Goal: Task Accomplishment & Management: Manage account settings

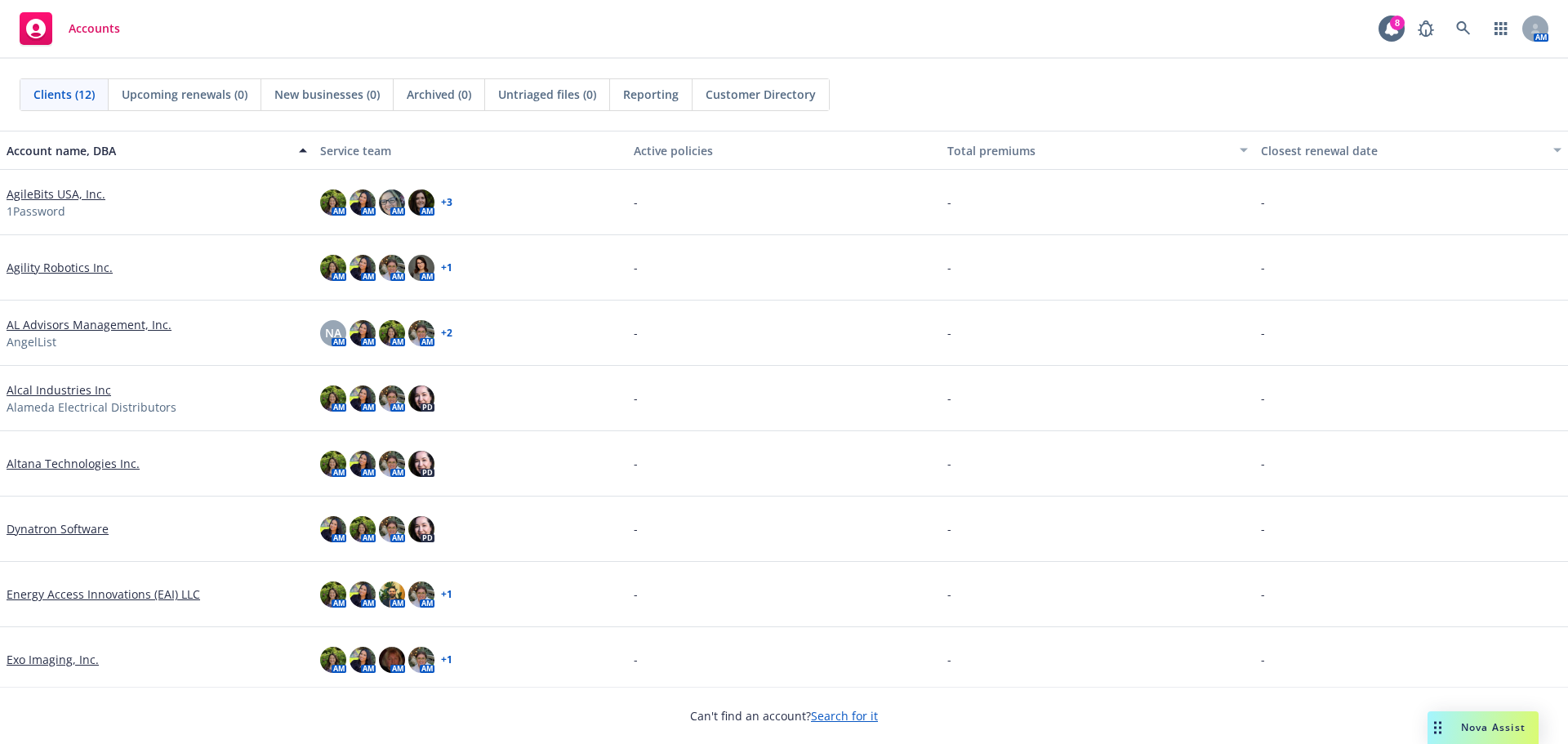
click at [1537, 724] on div "Nova Assist" at bounding box center [1493, 727] width 90 height 14
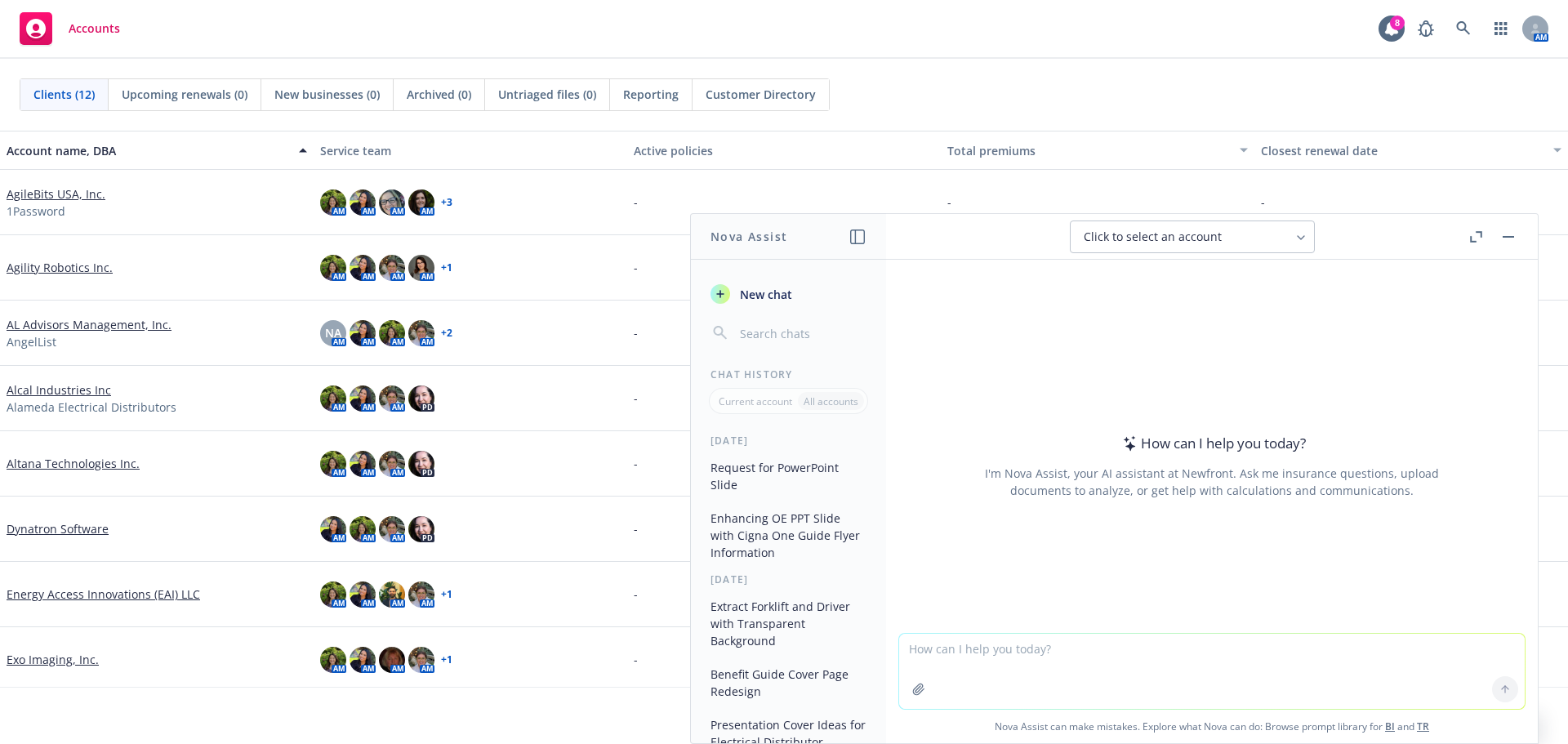
click at [995, 657] on textarea at bounding box center [1212, 671] width 625 height 75
type textarea "C"
click at [1185, 640] on textarea "I have a ppt providing information on what [PERSON_NAME] is" at bounding box center [1212, 670] width 625 height 77
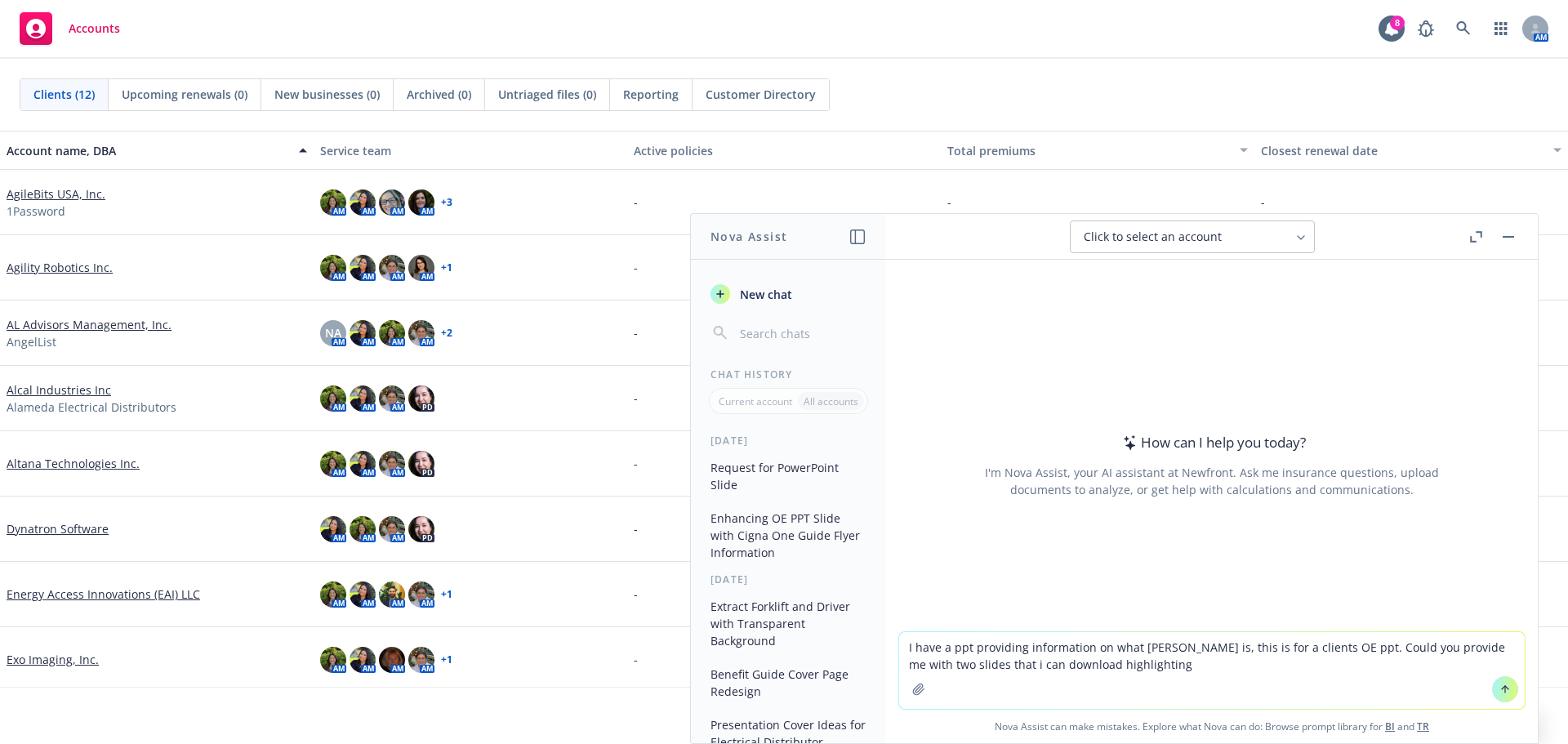
click at [1143, 668] on textarea "I have a ppt providing information on what [PERSON_NAME] is, this is for a clie…" at bounding box center [1212, 670] width 625 height 77
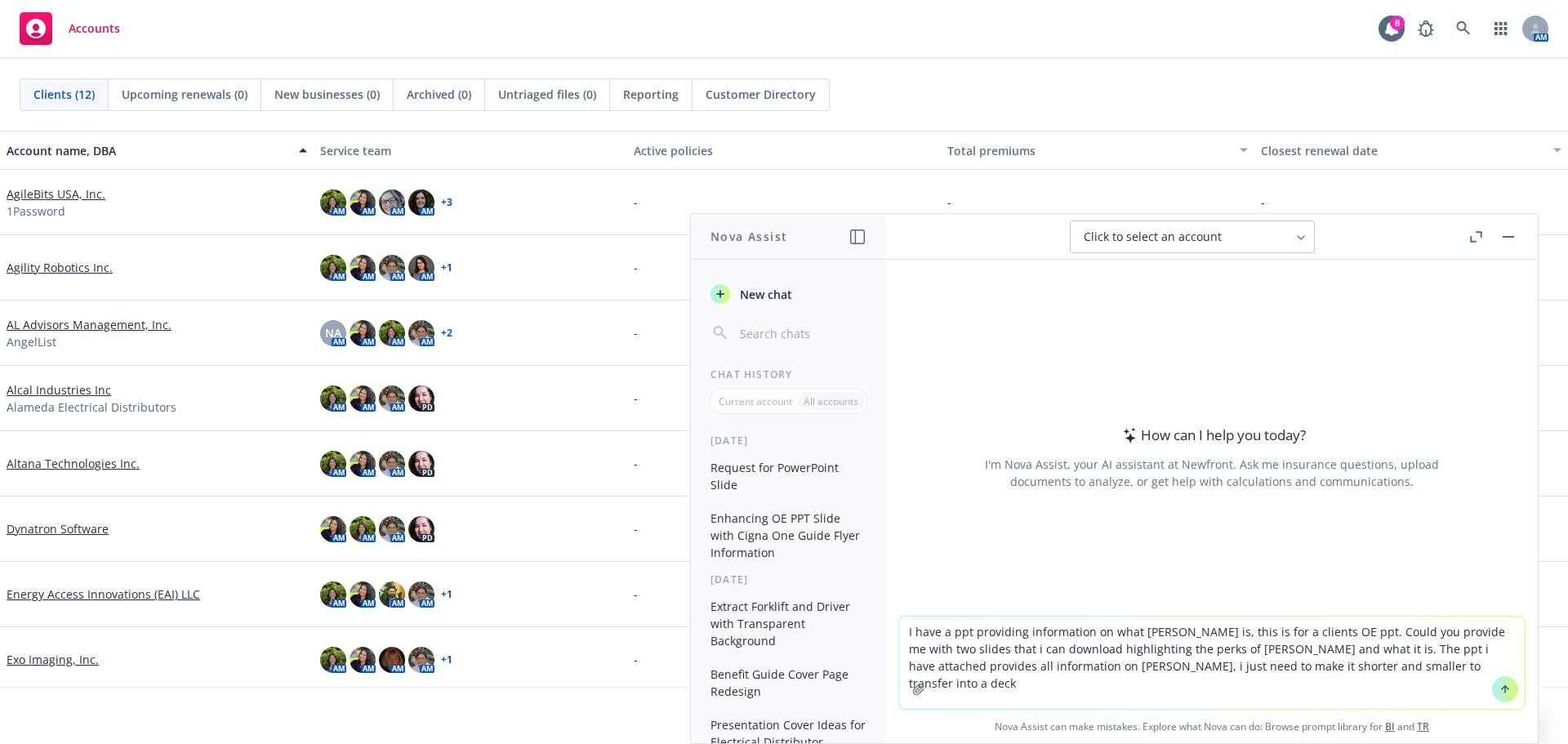
drag, startPoint x: 1354, startPoint y: 669, endPoint x: 925, endPoint y: 623, distance: 431.5
click at [920, 619] on textarea "I have a ppt providing information on what [PERSON_NAME] is, this is for a clie…" at bounding box center [1212, 662] width 625 height 92
drag, startPoint x: 903, startPoint y: 632, endPoint x: 1425, endPoint y: 713, distance: 528.2
click at [1434, 720] on div "I have a ppt providing information on what [PERSON_NAME] is, this is for a clie…" at bounding box center [1212, 679] width 651 height 128
paste textarea "’ve attached a PowerPoint presentation that provides detailed information about…"
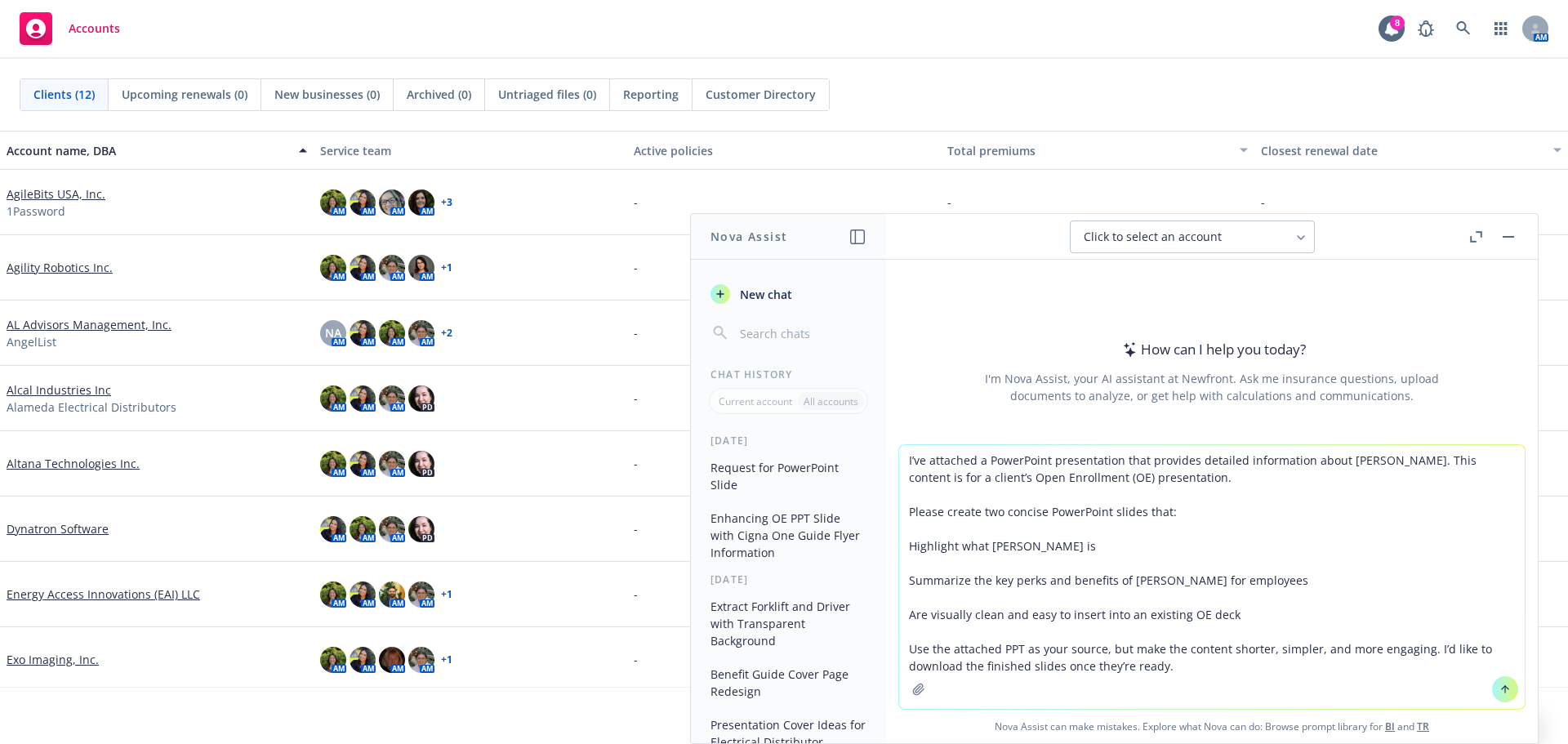
type textarea "I’ve attached a PowerPoint presentation that provides detailed information abou…"
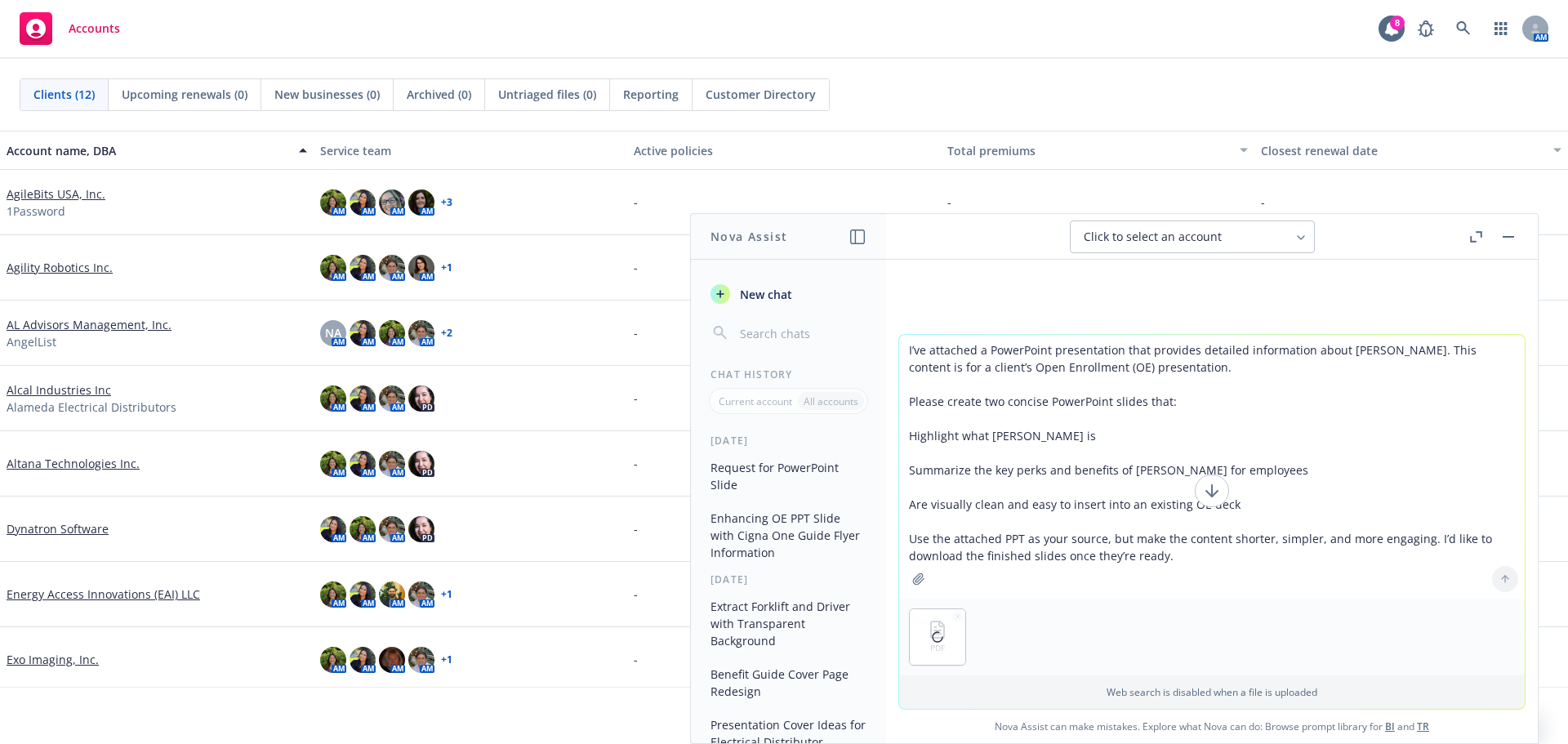
click at [931, 450] on textarea "I’ve attached a PowerPoint presentation that provides detailed information abou…" at bounding box center [1212, 466] width 625 height 263
click at [1502, 566] on button at bounding box center [1505, 578] width 26 height 26
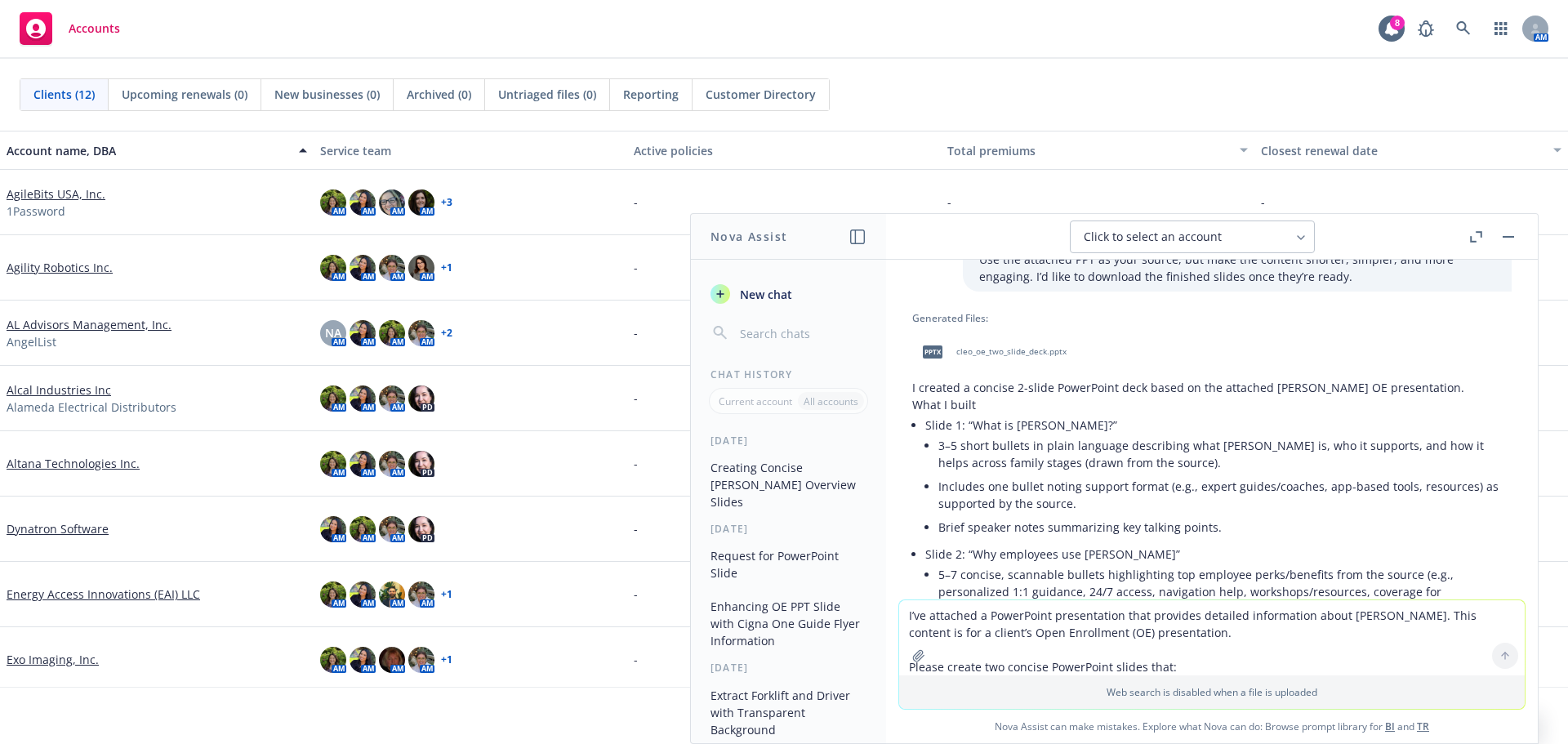
scroll to position [138, 0]
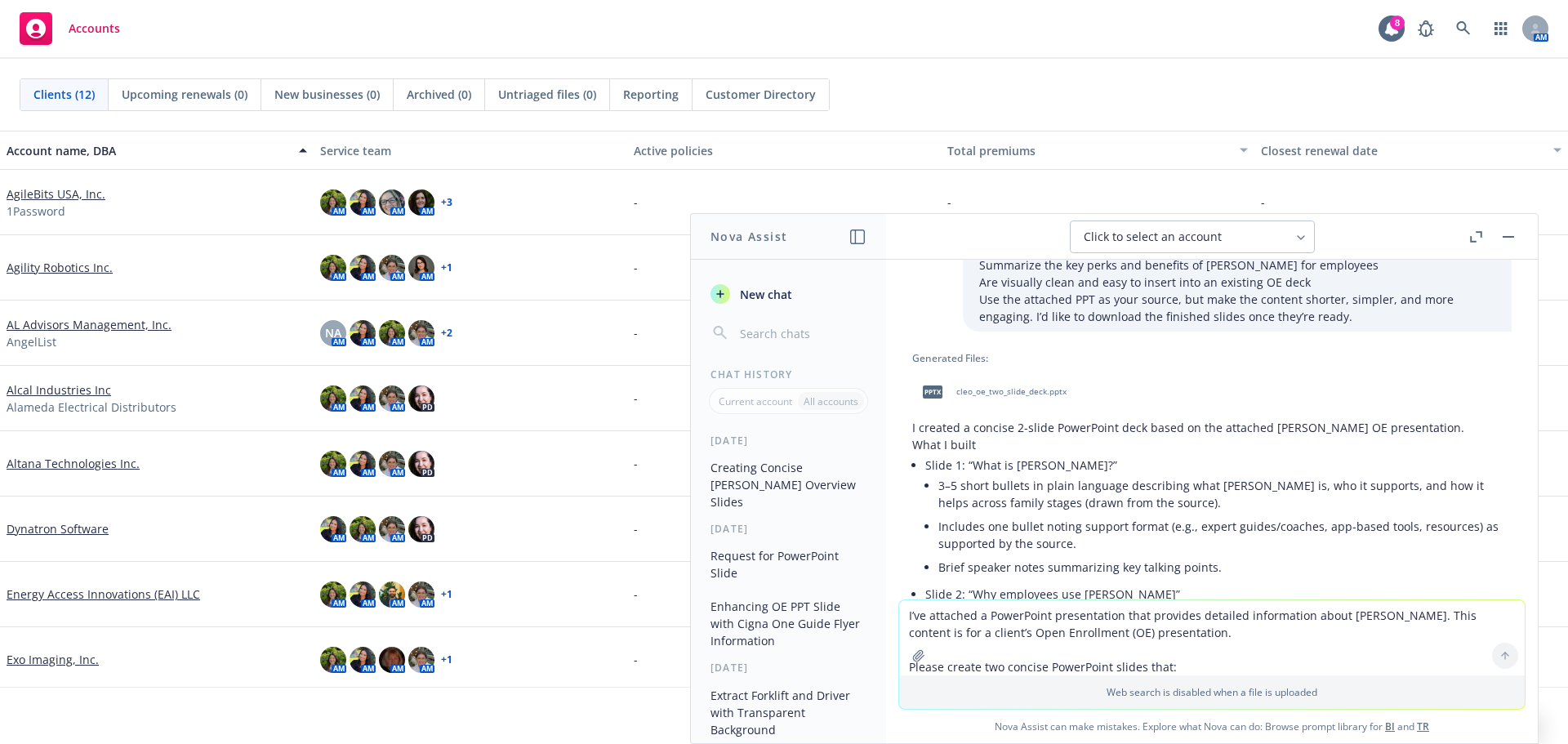
click at [968, 388] on span "cleo_oe_two_slide_deck.pptx" at bounding box center [1010, 391] width 110 height 11
click at [983, 623] on textarea "I’ve attached a PowerPoint presentation that provides detailed information abou…" at bounding box center [1212, 638] width 625 height 75
type textarea "out of that whole [PERSON_NAME] ppt i said could you please provide way more de…"
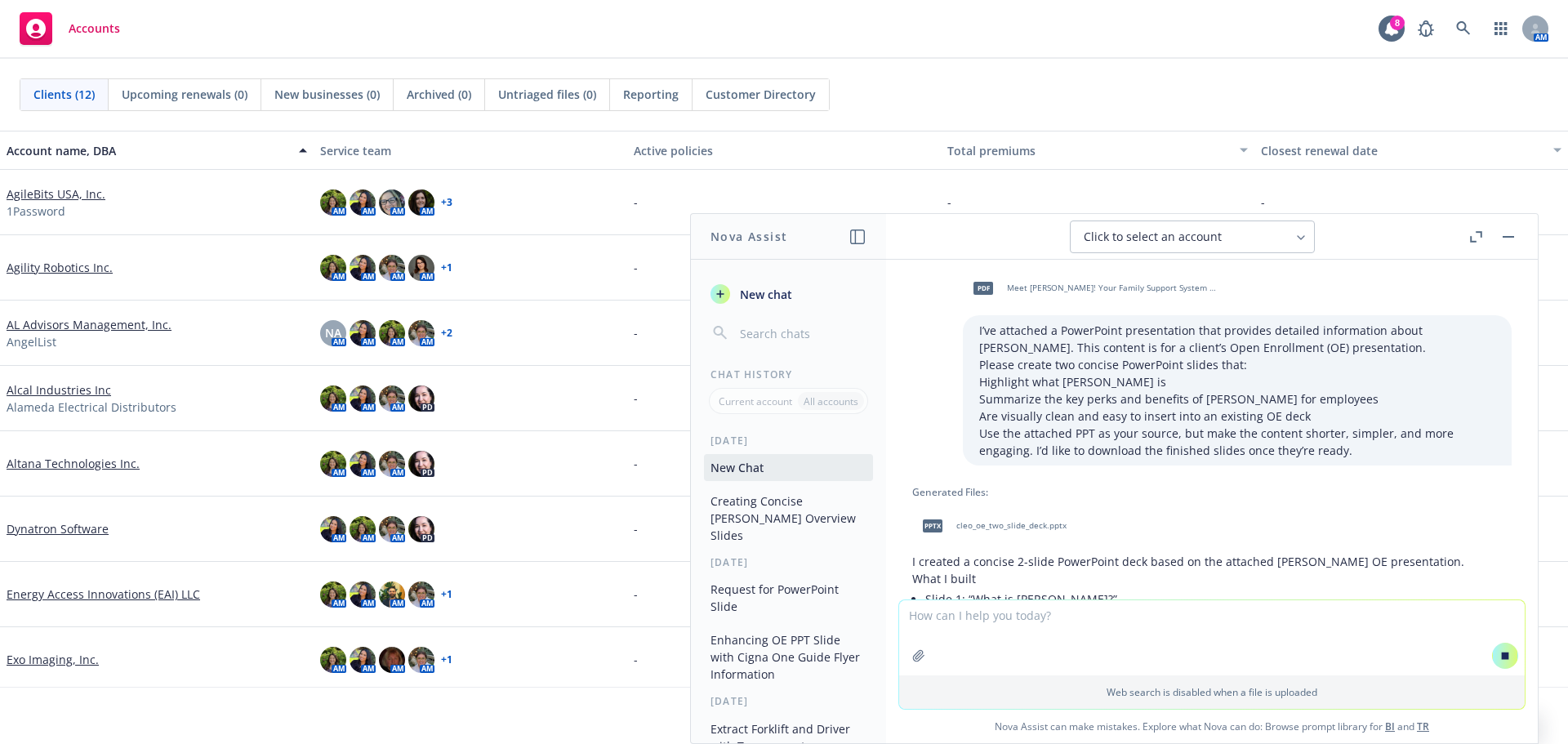
scroll to position [0, 0]
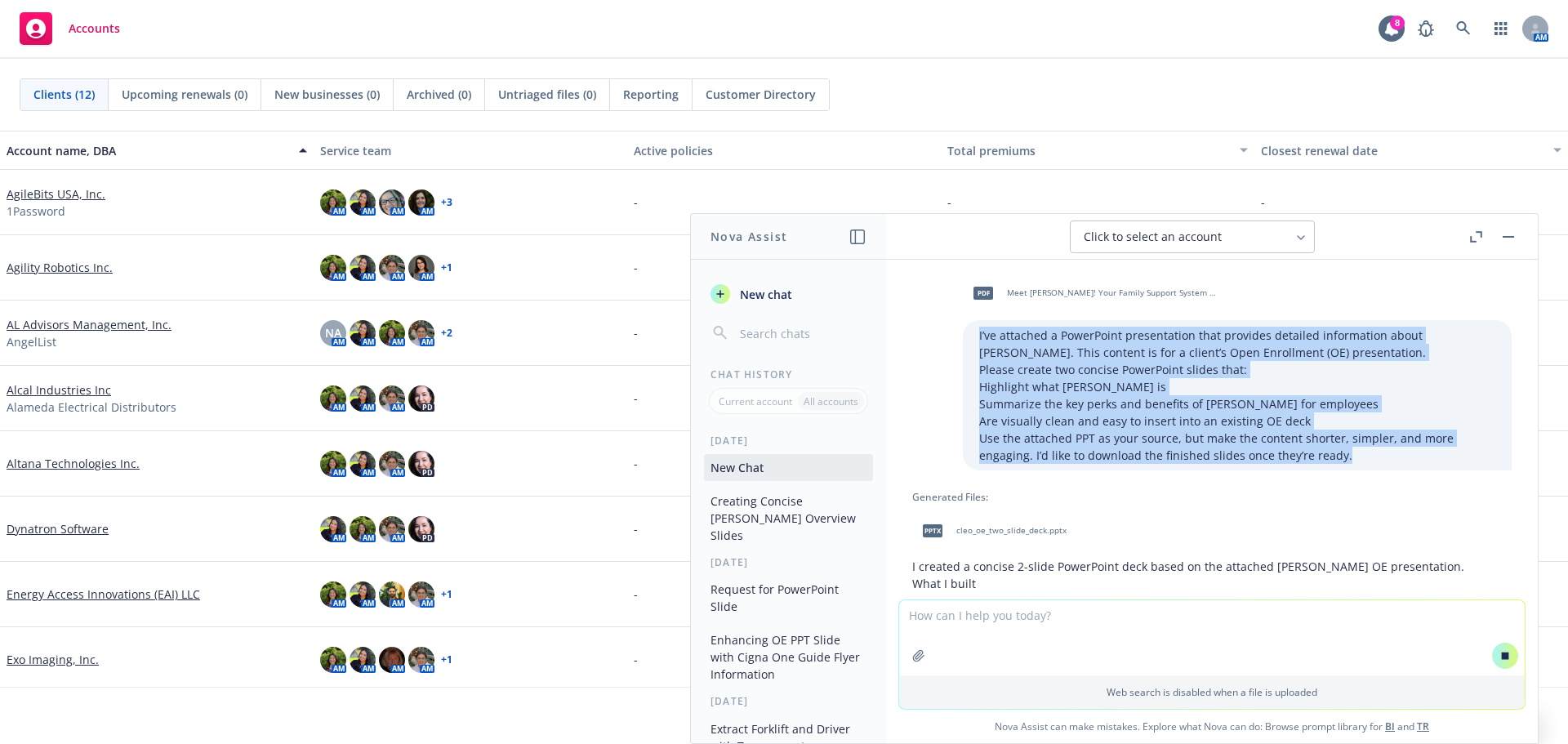
drag, startPoint x: 1292, startPoint y: 452, endPoint x: 951, endPoint y: 330, distance: 362.2
click at [963, 330] on div "I’ve attached a PowerPoint presentation that provides detailed information abou…" at bounding box center [1237, 395] width 549 height 150
copy div "I’ve attached a PowerPoint presentation that provides detailed information abou…"
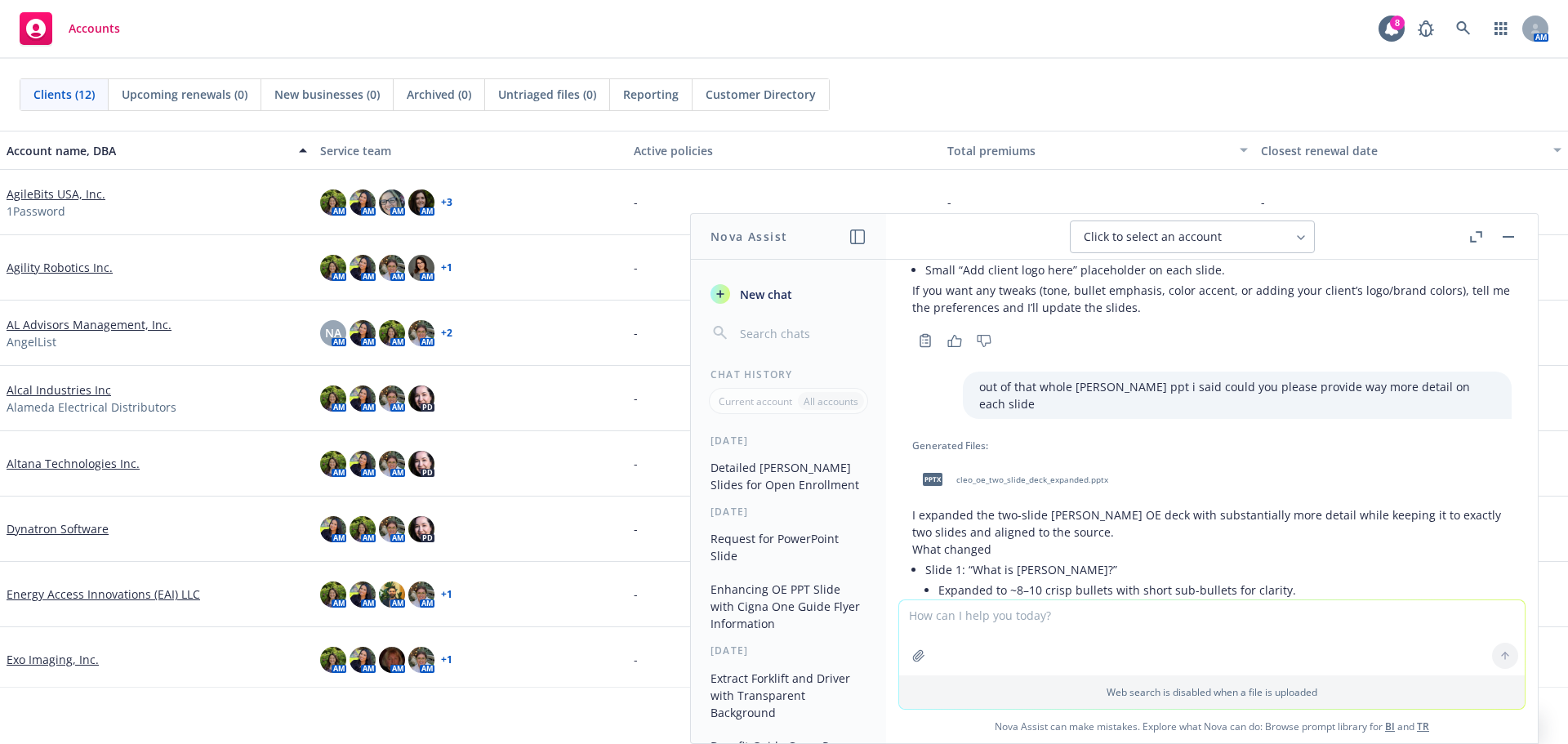
scroll to position [649, 0]
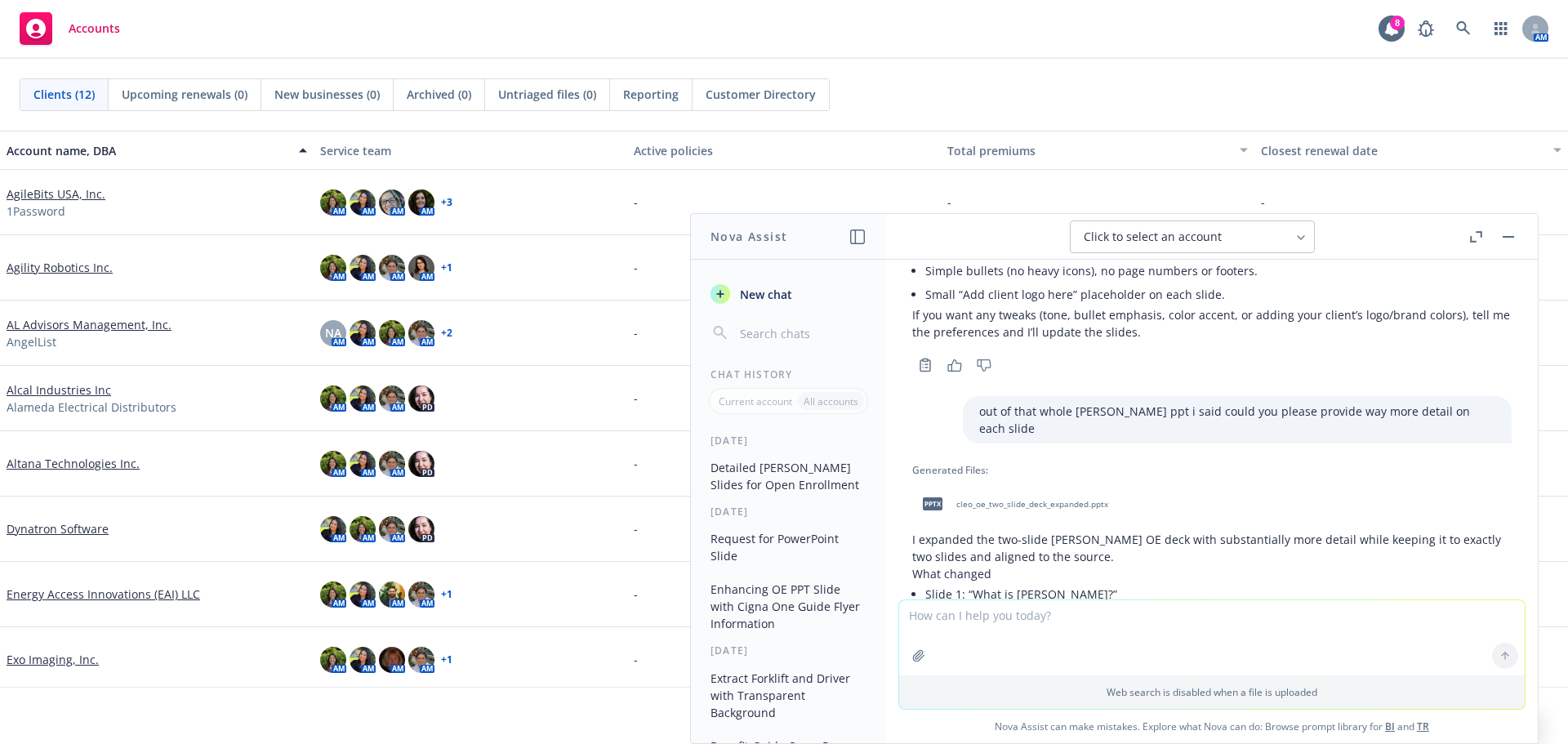
click at [1029, 498] on span "cleo_oe_two_slide_deck_expanded.pptx" at bounding box center [1032, 504] width 152 height 11
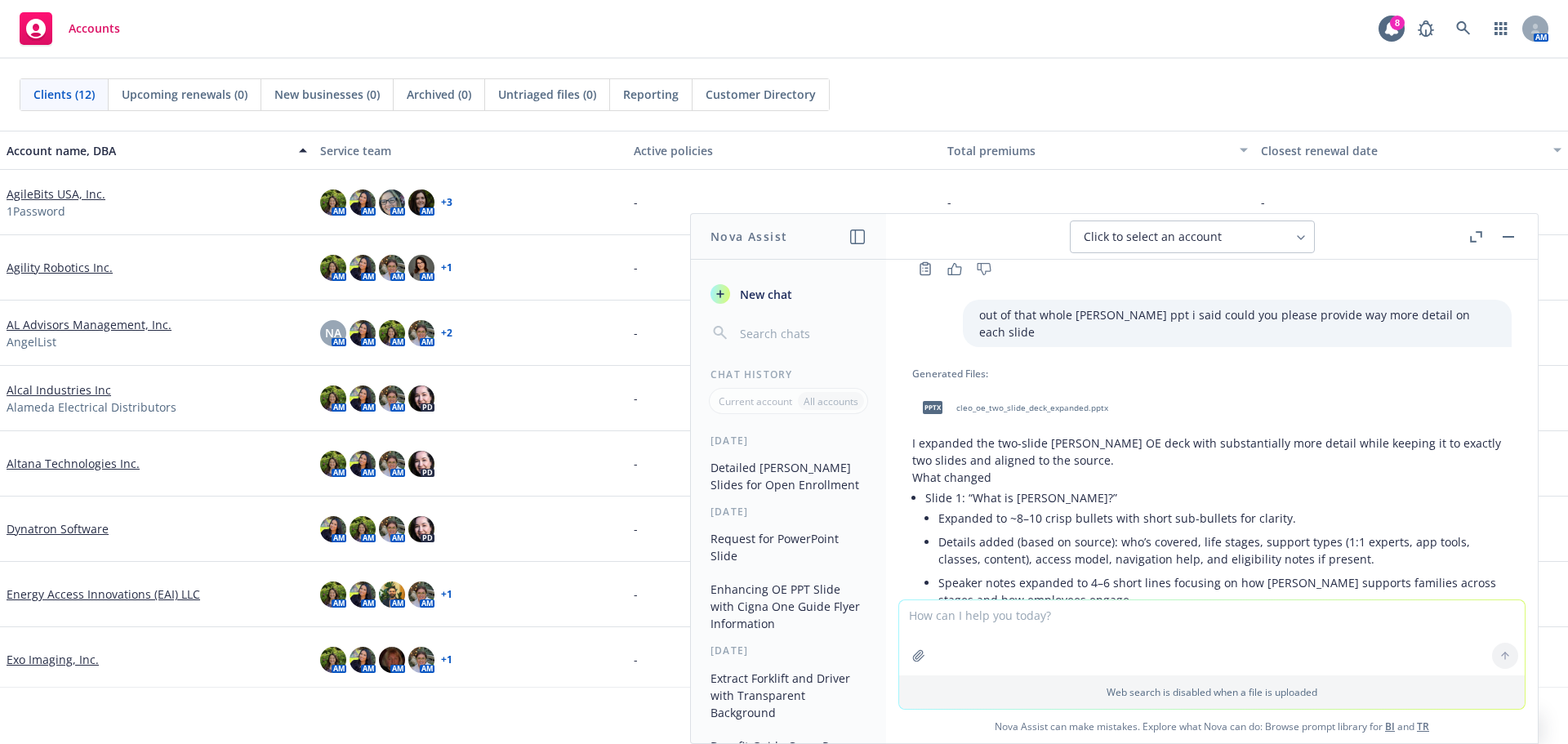
scroll to position [731, 0]
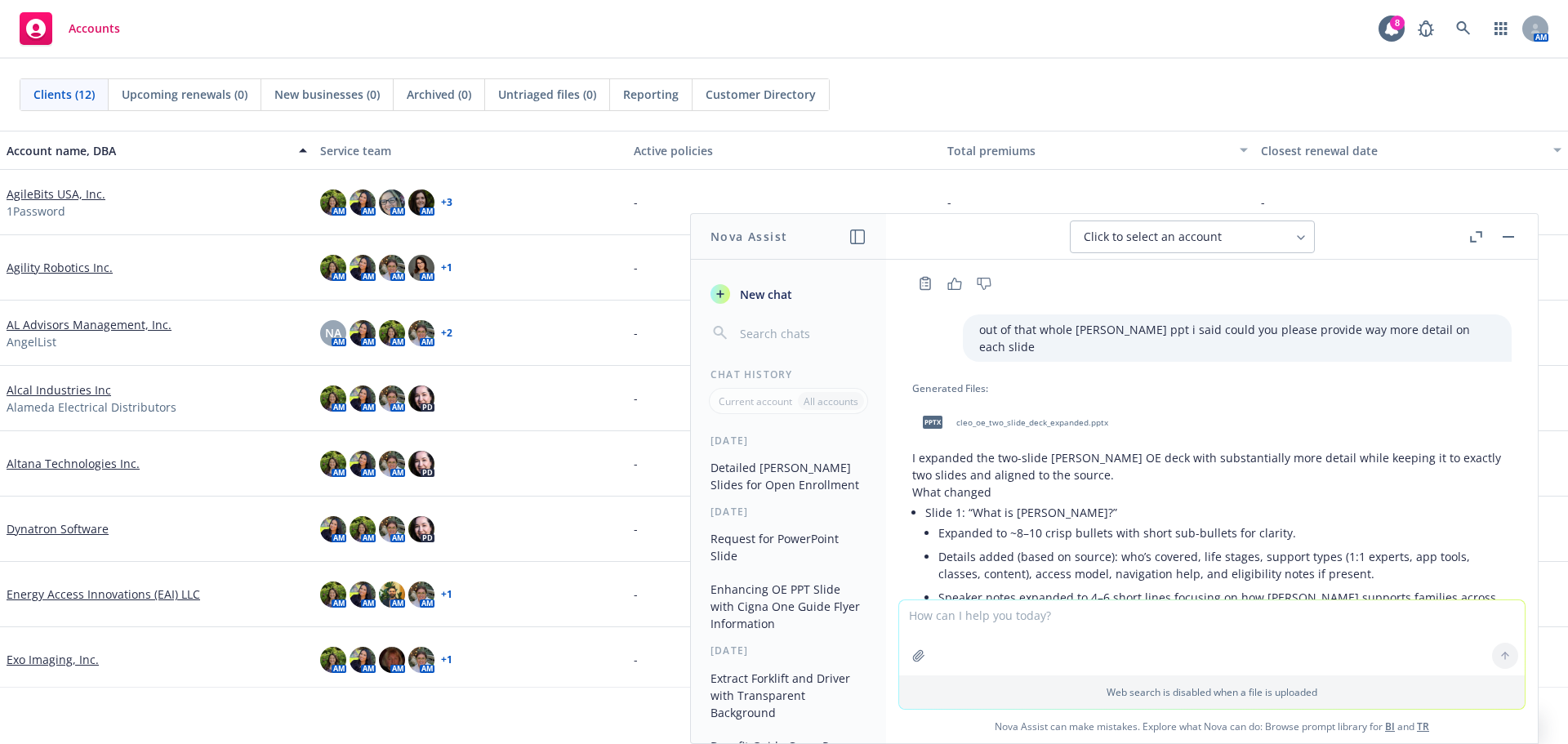
click at [989, 417] on span "cleo_oe_two_slide_deck_expanded.pptx" at bounding box center [1032, 422] width 152 height 11
click at [955, 633] on textarea at bounding box center [1212, 638] width 625 height 75
type textarea "give me like a how to get started section with number or link where the employe…"
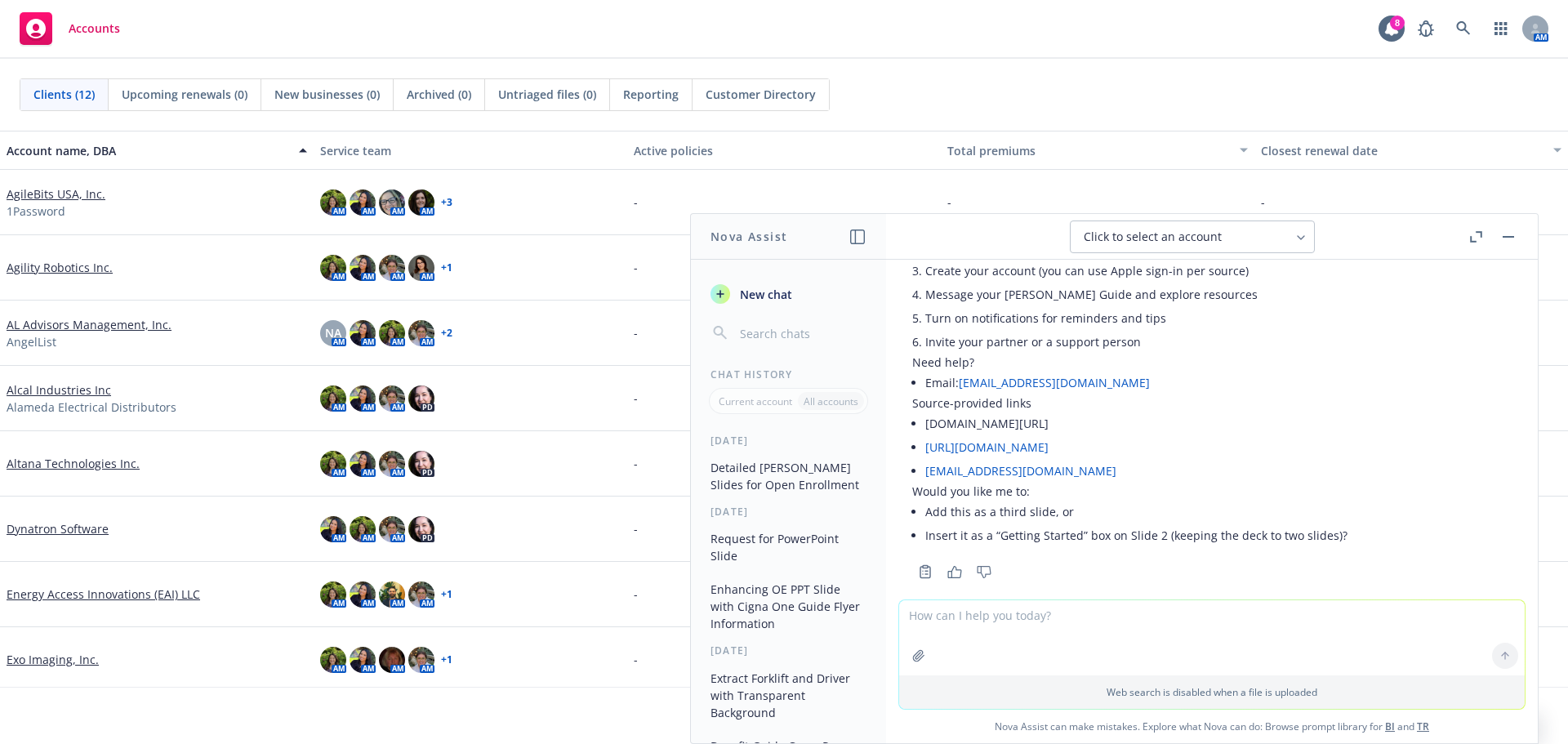
scroll to position [1638, 0]
click at [1042, 620] on textarea at bounding box center [1212, 638] width 625 height 75
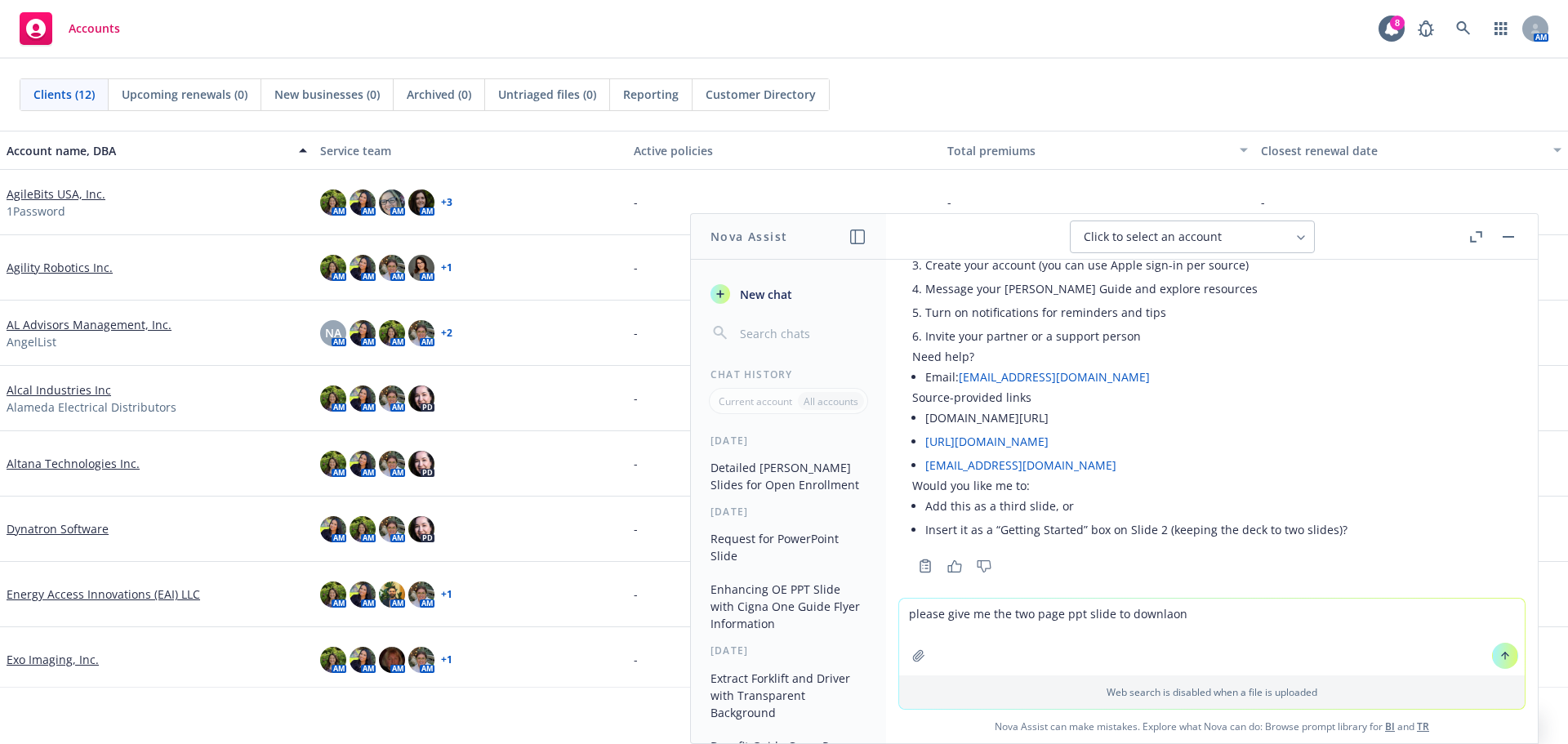
type textarea "please give me the two page ppt slide to downlaond"
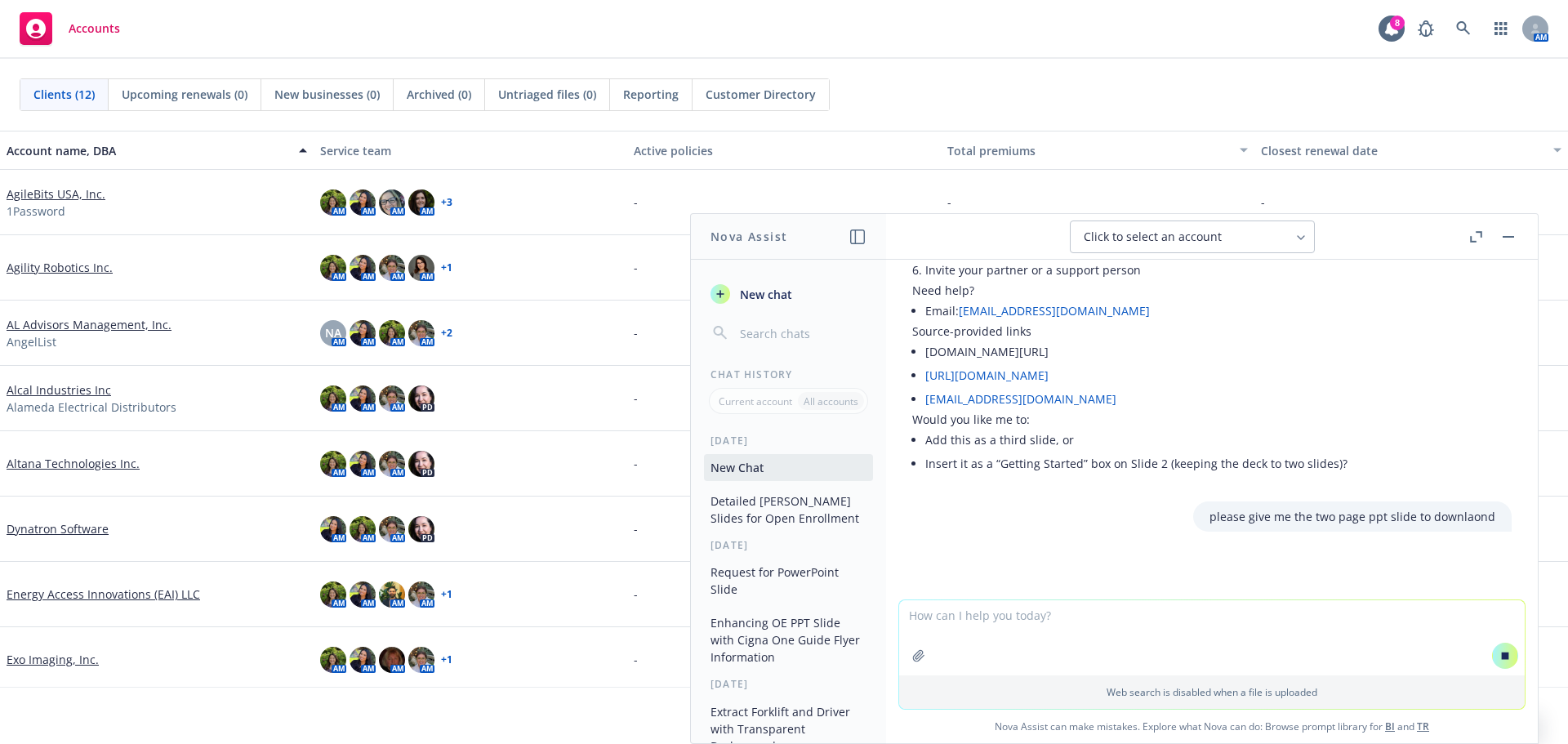
scroll to position [163, 0]
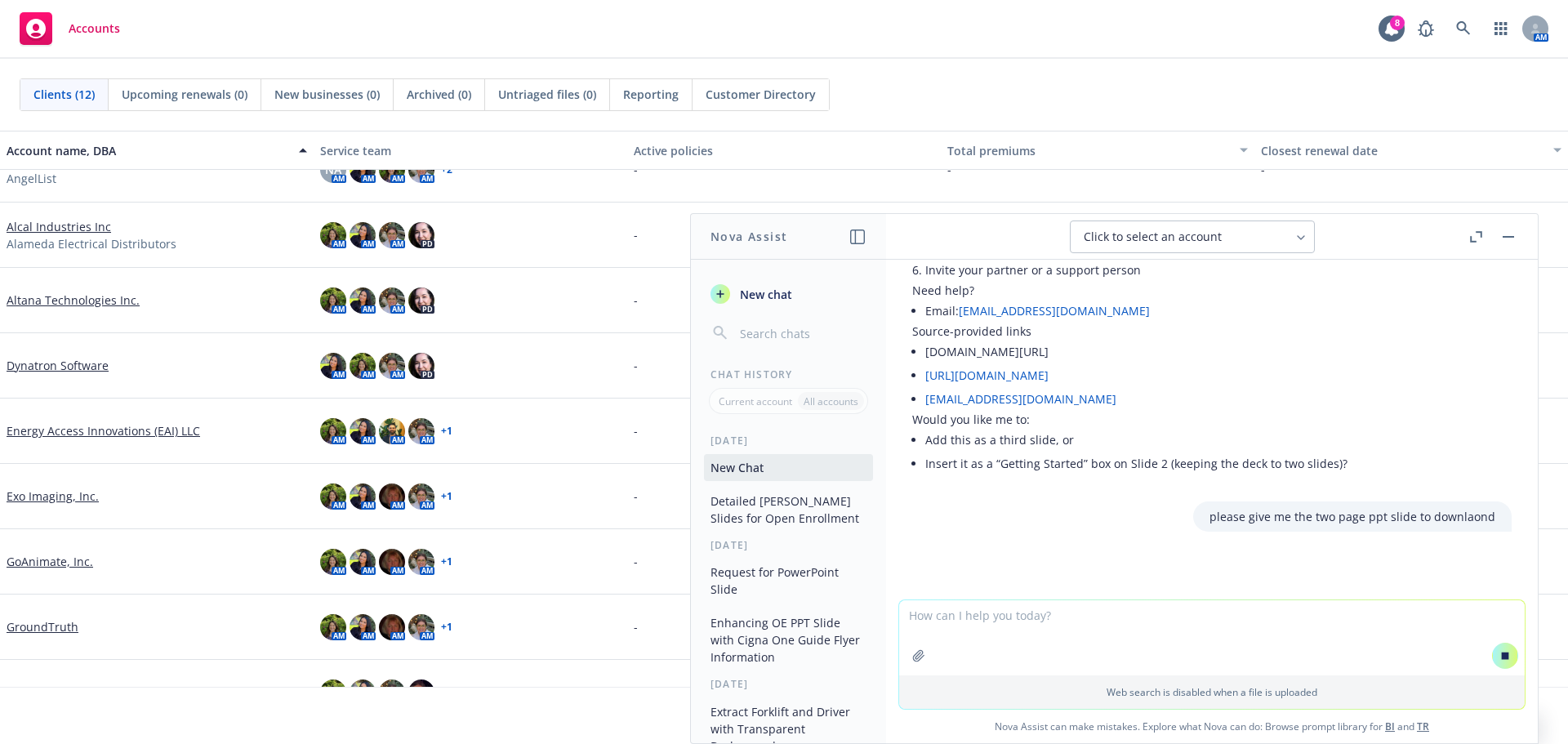
drag, startPoint x: 65, startPoint y: 553, endPoint x: 55, endPoint y: 498, distance: 55.9
click at [55, 498] on link "Exo Imaging, Inc." at bounding box center [52, 496] width 92 height 17
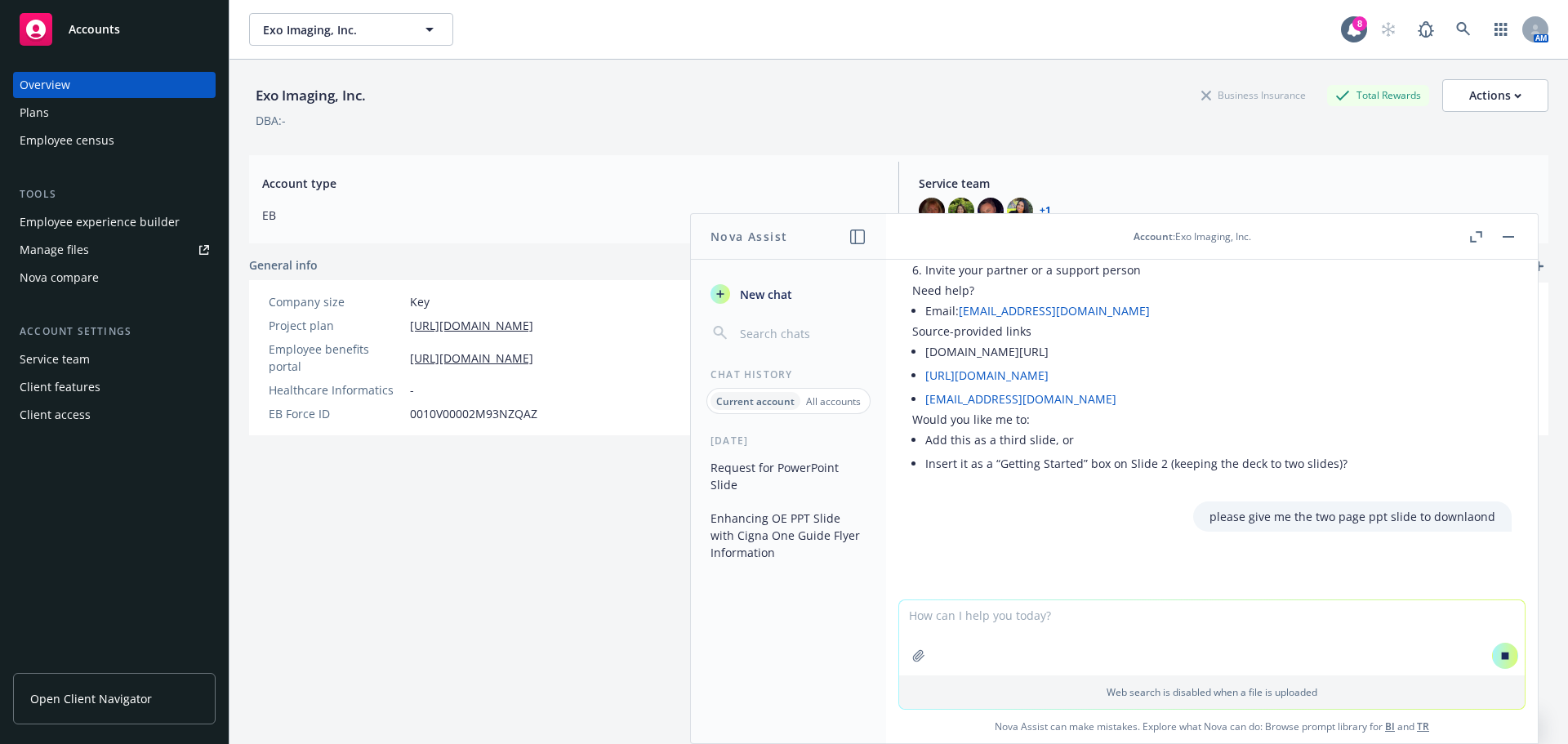
click at [88, 230] on div "Employee experience builder" at bounding box center [99, 222] width 160 height 26
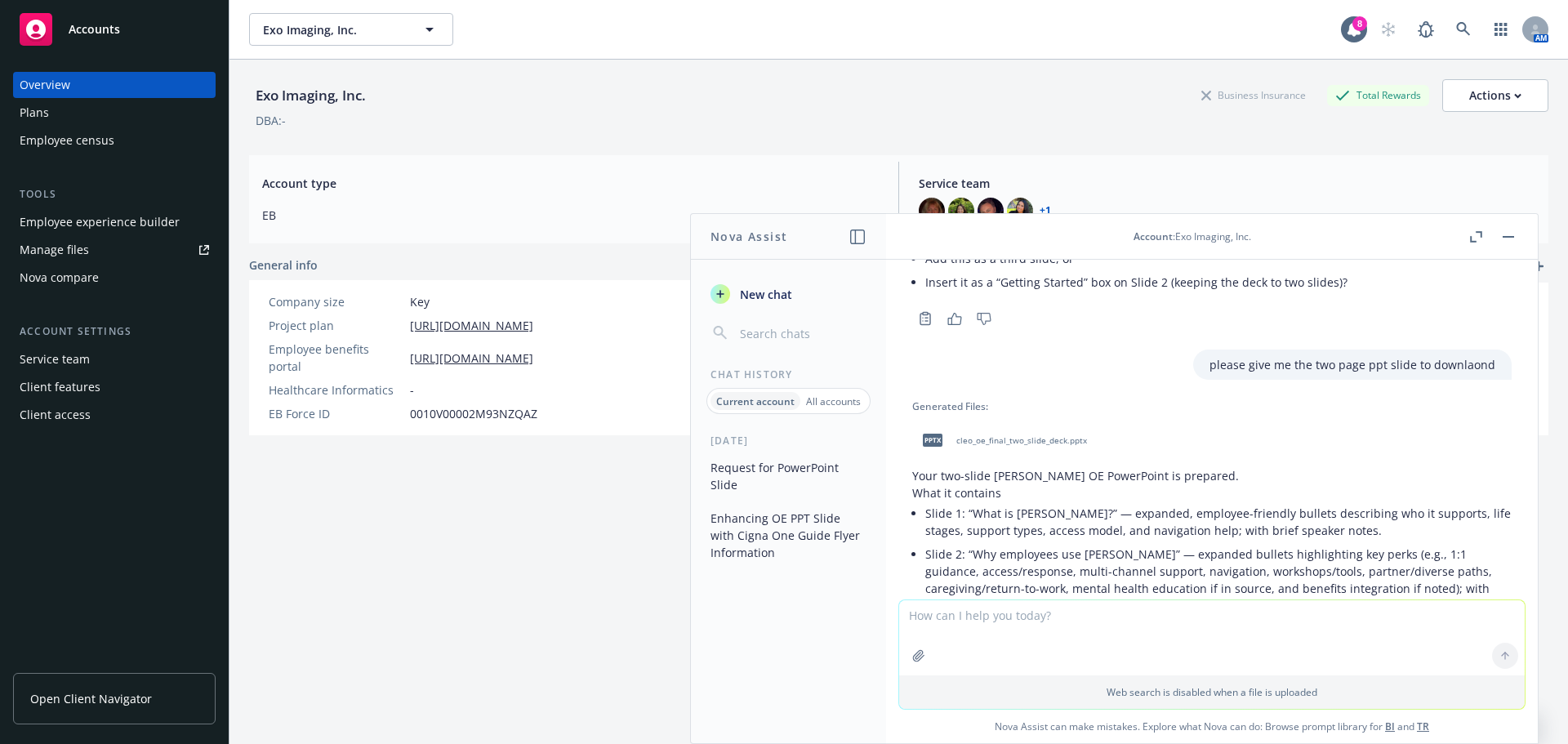
scroll to position [1873, 0]
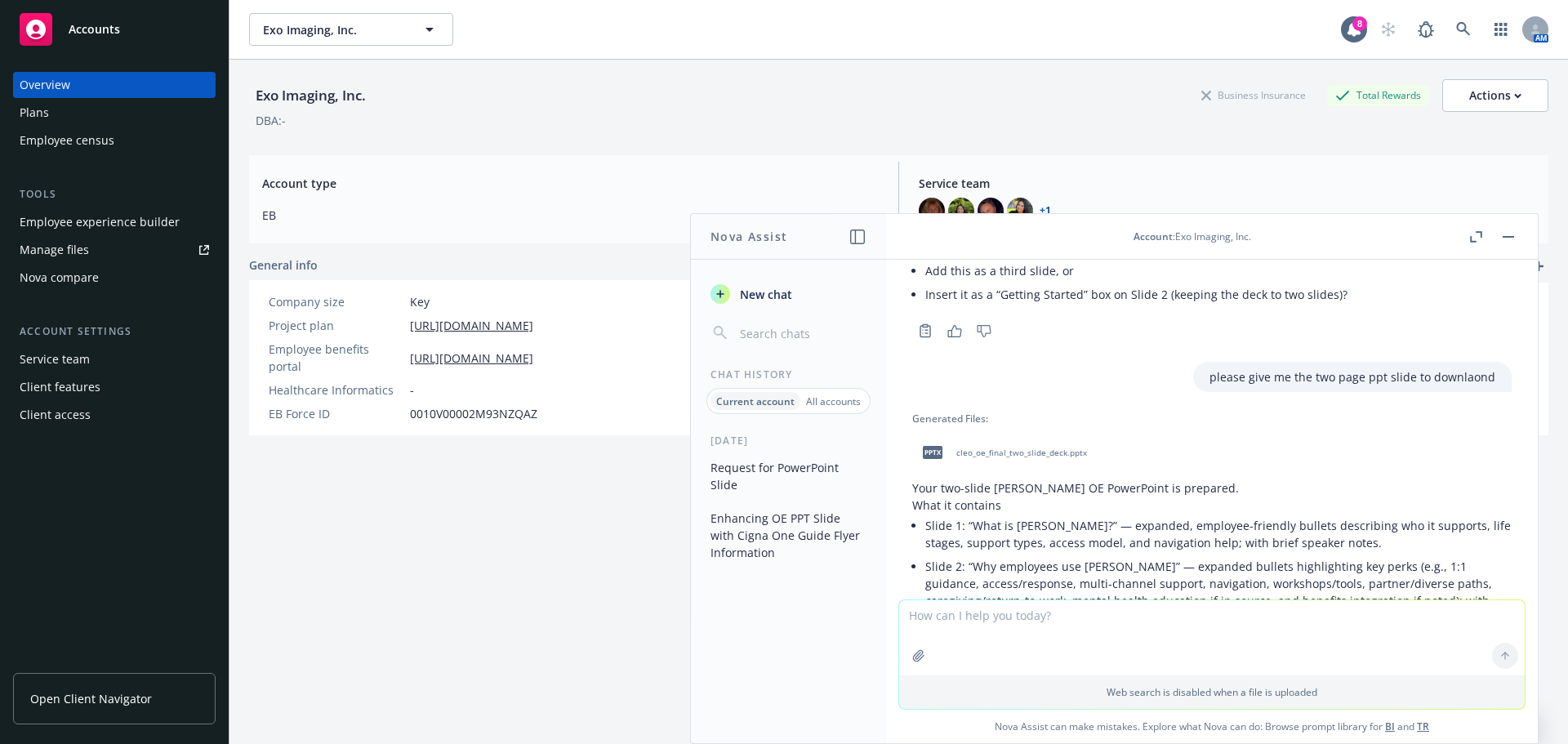
click at [1010, 447] on span "cleo_oe_final_two_slide_deck.pptx" at bounding box center [1021, 453] width 130 height 11
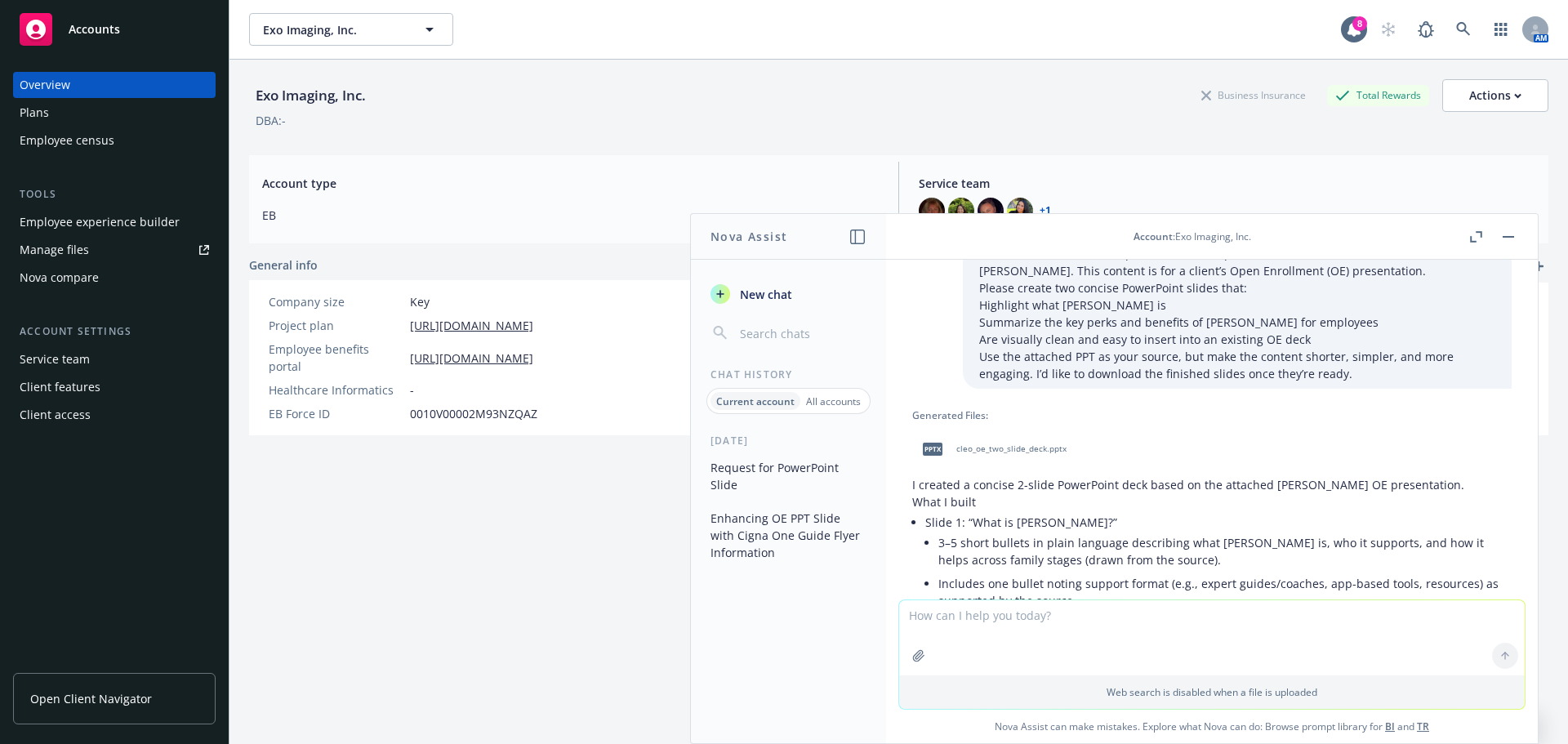
scroll to position [0, 0]
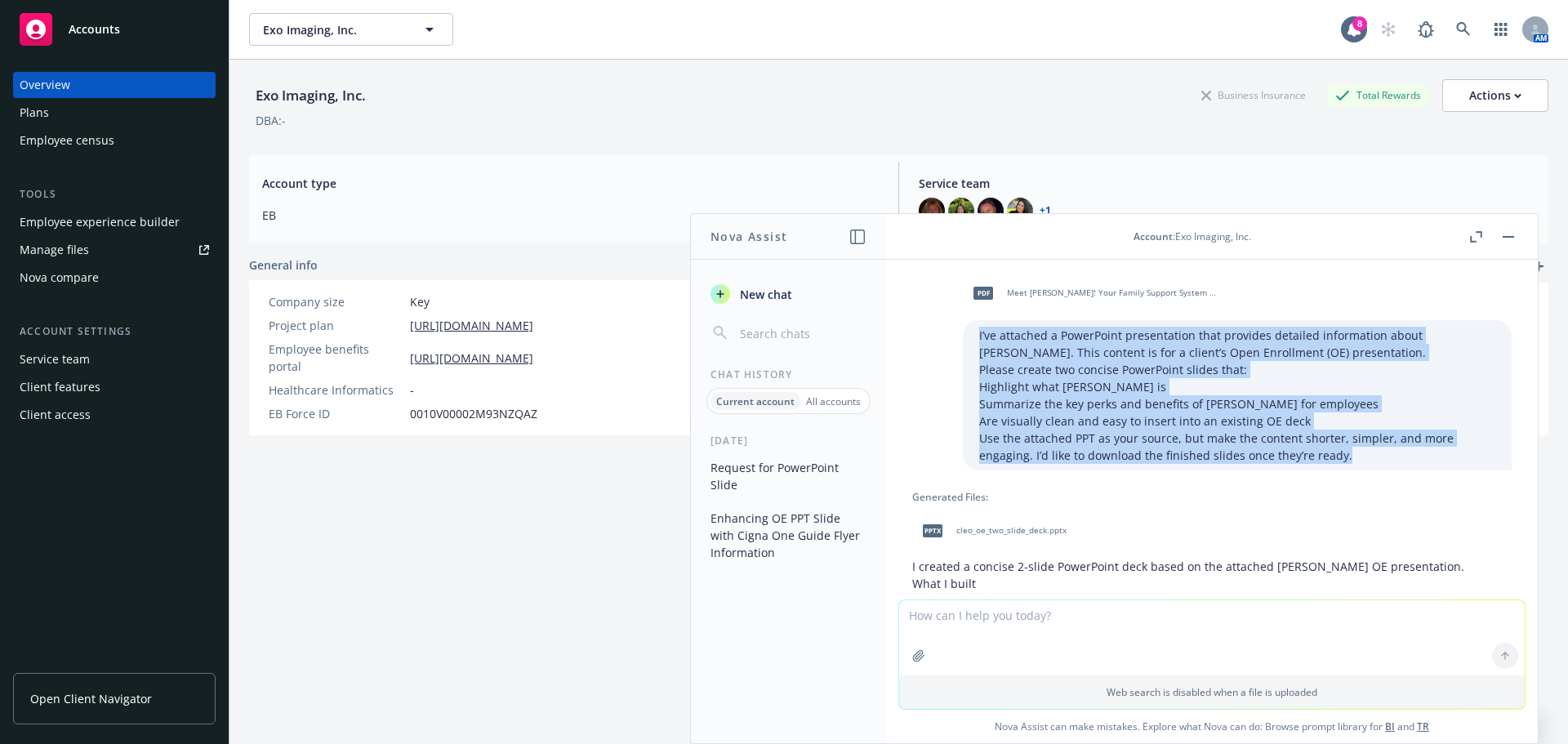
drag, startPoint x: 1255, startPoint y: 460, endPoint x: 964, endPoint y: 343, distance: 313.6
click at [921, 324] on div "pdf Meet [PERSON_NAME]! Your Family Support System & Navigation Platform.pdf I’…" at bounding box center [1212, 371] width 625 height 197
copy div "I’ve attached a PowerPoint presentation that provides detailed information abou…"
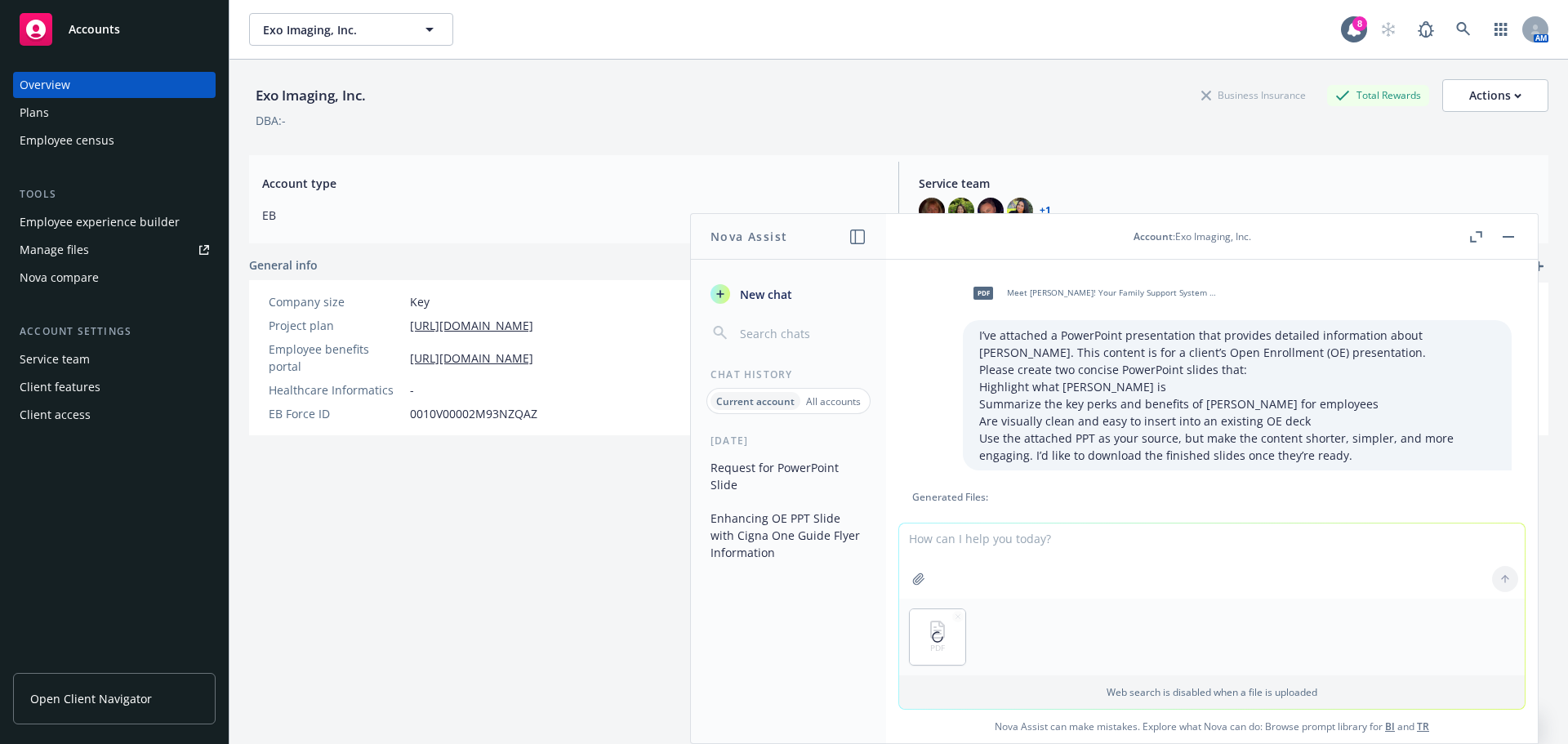
click at [960, 550] on textarea at bounding box center [1212, 561] width 625 height 75
type textarea "use this data"
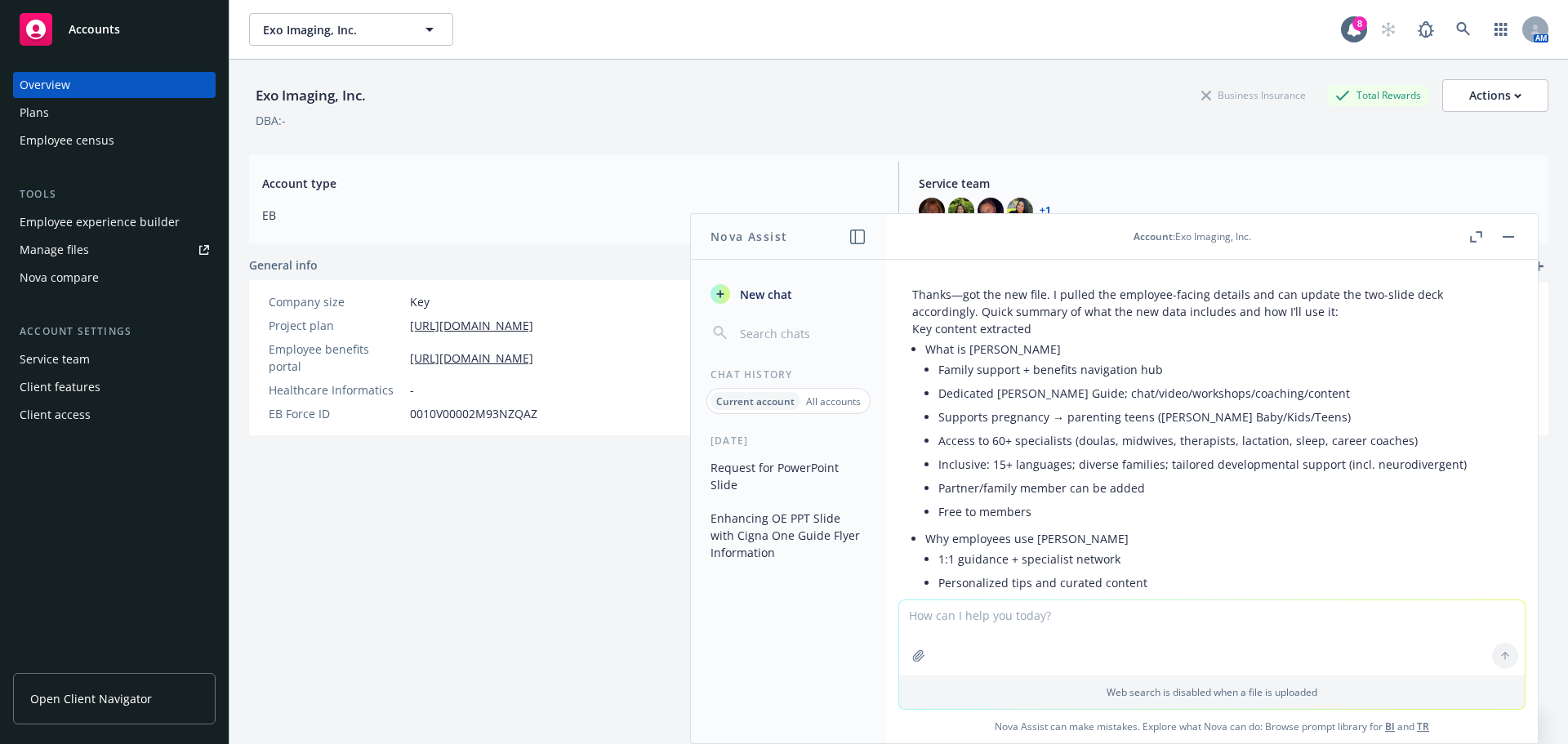
scroll to position [2411, 0]
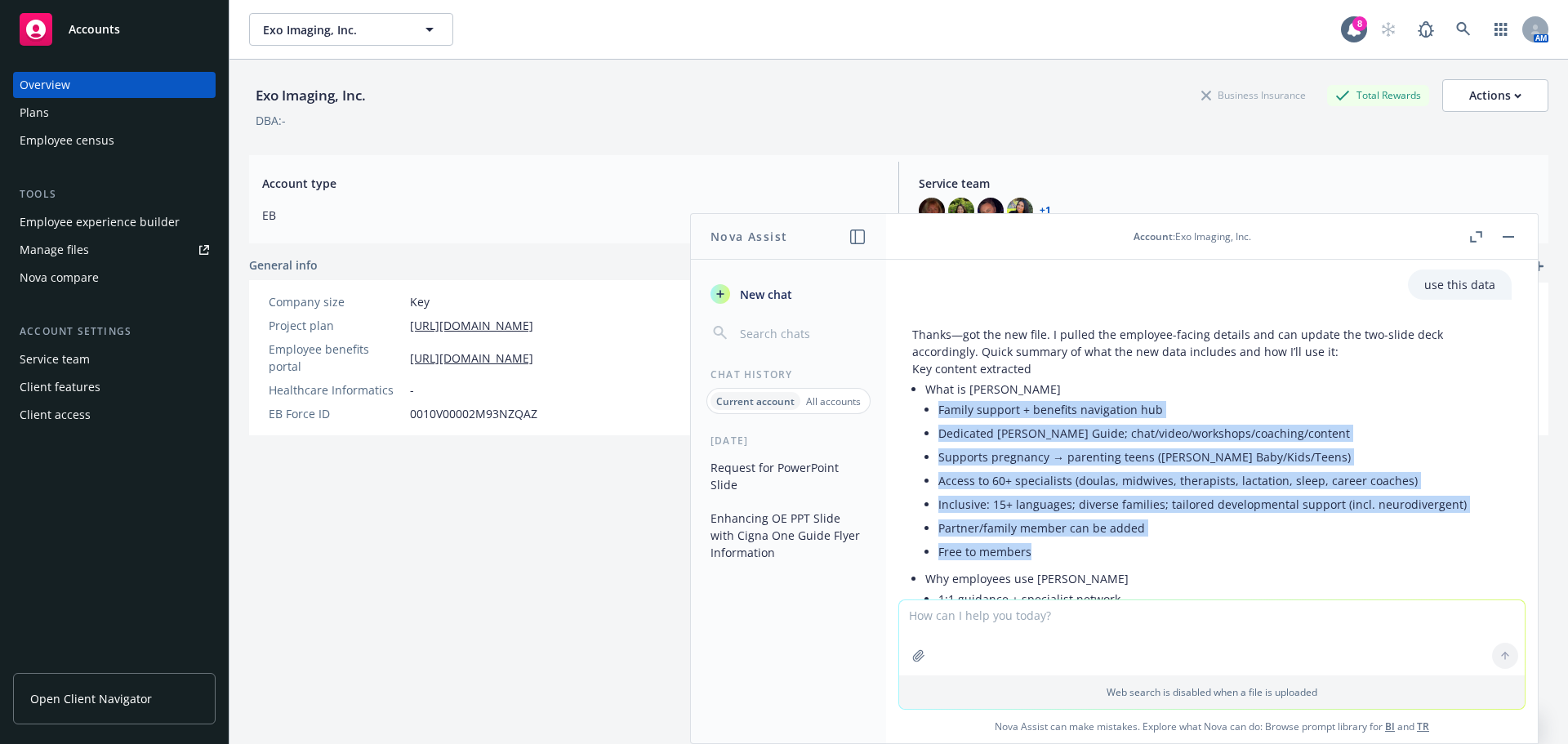
drag, startPoint x: 1044, startPoint y: 538, endPoint x: 927, endPoint y: 388, distance: 190.2
click at [938, 397] on ul "Family support + benefits navigation hub Dedicated [PERSON_NAME] Guide; chat/vi…" at bounding box center [1225, 481] width 574 height 166
copy ul "Family support + benefits navigation hub Dedicated [PERSON_NAME] Guide; chat/vi…"
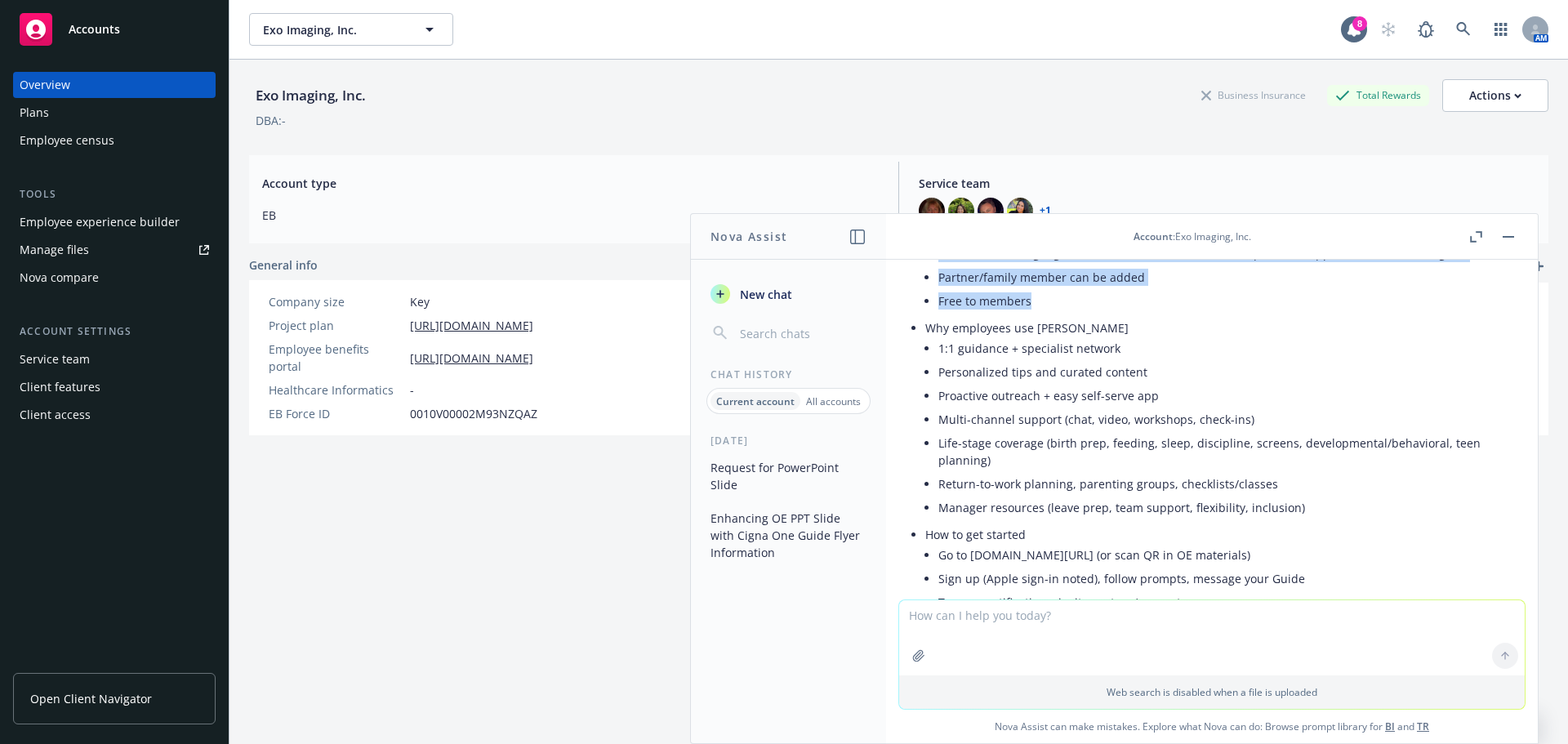
scroll to position [2655, 0]
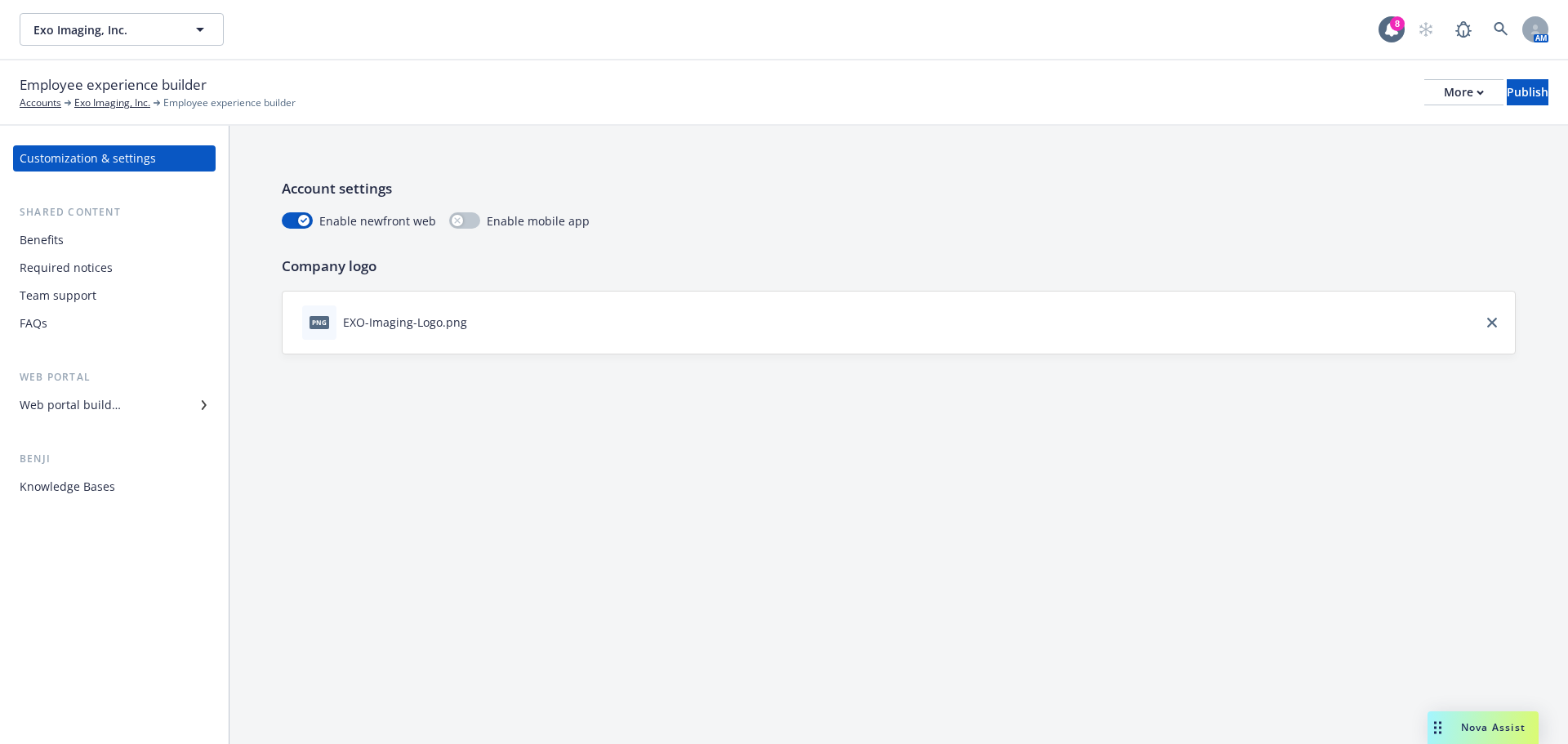
click at [81, 405] on div "Web portal builder" at bounding box center [70, 405] width 101 height 26
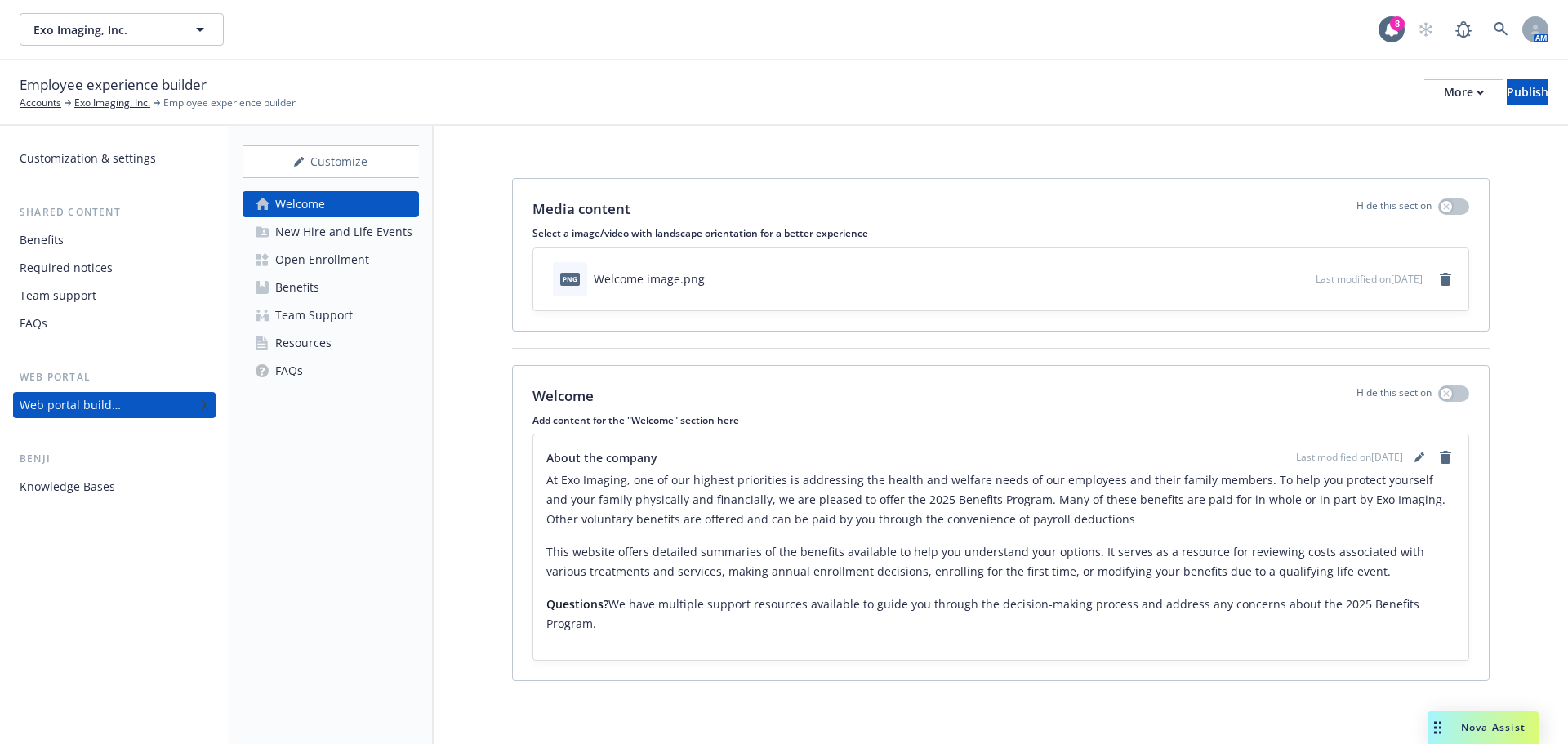
click at [318, 255] on div "Open Enrollment" at bounding box center [322, 259] width 94 height 26
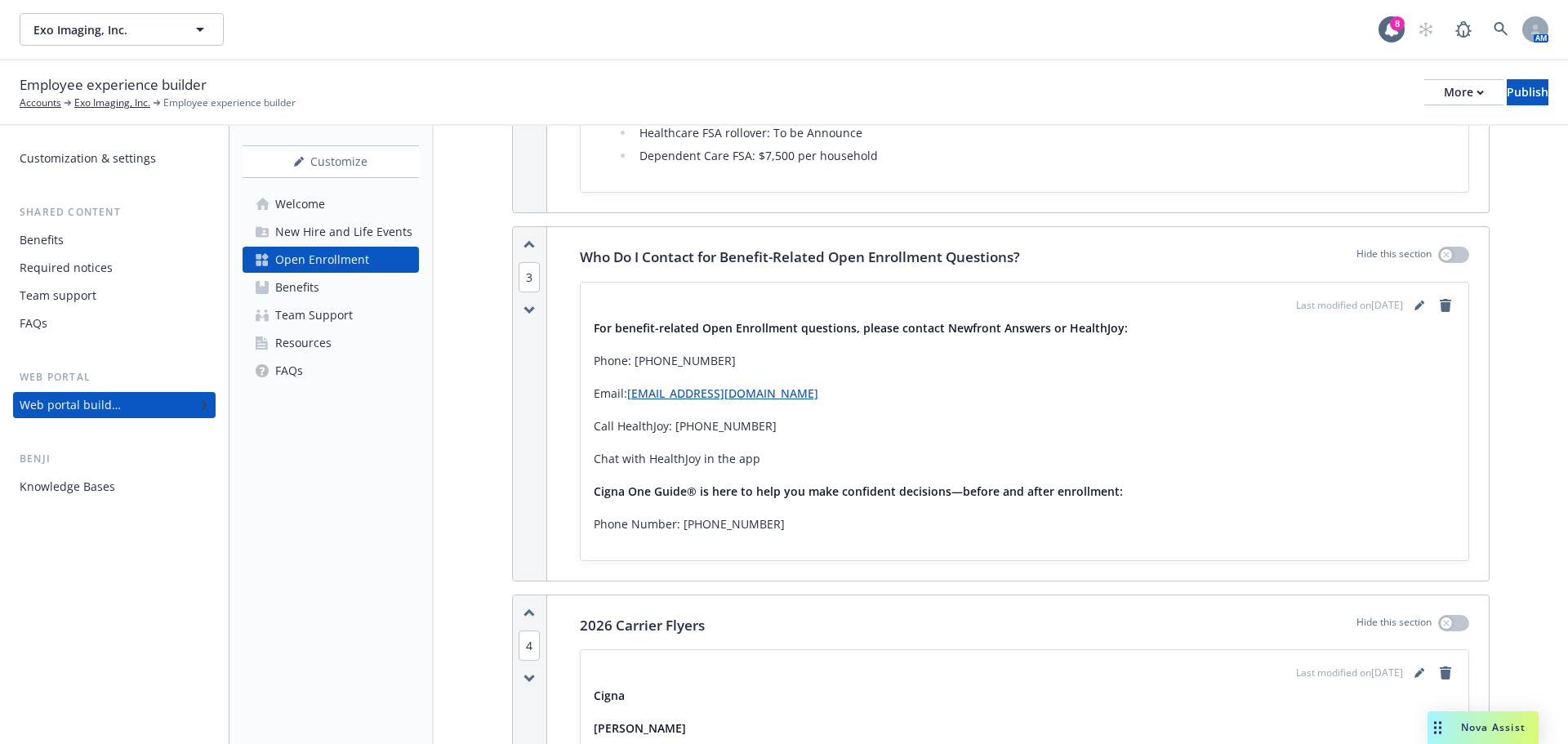
scroll to position [1061, 0]
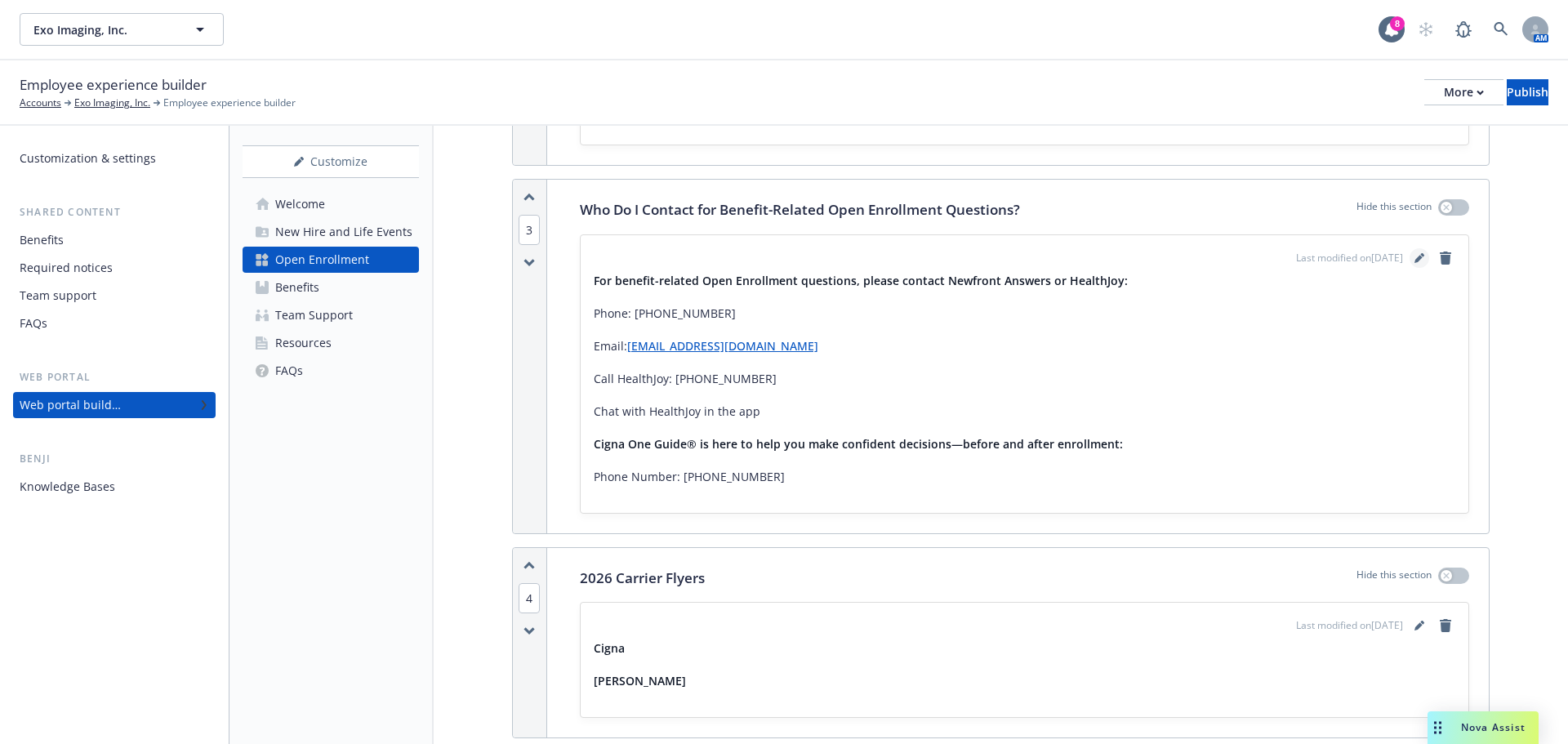
click at [1410, 251] on link "editPencil" at bounding box center [1420, 258] width 20 height 20
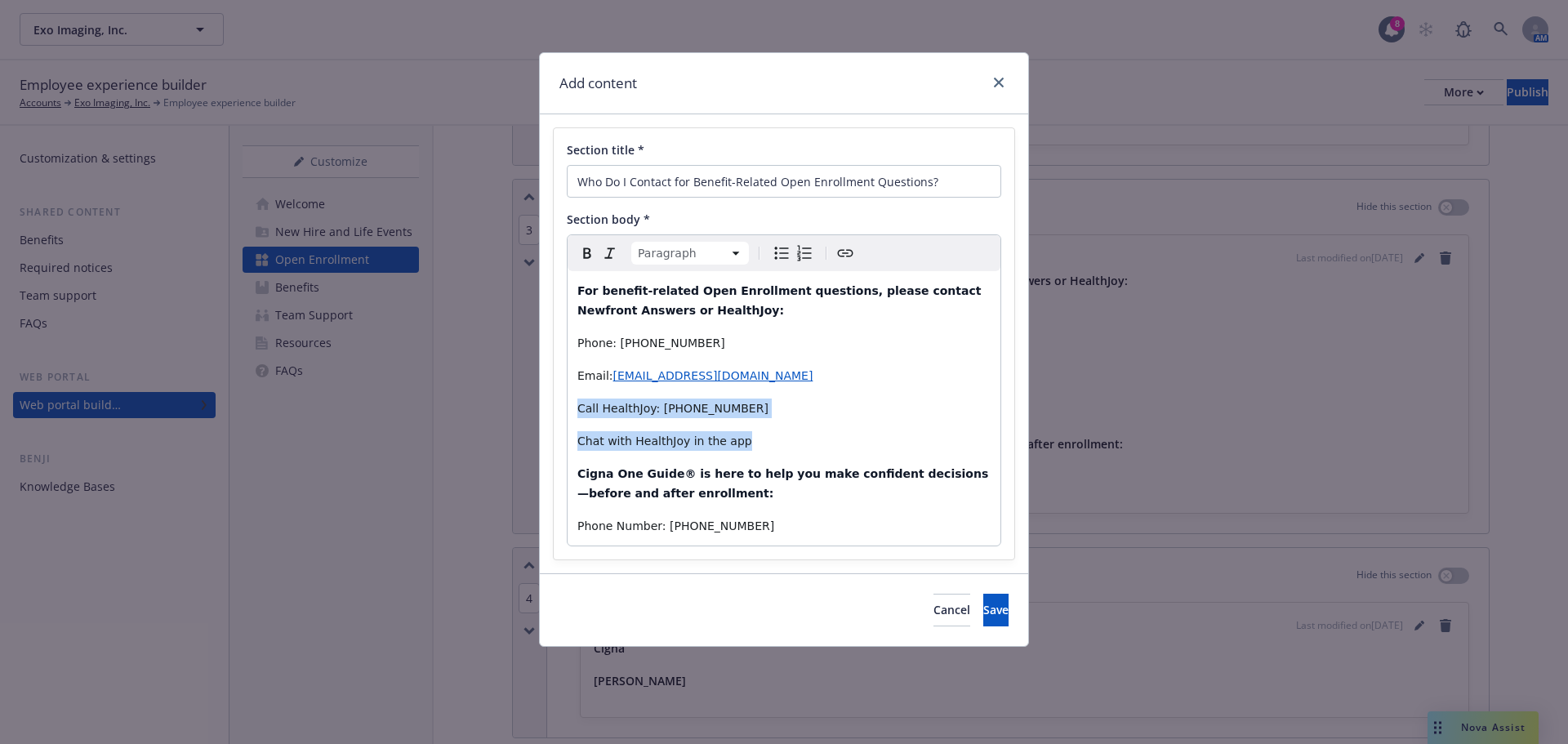
drag, startPoint x: 751, startPoint y: 434, endPoint x: 572, endPoint y: 412, distance: 180.3
click at [572, 412] on div "For benefit-related Open Enrollment questions, please contact Newfront Answers …" at bounding box center [784, 407] width 432 height 274
click at [784, 255] on icon "Bulleted list" at bounding box center [782, 253] width 20 height 20
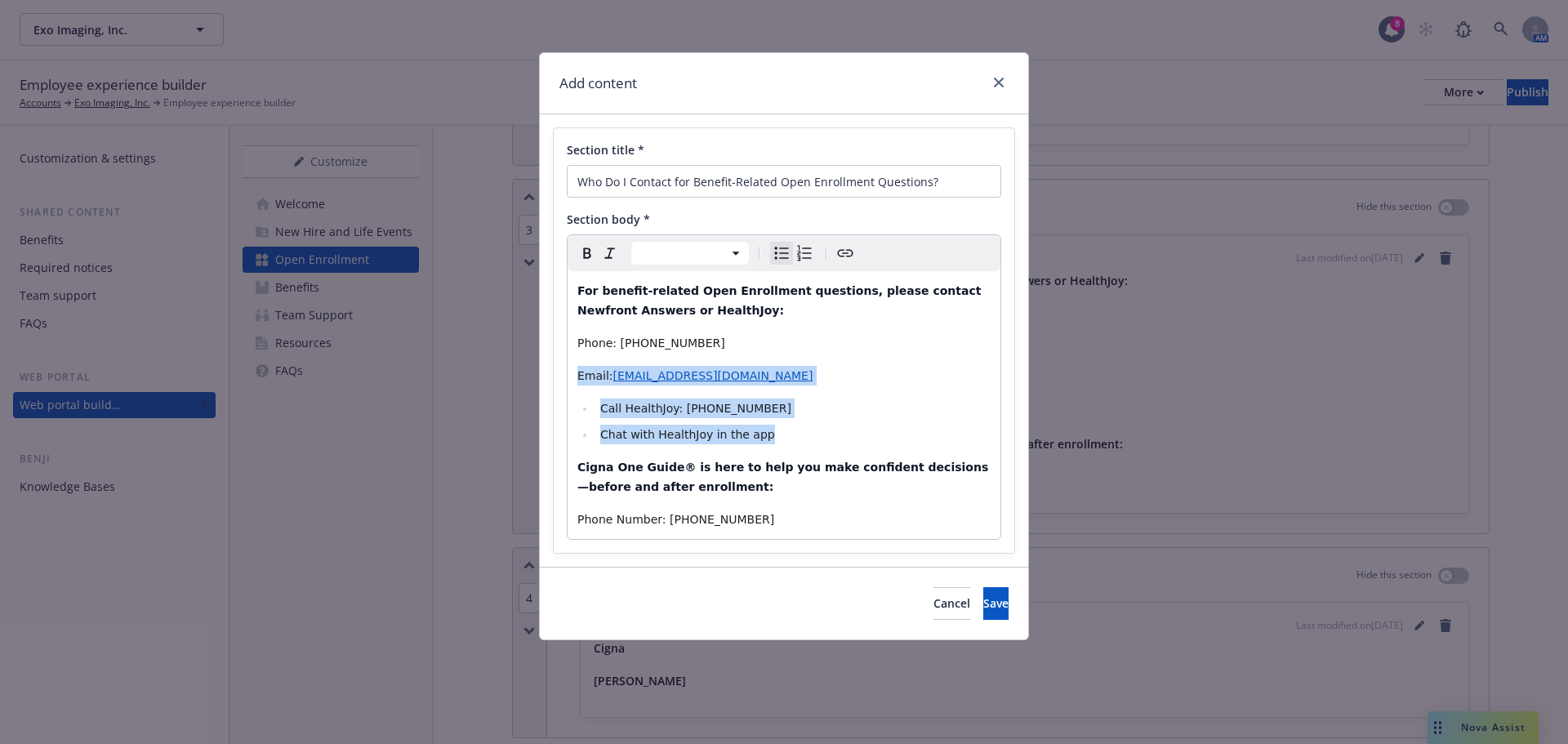
select select "paragraph"
drag, startPoint x: 822, startPoint y: 376, endPoint x: 574, endPoint y: 349, distance: 249.5
click at [574, 349] on div "For benefit-related Open Enrollment questions, please contact Newfront Answers …" at bounding box center [784, 405] width 432 height 268
click at [791, 259] on icon "Bulleted list" at bounding box center [782, 253] width 20 height 20
select select
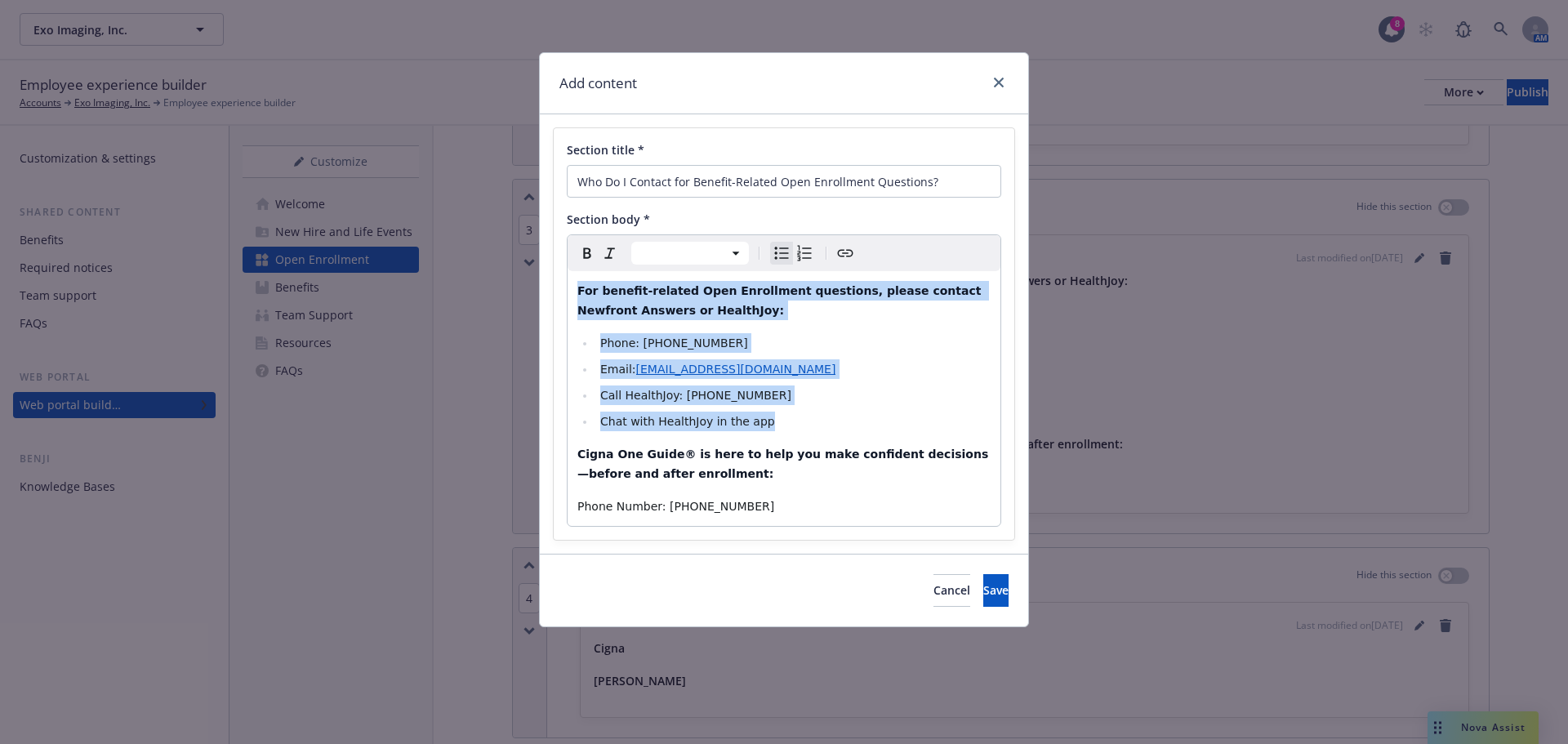
click at [845, 377] on li "Email: exobenefits@answers.newfront.com" at bounding box center [792, 369] width 395 height 20
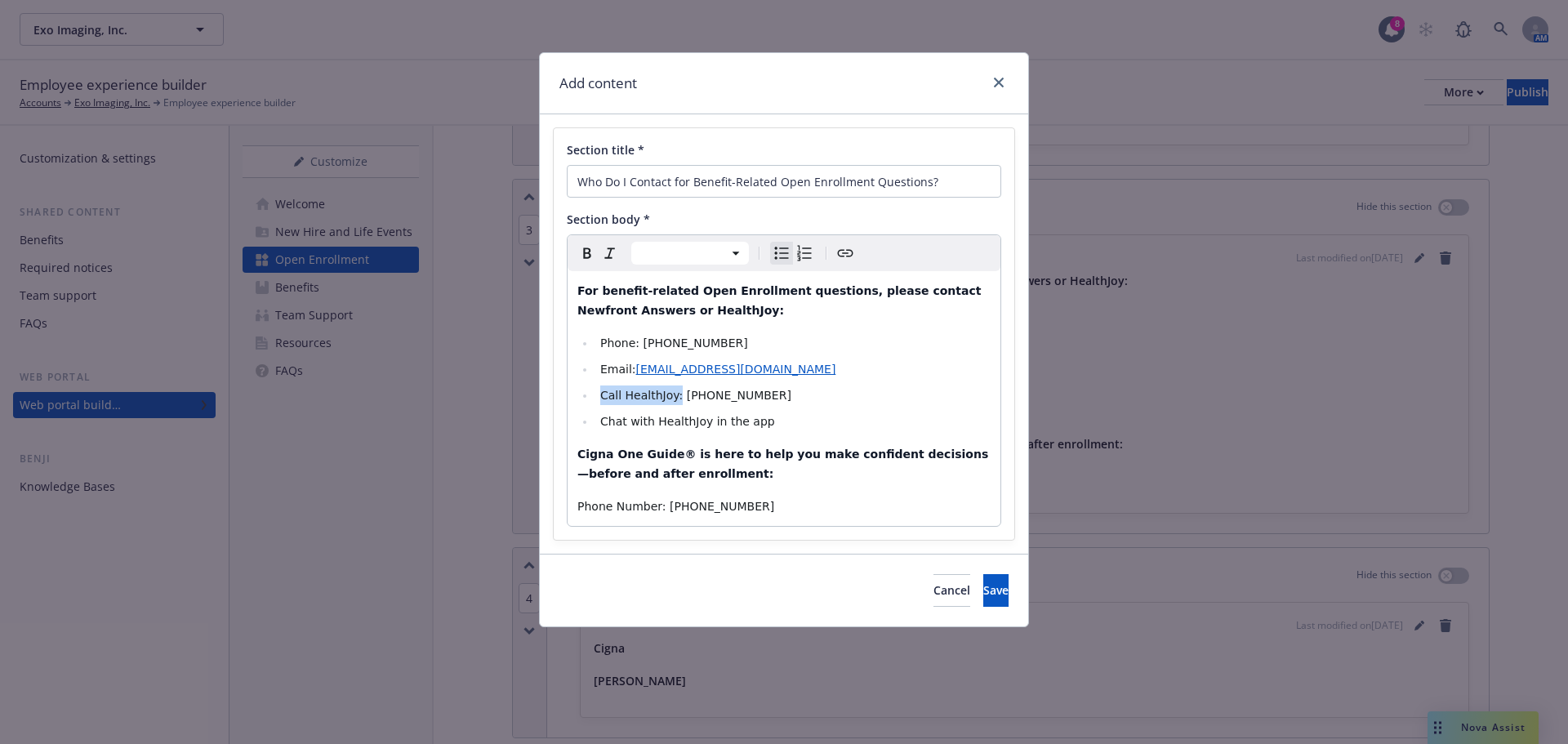
drag, startPoint x: 675, startPoint y: 400, endPoint x: 603, endPoint y: 403, distance: 72.1
click at [603, 402] on span "Call HealthJoy: (877) 500-3212" at bounding box center [696, 395] width 191 height 13
click at [566, 255] on div "Paragraph Heading 1 Heading 2 Heading 3 Heading 4 Heading 5 Heading 6 For benef…" at bounding box center [784, 380] width 434 height 292
click at [665, 396] on span "Call HealthJoy: (877) 500-3212" at bounding box center [696, 395] width 191 height 13
drag, startPoint x: 672, startPoint y: 395, endPoint x: 608, endPoint y: 393, distance: 64.0
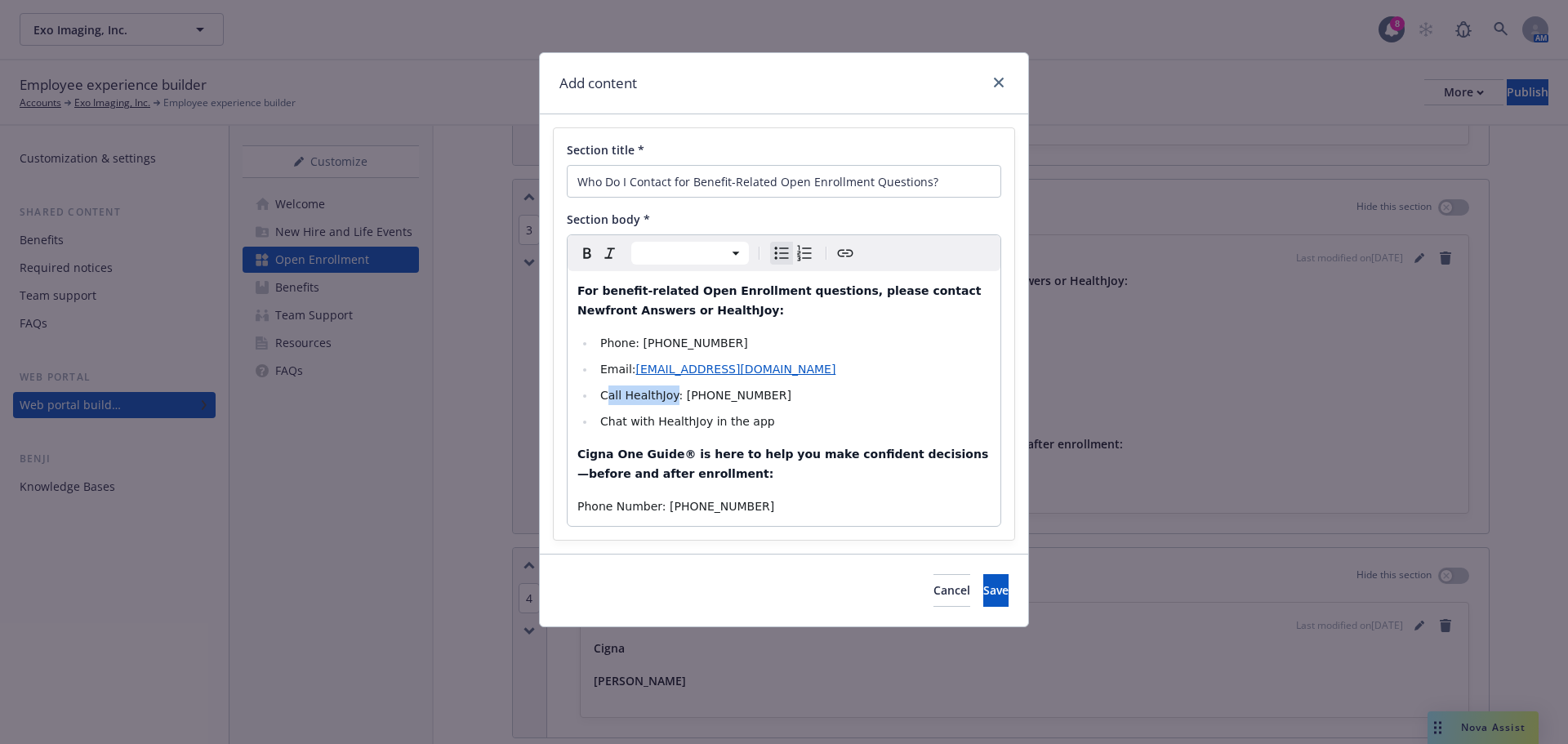
click at [608, 393] on span "Call HealthJoy: (877) 500-3212" at bounding box center [696, 395] width 191 height 13
click at [682, 400] on span "Call HealthJoy: (877) 500-3212" at bounding box center [696, 395] width 191 height 13
drag, startPoint x: 679, startPoint y: 399, endPoint x: 626, endPoint y: 397, distance: 53.0
click at [626, 397] on span "Call HealthJoy: (877) 500-3212" at bounding box center [696, 395] width 191 height 13
click at [897, 408] on ul "Phone: (866) 511-9006 Email: exobenefits@answers.newfront.com Call HealthJoy: (…" at bounding box center [784, 382] width 414 height 98
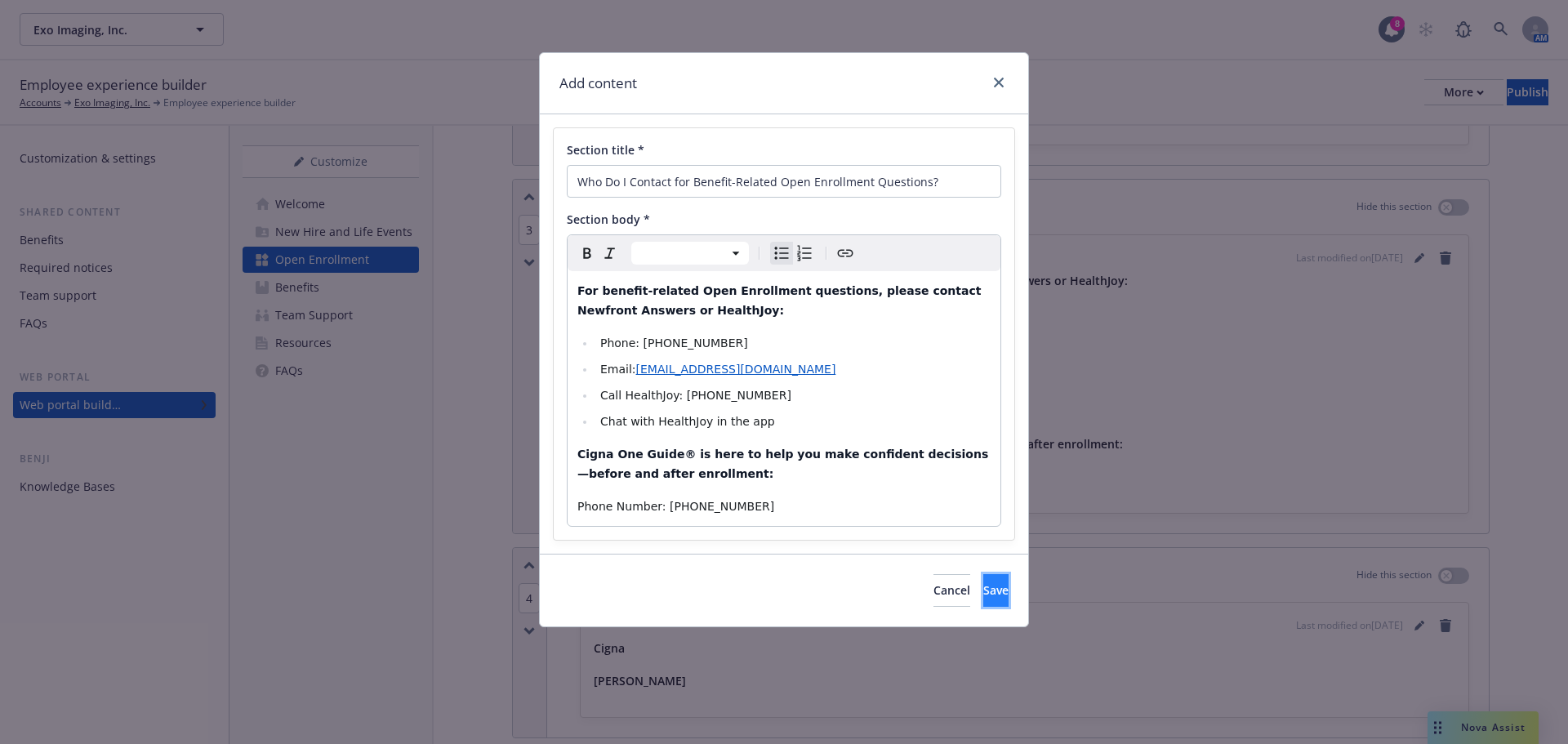
click at [984, 597] on span "Save" at bounding box center [996, 589] width 25 height 15
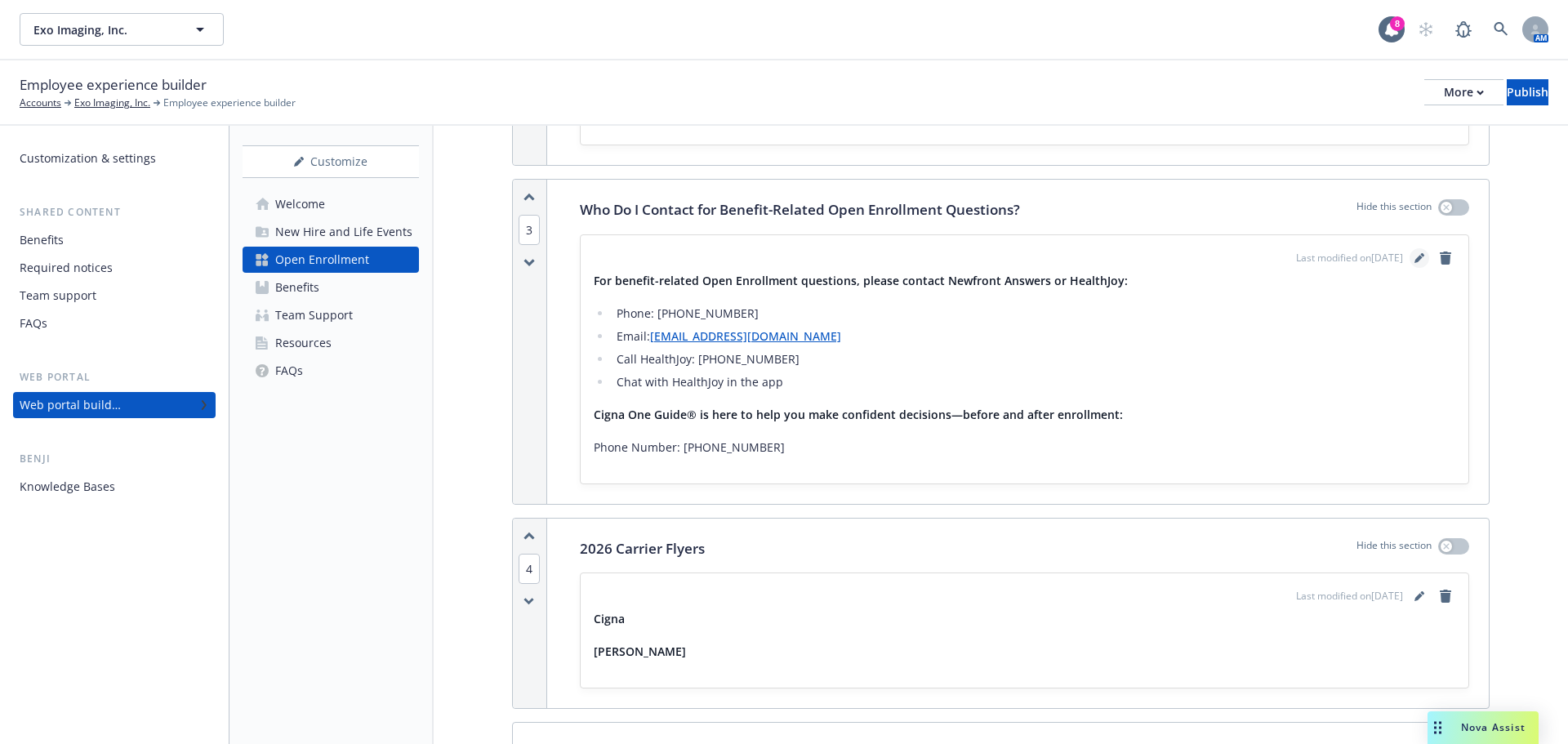
click at [1414, 257] on icon "editPencil" at bounding box center [1419, 257] width 10 height 10
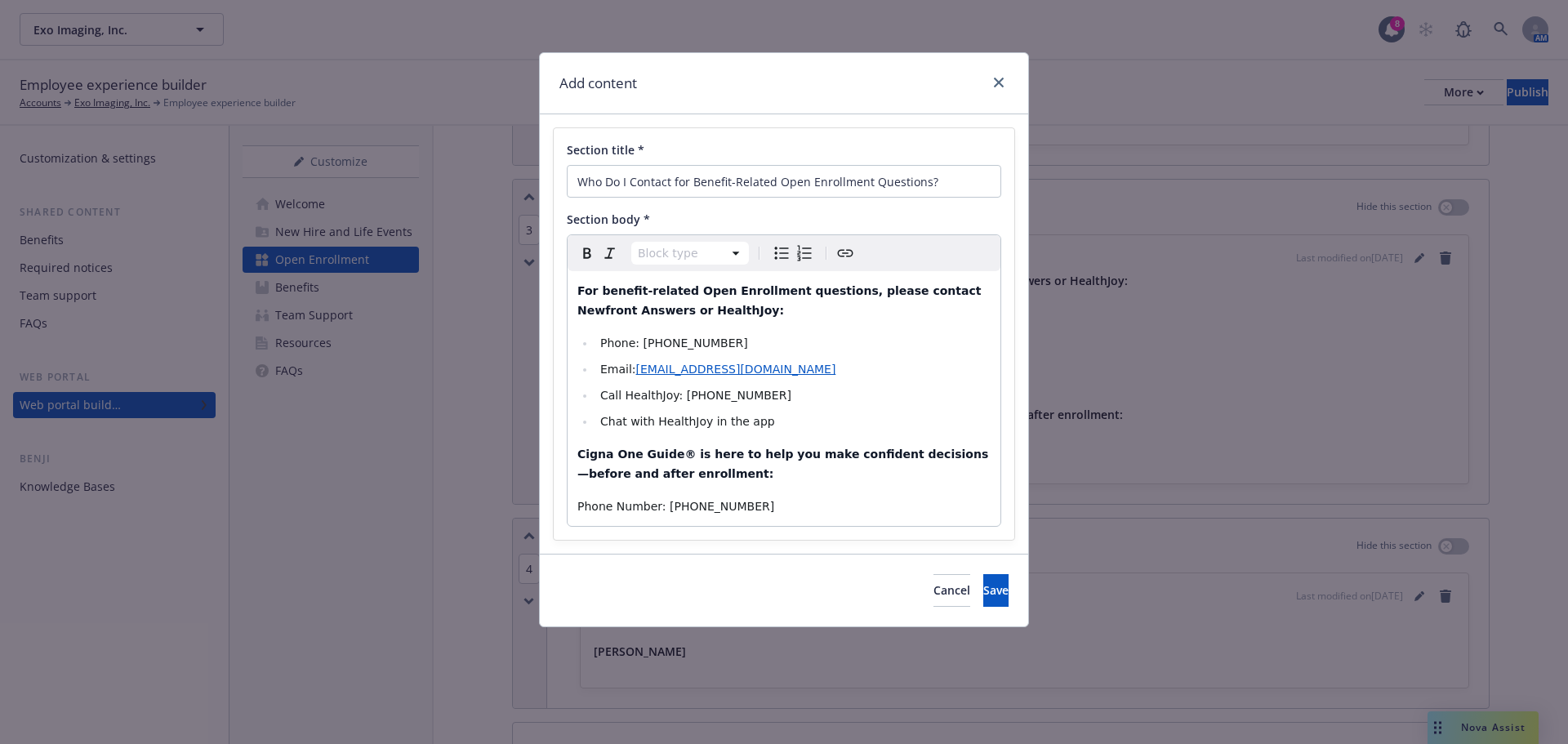
select select
drag, startPoint x: 680, startPoint y: 397, endPoint x: 607, endPoint y: 401, distance: 73.1
click at [607, 401] on span "Call HealthJoy: (877) 500-3212" at bounding box center [696, 395] width 191 height 13
click at [656, 401] on span "Call HealthJoy: (877) 500-3212" at bounding box center [696, 395] width 191 height 13
drag, startPoint x: 674, startPoint y: 396, endPoint x: 600, endPoint y: 402, distance: 74.2
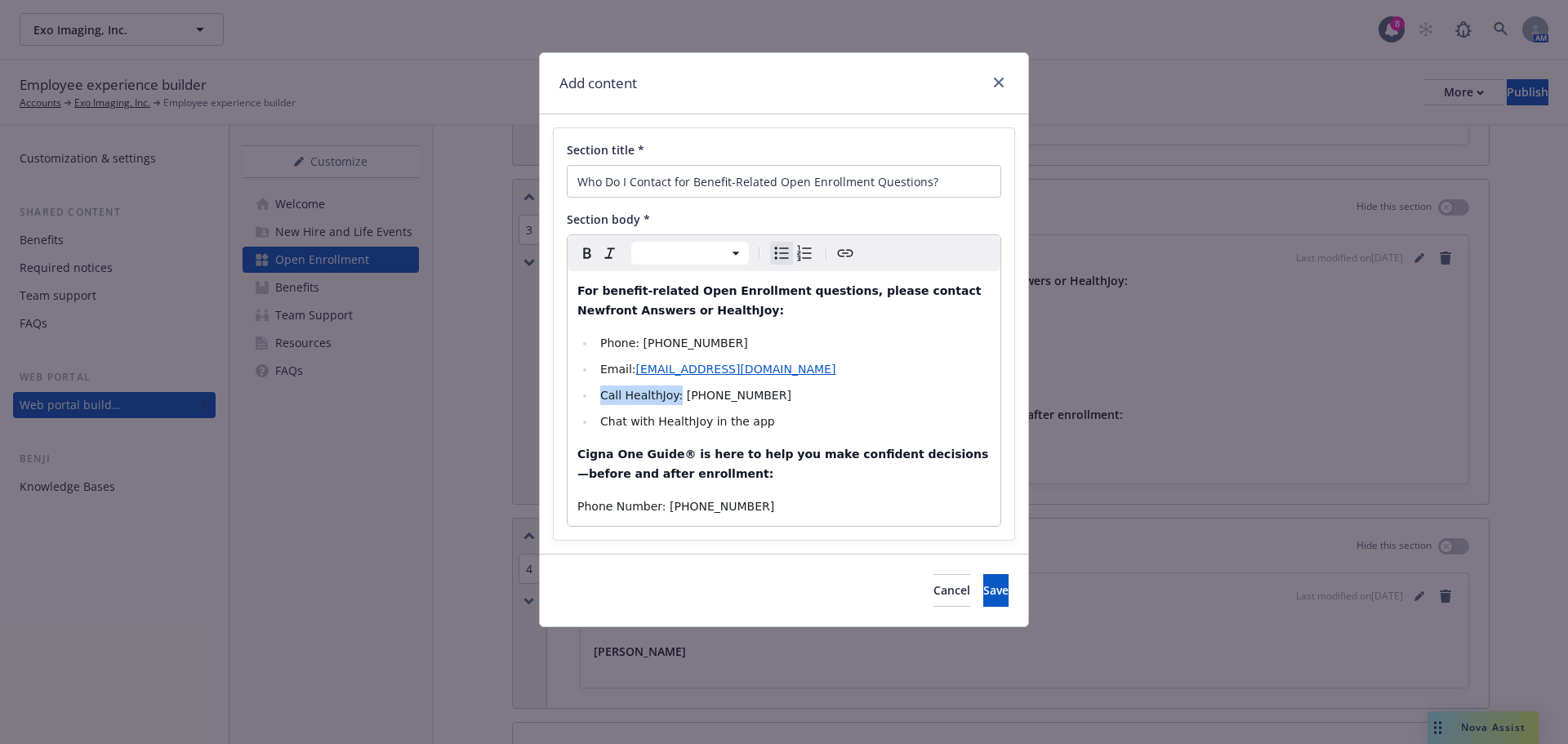
click at [600, 402] on span "Call HealthJoy: (877) 500-3212" at bounding box center [696, 395] width 191 height 13
click at [582, 251] on icon "Bold" at bounding box center [587, 253] width 20 height 20
click at [603, 343] on span "Phone: (866) 511-9006" at bounding box center [674, 343] width 147 height 13
click at [632, 339] on span "Phone: (866) 511-9006" at bounding box center [674, 343] width 147 height 13
drag, startPoint x: 718, startPoint y: 342, endPoint x: 600, endPoint y: 350, distance: 118.3
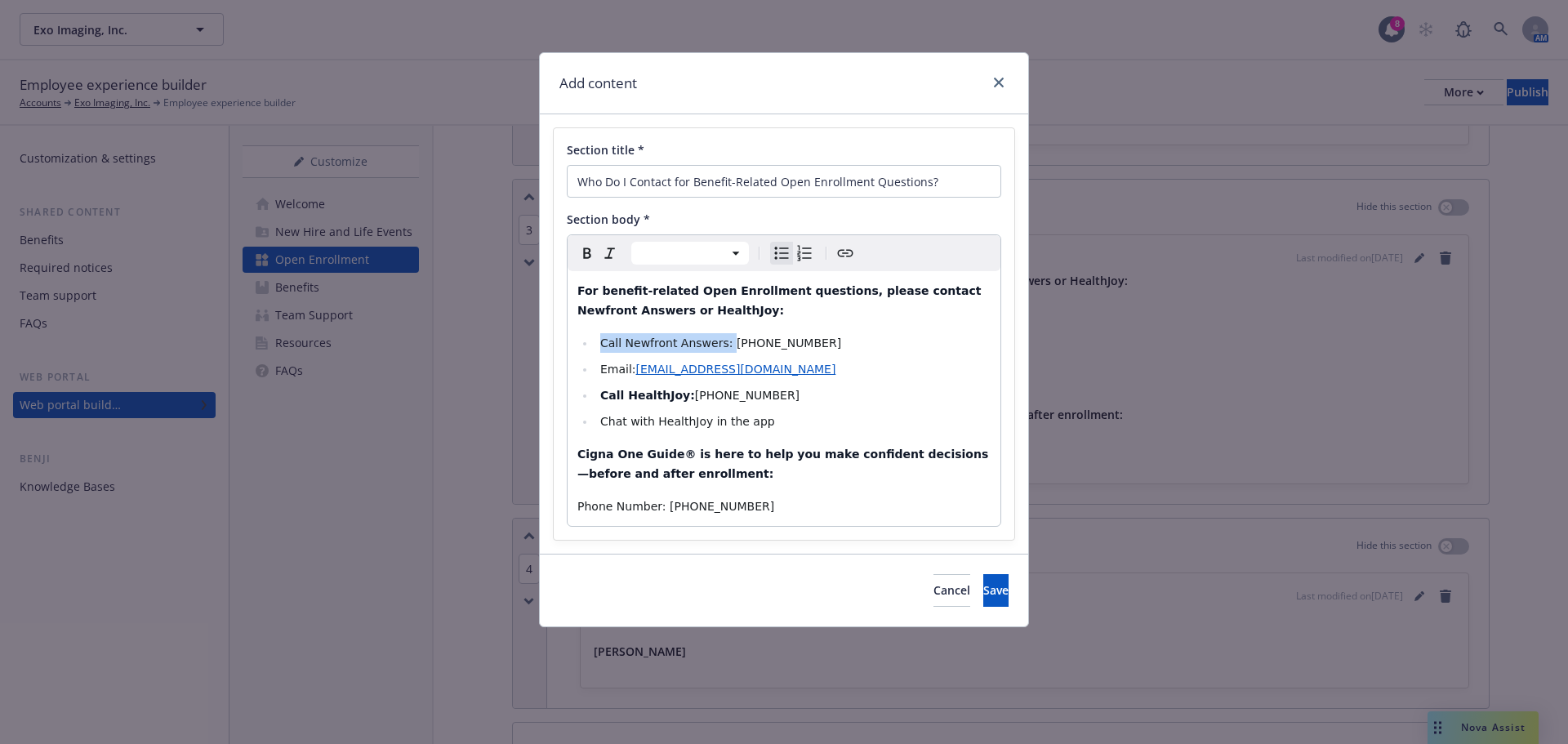
click at [600, 349] on span "Call Newfront Answers: (866) 511-9006" at bounding box center [721, 343] width 241 height 13
click at [585, 261] on icon "Bold" at bounding box center [587, 253] width 20 height 20
drag, startPoint x: 630, startPoint y: 372, endPoint x: 600, endPoint y: 372, distance: 30.0
click at [600, 372] on span "Email:" at bounding box center [618, 369] width 36 height 13
drag, startPoint x: 729, startPoint y: 373, endPoint x: 597, endPoint y: 367, distance: 132.1
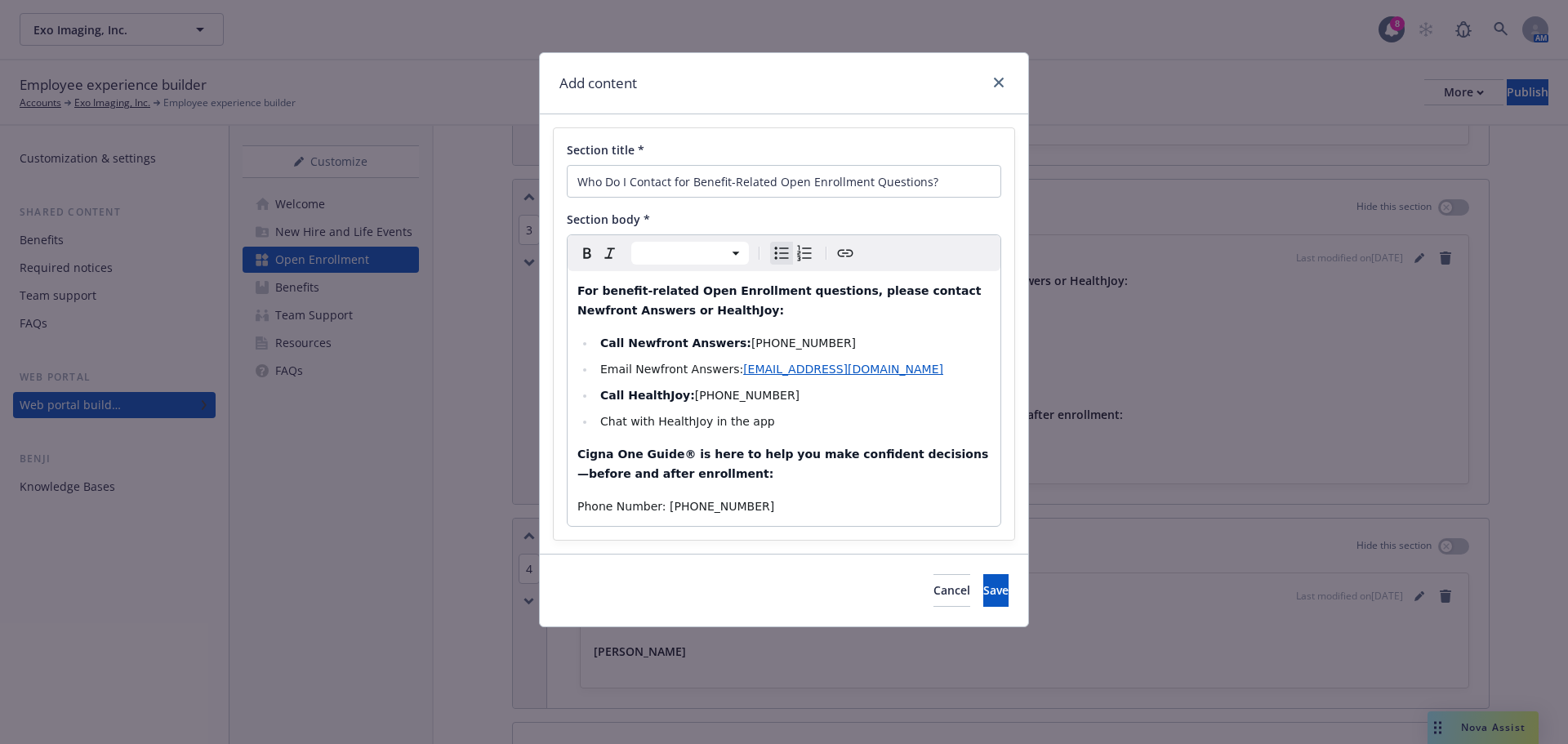
click at [597, 367] on li "Email Newfront Answers: exobenefits@answers.newfront.com" at bounding box center [792, 369] width 395 height 20
click at [590, 255] on icon "Bold" at bounding box center [587, 254] width 7 height 11
click at [845, 416] on li "Chat with HealthJoy in the app" at bounding box center [792, 422] width 395 height 20
drag, startPoint x: 700, startPoint y: 426, endPoint x: 600, endPoint y: 425, distance: 100.0
click at [600, 425] on span "Chat with HealthJoy in the app" at bounding box center [688, 421] width 175 height 13
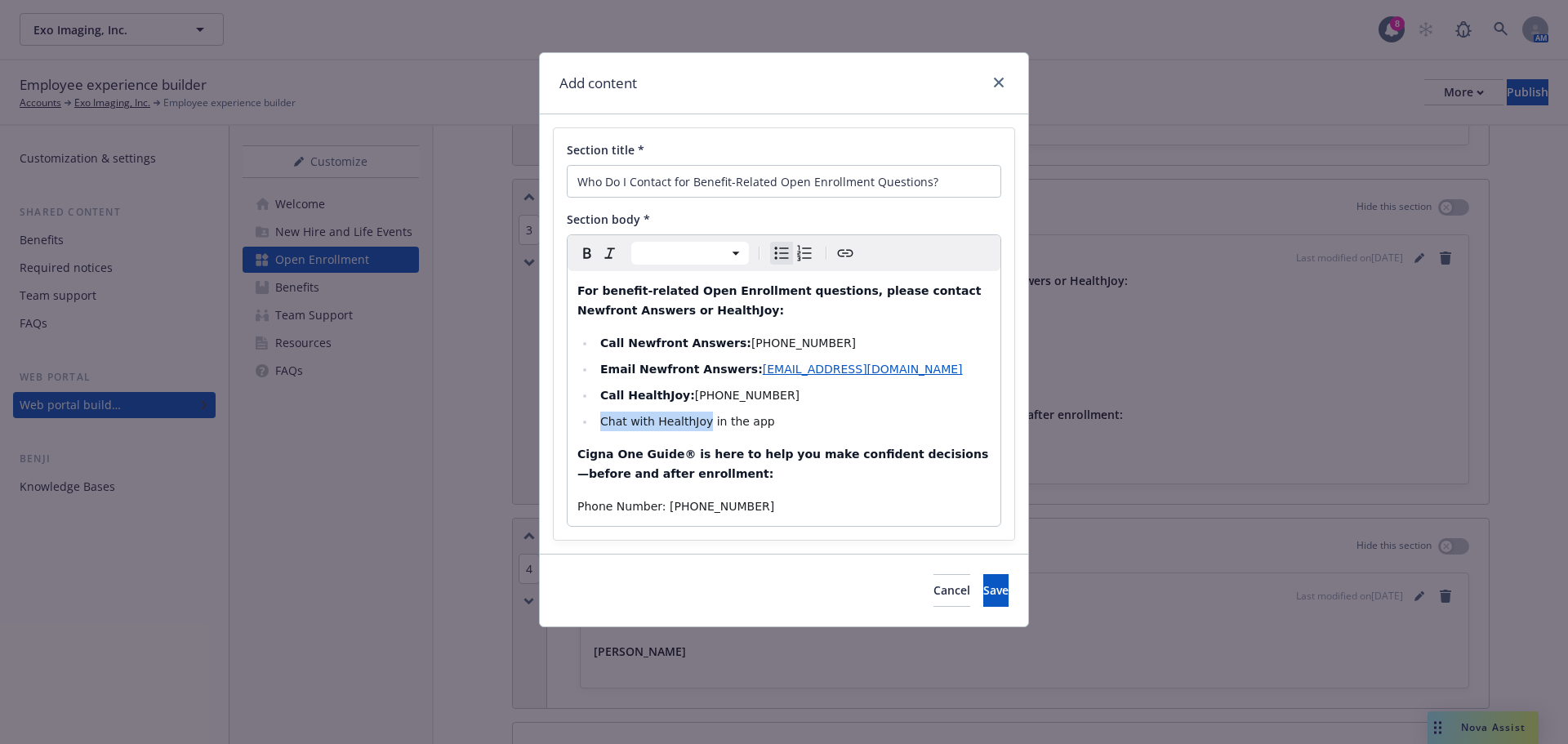
click at [586, 258] on icon "Bold" at bounding box center [587, 253] width 20 height 20
click at [713, 431] on li "Chat with HealthJoy in the app" at bounding box center [792, 422] width 395 height 20
click at [707, 425] on strong "Chat with HealthJoy" at bounding box center [665, 421] width 129 height 13
select select "paragraph"
drag, startPoint x: 658, startPoint y: 508, endPoint x: 573, endPoint y: 514, distance: 85.2
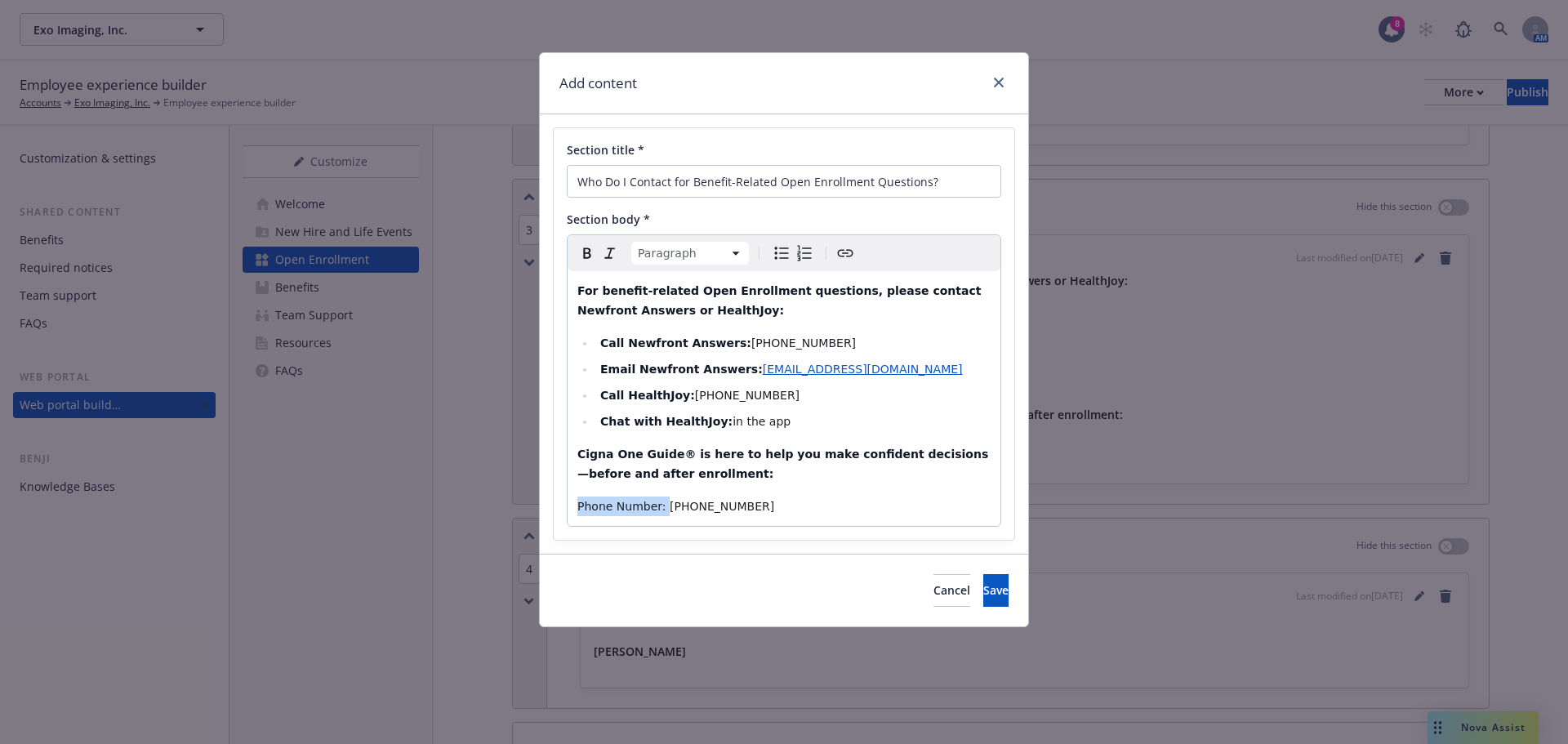
click at [573, 514] on div "For benefit-related Open Enrollment questions, please contact Newfront Answers …" at bounding box center [784, 397] width 432 height 255
click at [838, 484] on div "For benefit-related Open Enrollment questions, please contact Newfront Answers …" at bounding box center [784, 397] width 432 height 255
drag, startPoint x: 972, startPoint y: 597, endPoint x: 952, endPoint y: 589, distance: 21.5
click at [984, 597] on span "Save" at bounding box center [996, 589] width 25 height 15
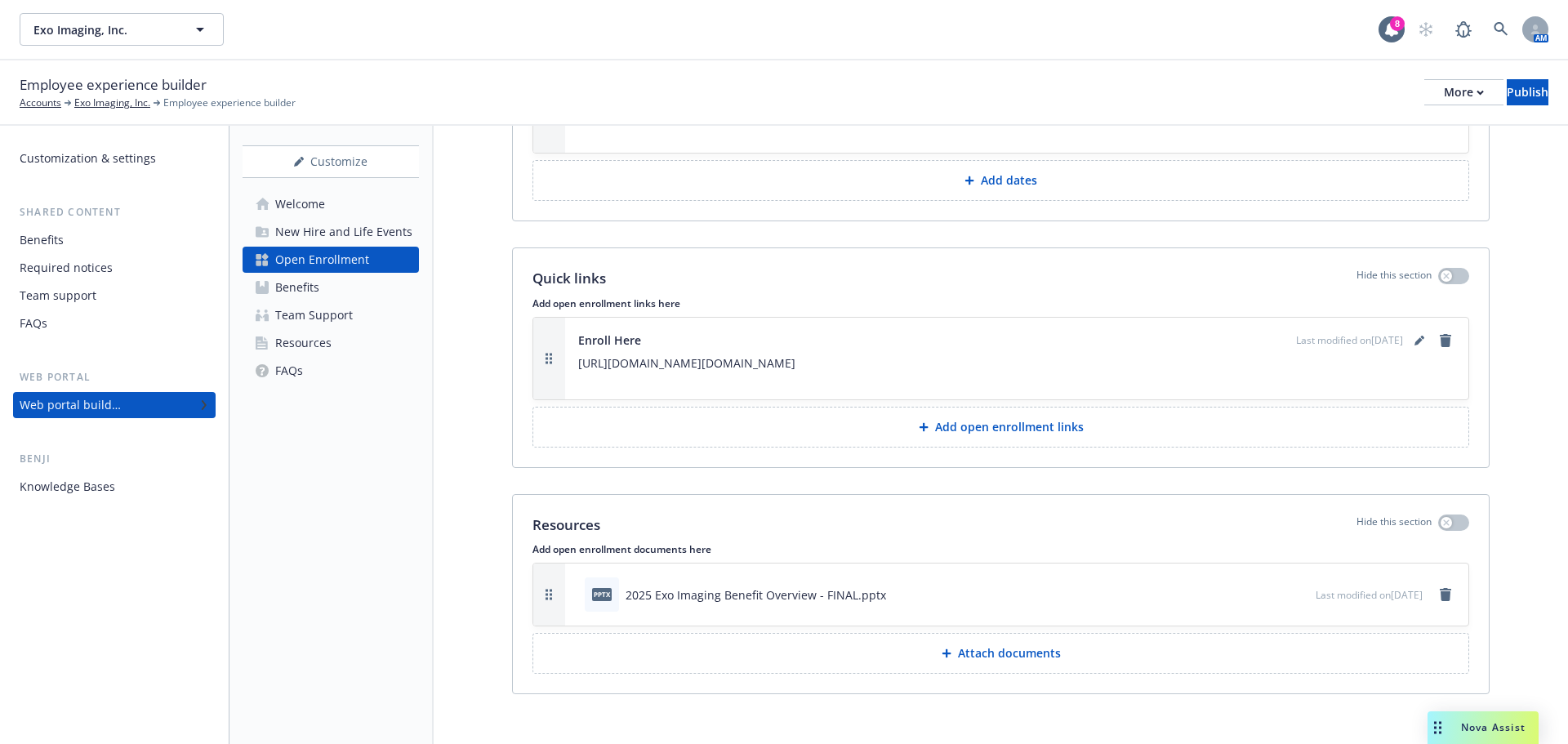
scroll to position [2179, 0]
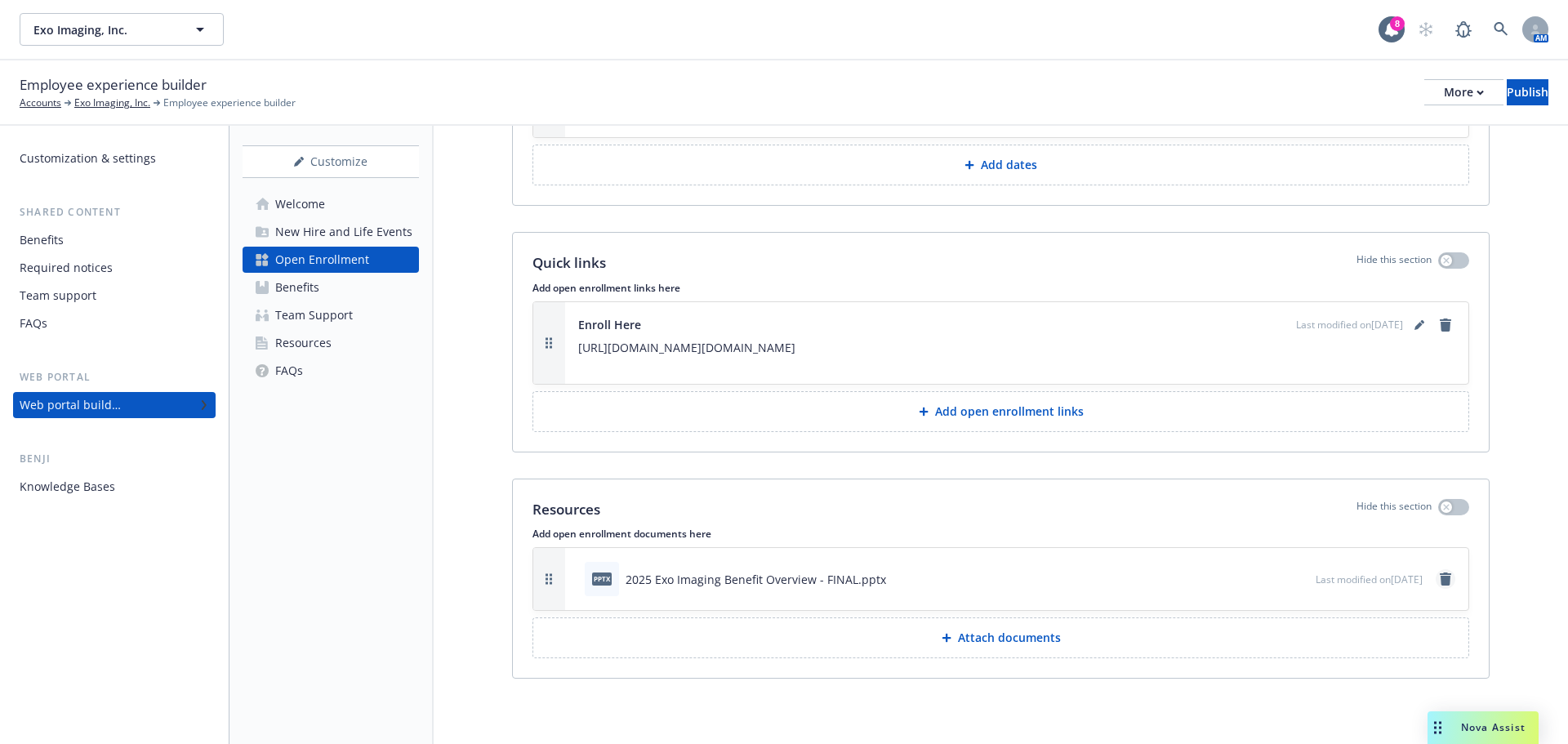
click at [1439, 576] on icon "remove" at bounding box center [1445, 579] width 12 height 13
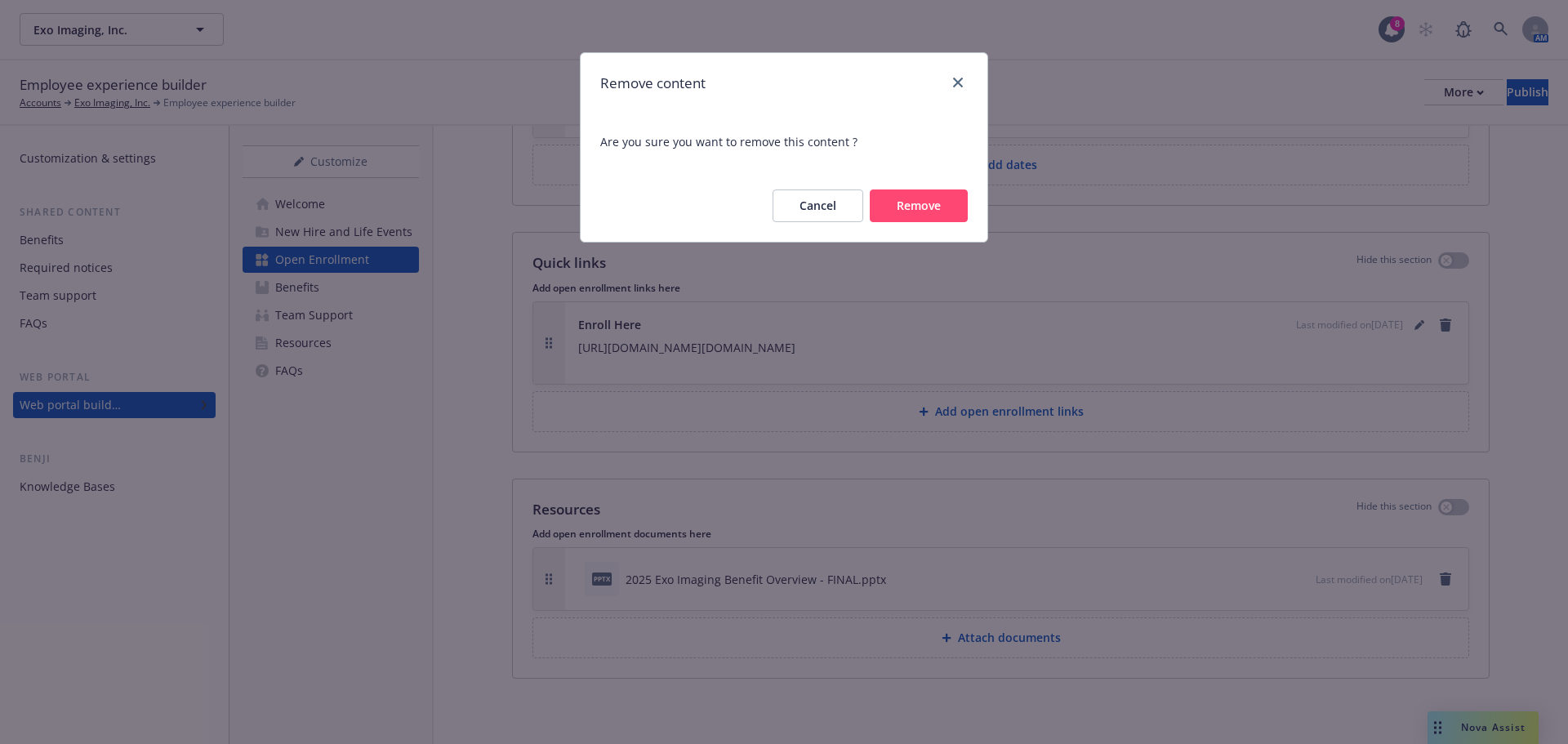
click at [952, 212] on button "Remove" at bounding box center [918, 205] width 98 height 33
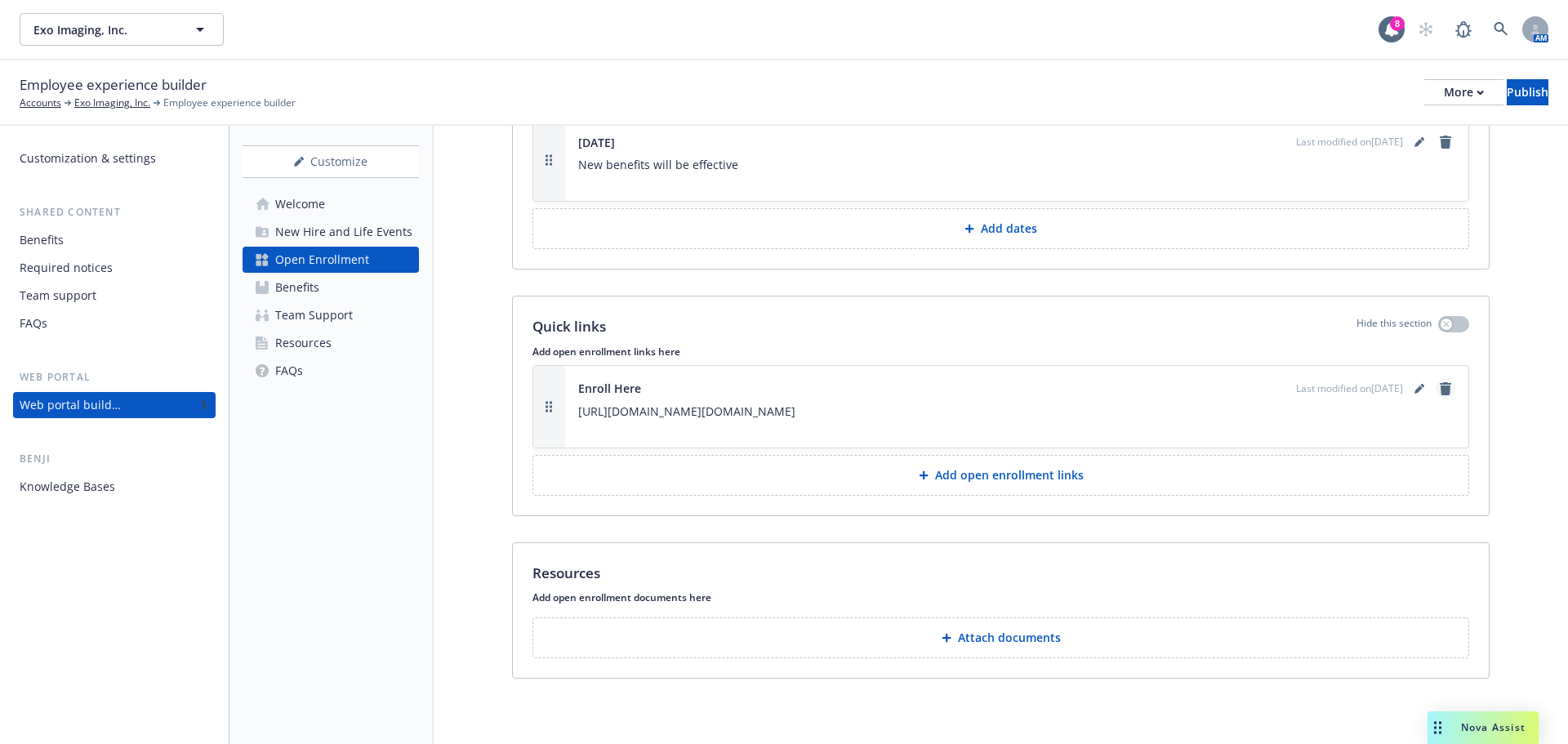
click at [1439, 382] on icon "remove" at bounding box center [1446, 389] width 13 height 13
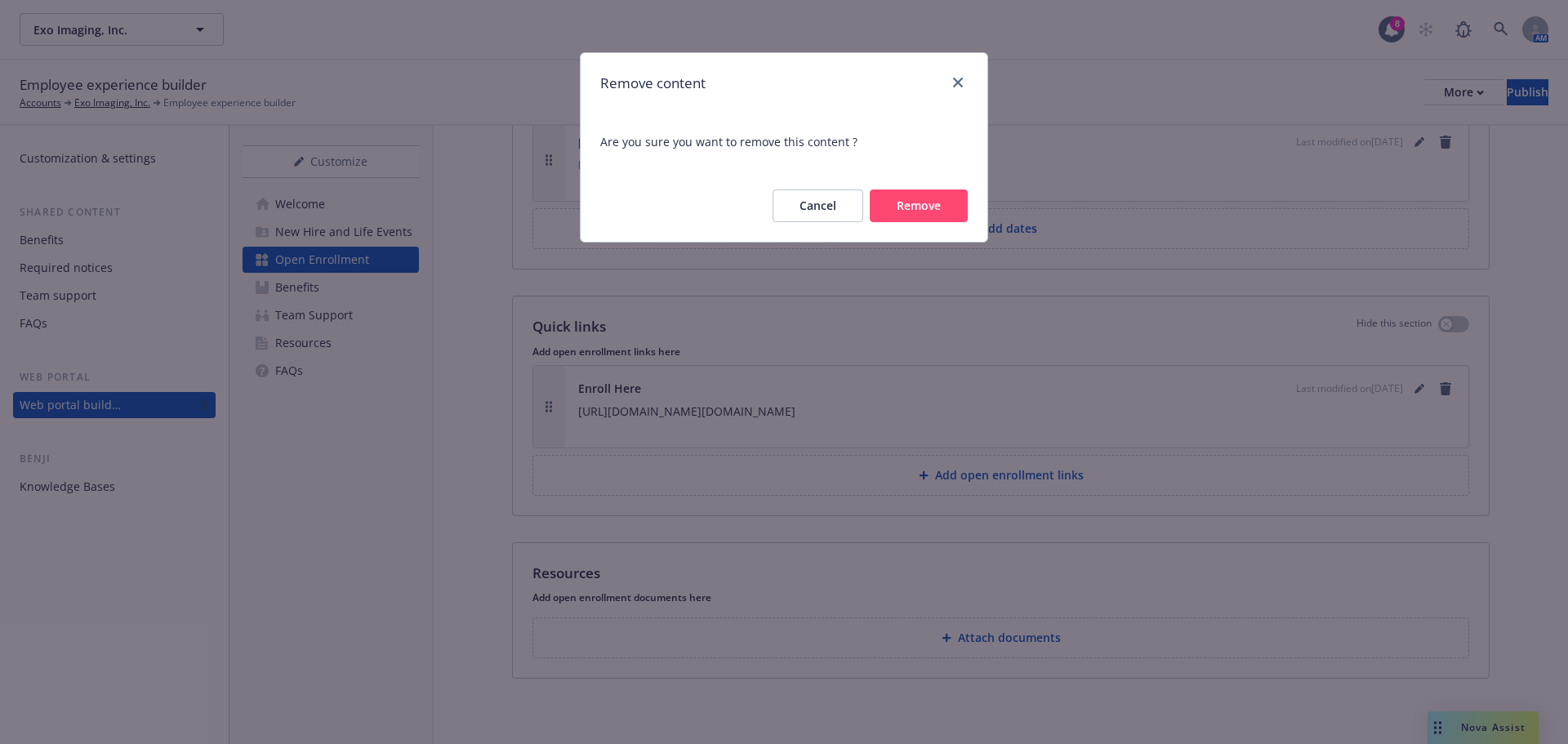
click at [927, 214] on button "Remove" at bounding box center [918, 205] width 98 height 33
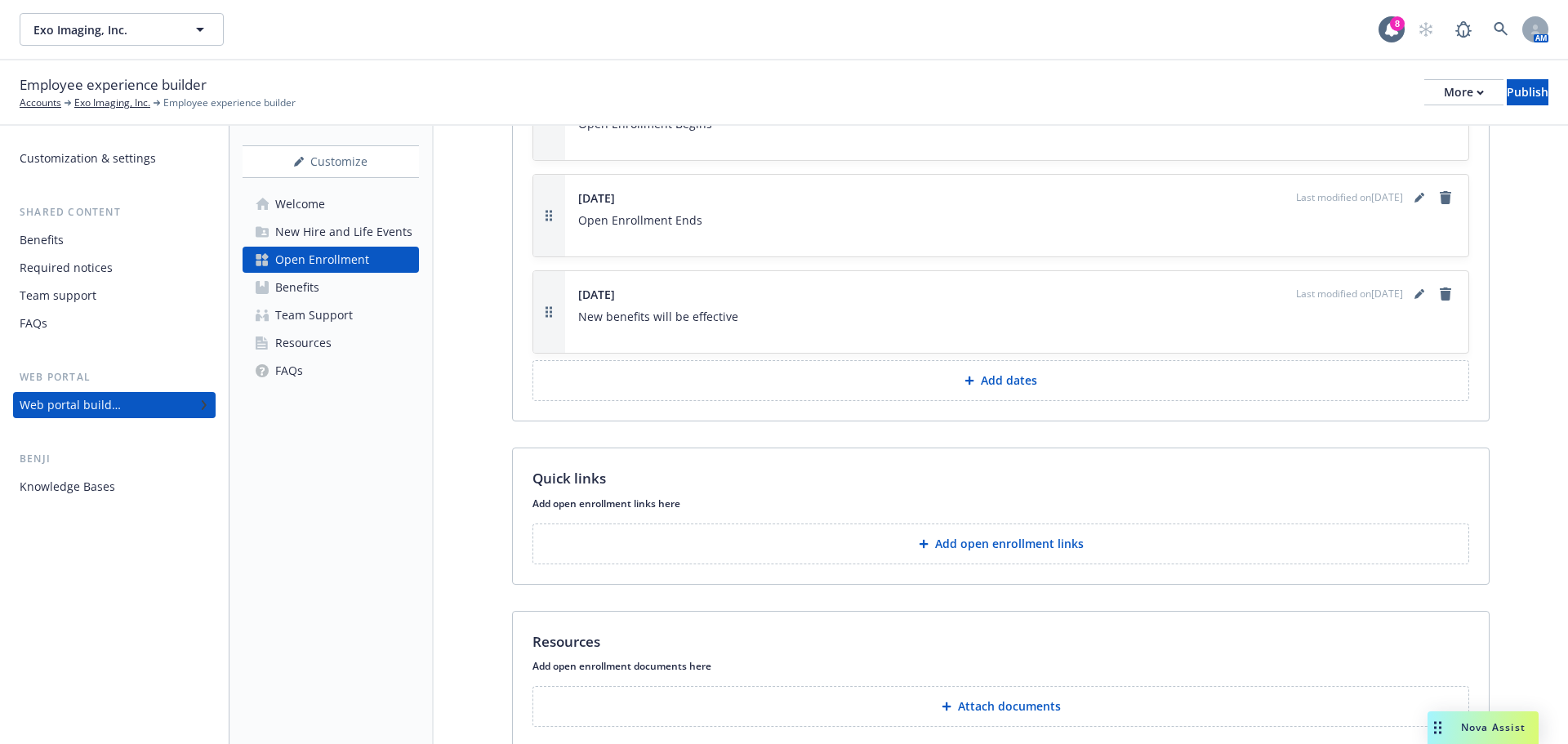
scroll to position [1849, 0]
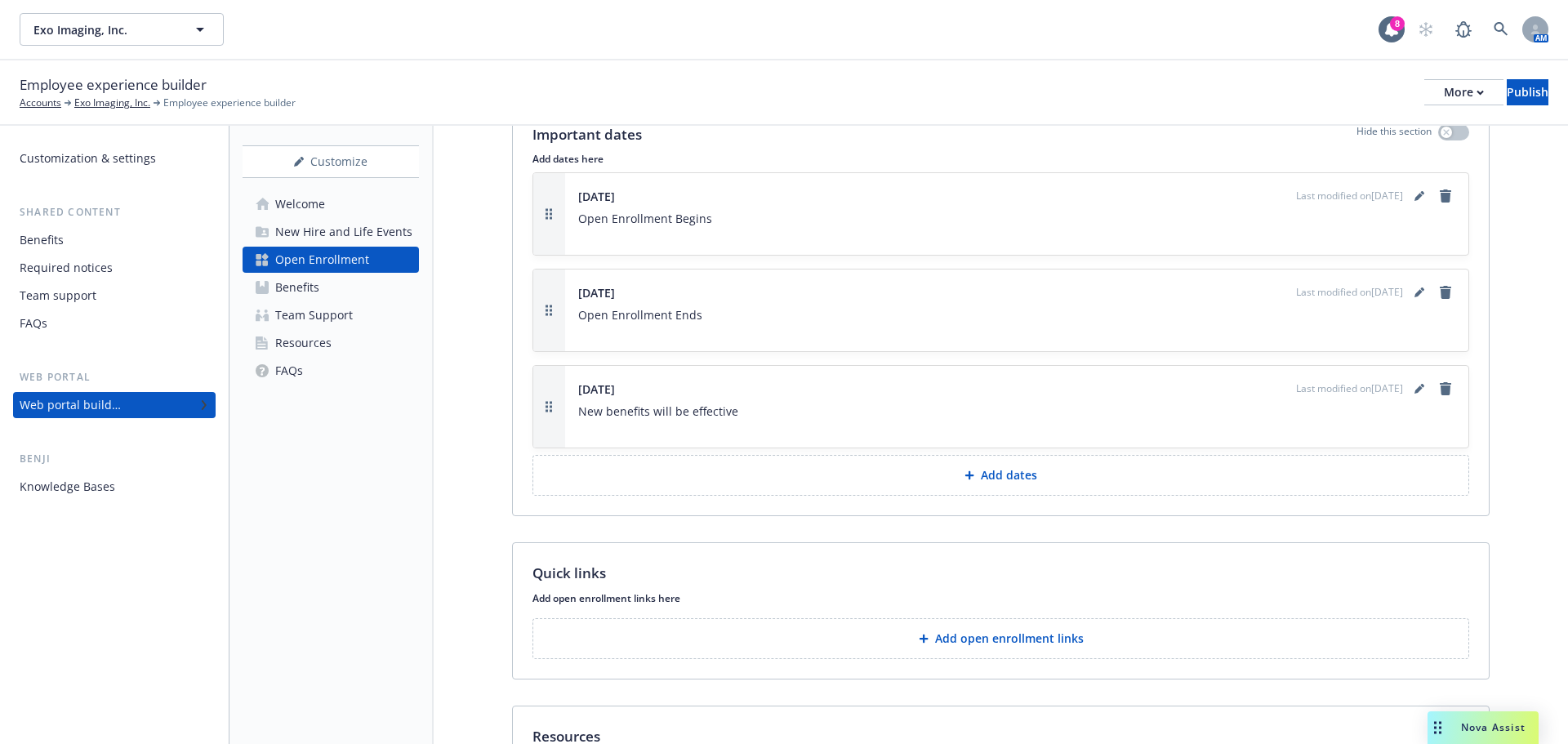
click at [308, 280] on div "Benefits" at bounding box center [297, 287] width 44 height 26
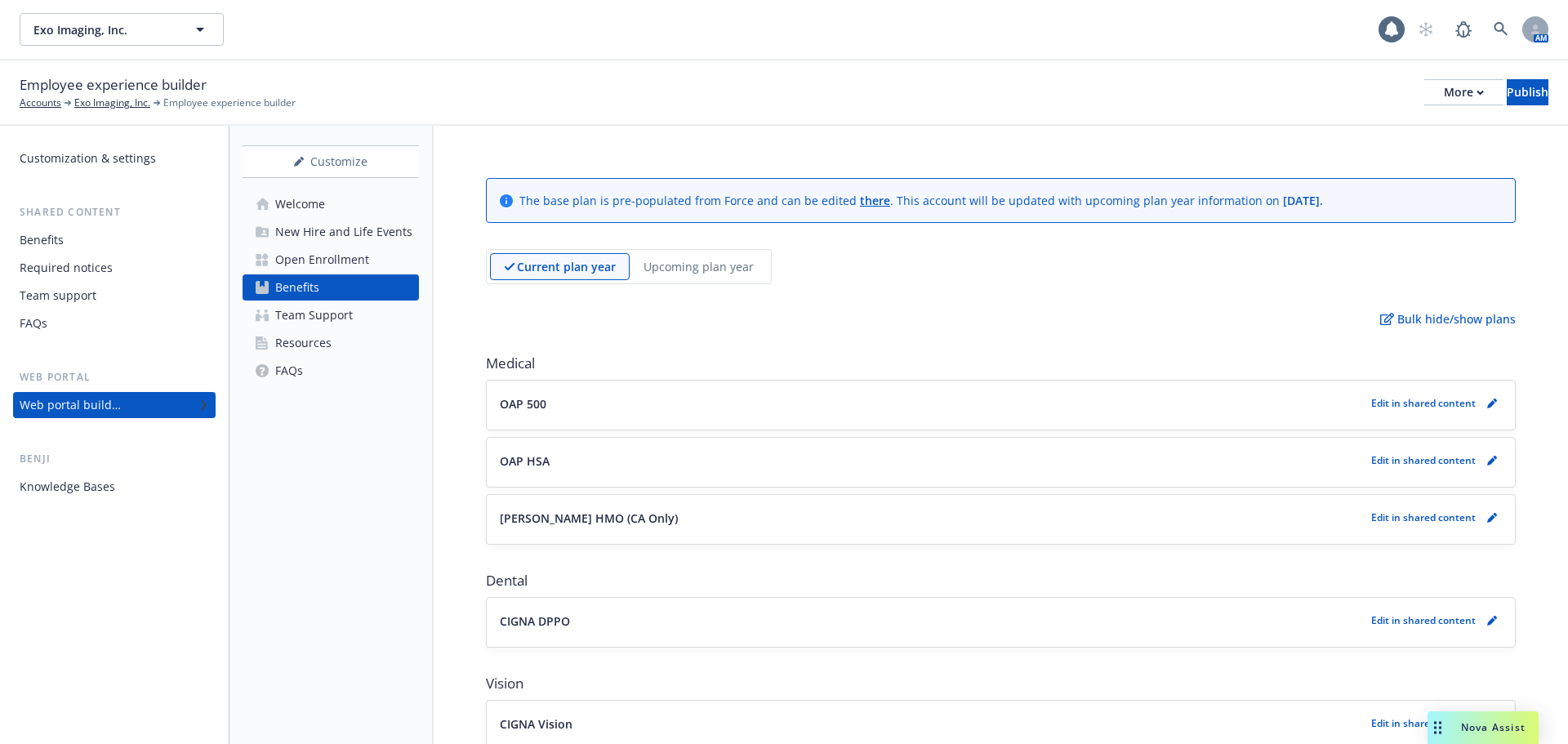
click at [690, 275] on div "Upcoming plan year" at bounding box center [699, 266] width 138 height 27
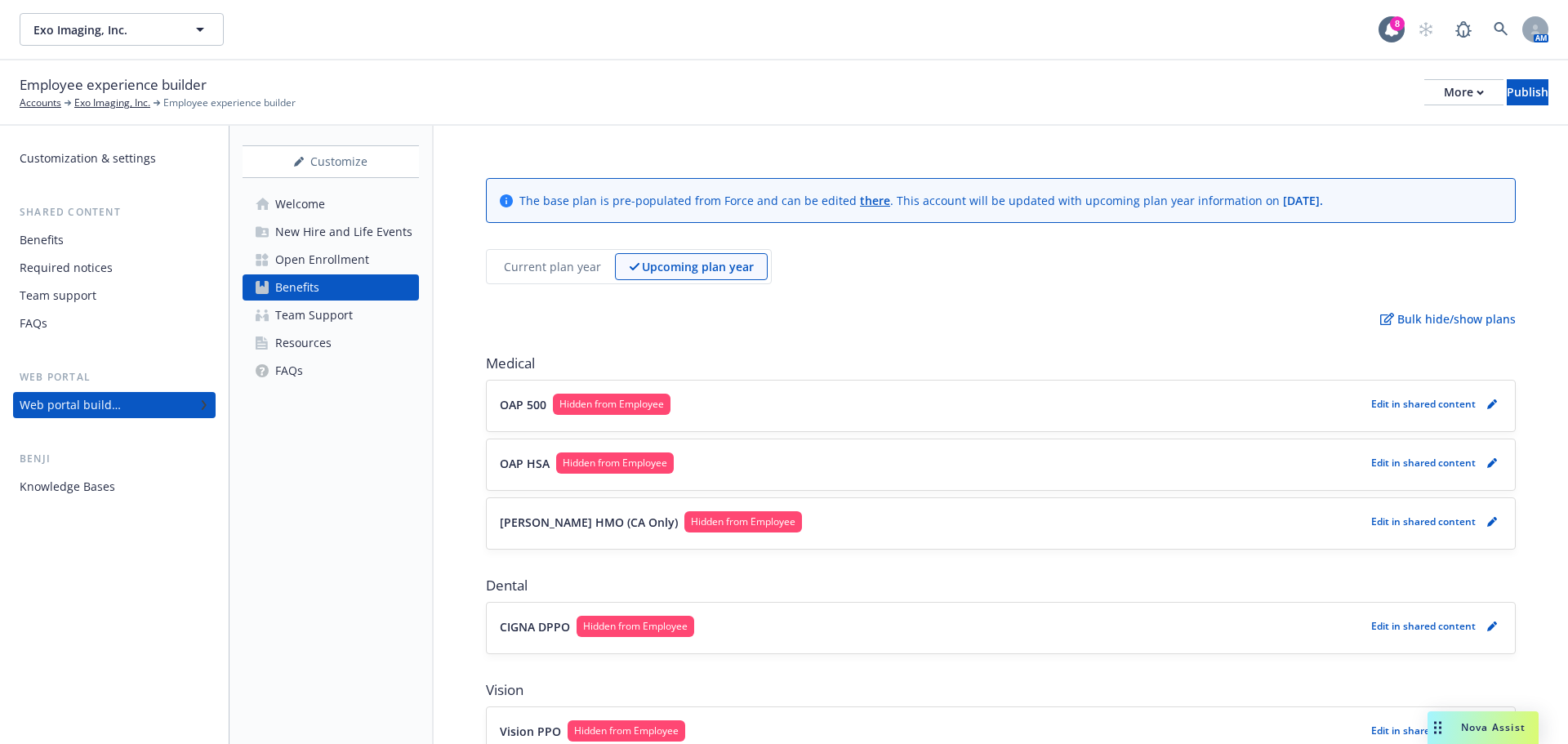
click at [633, 412] on div "Hidden from Employee" at bounding box center [612, 405] width 118 height 21
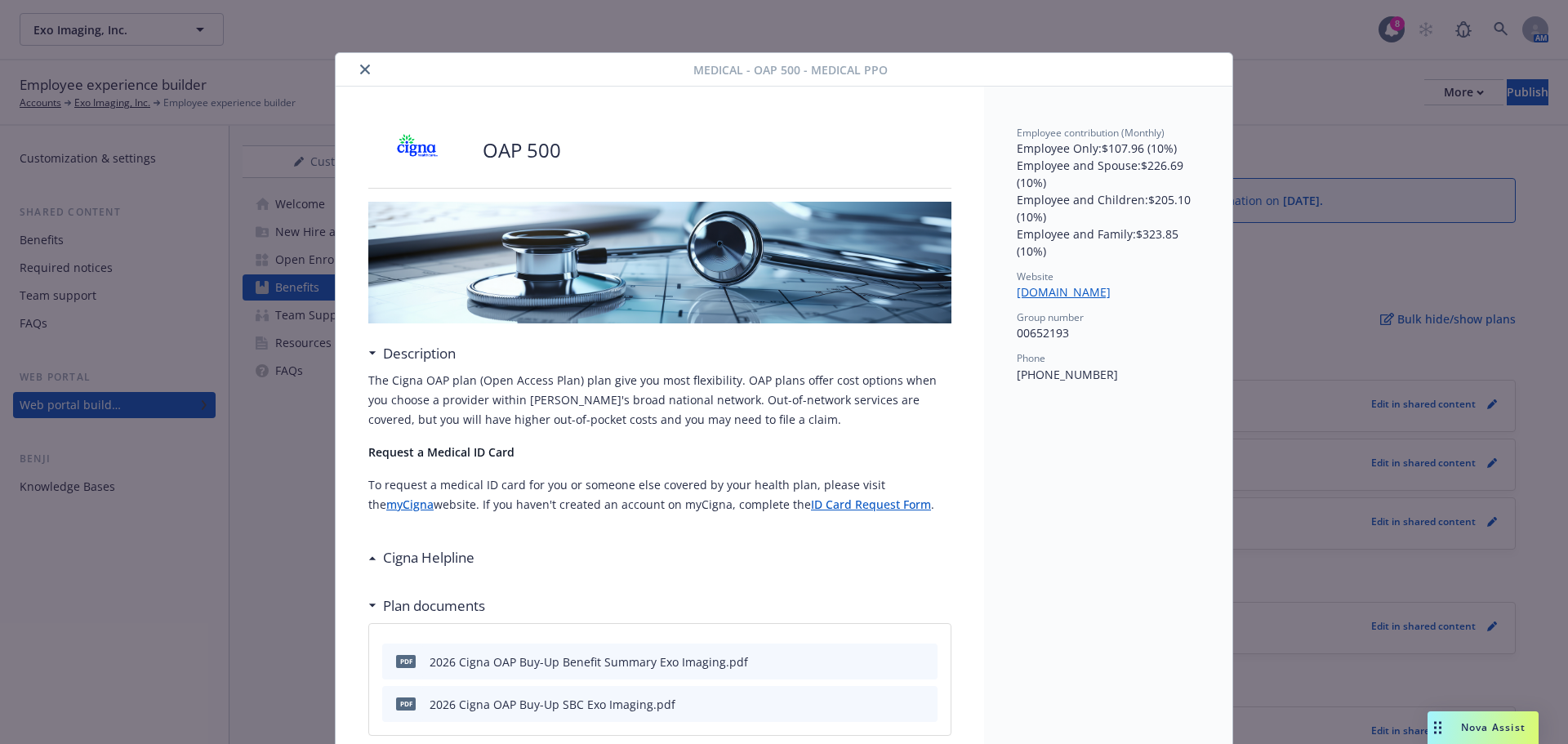
click at [368, 551] on div "Cigna Helpline" at bounding box center [421, 557] width 106 height 21
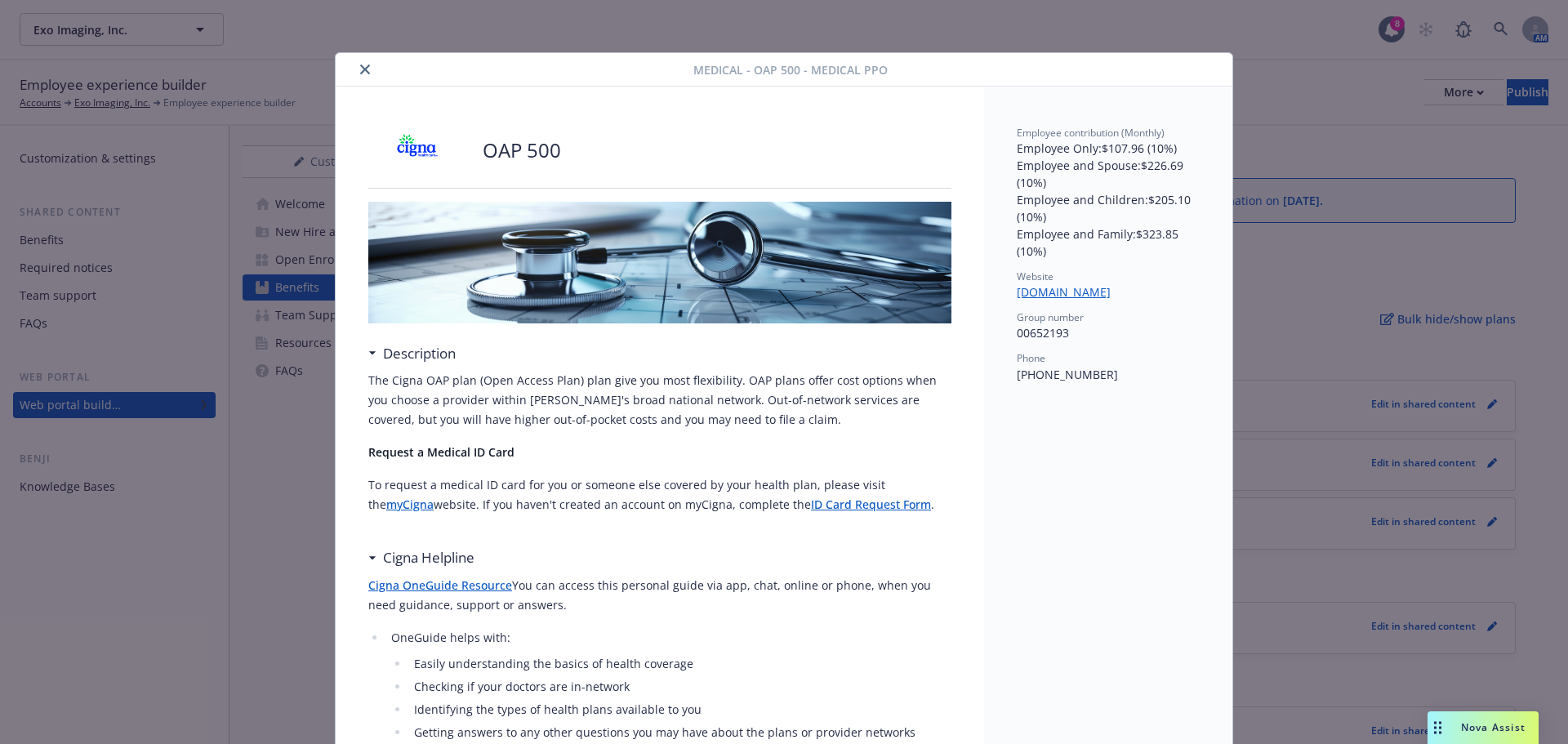
click at [360, 72] on icon "close" at bounding box center [365, 69] width 10 height 10
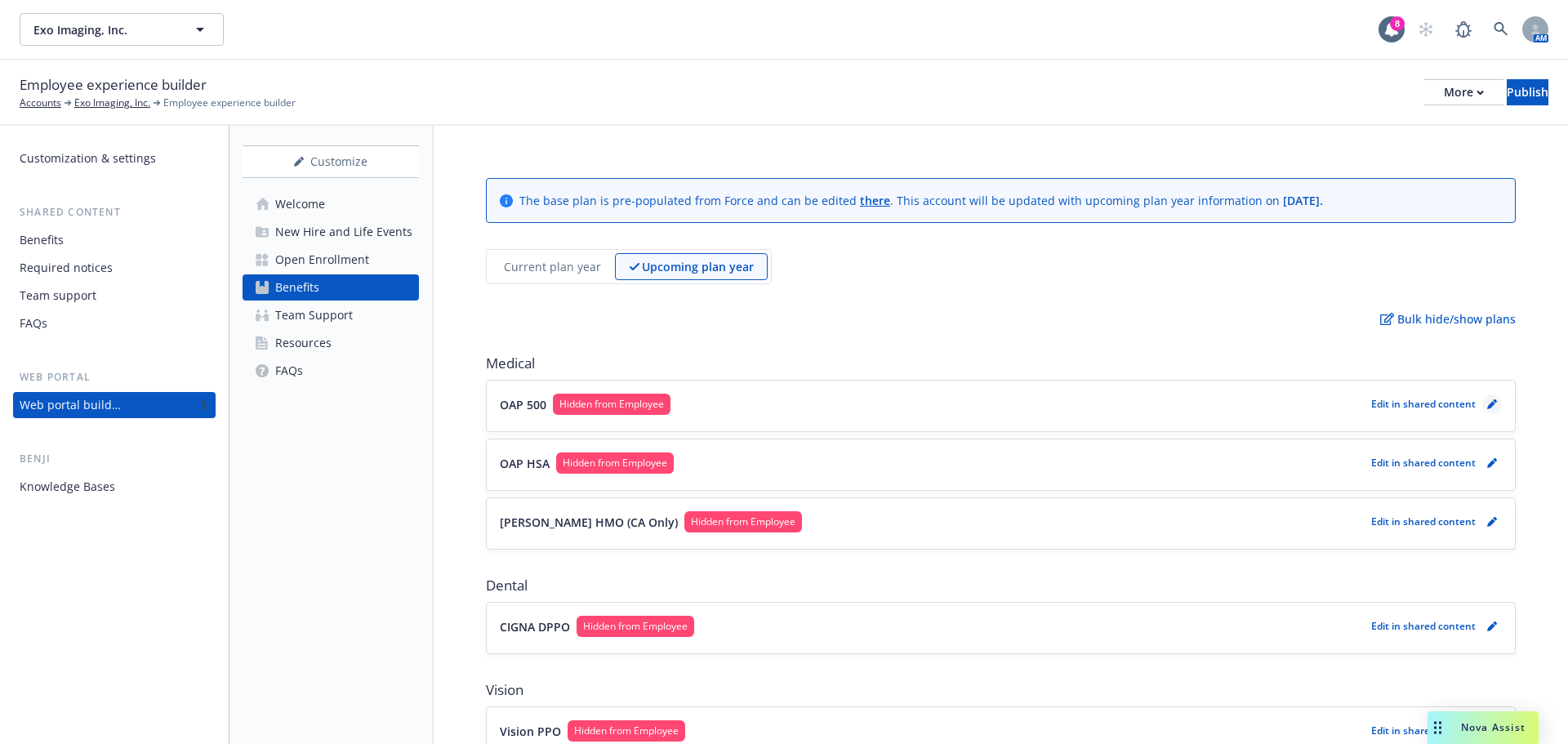
click at [1493, 401] on icon "pencil" at bounding box center [1495, 401] width 4 height 4
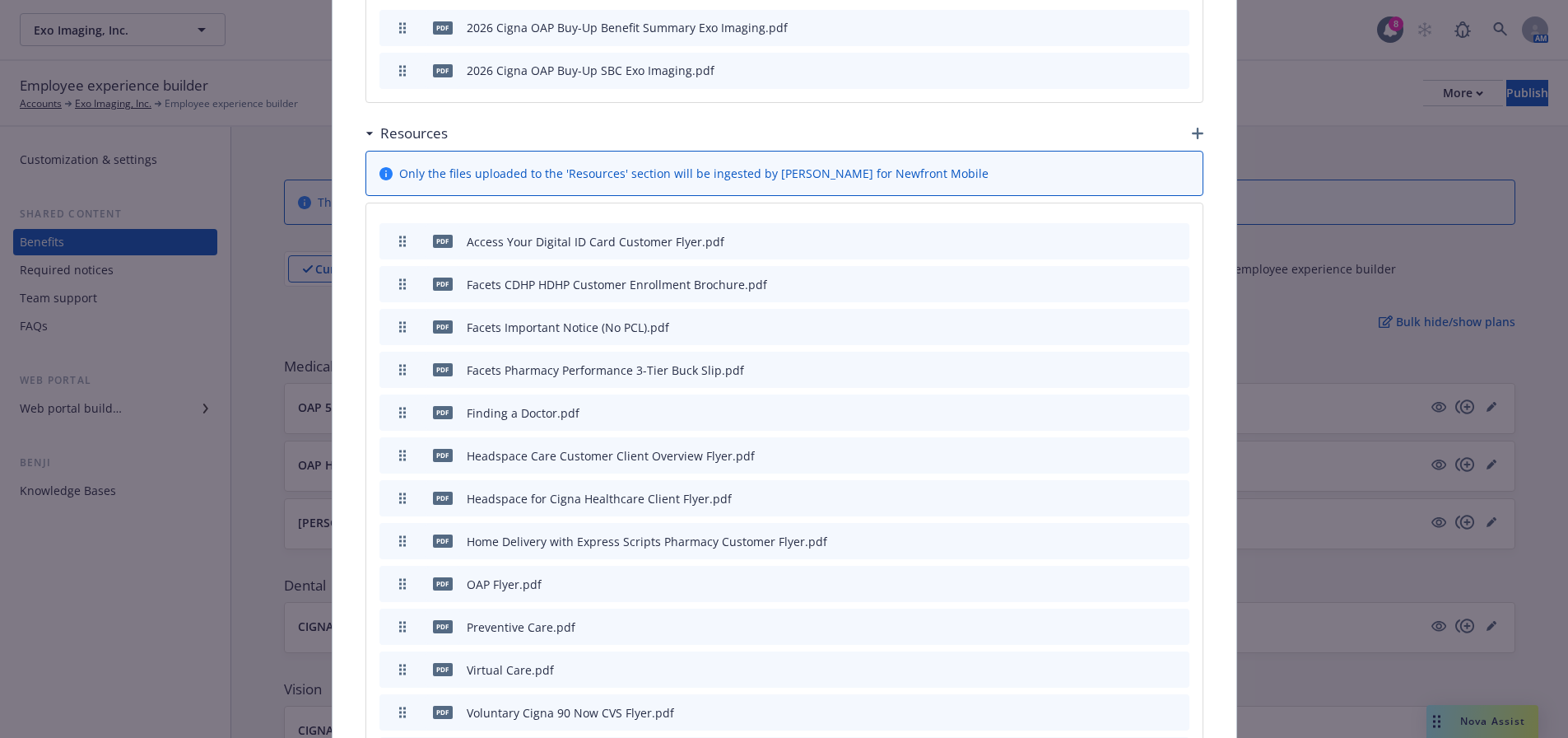
scroll to position [1285, 0]
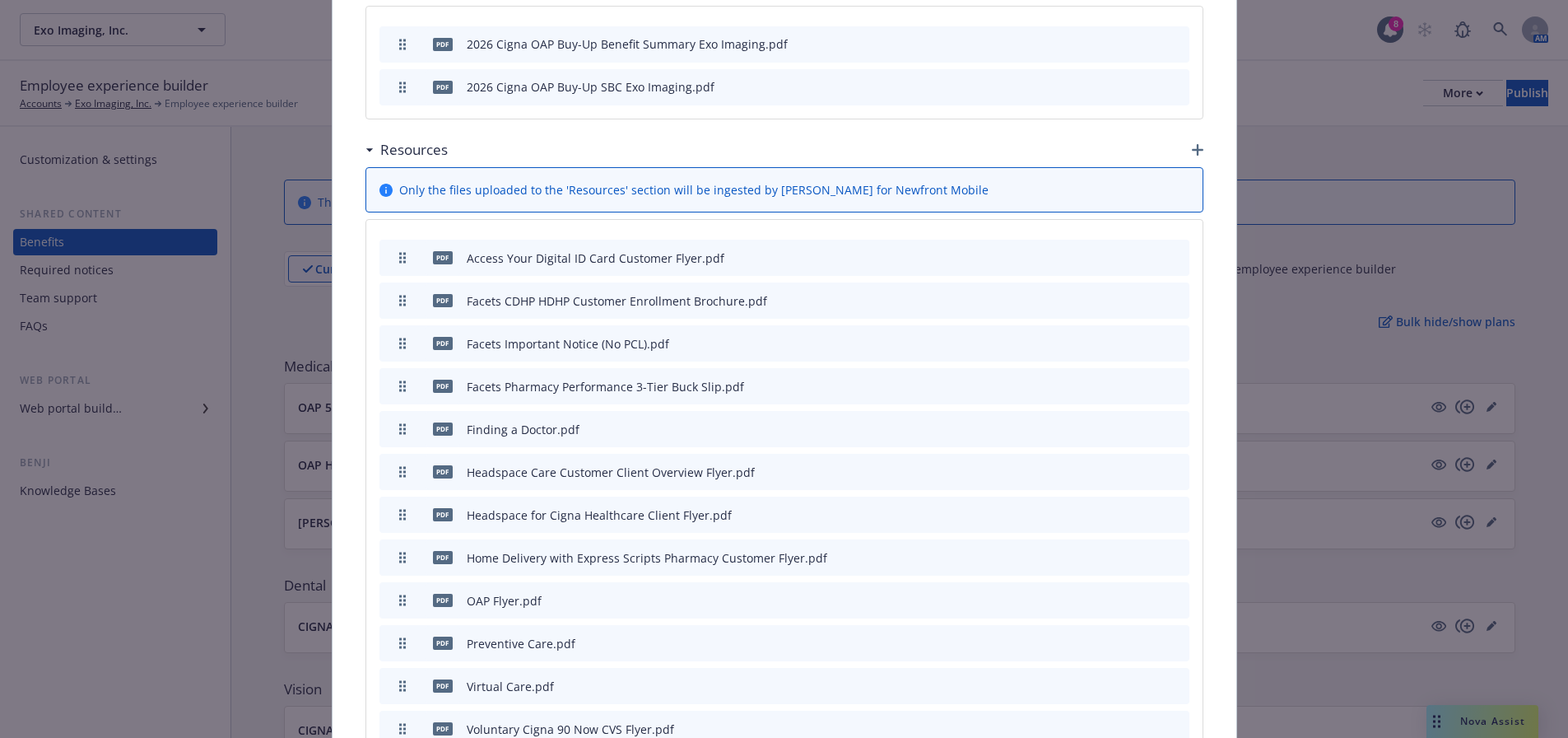
click at [1092, 253] on icon "button" at bounding box center [1095, 258] width 10 height 10
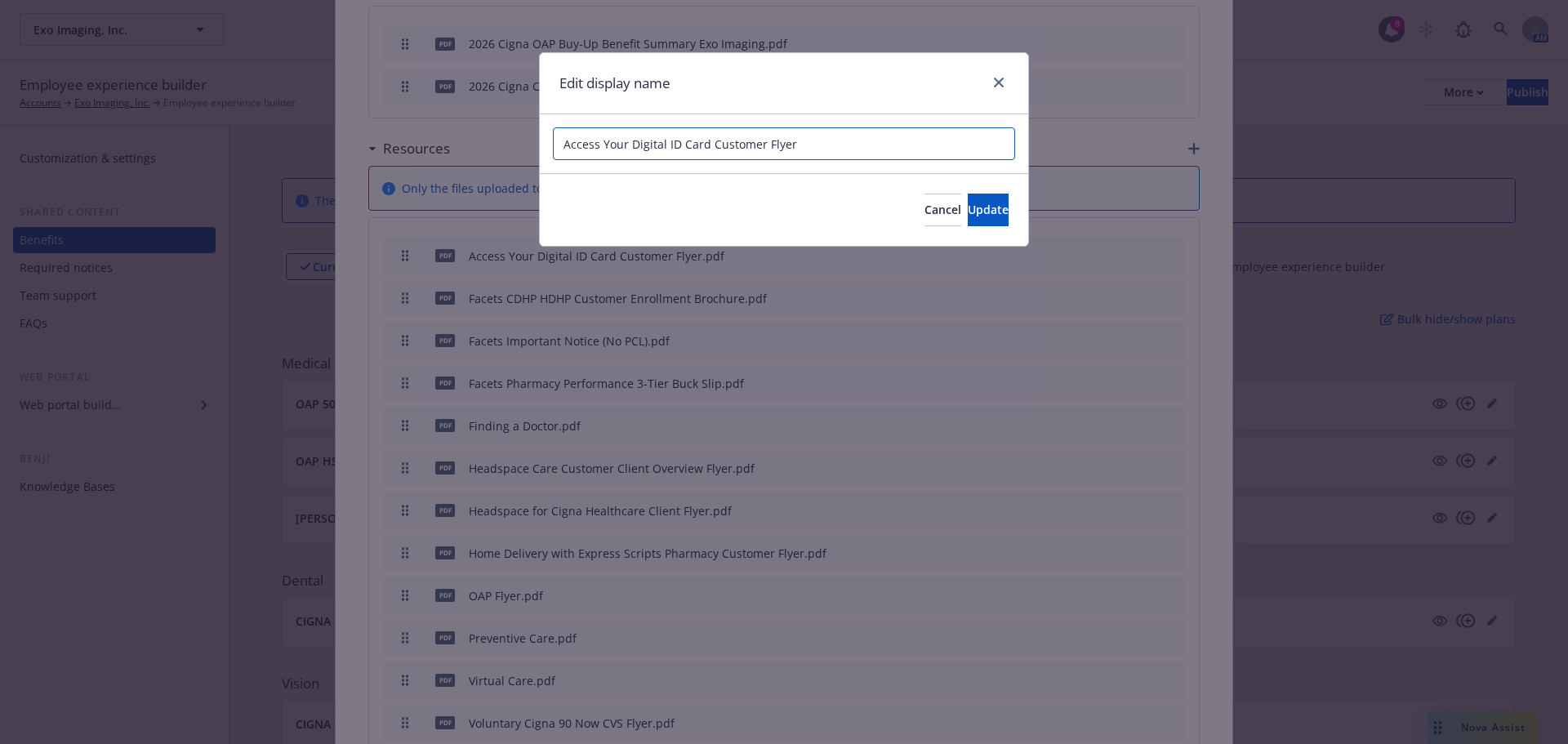
click at [560, 154] on input "Access Your Digital ID Card Customer Flyer" at bounding box center [784, 144] width 462 height 33
type input "Cigna Access Your Digital ID Card Customer Flyer"
click at [968, 210] on button "Update" at bounding box center [988, 210] width 41 height 33
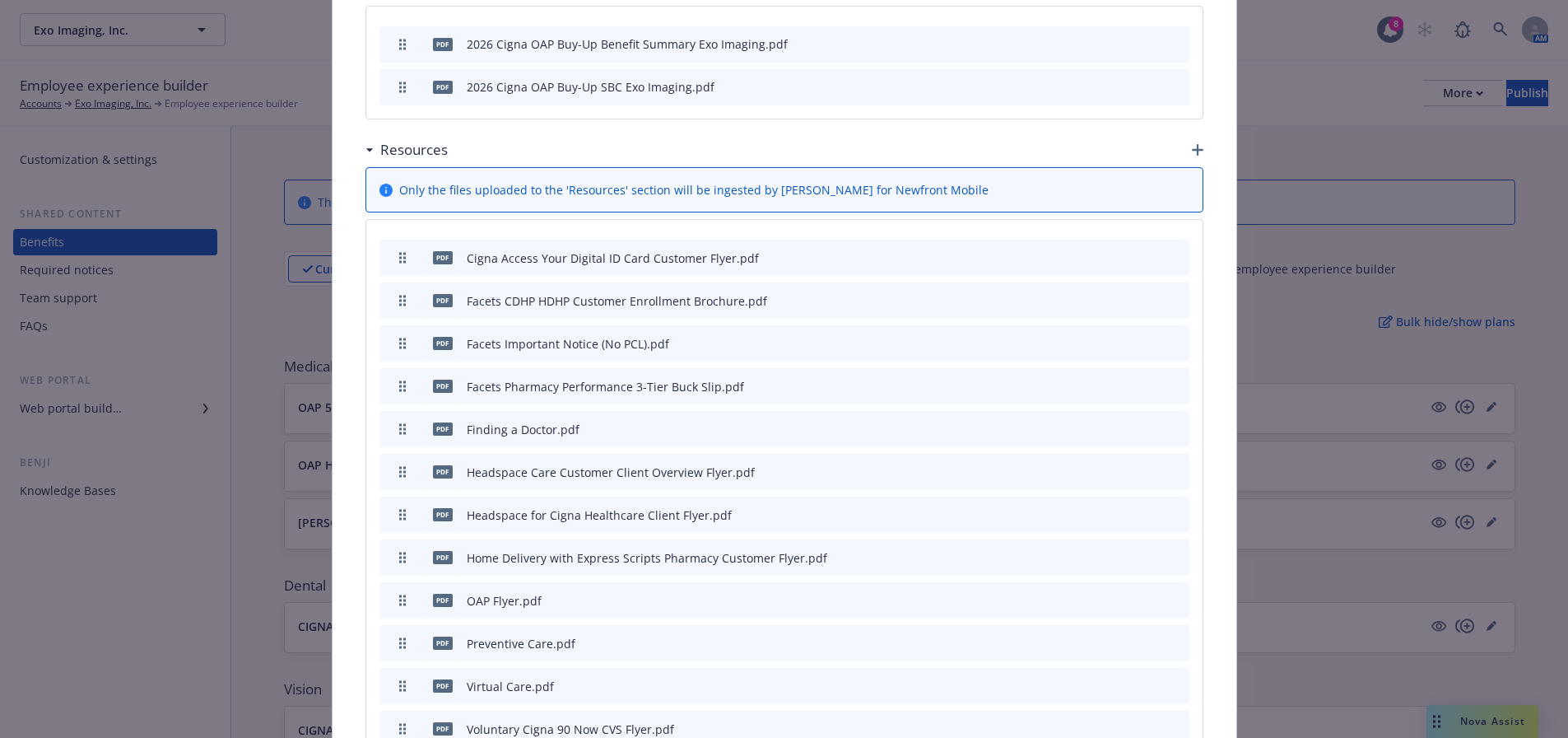
click at [1085, 283] on div "pdf Facets CDHP HDHP Customer Enrollment Brochure.pdf" at bounding box center [784, 301] width 810 height 36
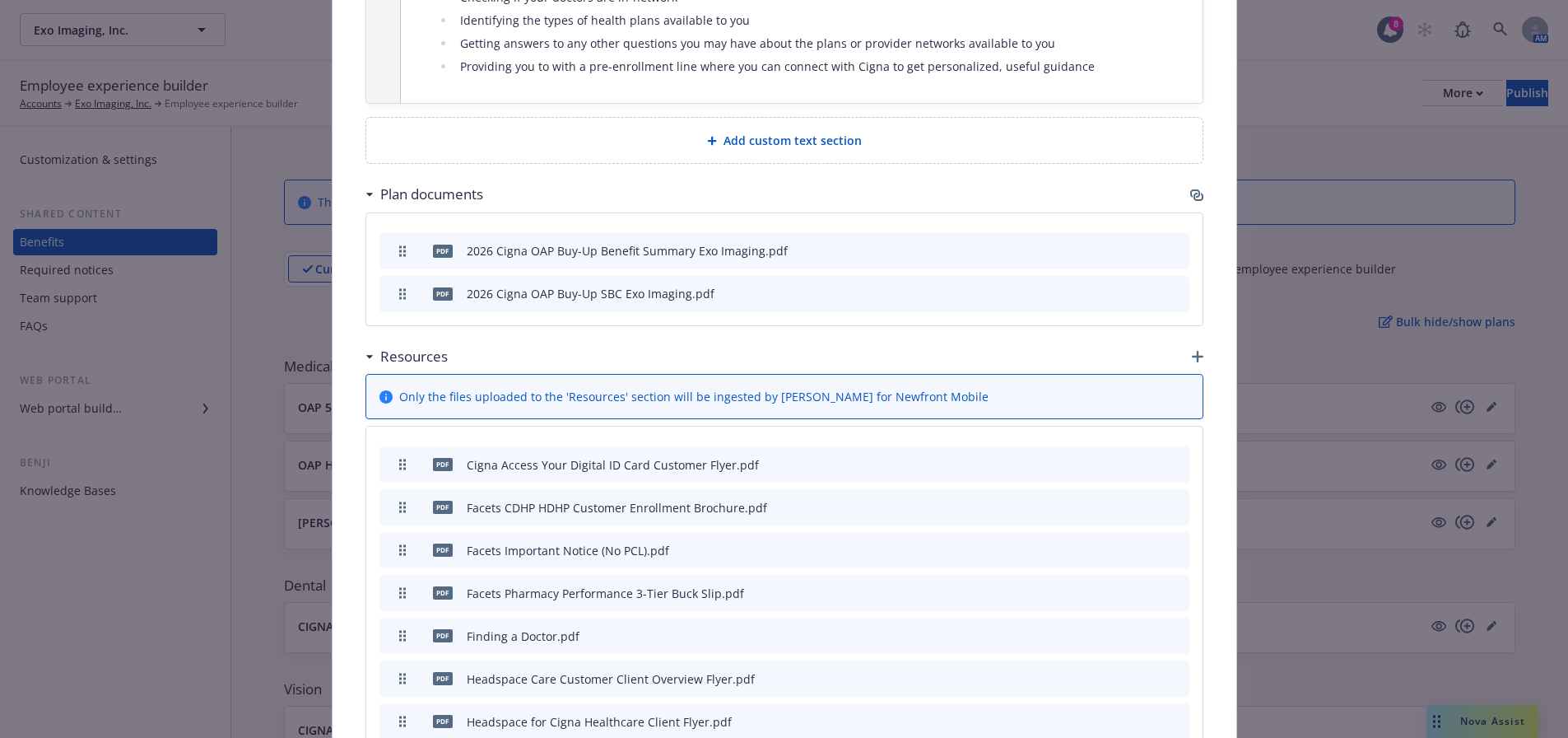
scroll to position [1367, 0]
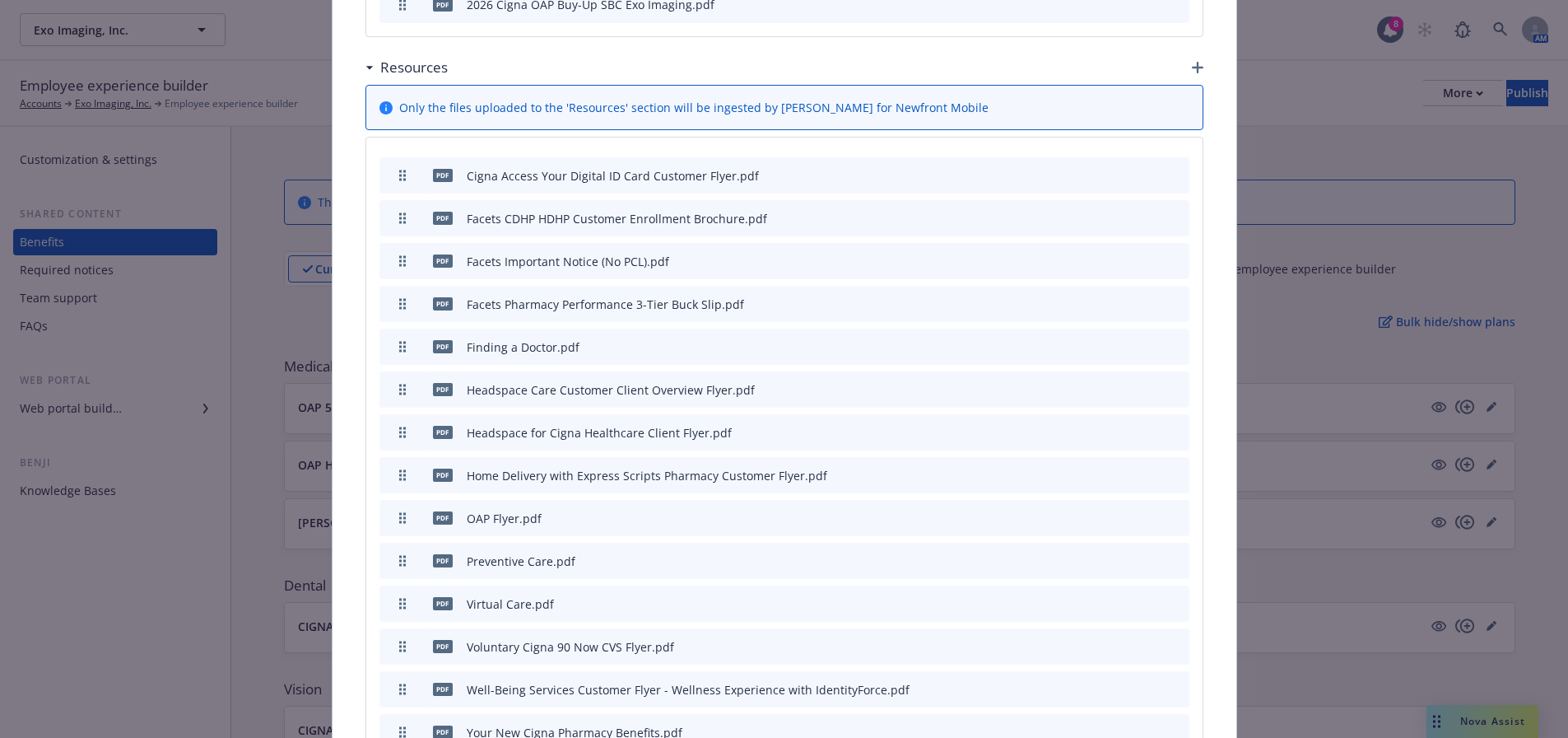
click at [1091, 214] on icon "button" at bounding box center [1095, 218] width 10 height 10
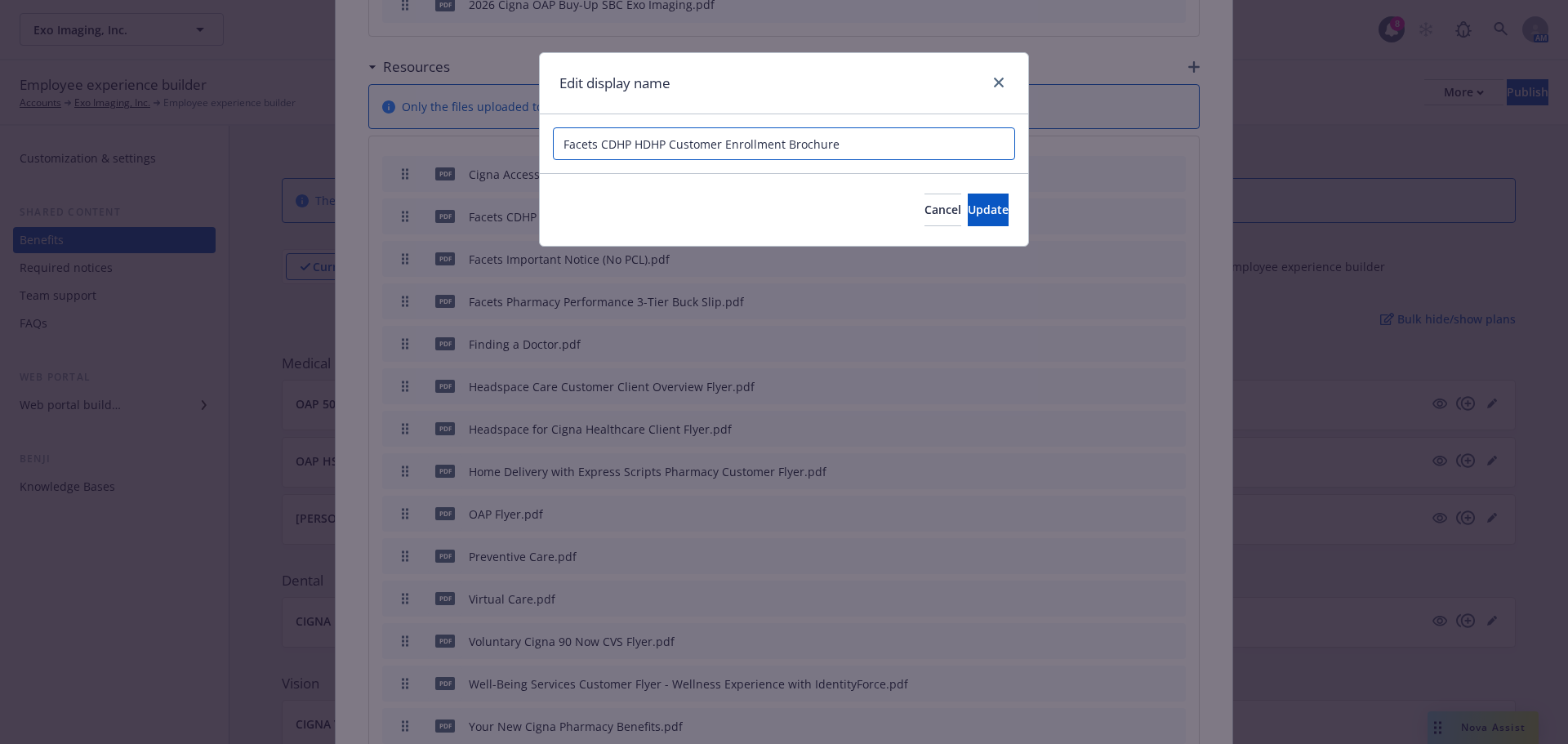
click at [561, 144] on input "Facets CDHP HDHP Customer Enrollment Brochure" at bounding box center [784, 144] width 462 height 33
click at [657, 146] on input "Cigna Facets CDHP HDHP Customer Enrollment Brochure" at bounding box center [784, 144] width 462 height 33
click at [648, 147] on input "Cigna Facets CDHP HDHP Customer Enrollment Brochure" at bounding box center [784, 144] width 462 height 33
click at [586, 141] on input "Cigna Facets HDHP Customer Enrollment Brochure" at bounding box center [784, 144] width 462 height 33
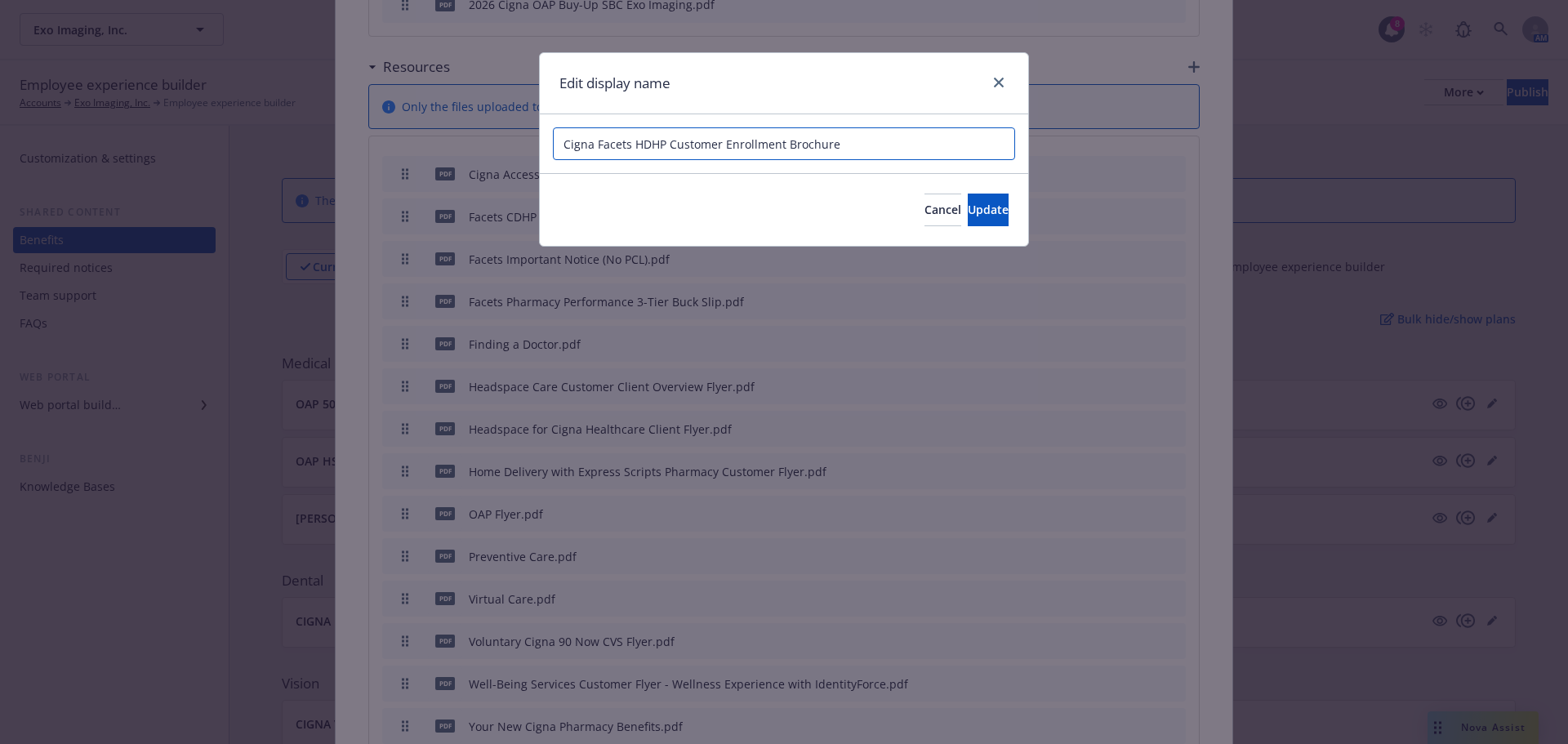
click at [584, 141] on input "Cigna Facets HDHP Customer Enrollment Brochure" at bounding box center [784, 144] width 462 height 33
type input "Cigna Facets HDHP Customer Enrollment Brochure"
click at [968, 210] on span "Update" at bounding box center [988, 209] width 41 height 15
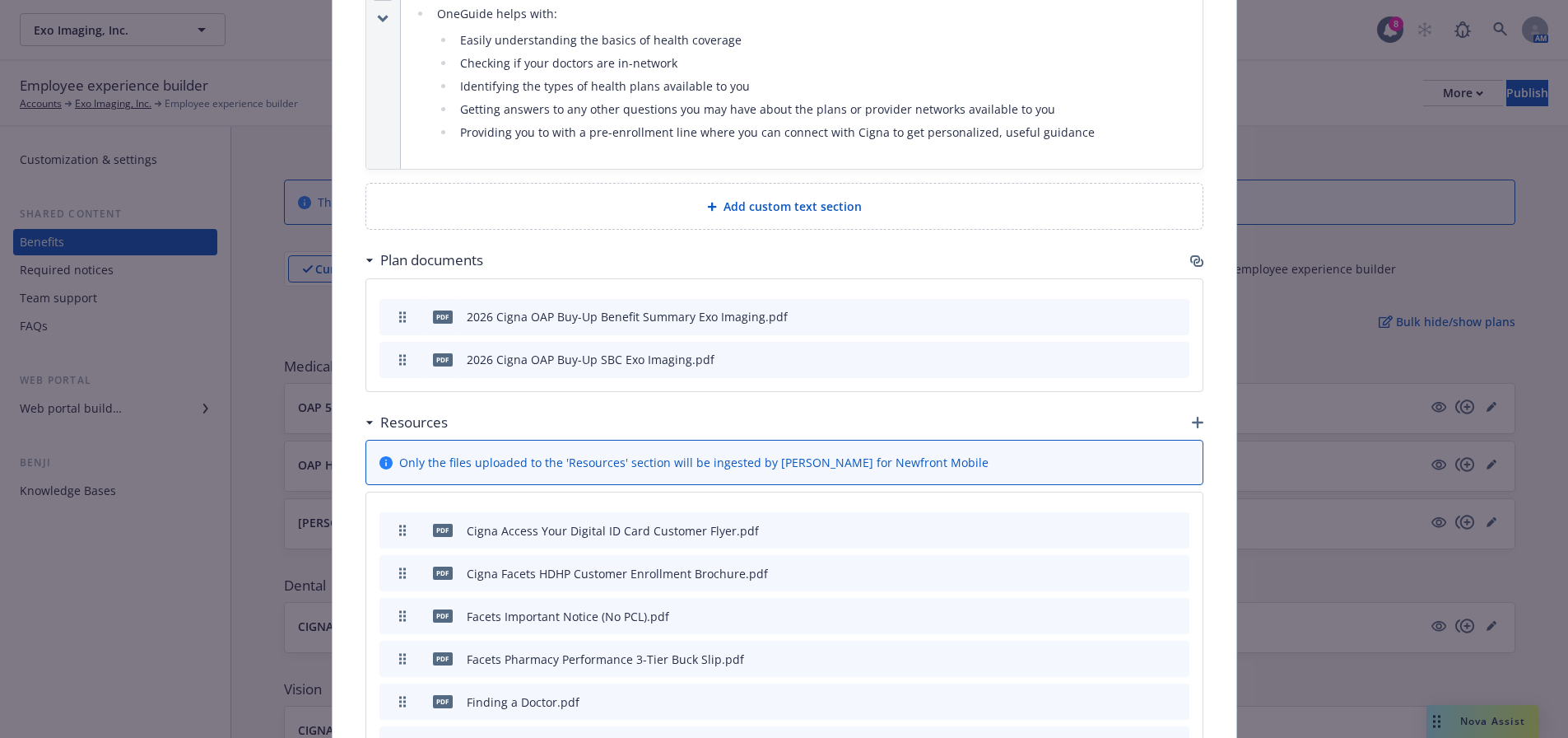
scroll to position [1317, 0]
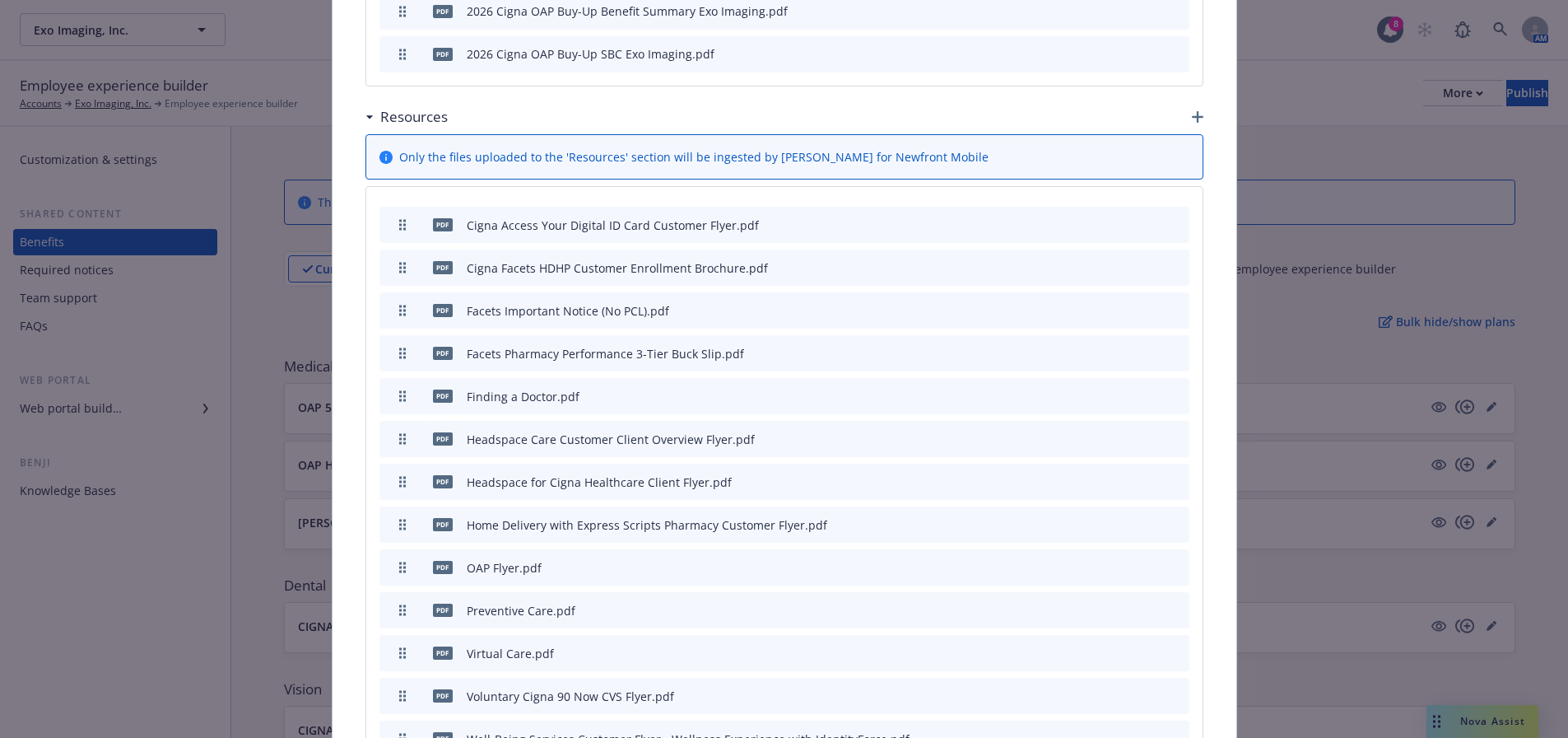
click at [1091, 307] on icon "button" at bounding box center [1094, 311] width 8 height 8
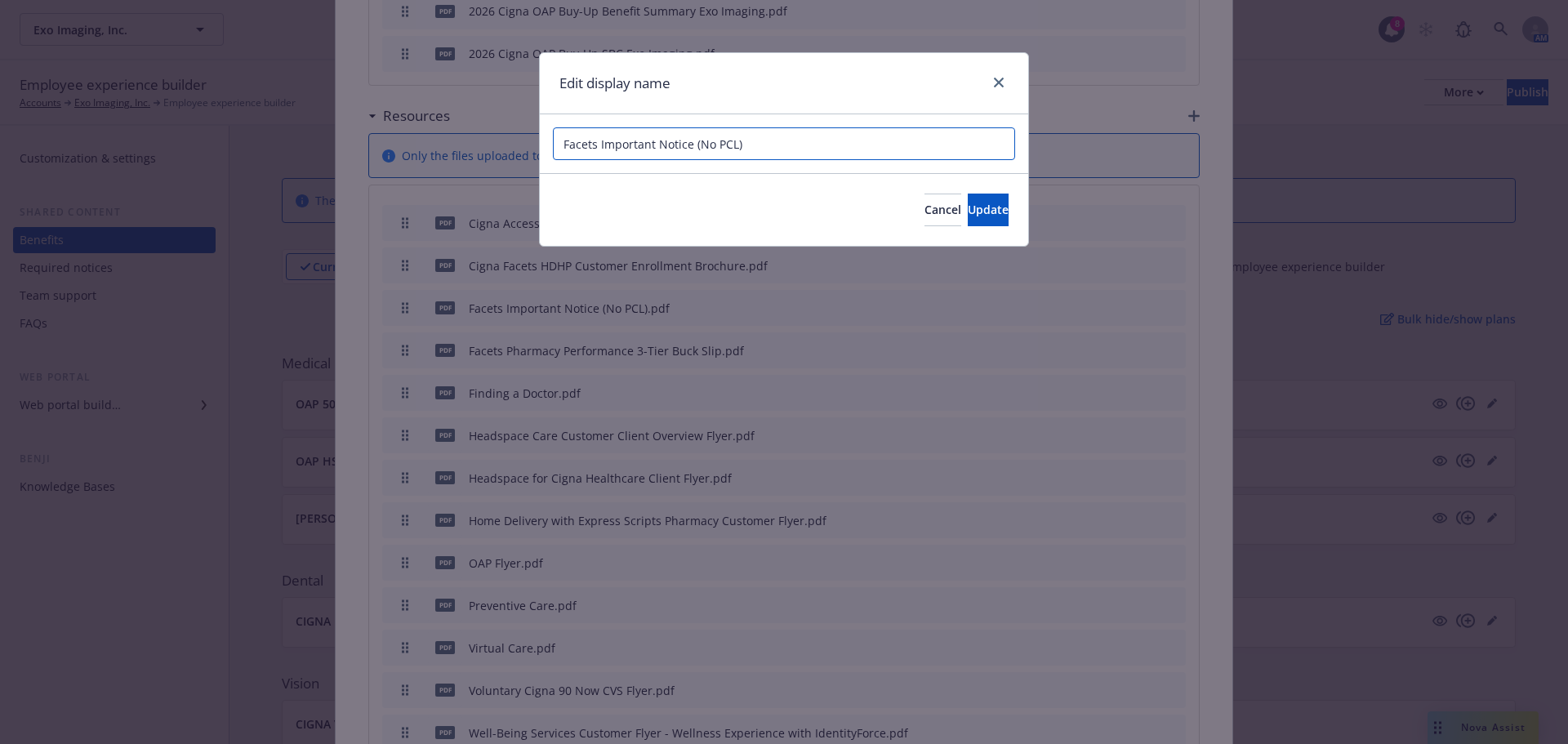
drag, startPoint x: 559, startPoint y: 146, endPoint x: 568, endPoint y: 146, distance: 9.0
click at [560, 146] on input "Facets Important Notice (No PCL)" at bounding box center [784, 144] width 462 height 33
paste input "Cigna"
click at [890, 146] on input "Cigna Facets Important Notice (No PCL)" at bounding box center [784, 144] width 462 height 33
type input "Cigna Facets Important Notice (No PCL) Flyer"
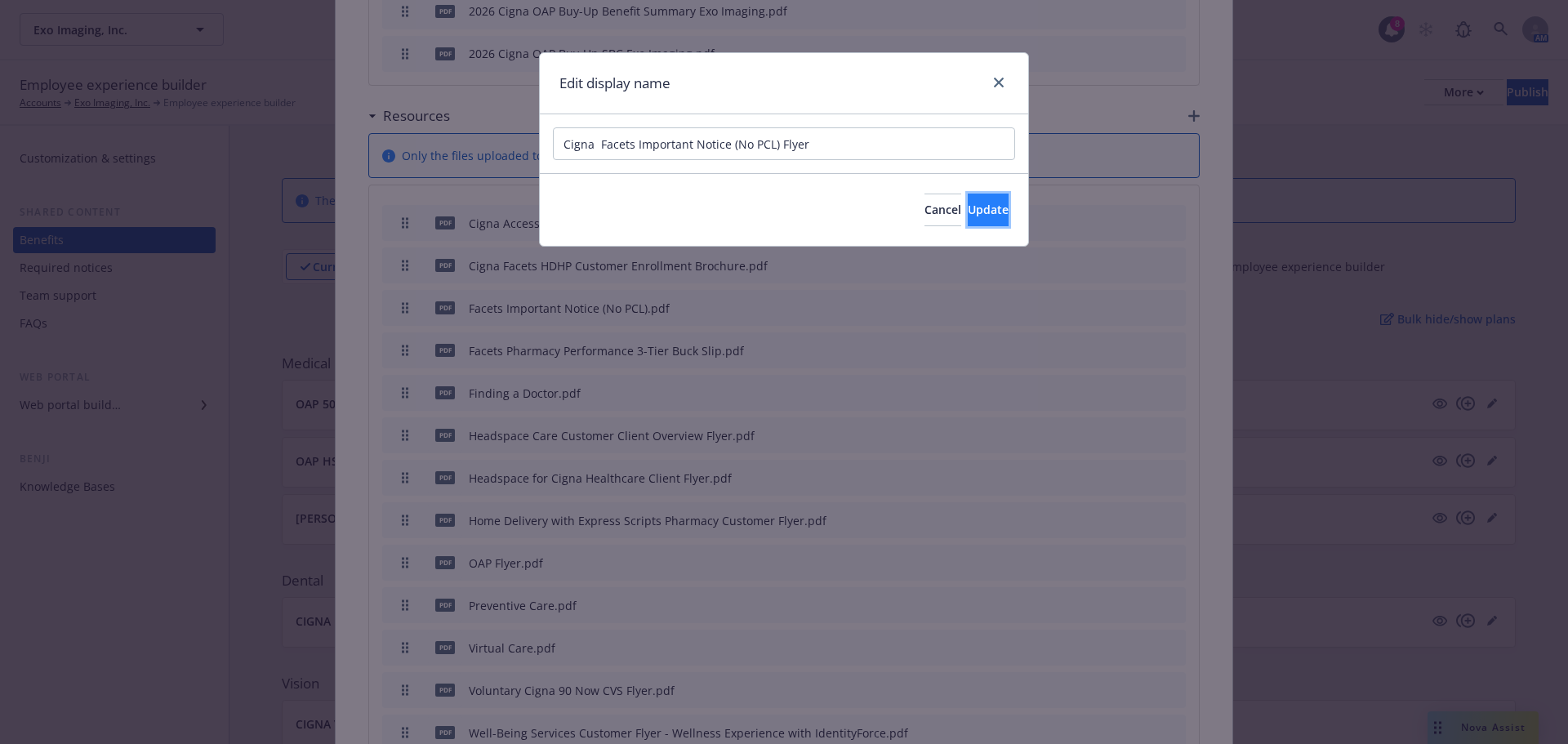
click at [968, 205] on span "Update" at bounding box center [988, 209] width 41 height 15
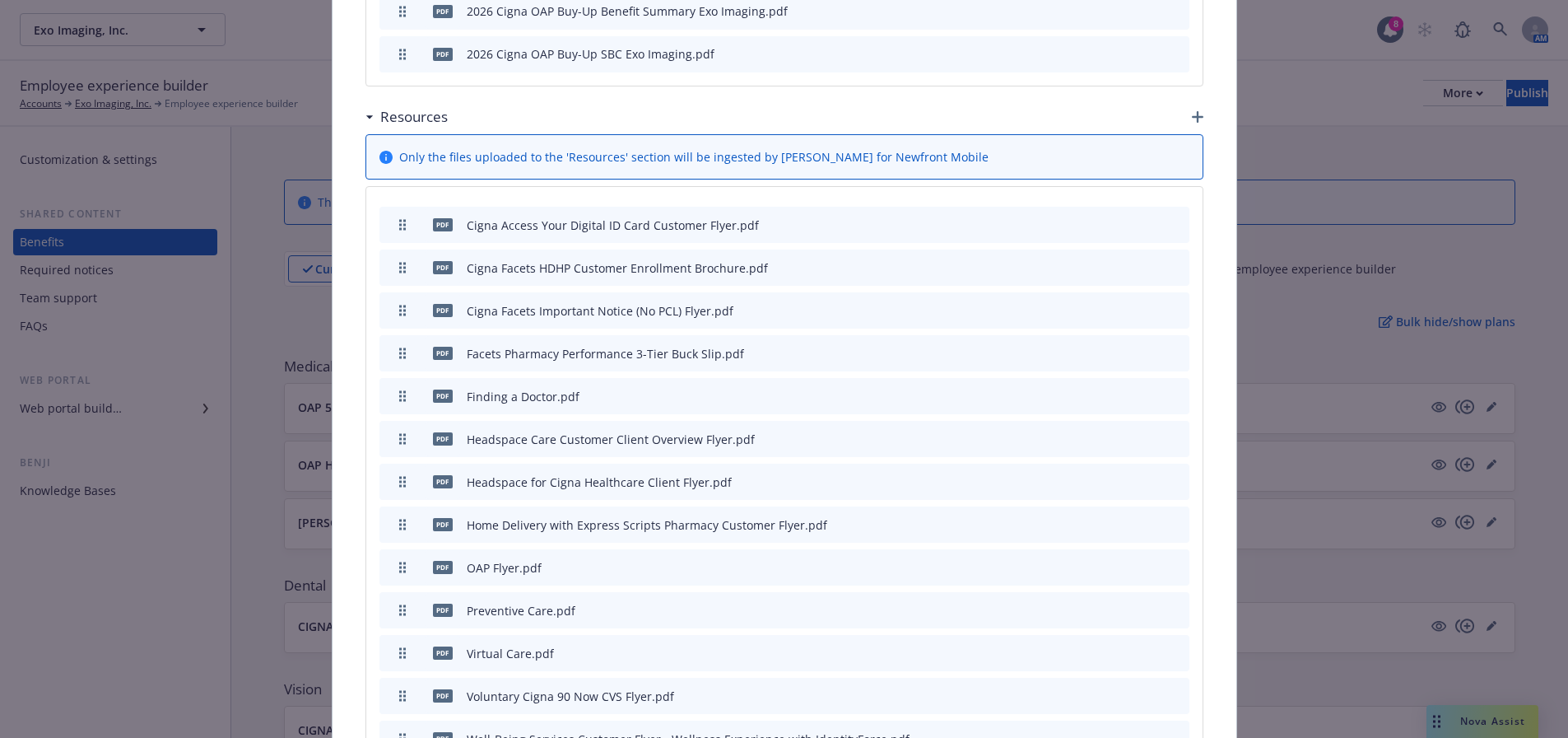
click at [1091, 350] on icon "button" at bounding box center [1094, 353] width 8 height 8
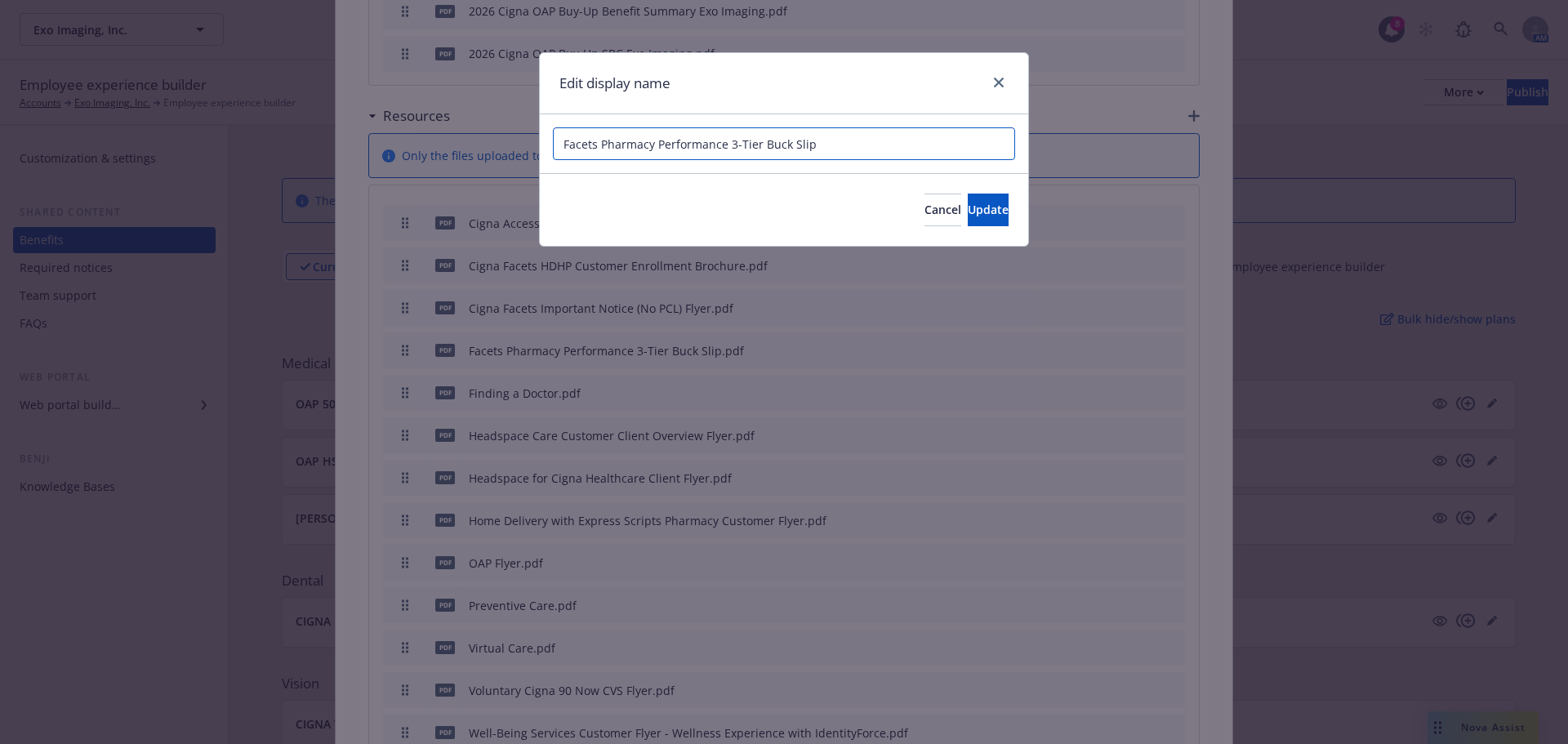
click at [561, 140] on input "Facets Pharmacy Performance 3-Tier Buck Slip" at bounding box center [784, 144] width 462 height 33
drag, startPoint x: 577, startPoint y: 142, endPoint x: 568, endPoint y: 143, distance: 9.1
click at [574, 142] on input "Facets Pharmacy Performance 3-Tier Buck Slip" at bounding box center [784, 144] width 462 height 33
click at [566, 143] on input "Facets Pharmacy Performance 3-Tier Buck Slip" at bounding box center [784, 144] width 462 height 33
paste input "Cigna"
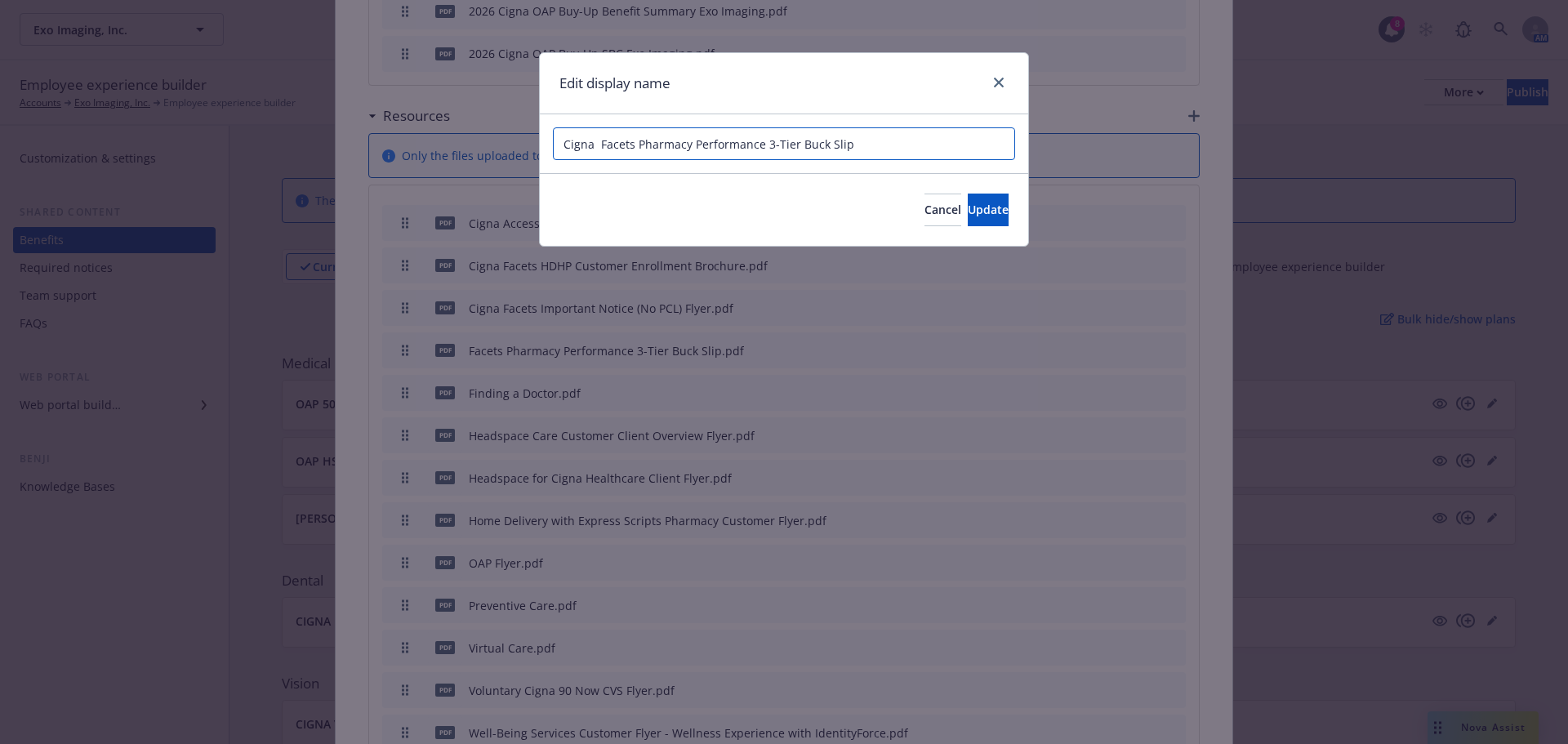
click at [875, 147] on input "Cigna Facets Pharmacy Performance 3-Tier Buck Slip" at bounding box center [784, 144] width 462 height 33
type input "Cigna Facets Pharmacy Performance 3-Tier Buck Slip Flyer"
click at [975, 201] on button "Update" at bounding box center [988, 210] width 41 height 33
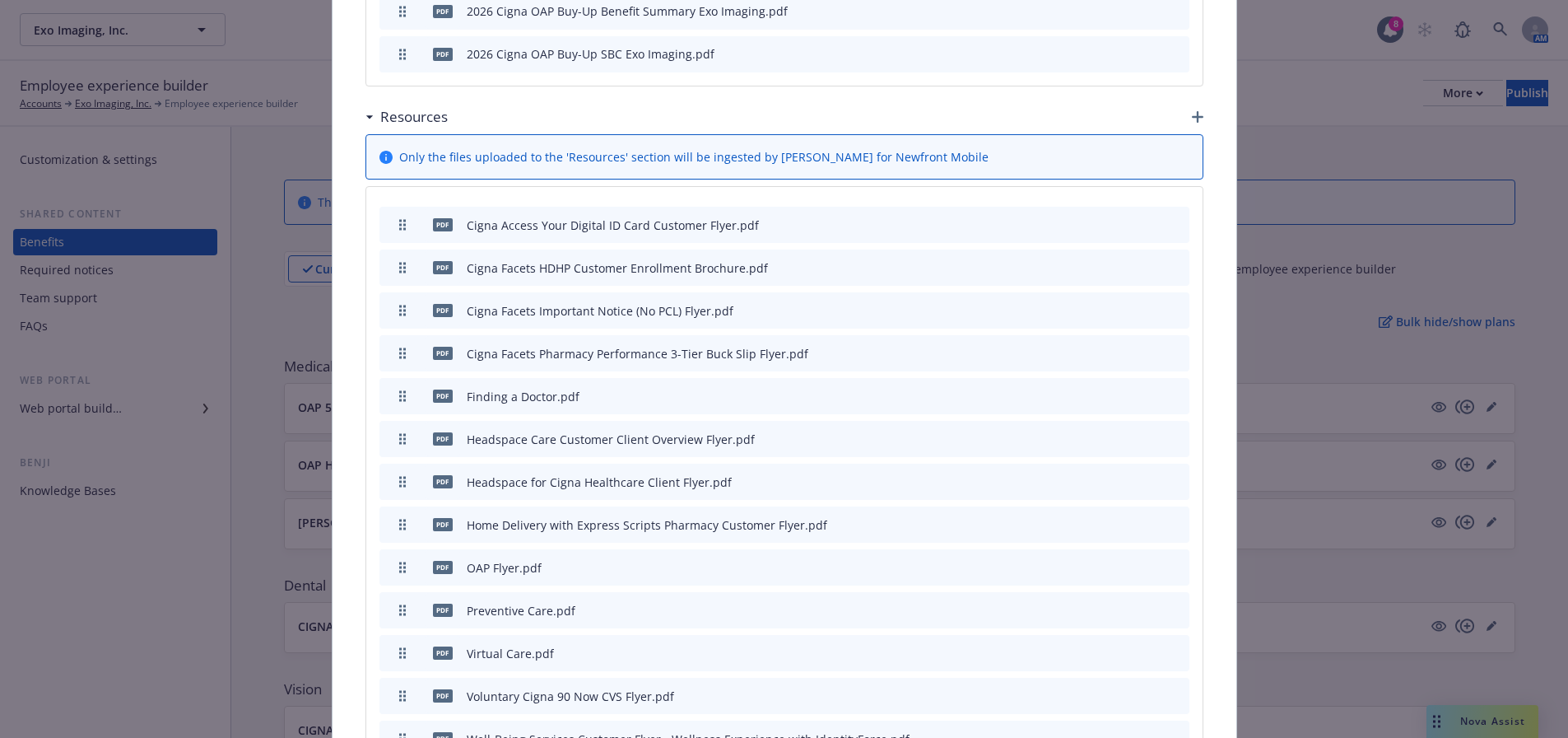
click at [1083, 378] on div "pdf Finding a Doctor.pdf" at bounding box center [784, 396] width 810 height 36
click at [1091, 391] on icon "button" at bounding box center [1095, 396] width 10 height 10
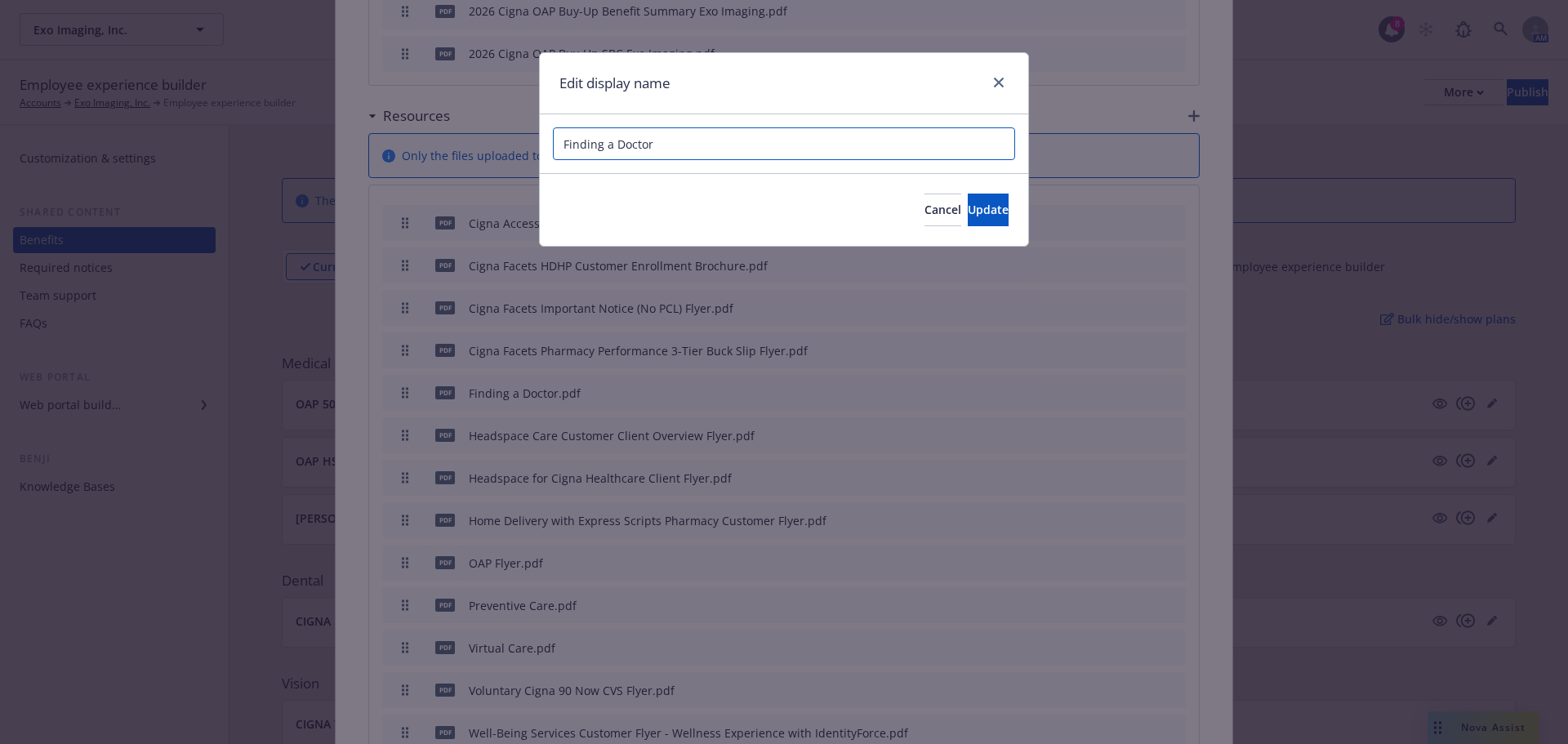
click at [561, 139] on input "Finding a Doctor" at bounding box center [784, 144] width 462 height 33
click at [757, 145] on input "Cigna Finding a Doctor" at bounding box center [784, 144] width 462 height 33
type input "Cigna Finding a Doctor Flyer"
click at [968, 211] on span "Update" at bounding box center [988, 209] width 41 height 15
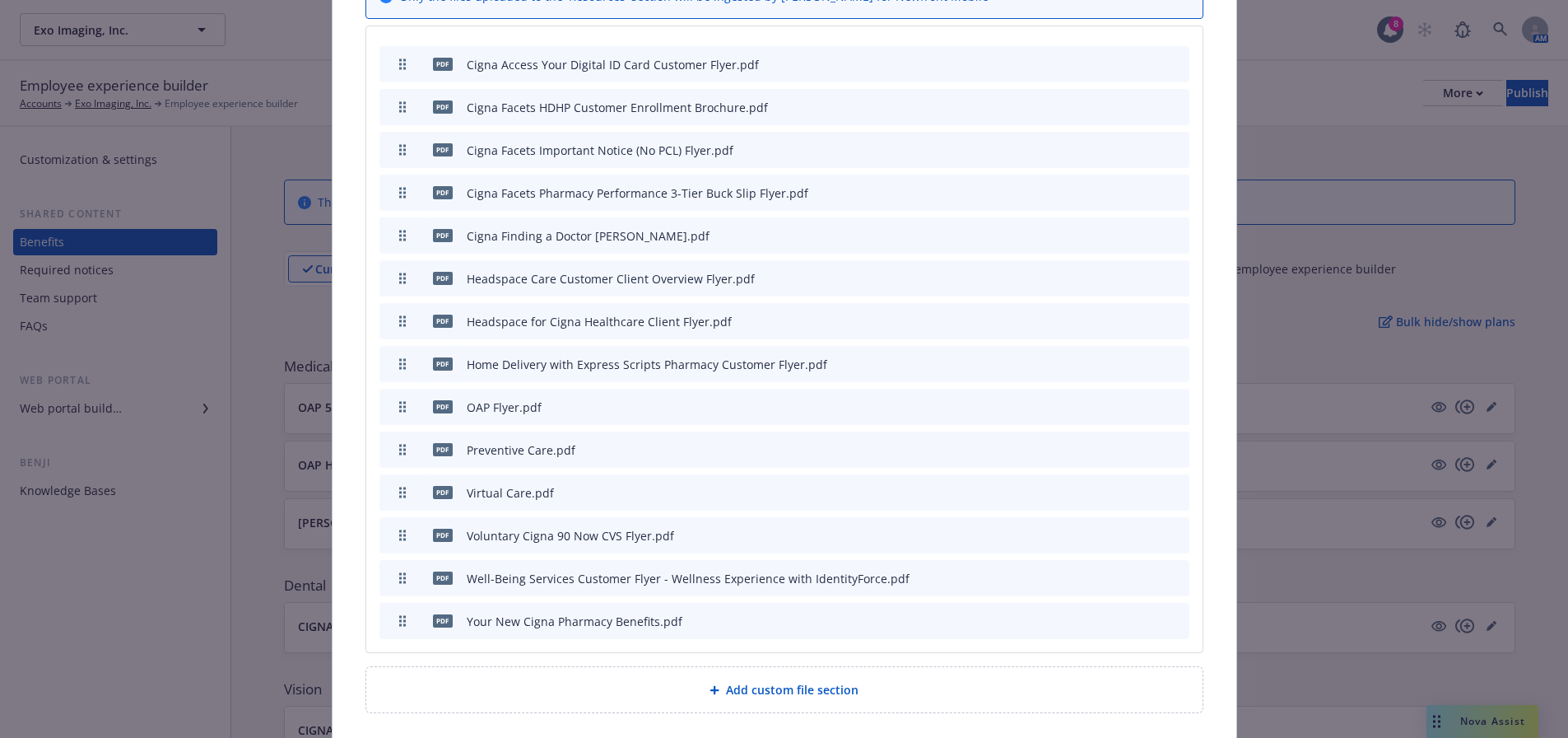
scroll to position [1444, 0]
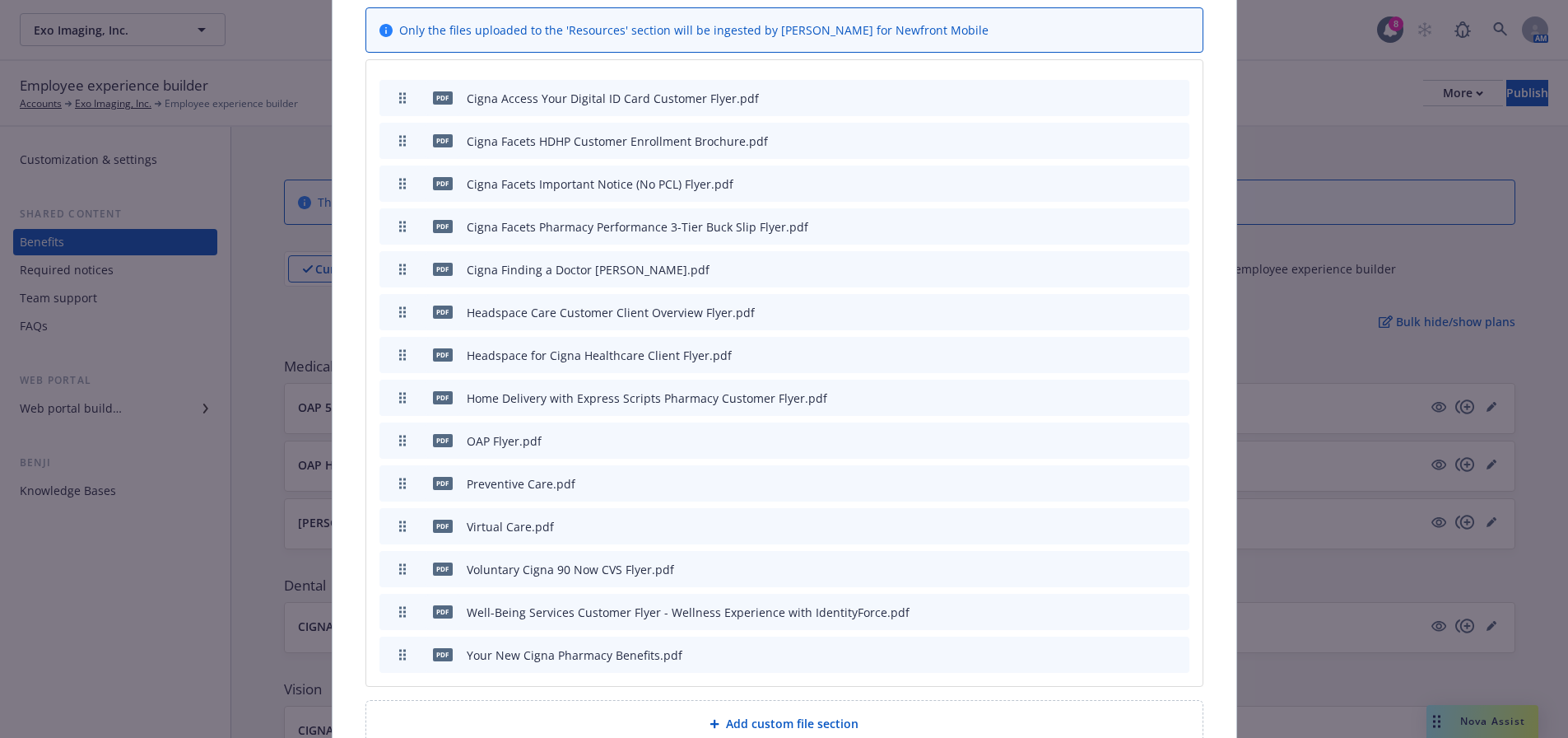
click at [1091, 478] on icon "button" at bounding box center [1095, 483] width 10 height 10
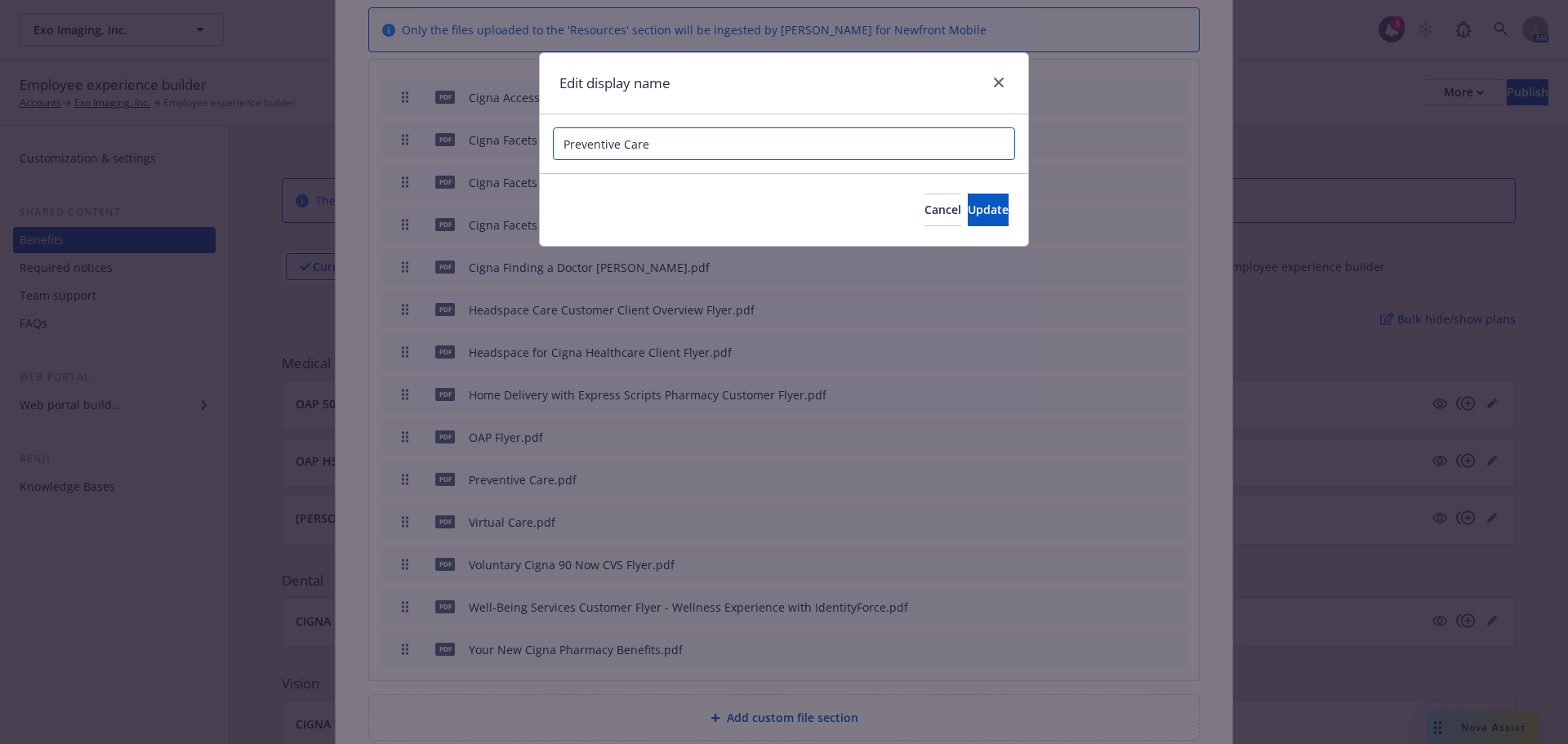
click at [558, 135] on input "Preventive Care" at bounding box center [784, 144] width 462 height 33
click at [692, 149] on input "Cigna Preventive Care" at bounding box center [784, 144] width 462 height 33
type input "Cigna Preventive Care Flyer"
click at [996, 221] on button "Update" at bounding box center [988, 210] width 41 height 33
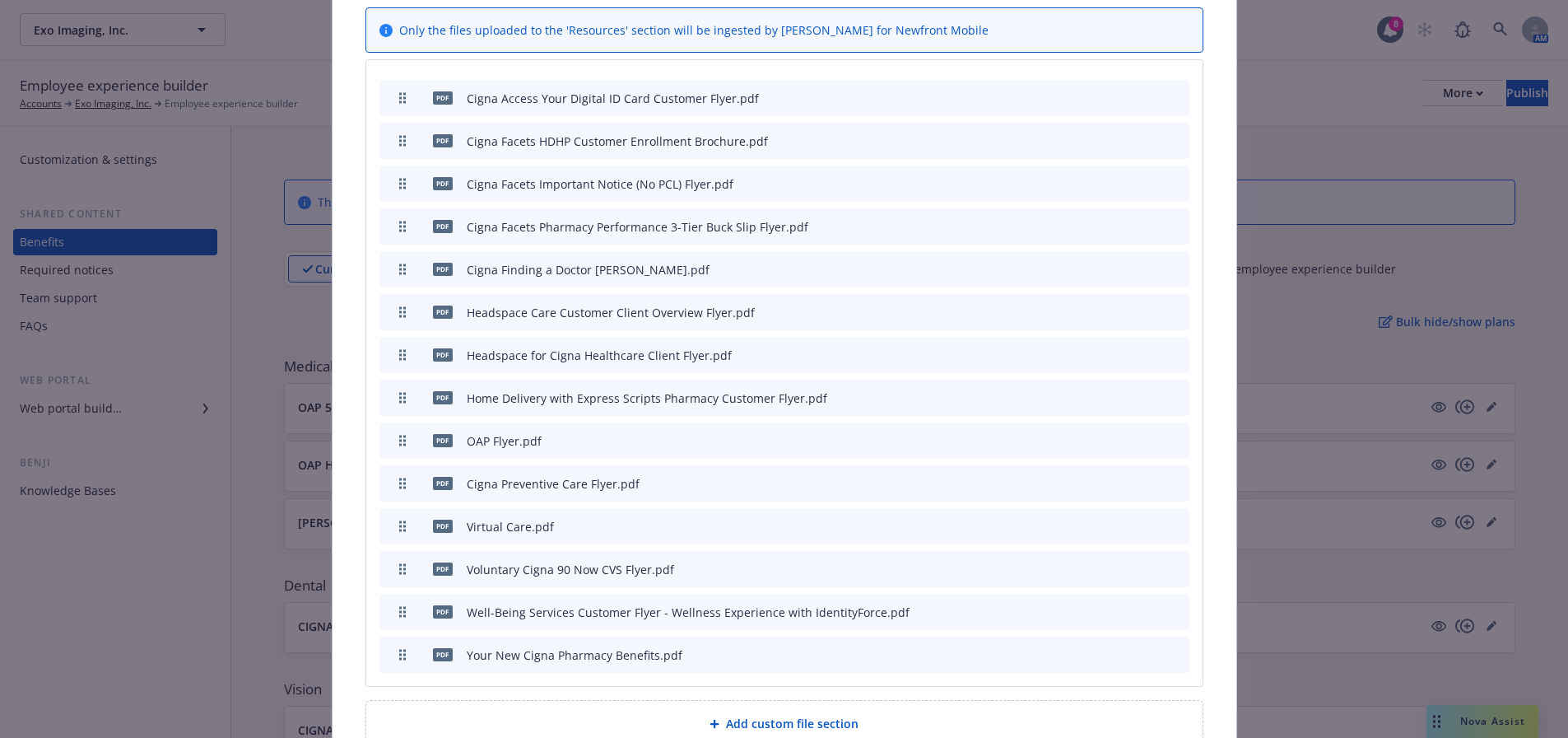
click at [1149, 433] on button "preview file" at bounding box center [1147, 440] width 18 height 14
click at [1091, 436] on icon "button" at bounding box center [1095, 441] width 10 height 10
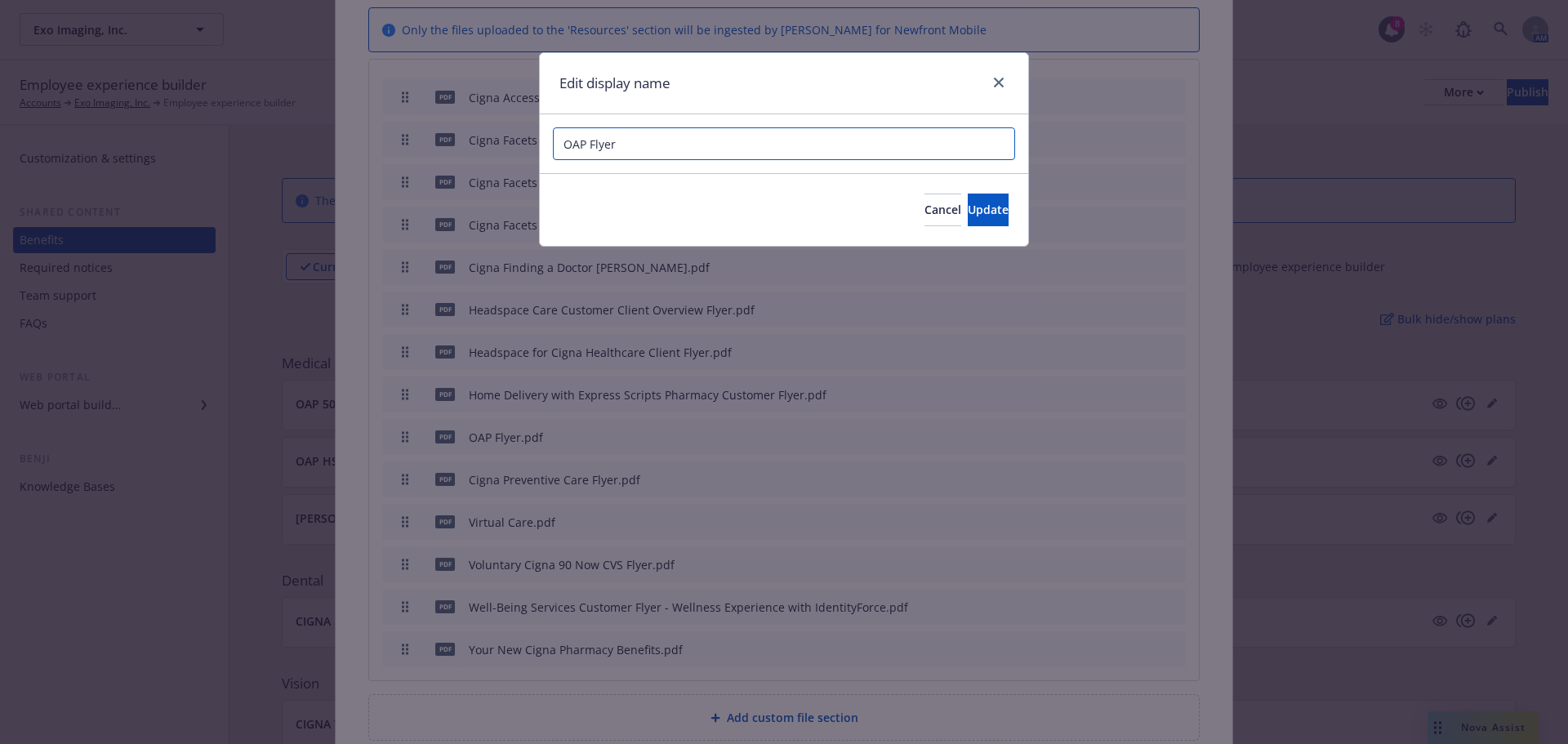
click at [558, 141] on input "OAP Flyer" at bounding box center [784, 144] width 462 height 33
click at [693, 157] on input "CignaOAP Flyer" at bounding box center [784, 144] width 462 height 33
click at [599, 146] on input "CignaOAP Flyer" at bounding box center [784, 144] width 462 height 33
click at [595, 145] on input "CignaOAP Flyer" at bounding box center [784, 144] width 462 height 33
click at [715, 144] on input "Cigna OAP Flyer" at bounding box center [784, 144] width 462 height 33
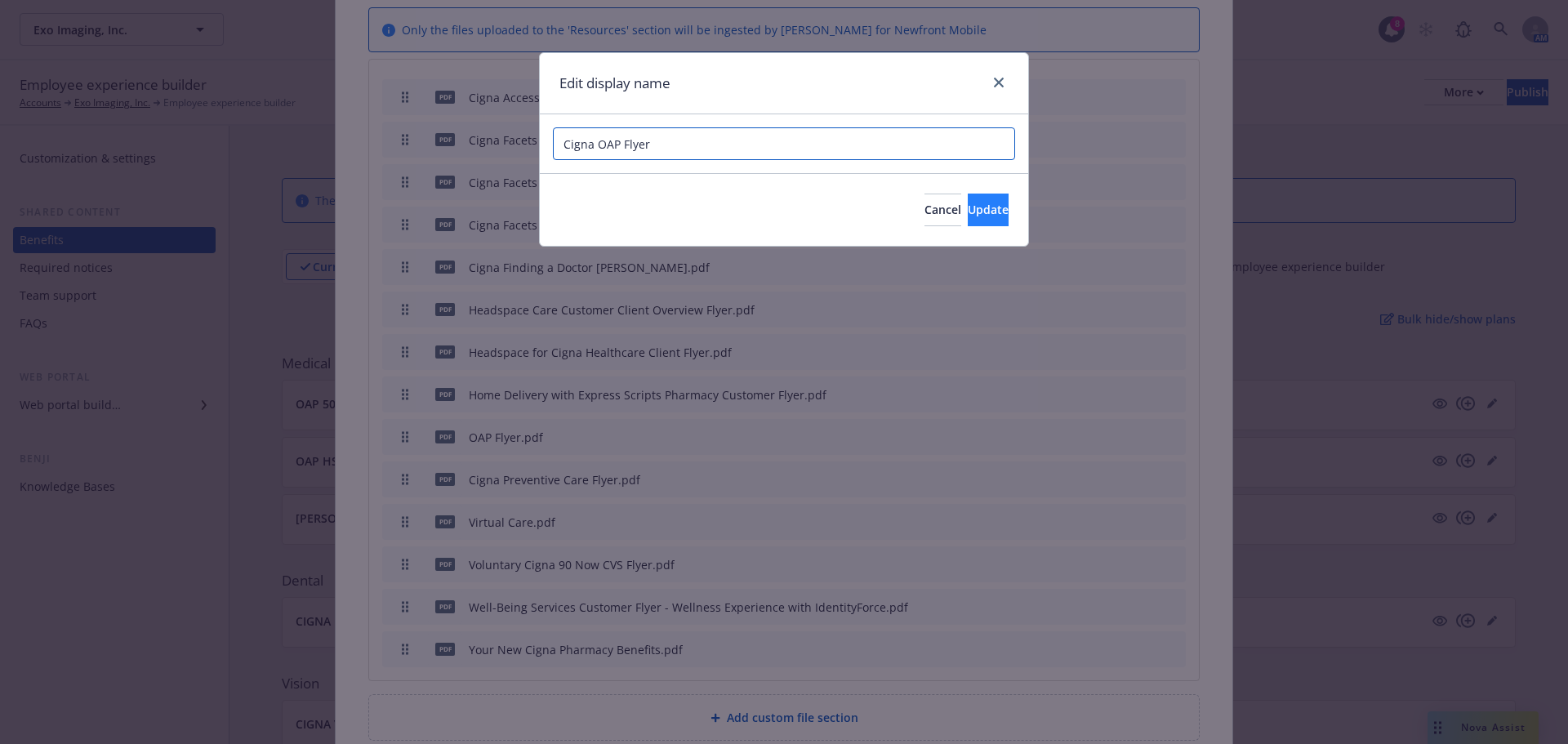
type input "Cigna OAP Flyer"
click at [968, 201] on button "Update" at bounding box center [988, 210] width 41 height 33
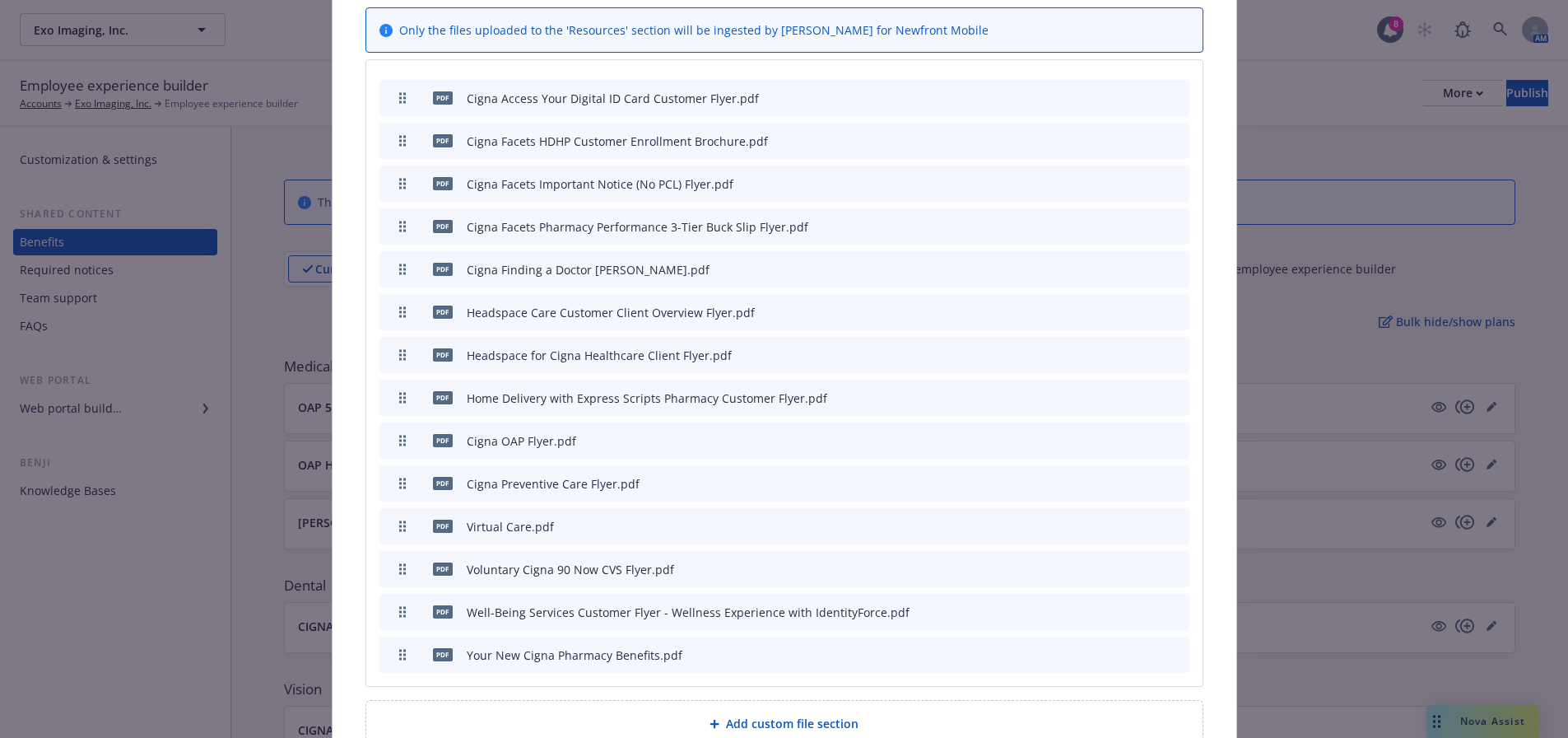
click at [1080, 551] on div "pdf Voluntary Cigna 90 Now CVS Flyer.pdf" at bounding box center [784, 569] width 810 height 36
click at [1086, 551] on div "pdf Voluntary Cigna 90 Now CVS Flyer.pdf" at bounding box center [784, 569] width 810 height 36
click at [1092, 518] on button at bounding box center [1097, 526] width 10 height 17
click at [1092, 522] on icon "button" at bounding box center [1095, 526] width 10 height 10
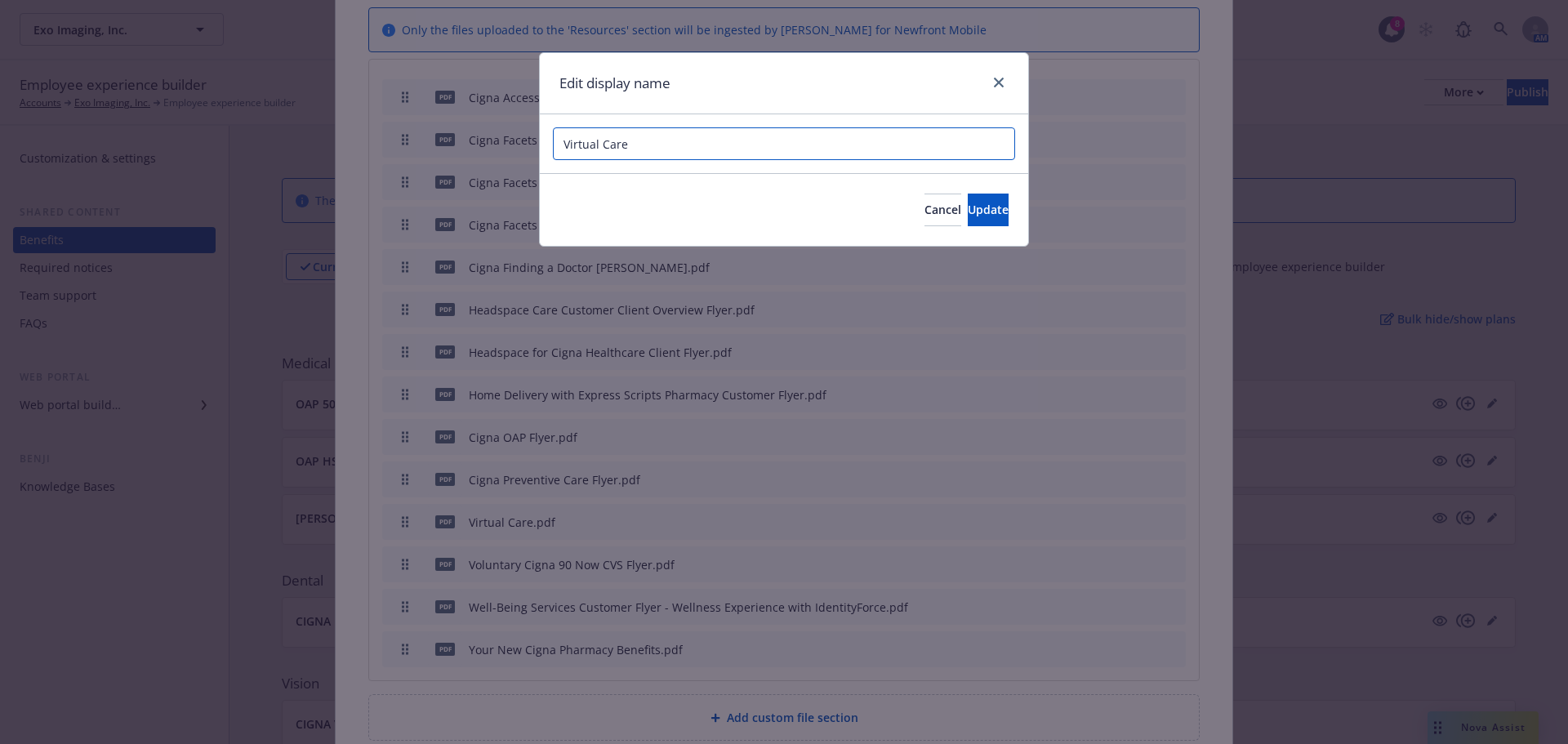
click at [571, 147] on input "Virtual Care" at bounding box center [784, 144] width 462 height 33
click at [561, 140] on input "Virtual Care" at bounding box center [784, 144] width 462 height 33
click at [669, 146] on input "Cigna Virtual Care" at bounding box center [784, 144] width 462 height 33
type input "Cigna Virtual Care Flyer"
click at [973, 195] on button "Update" at bounding box center [988, 210] width 41 height 33
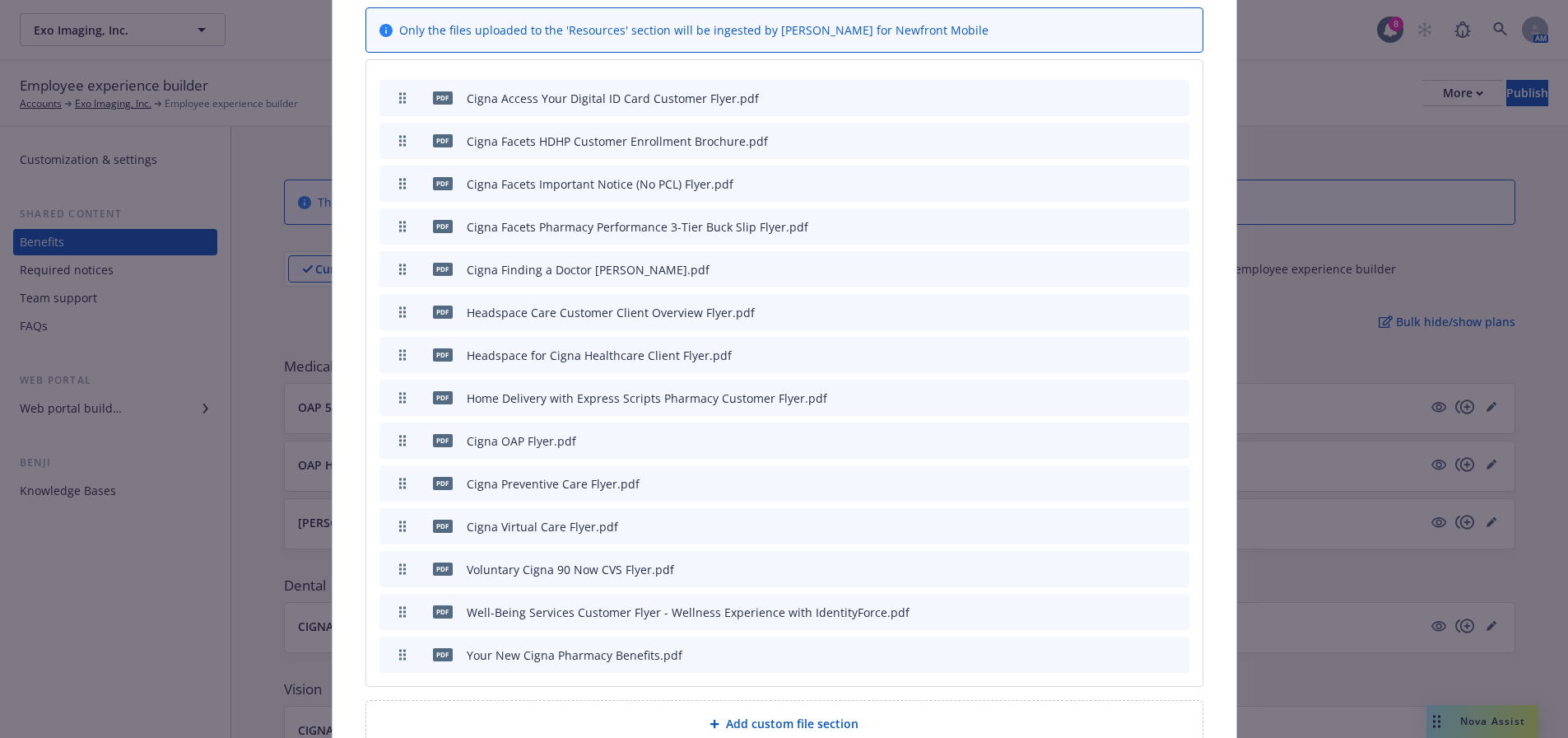
click at [1092, 564] on icon "button" at bounding box center [1095, 569] width 10 height 10
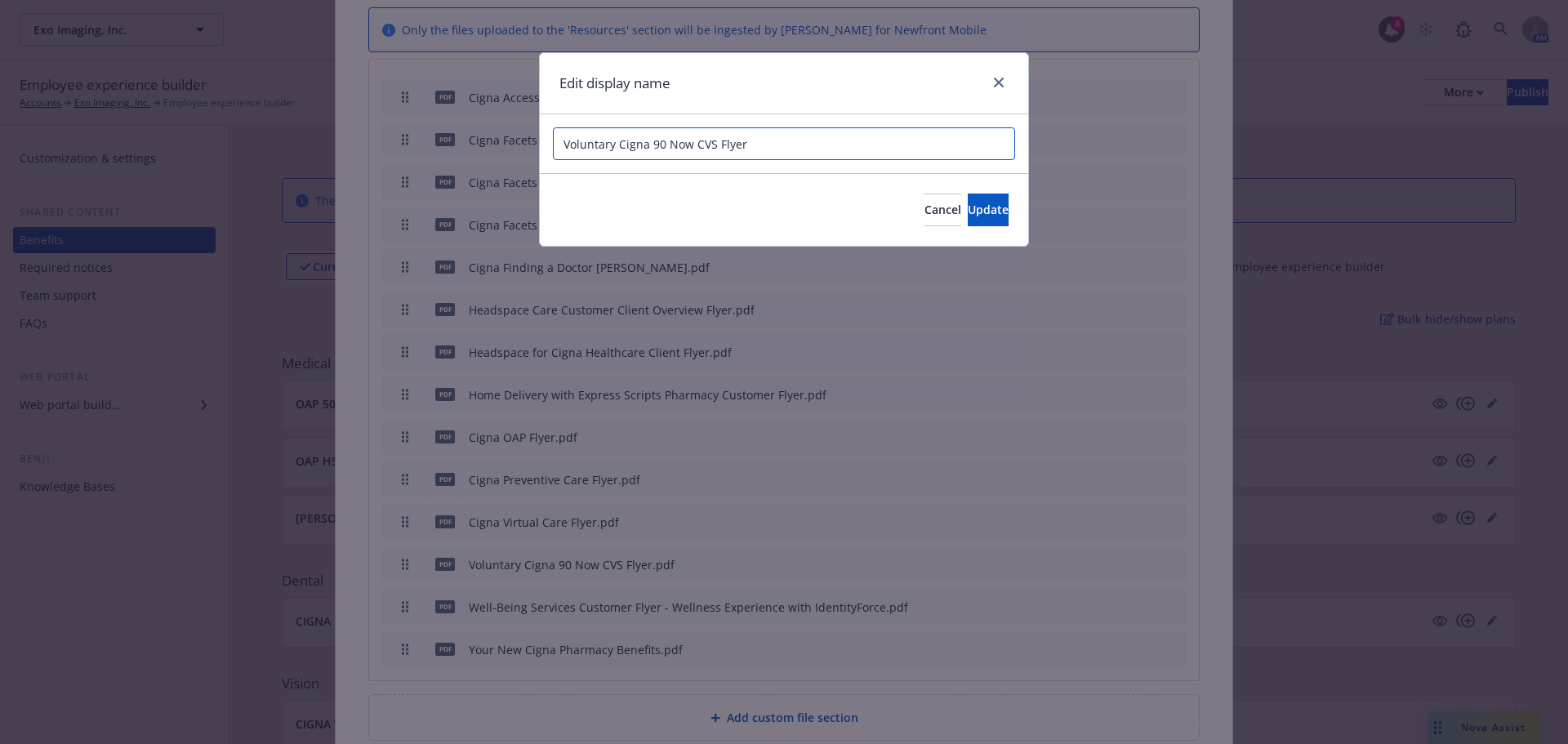
click at [562, 138] on input "Voluntary Cigna 90 Now CVS Flyer" at bounding box center [784, 144] width 462 height 33
click at [675, 143] on input "Cigna Voluntary Cigna 90 Now CVS Flyer" at bounding box center [784, 144] width 462 height 33
click at [801, 144] on input "Cigna Voluntary 90 Now CVS Flyer" at bounding box center [784, 144] width 462 height 33
type input "Cigna Voluntary 90 Now CVS Flyer"
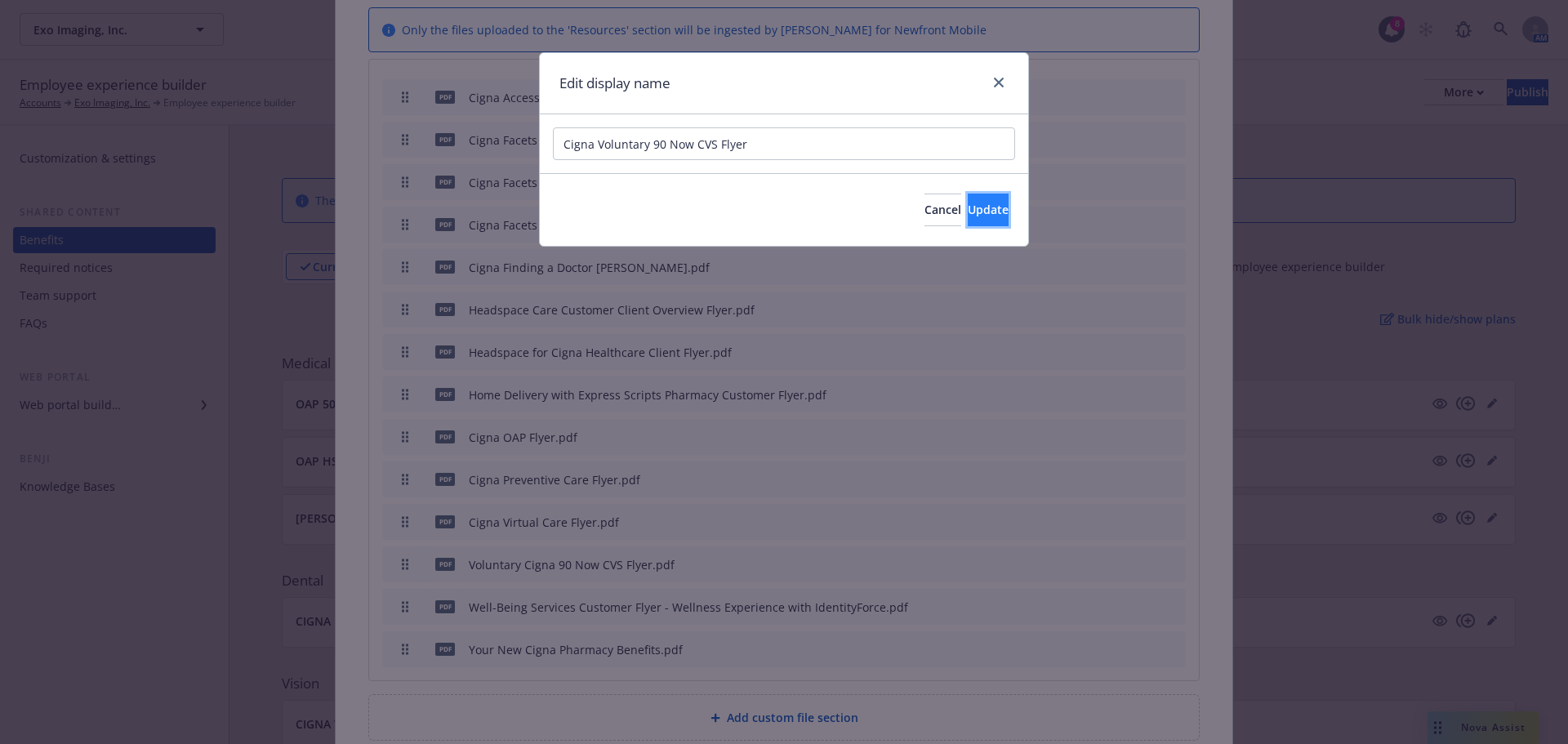
click at [977, 211] on span "Update" at bounding box center [988, 209] width 41 height 15
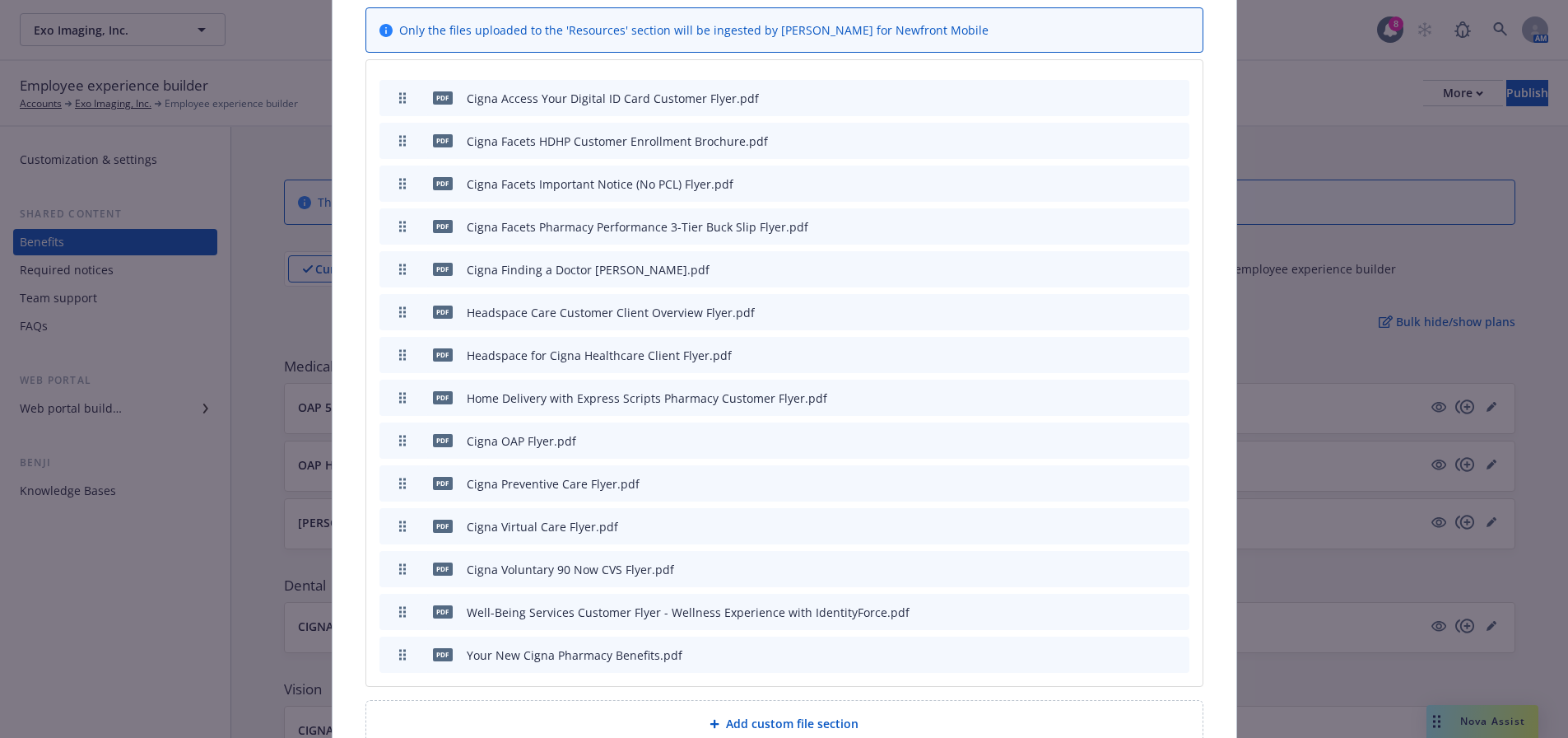
click at [1091, 607] on icon "button" at bounding box center [1095, 612] width 10 height 10
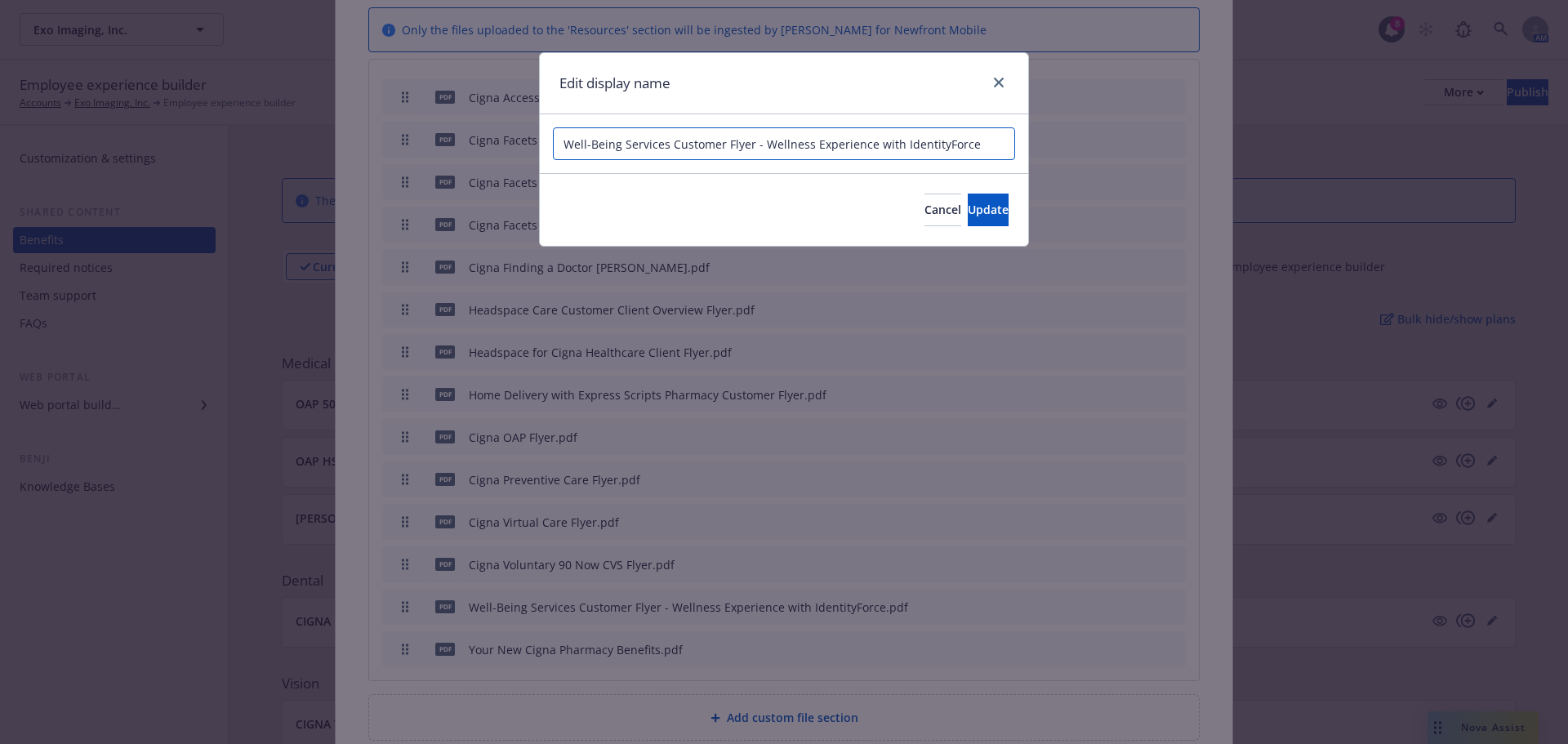
click at [995, 146] on input "Well-Being Services Customer Flyer - Wellness Experience with IdentityForce" at bounding box center [784, 144] width 462 height 33
click at [763, 143] on input "Well-Being Services Customer Flyer - Wellness Experience with IdentityForce" at bounding box center [784, 144] width 462 height 33
click at [993, 147] on input "Well-Being Services Customer Flyer - Wellness Experience with IdentityForce" at bounding box center [784, 144] width 462 height 33
click at [738, 143] on input "Well-Being Services Customer Flyer - Wellness Experience with IdentityForce Fly…" at bounding box center [784, 144] width 462 height 33
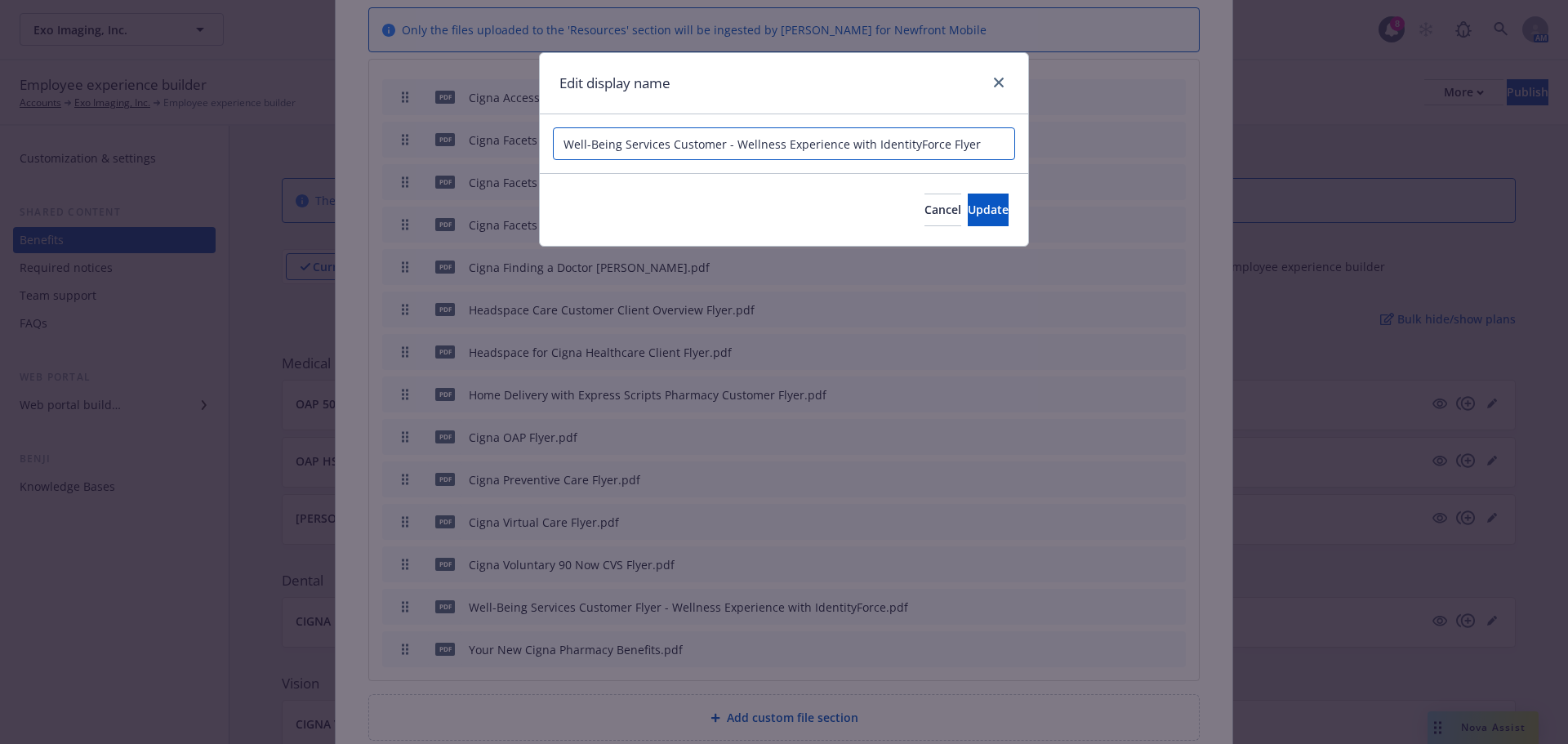
click at [561, 141] on input "Well-Being Services Customer - Wellness Experience with IdentityForce Flyer" at bounding box center [784, 144] width 462 height 33
type input "Cigna Well-Being Services Customer - Wellness Experience with IdentityForce Fly…"
click at [968, 205] on span "Update" at bounding box center [988, 209] width 41 height 15
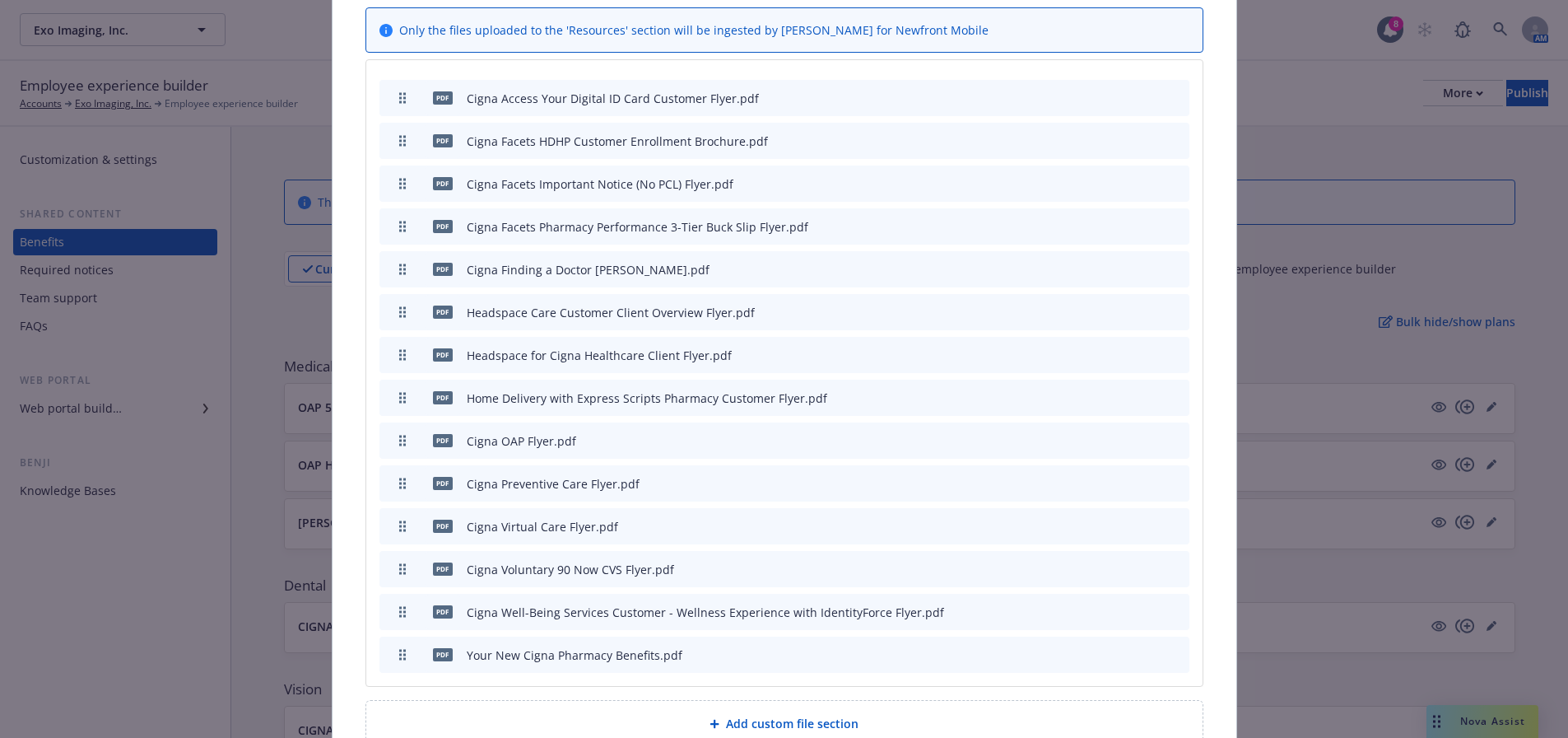
click at [1091, 650] on icon "button" at bounding box center [1095, 654] width 10 height 10
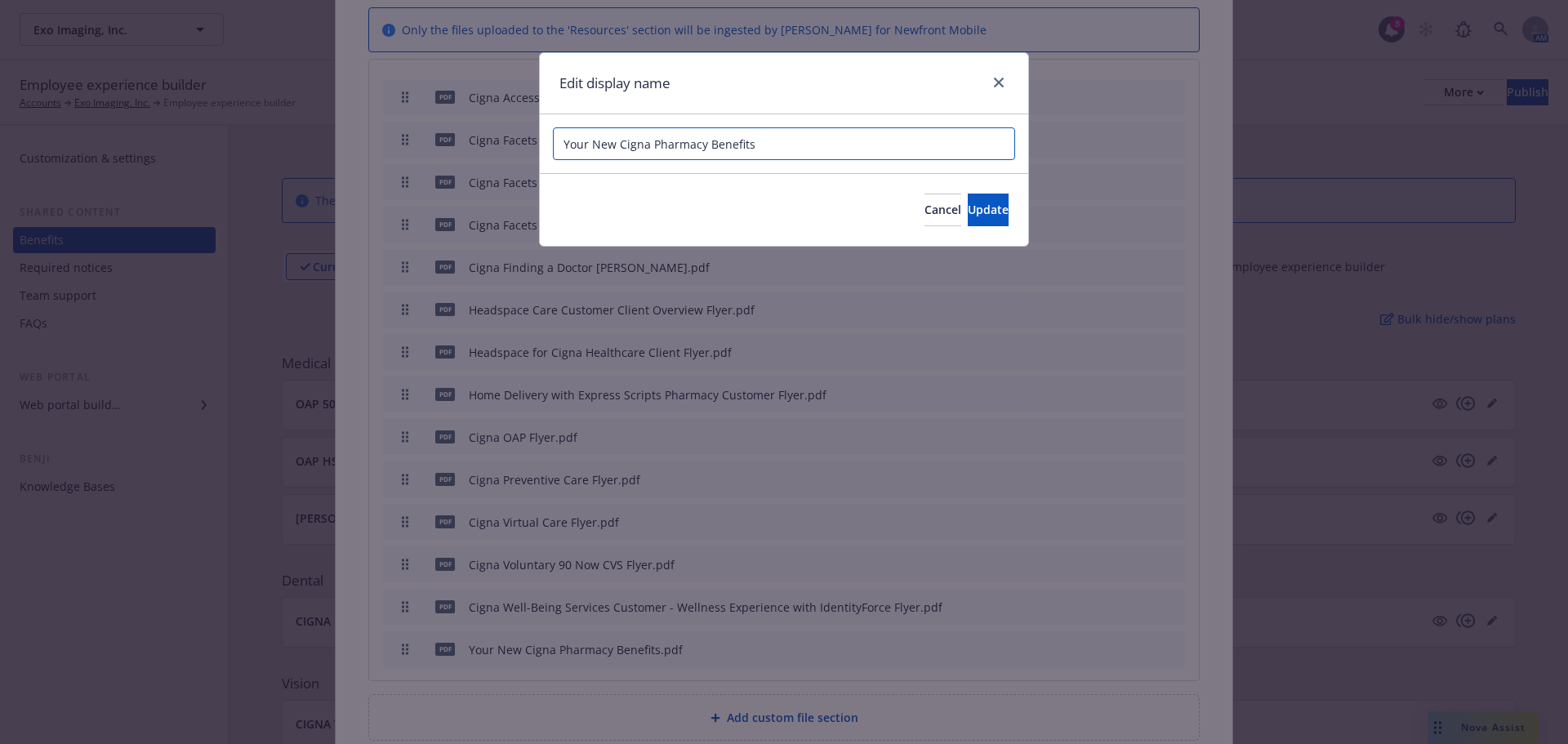
click at [553, 138] on input "Your New Cigna Pharmacy Benefits" at bounding box center [784, 144] width 462 height 33
click at [797, 137] on input "Your New Cigna Pharmacy Benefits" at bounding box center [784, 144] width 462 height 33
type input "Your New Cigna Pharmacy Benefits Flyer"
click at [983, 216] on button "Update" at bounding box center [988, 210] width 41 height 33
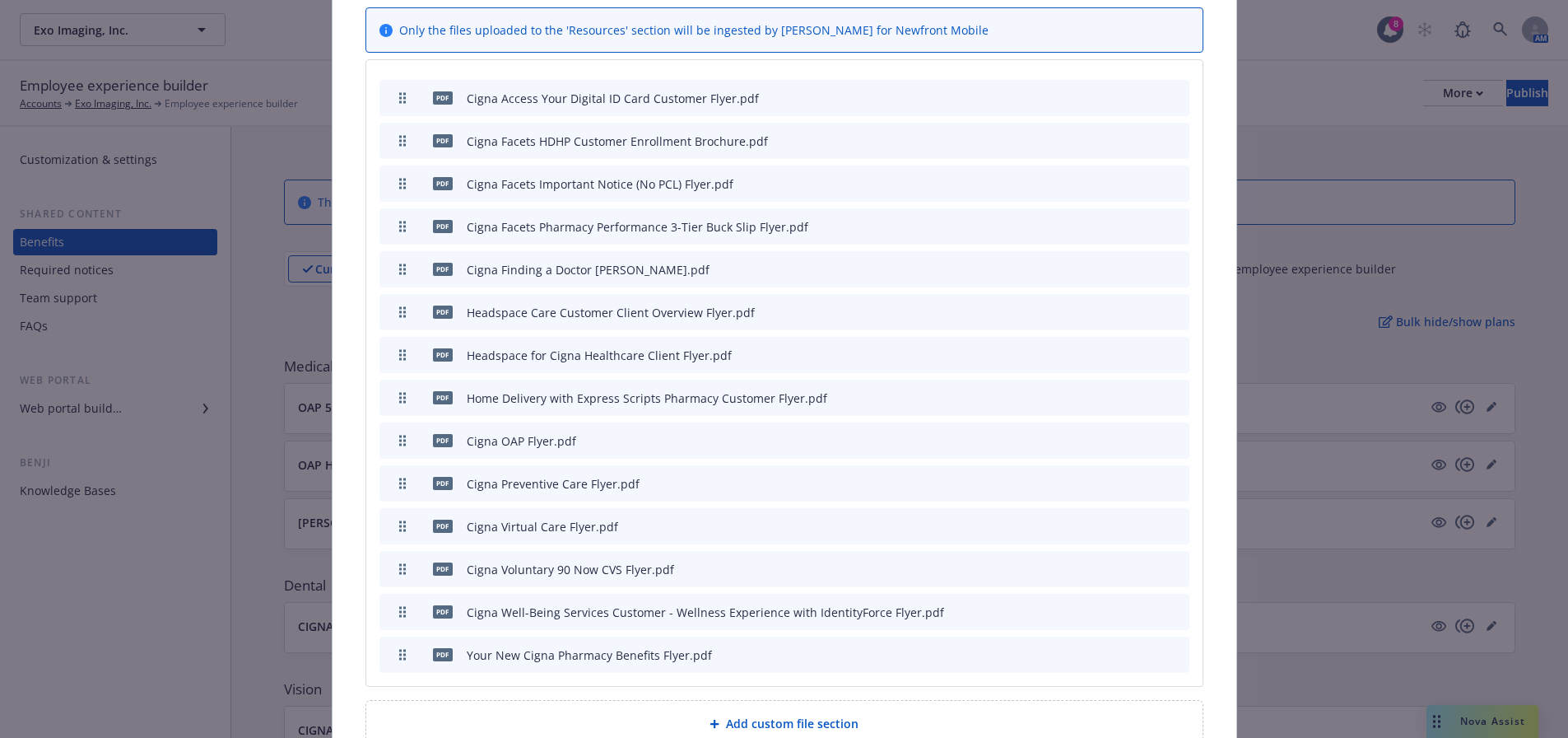
click at [1085, 381] on div "pdf Home Delivery with Express Scripts Pharmacy Customer Flyer.pdf" at bounding box center [784, 397] width 810 height 36
click at [1083, 294] on div "pdf Headspace Care Customer Client Overview Flyer.pdf" at bounding box center [784, 312] width 810 height 36
click at [1091, 309] on icon "button" at bounding box center [1094, 313] width 8 height 8
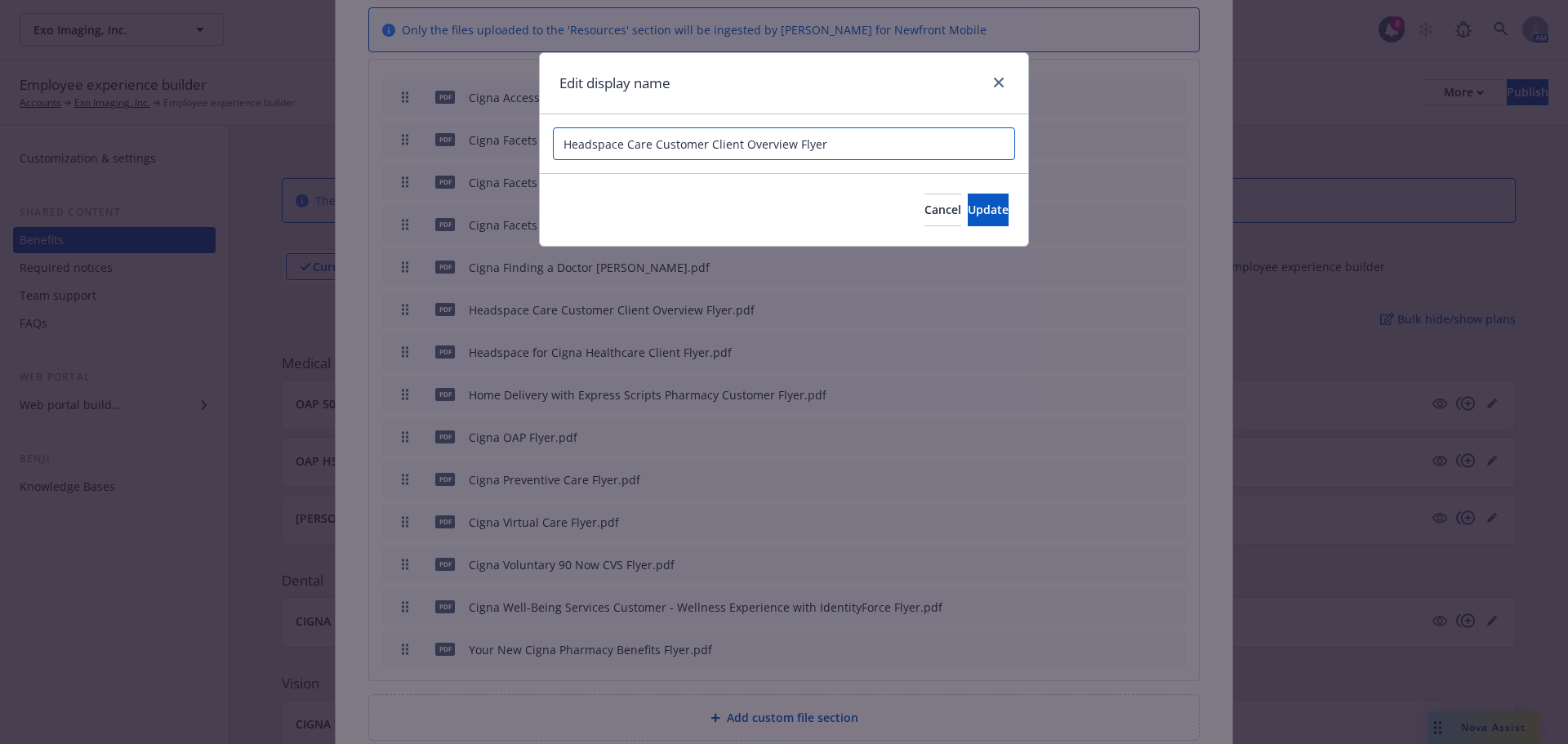
click at [555, 145] on input "Headspace Care Customer Client Overview Flyer" at bounding box center [784, 144] width 462 height 33
type input "Cigna Headspace Care Customer Client Overview Flyer"
click at [968, 201] on button "Update" at bounding box center [988, 210] width 41 height 33
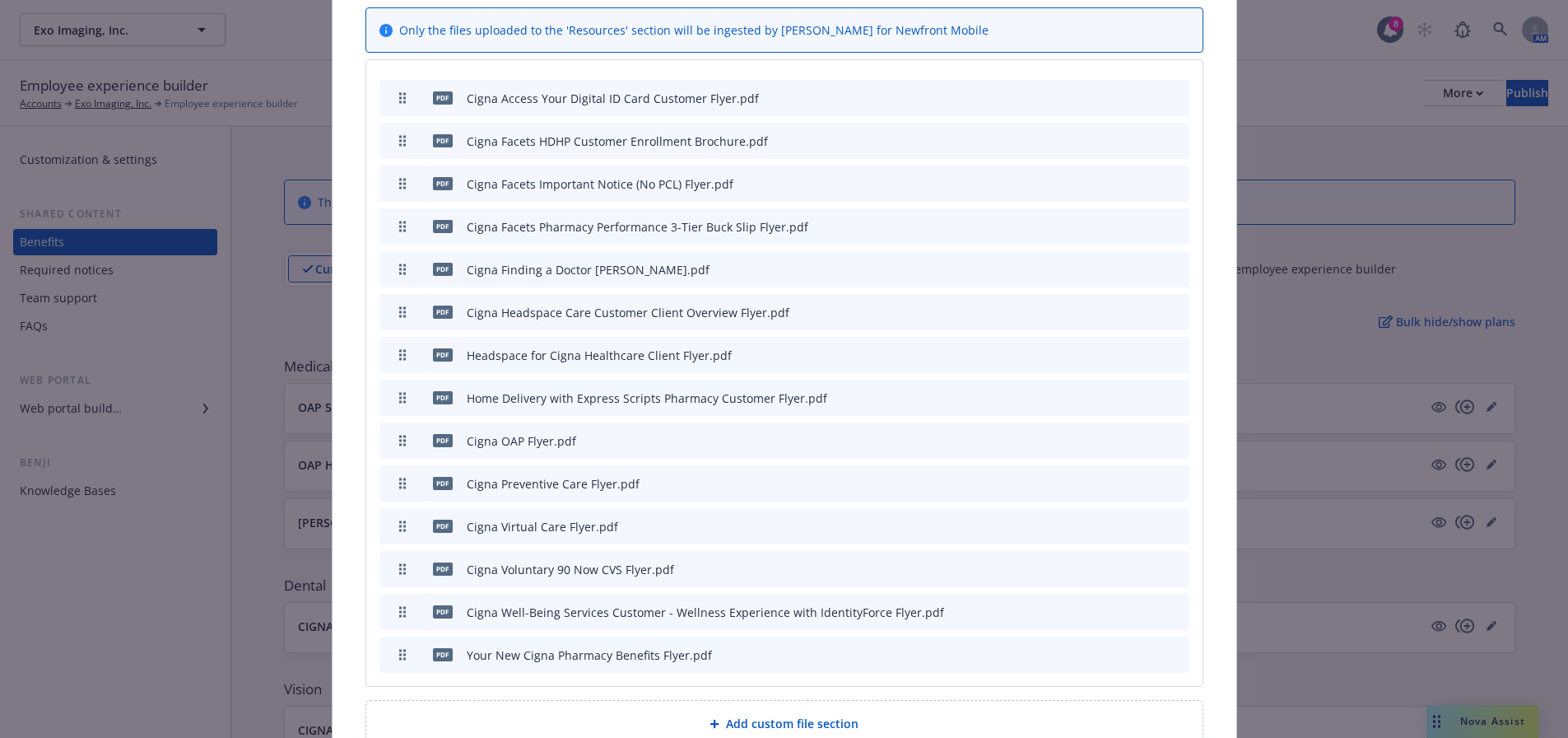
click at [1091, 395] on icon "button" at bounding box center [1094, 398] width 8 height 8
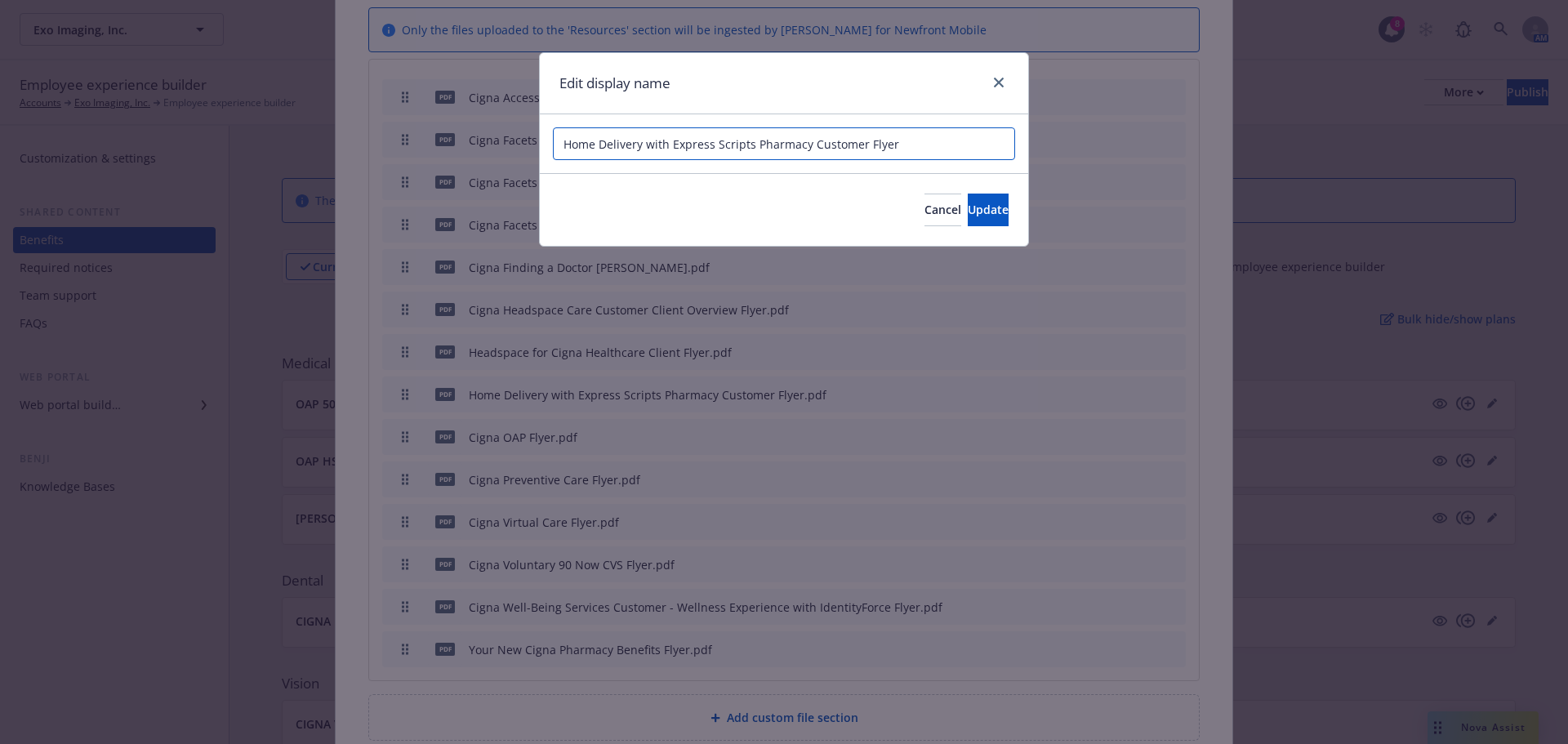
click at [949, 156] on input "Home Delivery with Express Scripts Pharmacy Customer Flyer" at bounding box center [784, 144] width 462 height 33
click at [561, 144] on input "Home Delivery with Express Scripts Pharmacy Customer Flyer" at bounding box center [784, 144] width 462 height 33
type input "Cigna Home Delivery with Express Scripts Pharmacy Customer Flyer"
click at [998, 219] on button "Update" at bounding box center [988, 210] width 41 height 33
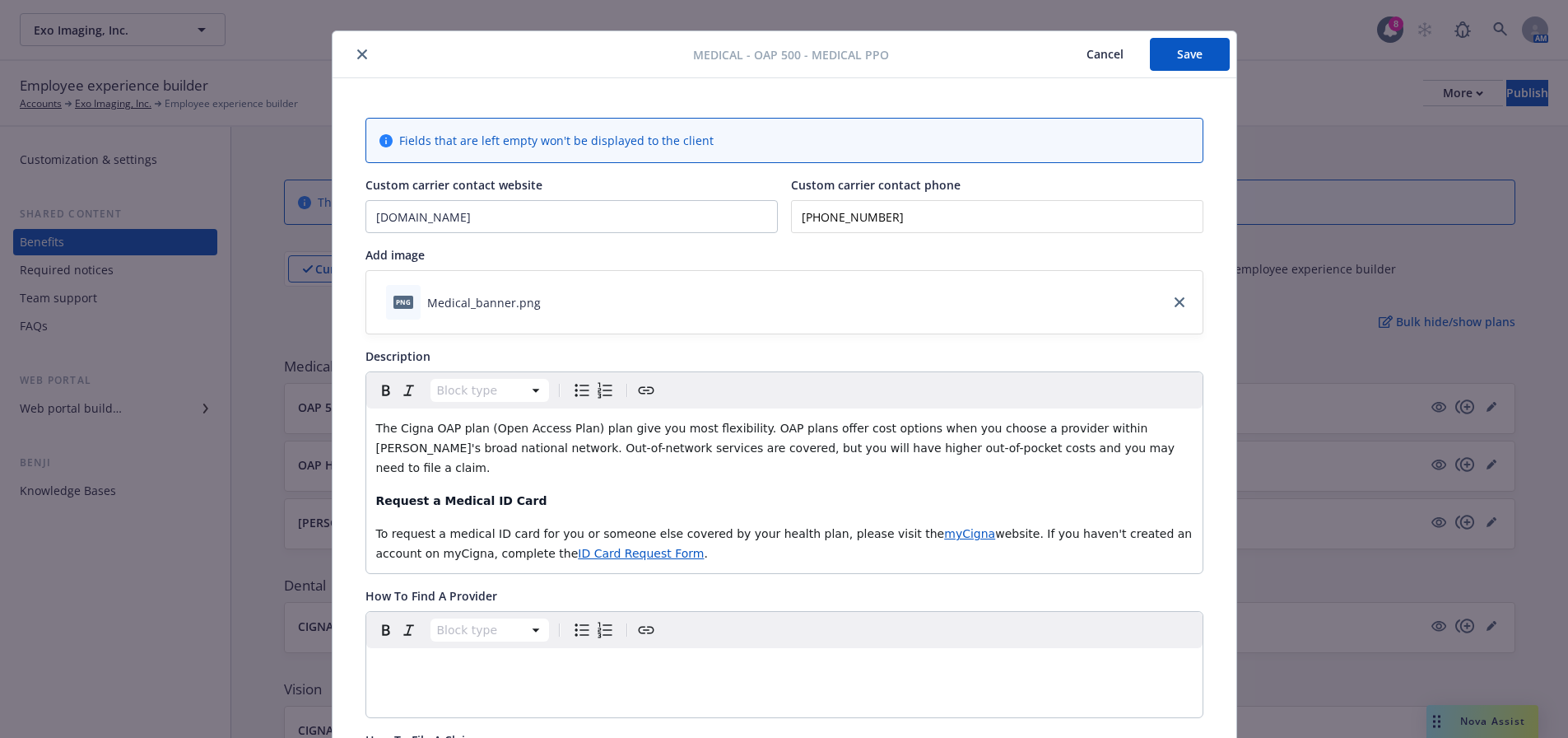
scroll to position [0, 0]
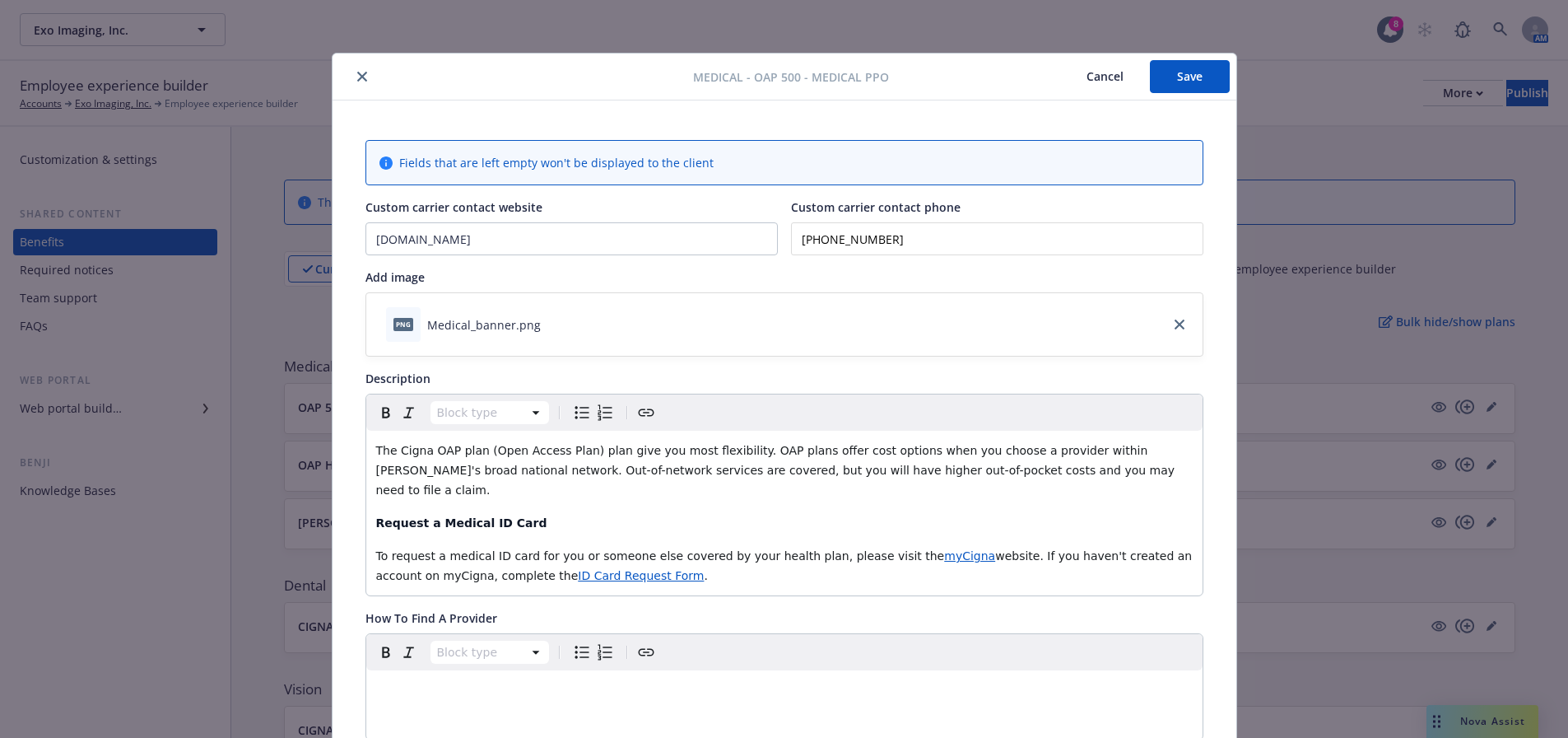
click at [1169, 76] on button "Save" at bounding box center [1190, 77] width 80 height 33
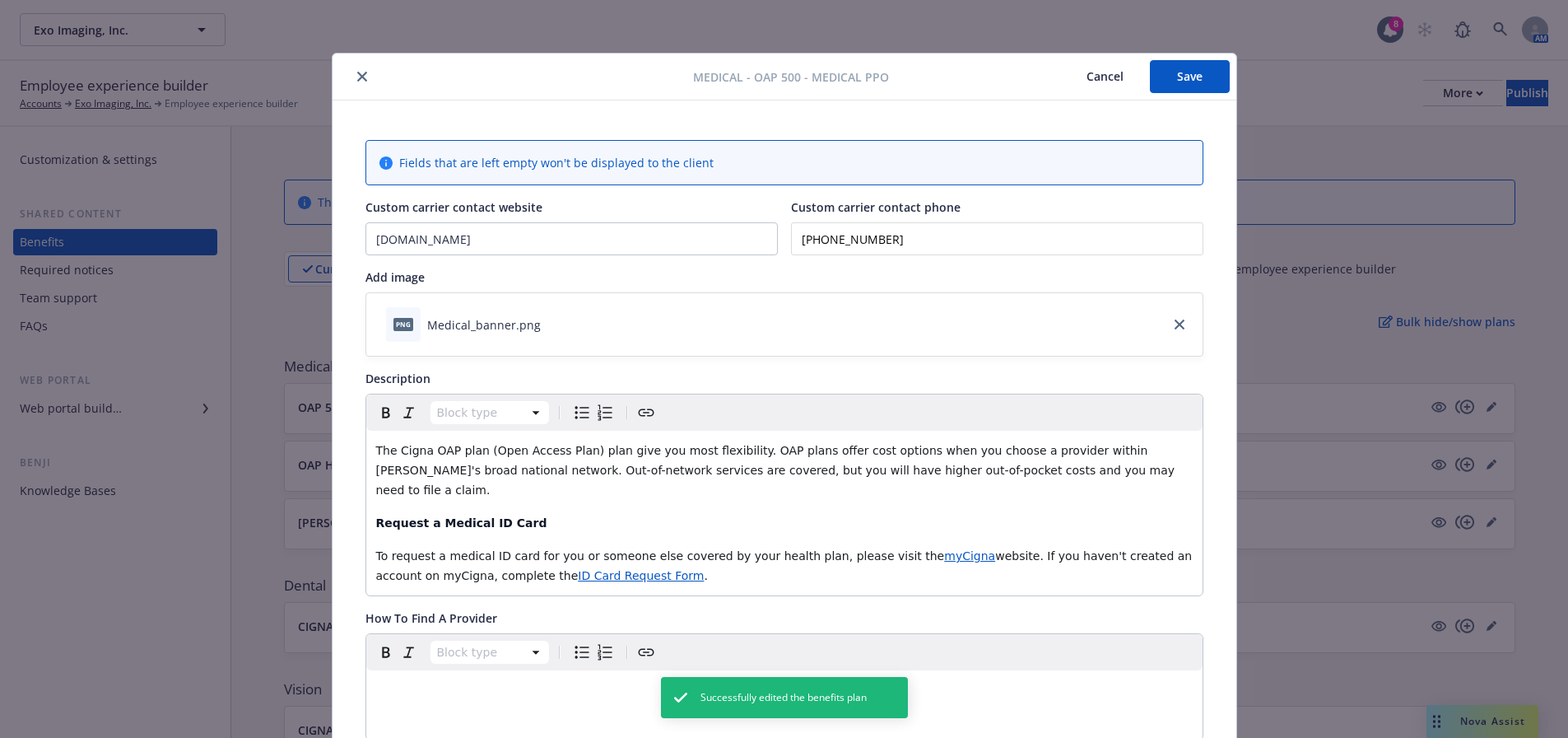
click at [359, 77] on button "close" at bounding box center [362, 77] width 20 height 20
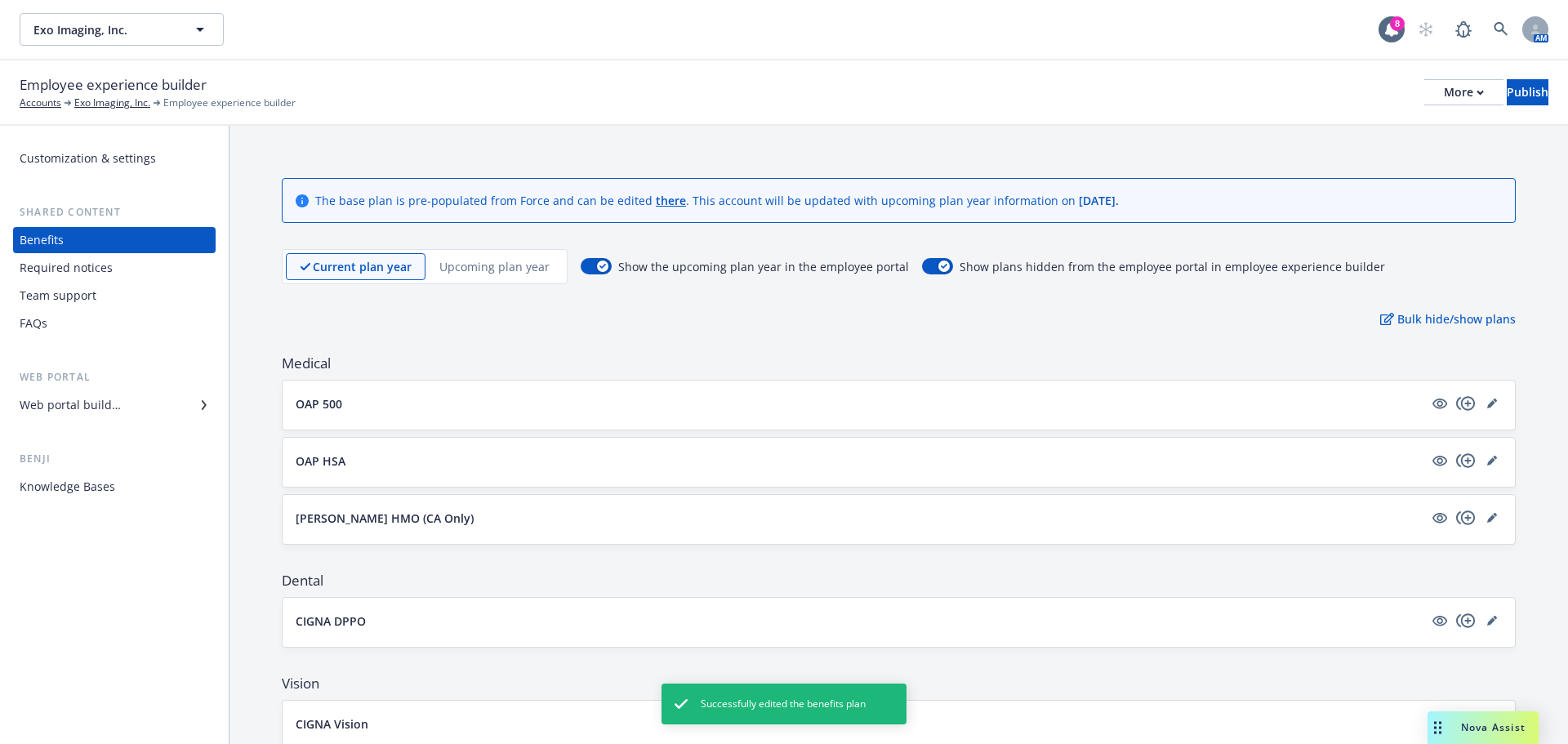
click at [490, 277] on div "Upcoming plan year" at bounding box center [494, 266] width 138 height 27
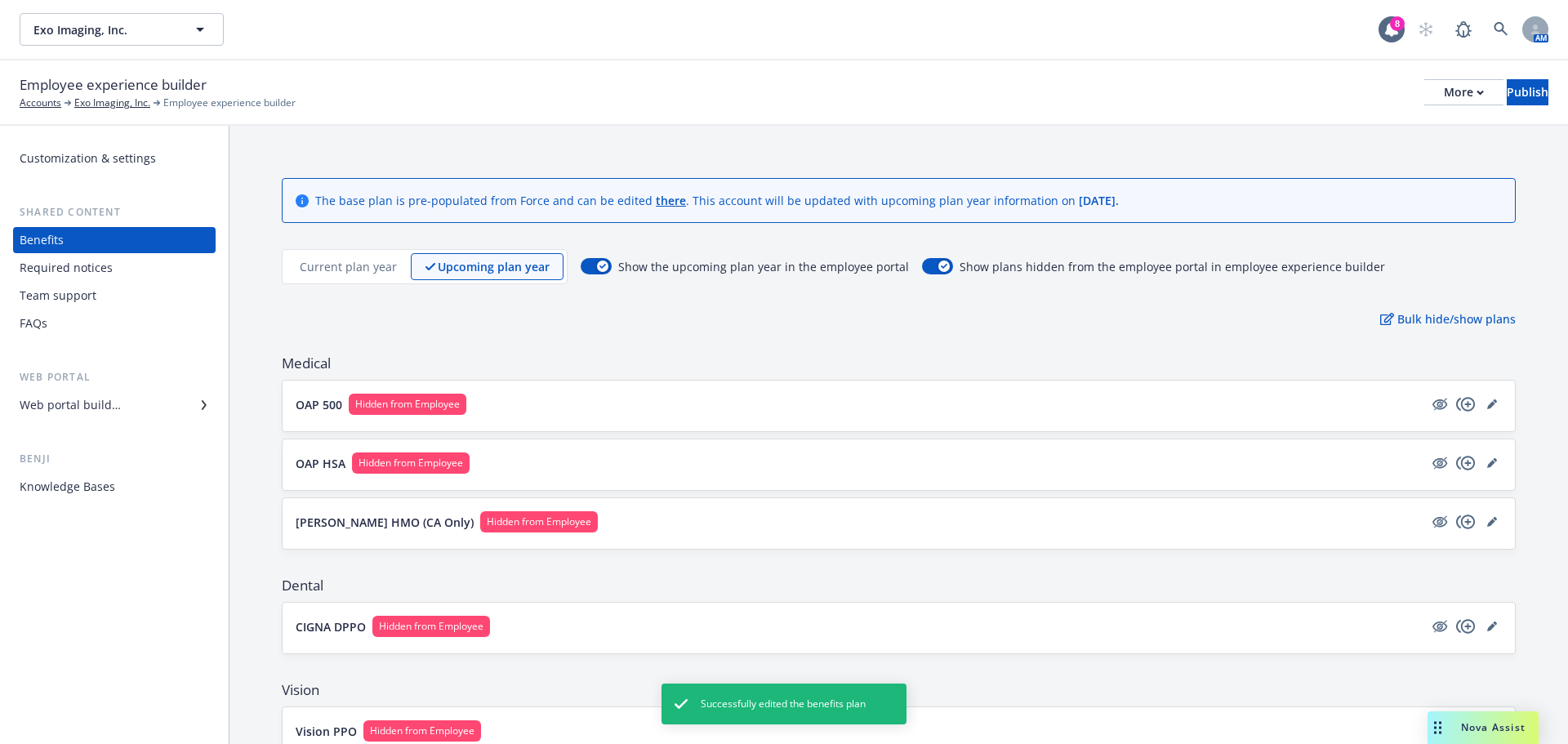
click at [326, 279] on div "Current plan year" at bounding box center [348, 266] width 125 height 27
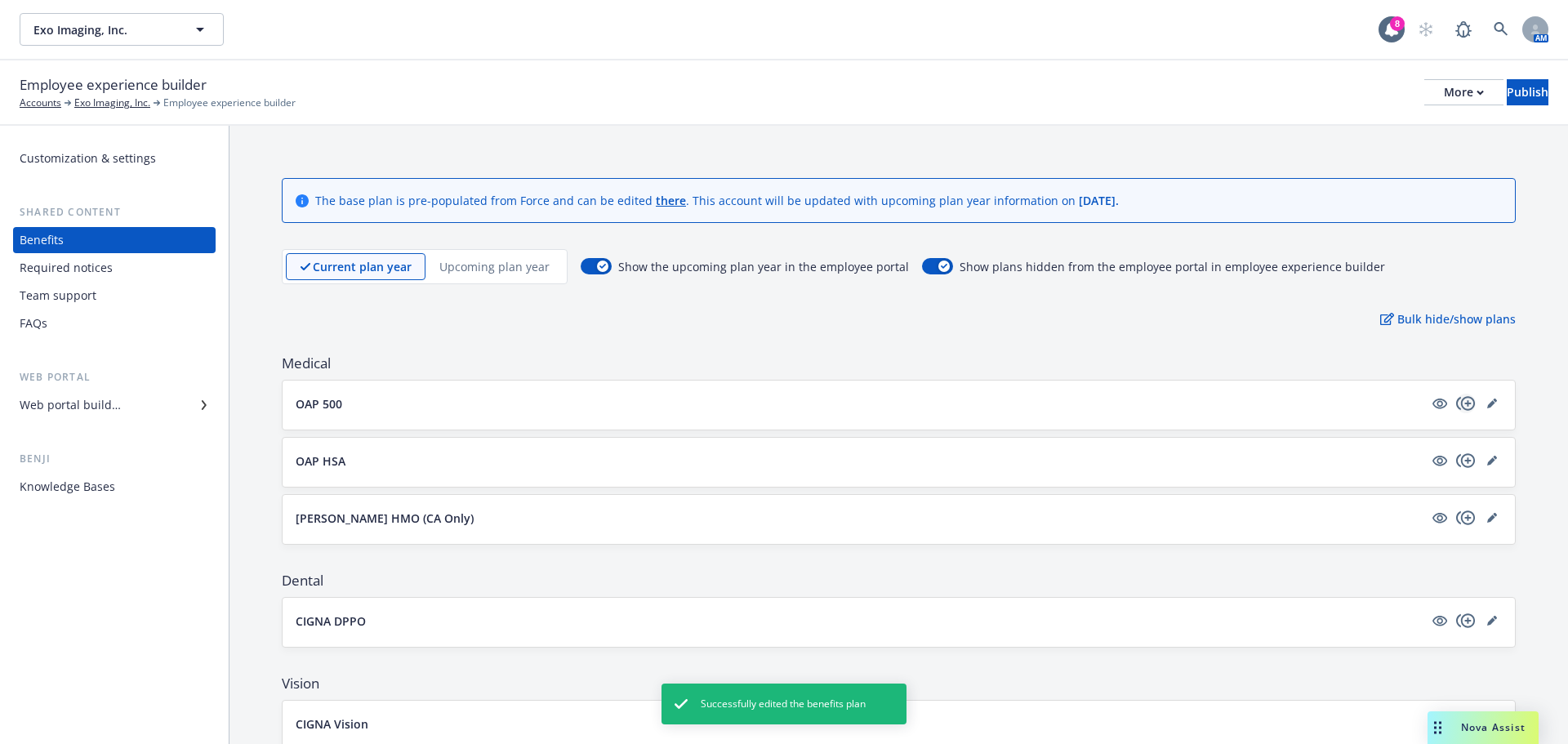
click at [1461, 405] on icon "copyPlus" at bounding box center [1465, 403] width 19 height 14
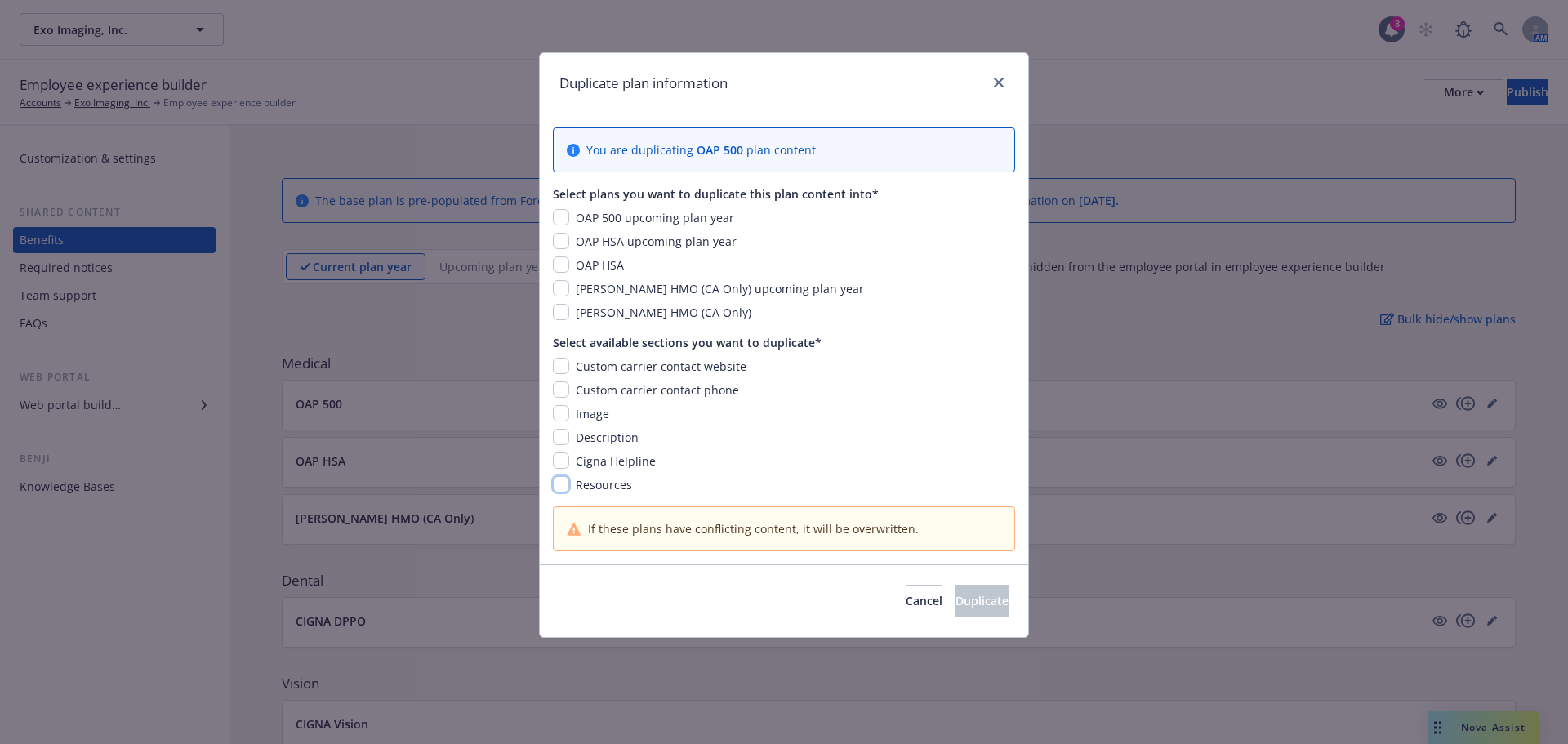
click at [561, 480] on input "checkbox" at bounding box center [561, 484] width 16 height 16
checkbox input "true"
click at [556, 454] on input "checkbox" at bounding box center [561, 460] width 16 height 16
checkbox input "true"
click at [566, 389] on input "checkbox" at bounding box center [561, 389] width 16 height 16
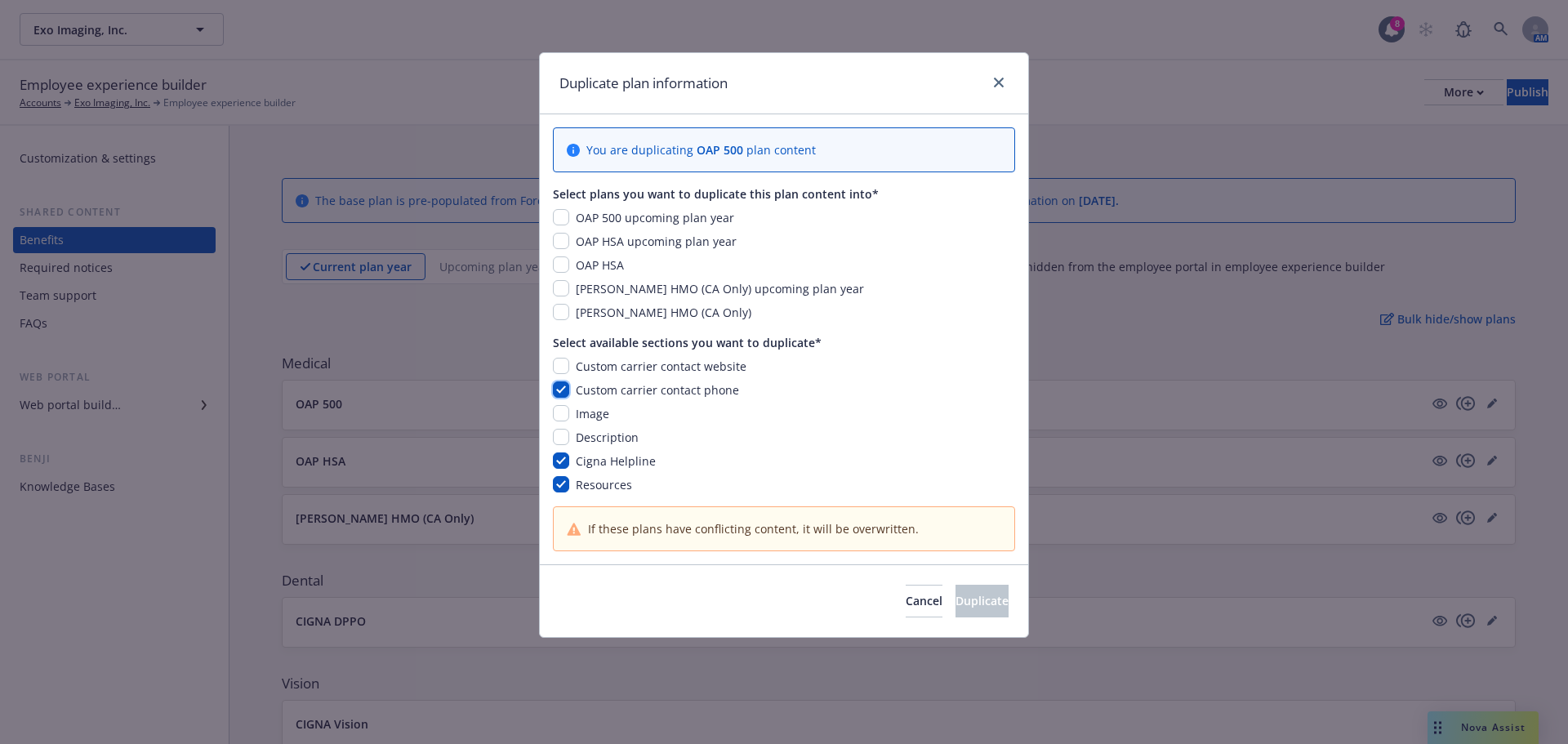
checkbox input "true"
click at [566, 364] on input "checkbox" at bounding box center [561, 365] width 16 height 16
checkbox input "true"
click at [565, 274] on div "OAP 500 upcoming plan year OAP HSA upcoming plan year OAP HSA Kaiser HMO (CA On…" at bounding box center [784, 264] width 462 height 112
drag, startPoint x: 564, startPoint y: 261, endPoint x: 566, endPoint y: 241, distance: 20.1
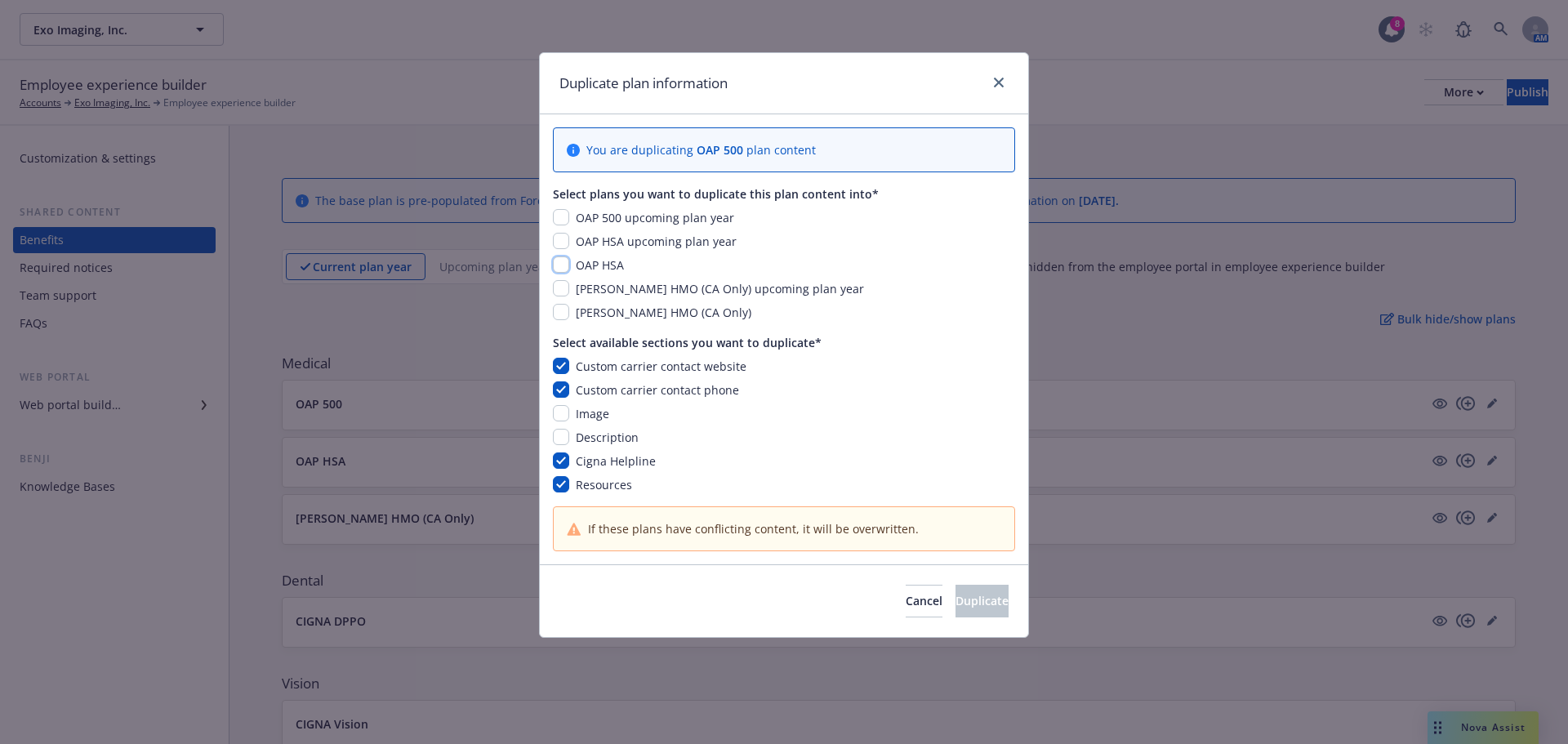
click at [564, 261] on input "checkbox" at bounding box center [561, 264] width 16 height 16
checkbox input "true"
click at [566, 241] on input "checkbox" at bounding box center [561, 241] width 16 height 16
checkbox input "true"
click at [566, 215] on input "checkbox" at bounding box center [561, 217] width 16 height 16
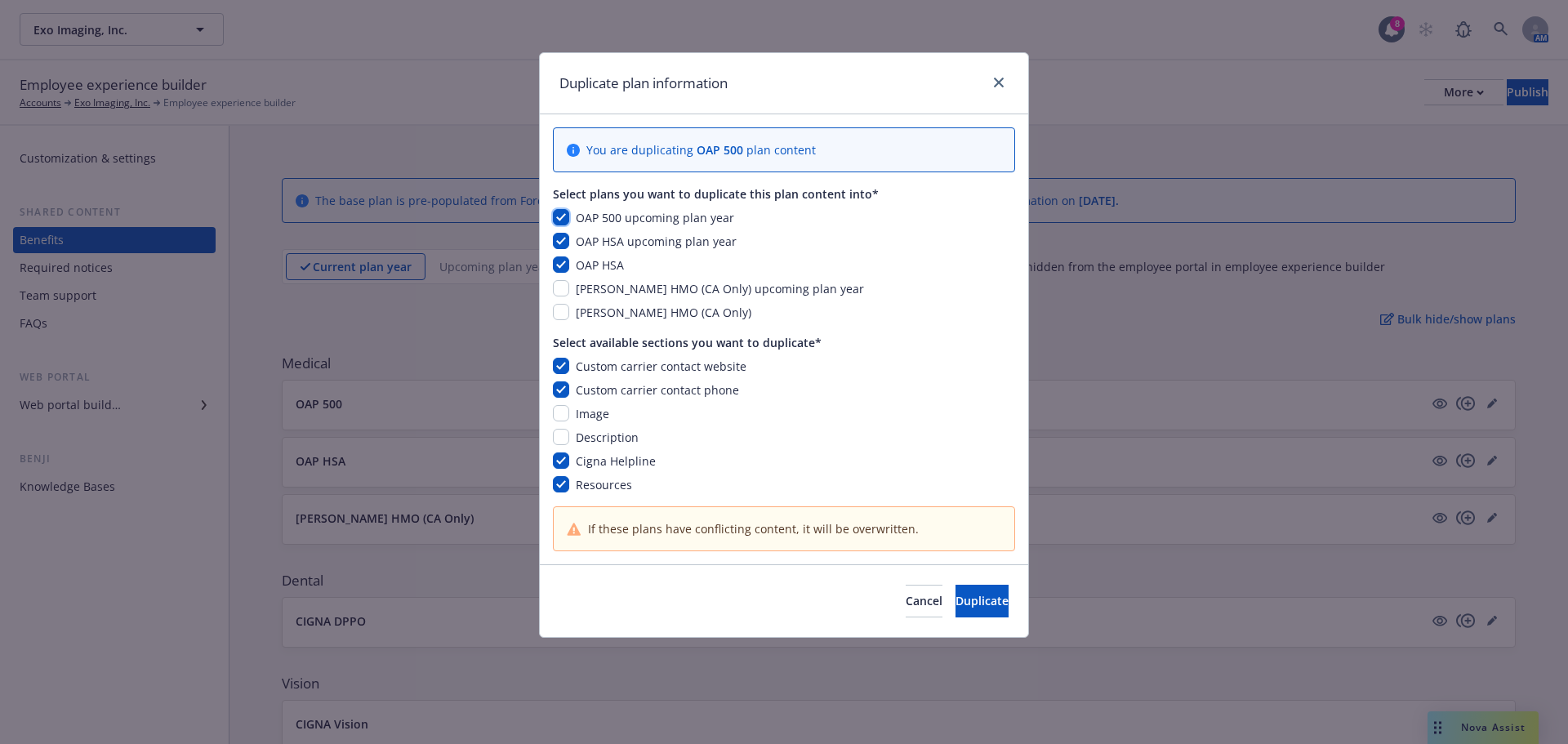
checkbox input "true"
click at [955, 606] on span "Duplicate" at bounding box center [981, 600] width 53 height 15
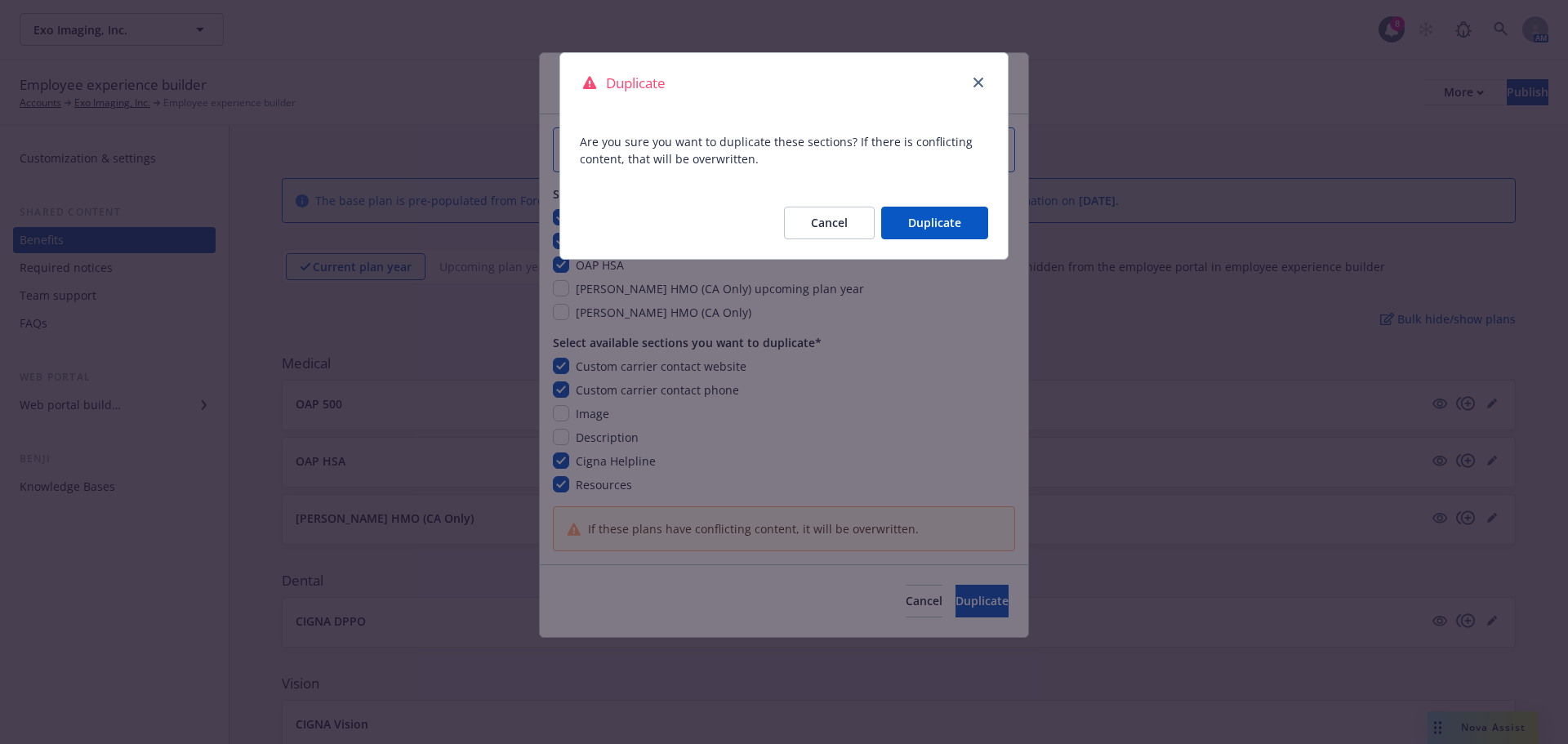
click at [945, 222] on button "Duplicate" at bounding box center [935, 222] width 107 height 33
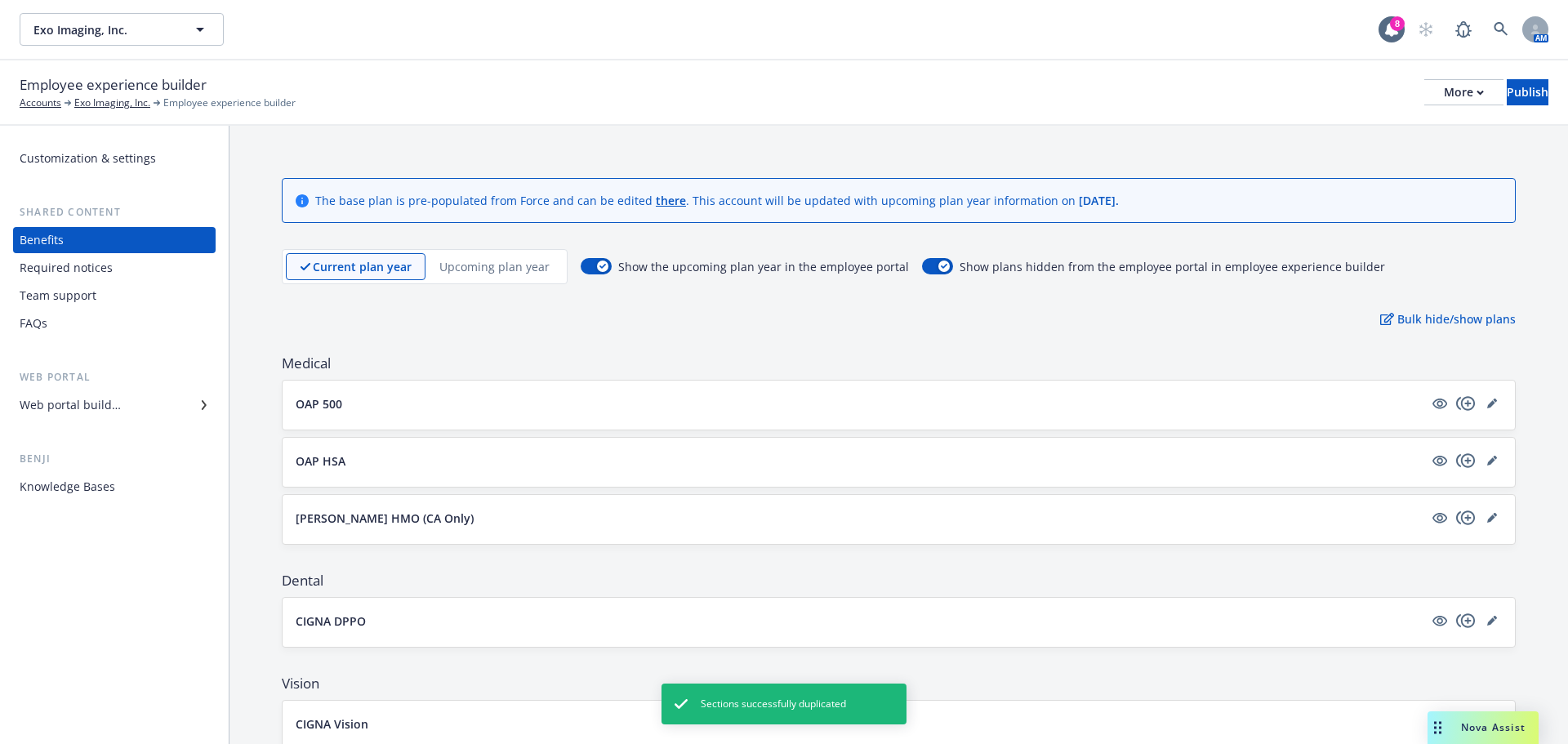
click at [525, 278] on div "Upcoming plan year" at bounding box center [494, 266] width 138 height 27
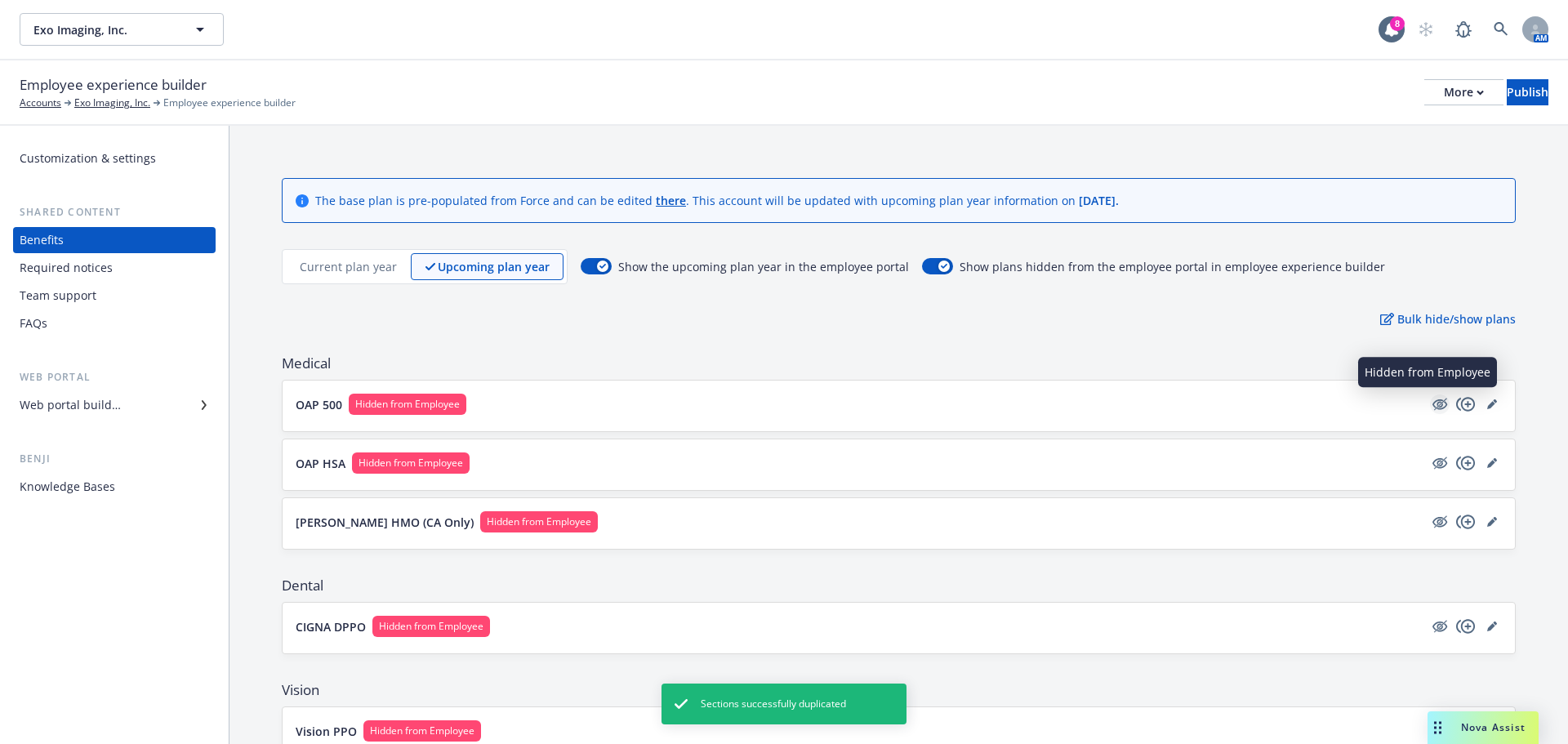
click at [1433, 408] on icon "hidden" at bounding box center [1439, 404] width 20 height 20
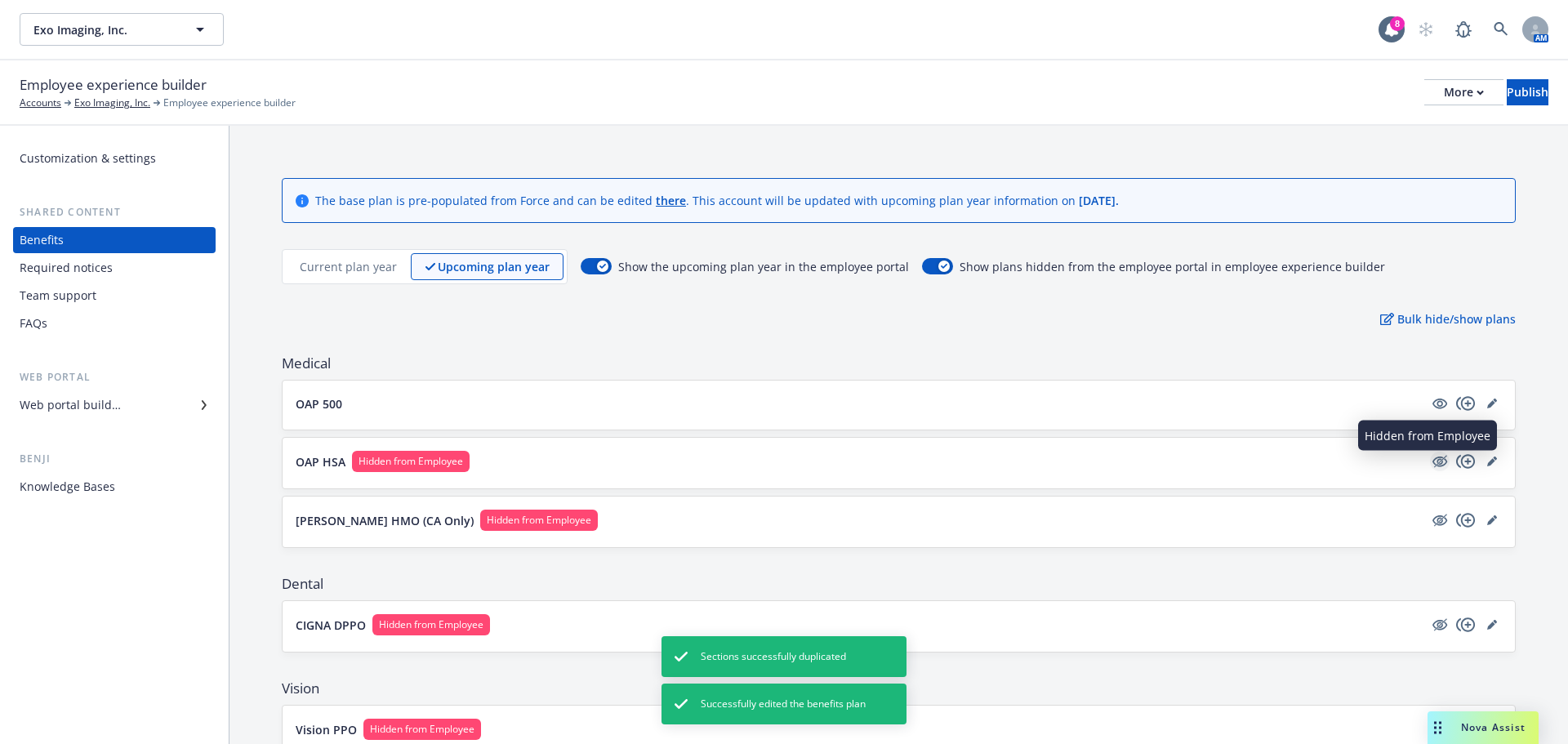
click at [1437, 461] on icon "hidden" at bounding box center [1439, 461] width 20 height 20
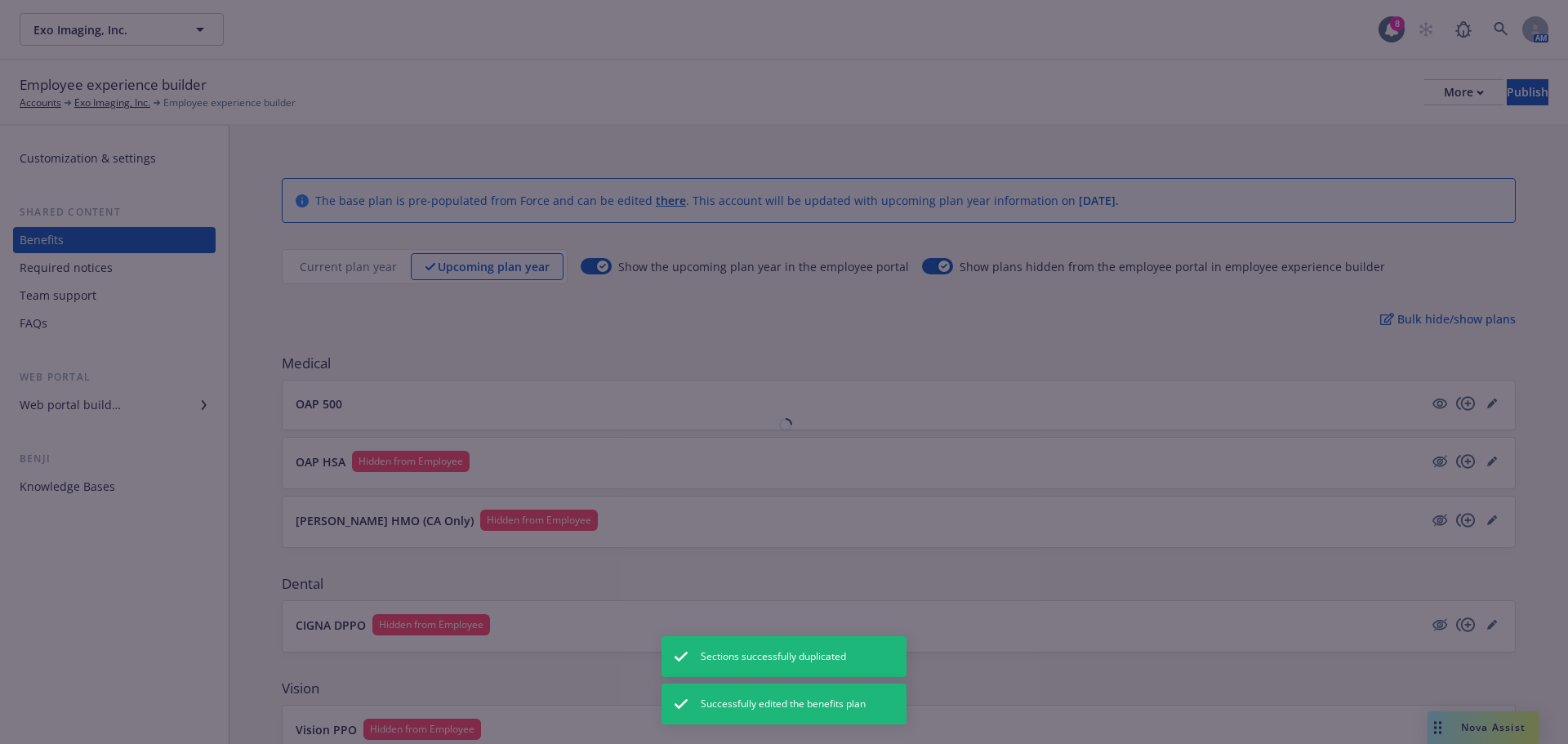
click at [1424, 519] on div at bounding box center [784, 372] width 1568 height 744
click at [1425, 518] on div at bounding box center [784, 372] width 1568 height 744
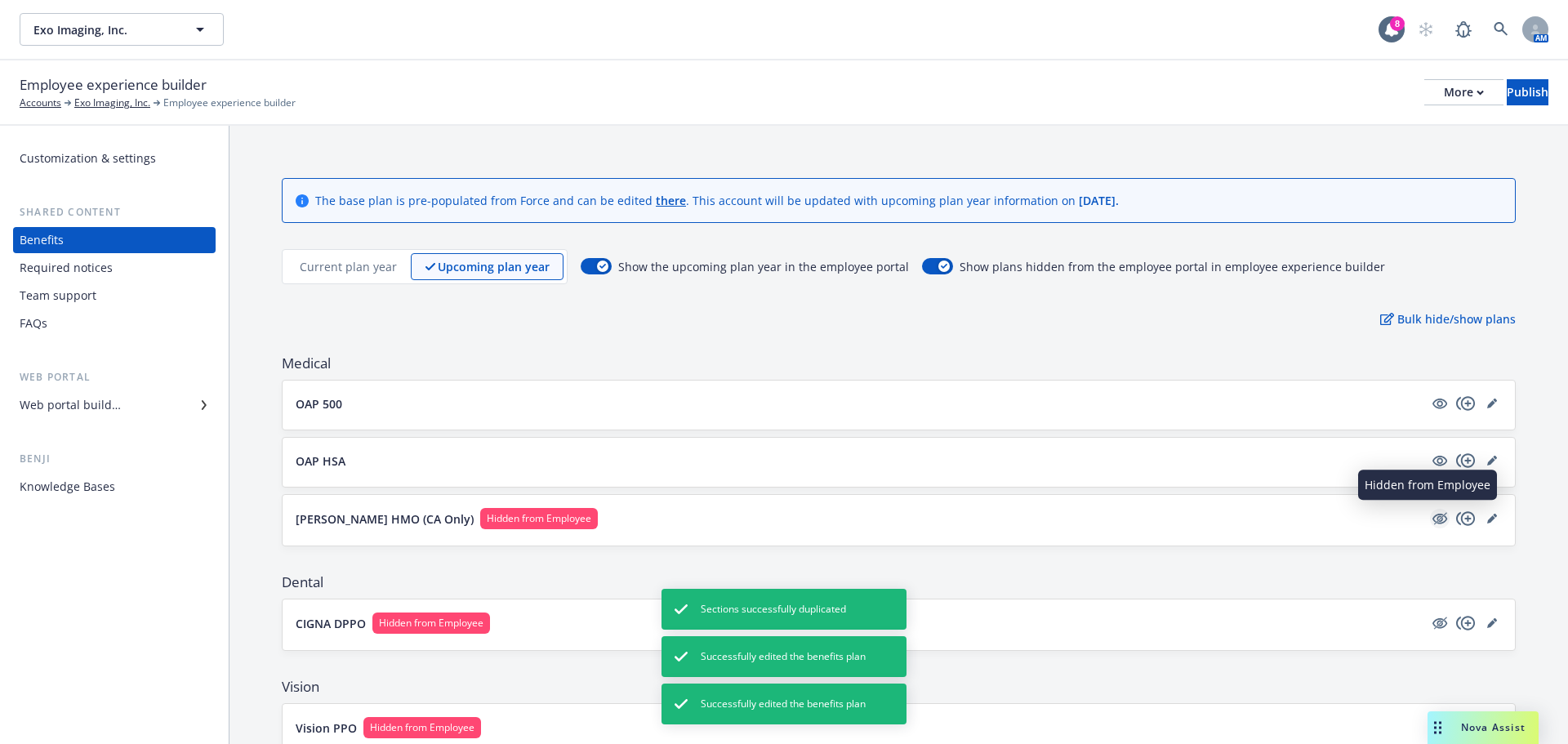
click at [1430, 516] on icon "hidden" at bounding box center [1439, 518] width 20 height 20
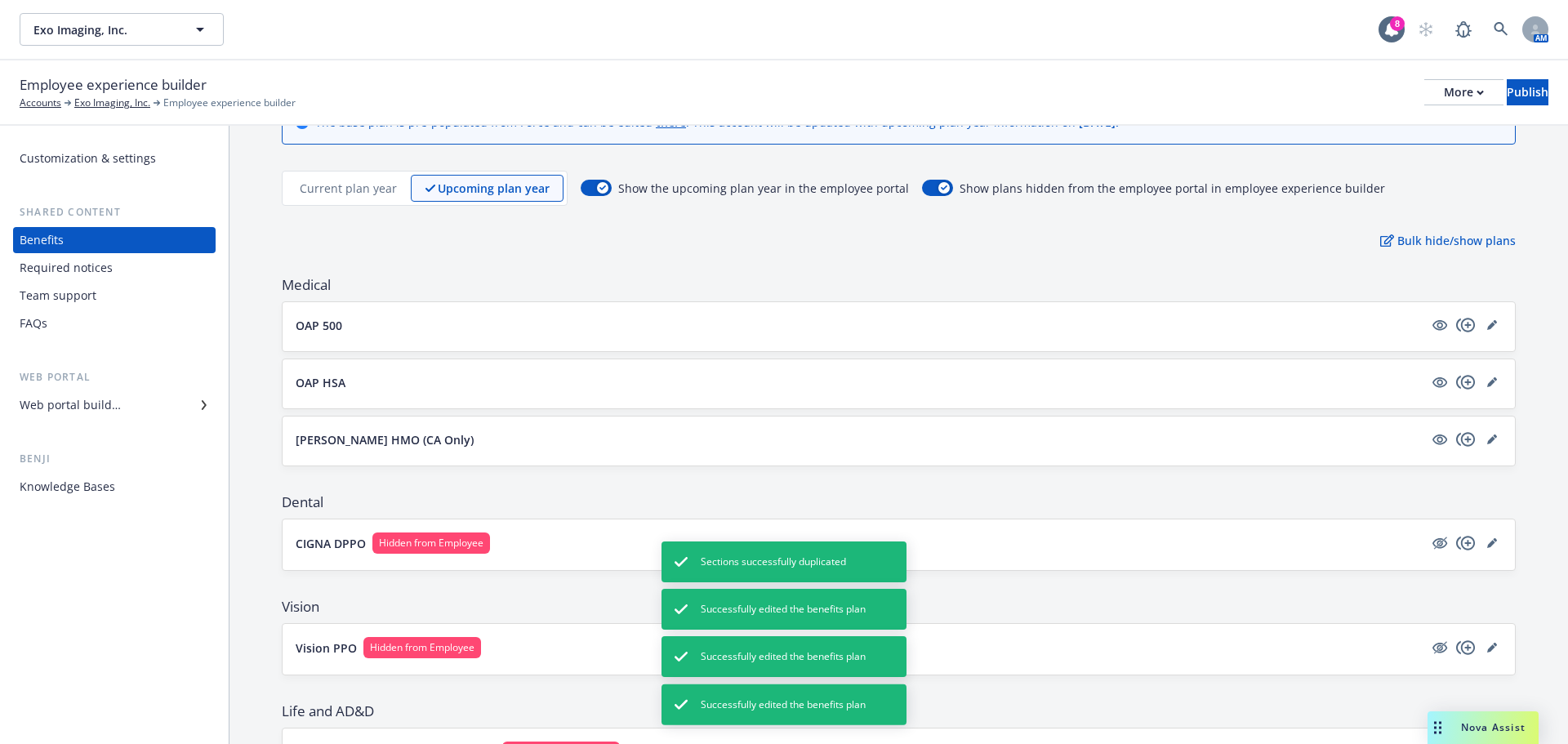
scroll to position [81, 0]
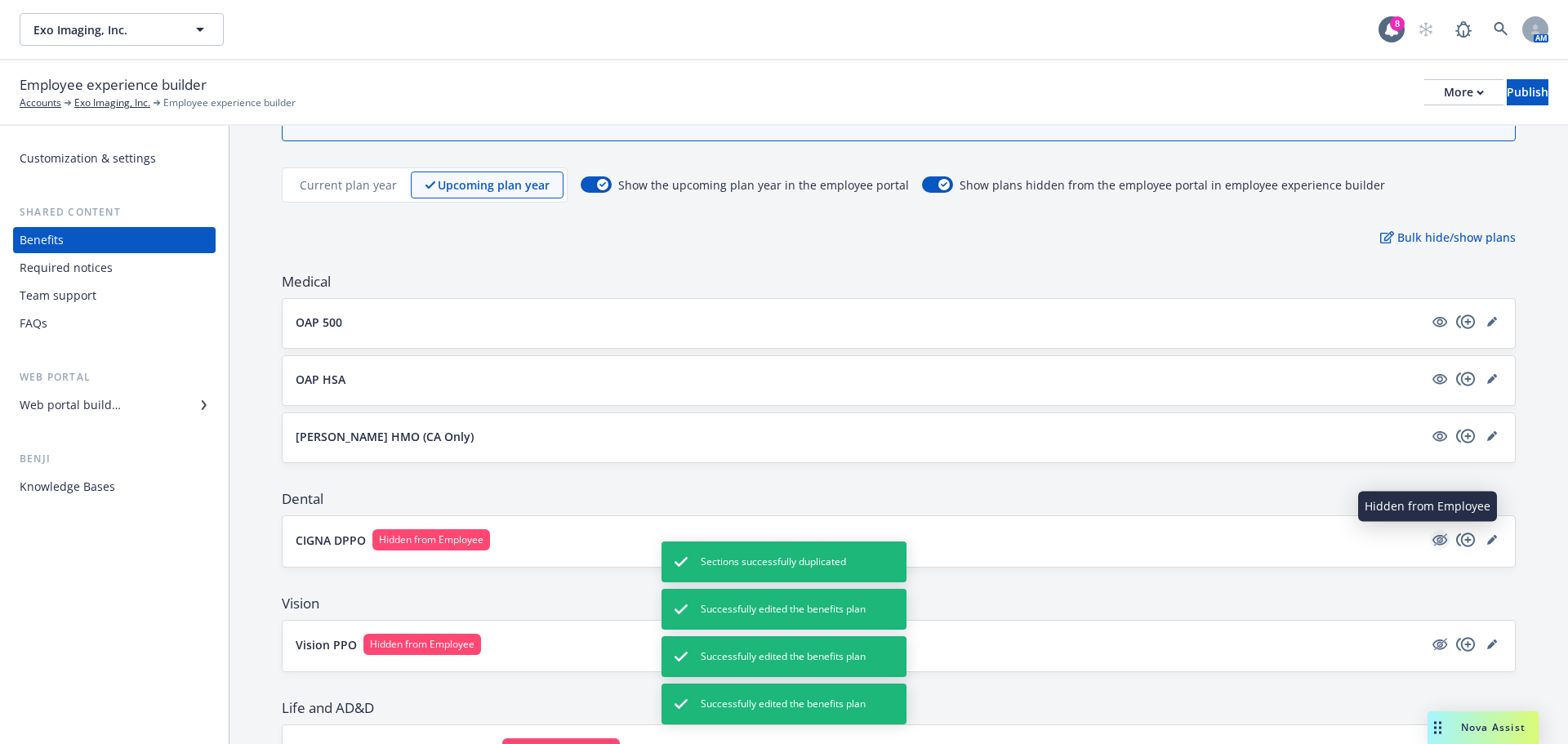
click at [1430, 543] on icon "hidden" at bounding box center [1439, 539] width 20 height 20
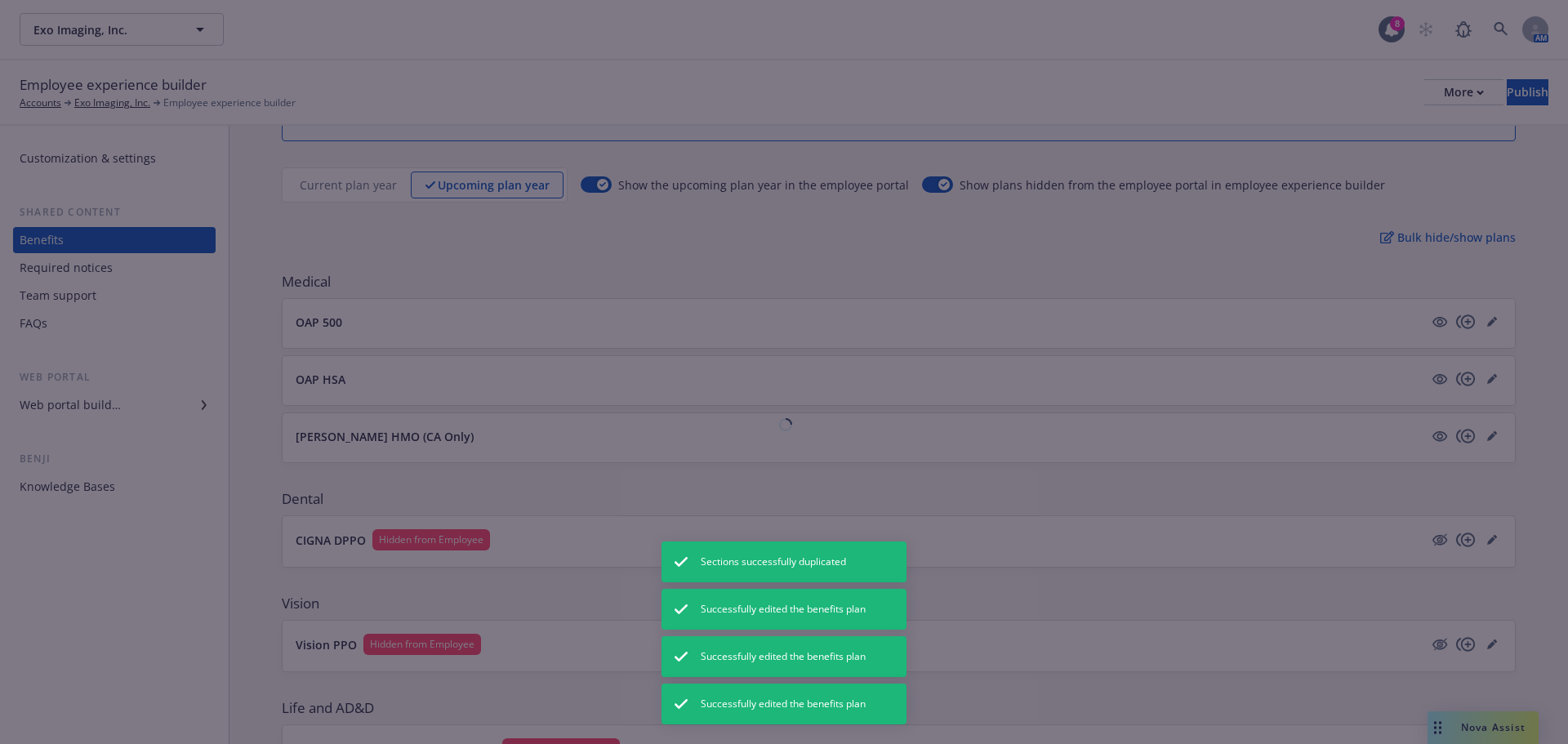
click at [1432, 641] on icon "hidden" at bounding box center [1439, 645] width 14 height 11
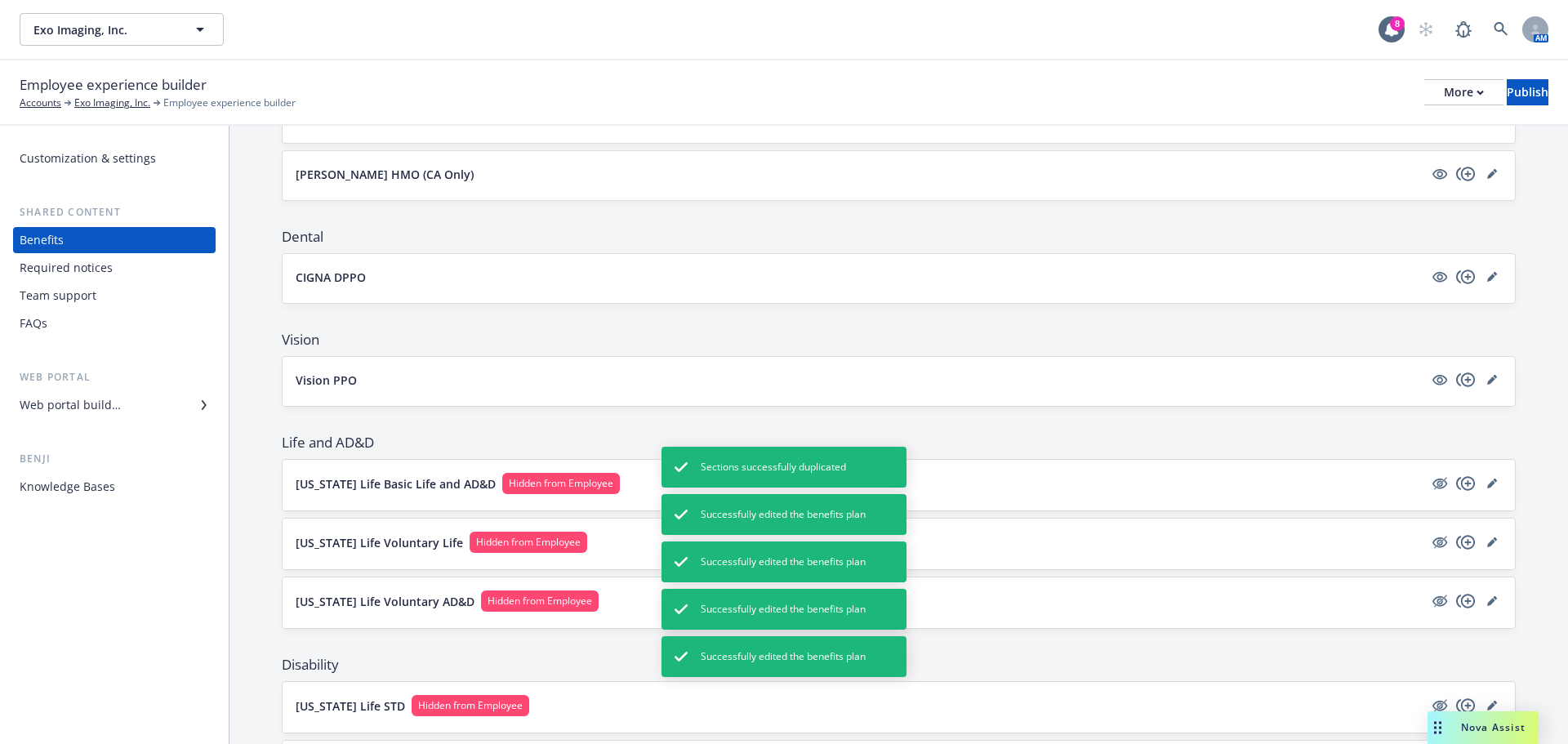
scroll to position [408, 0]
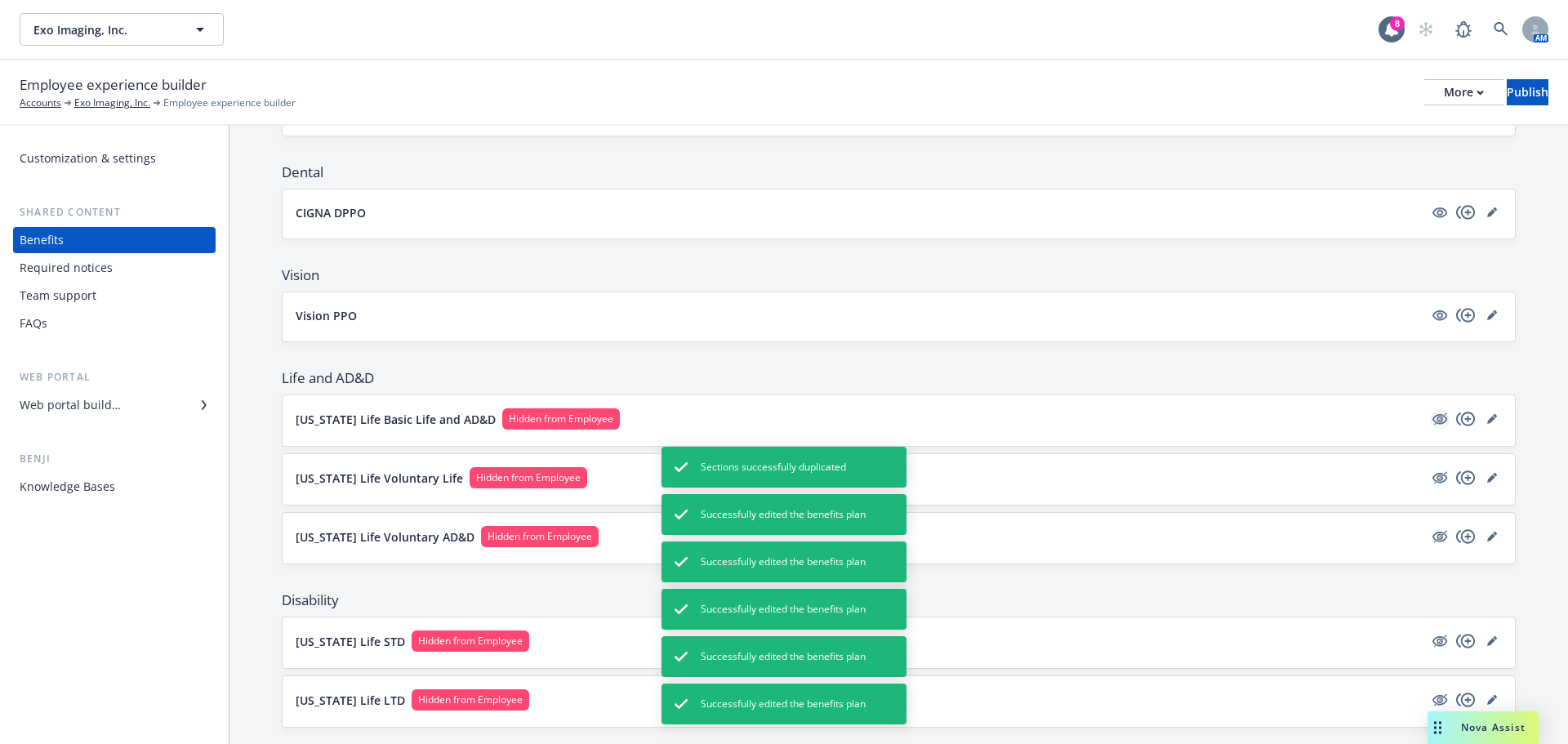
click at [1435, 423] on icon "hidden" at bounding box center [1439, 419] width 20 height 20
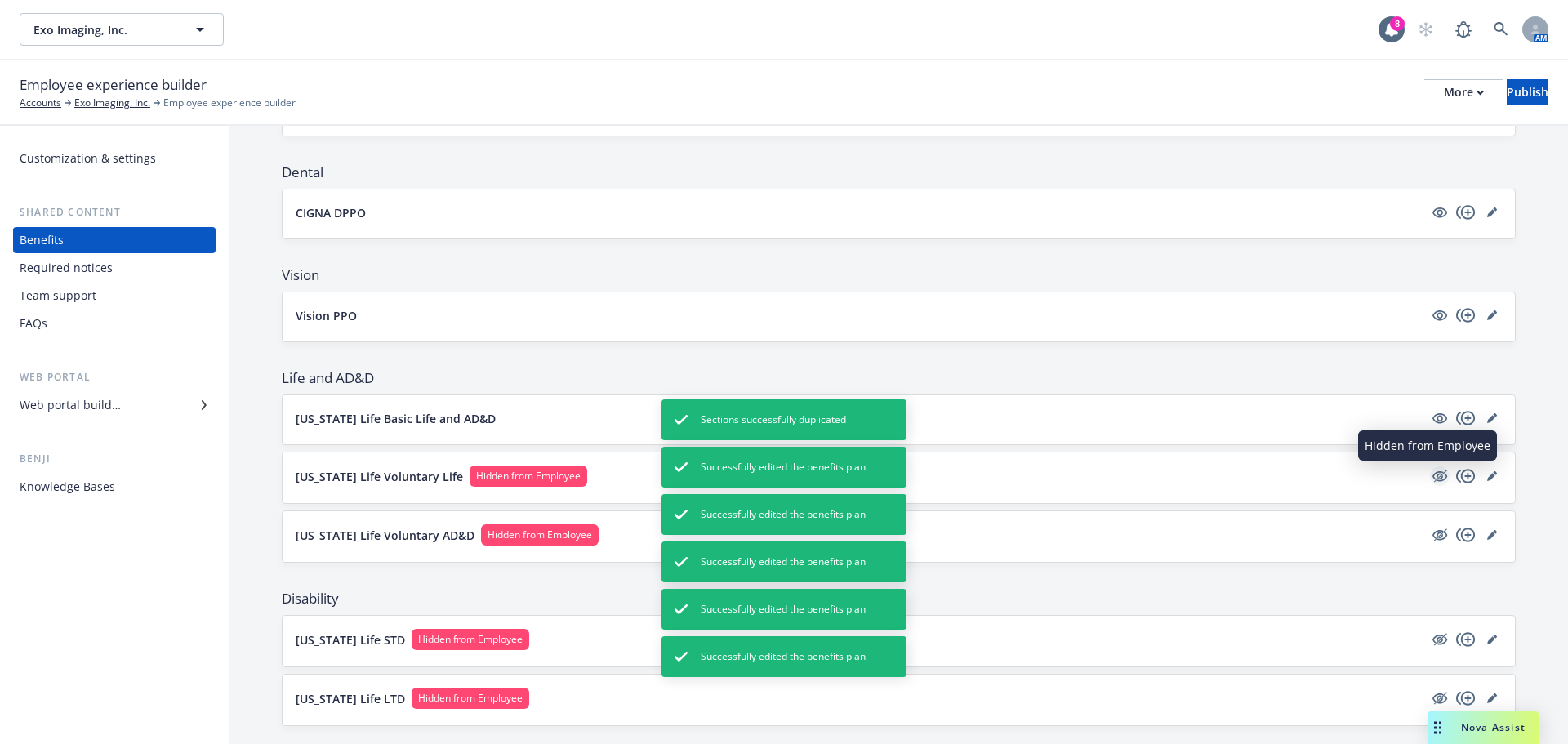
click at [1432, 476] on icon "hidden" at bounding box center [1439, 476] width 14 height 11
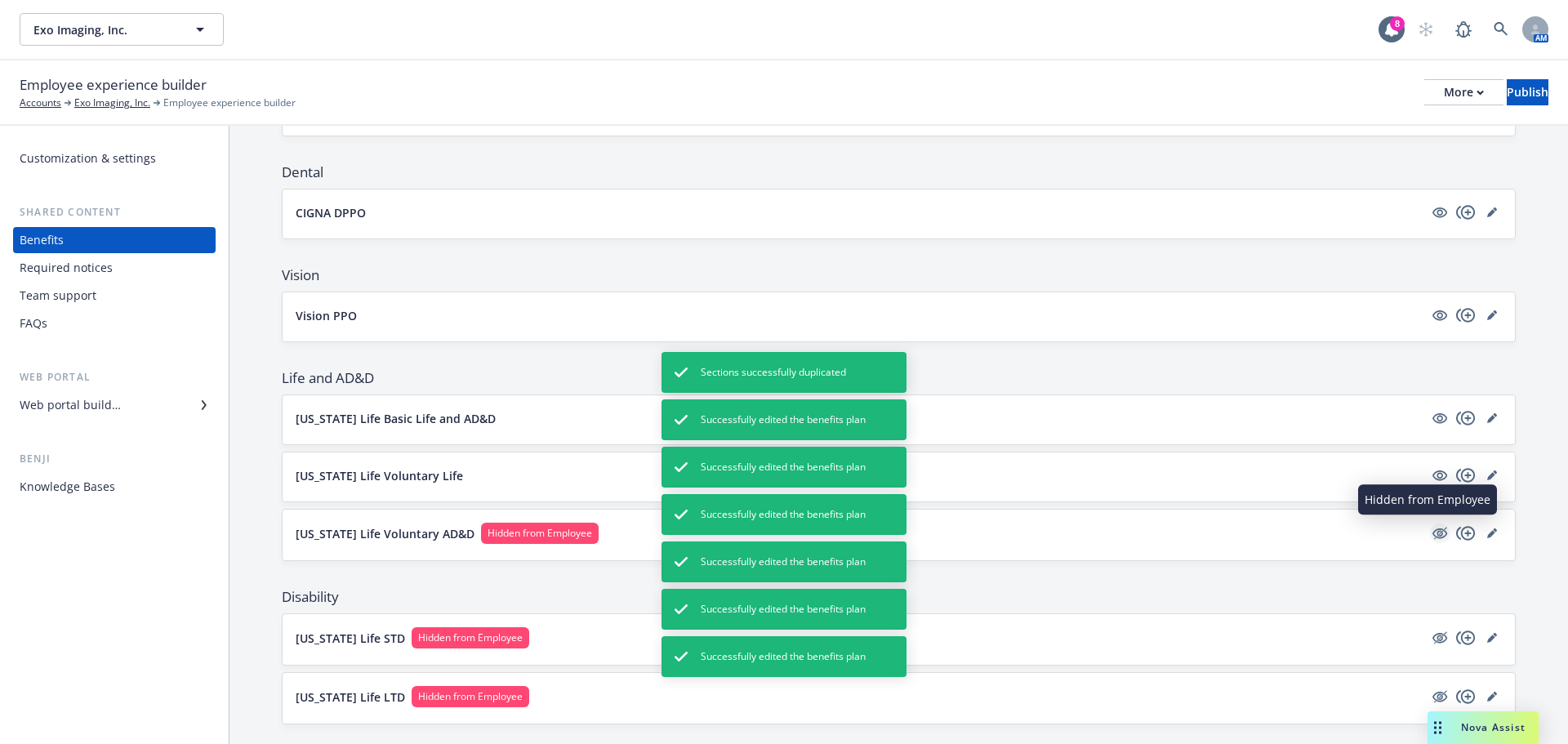
click at [1430, 535] on icon "hidden" at bounding box center [1439, 533] width 20 height 20
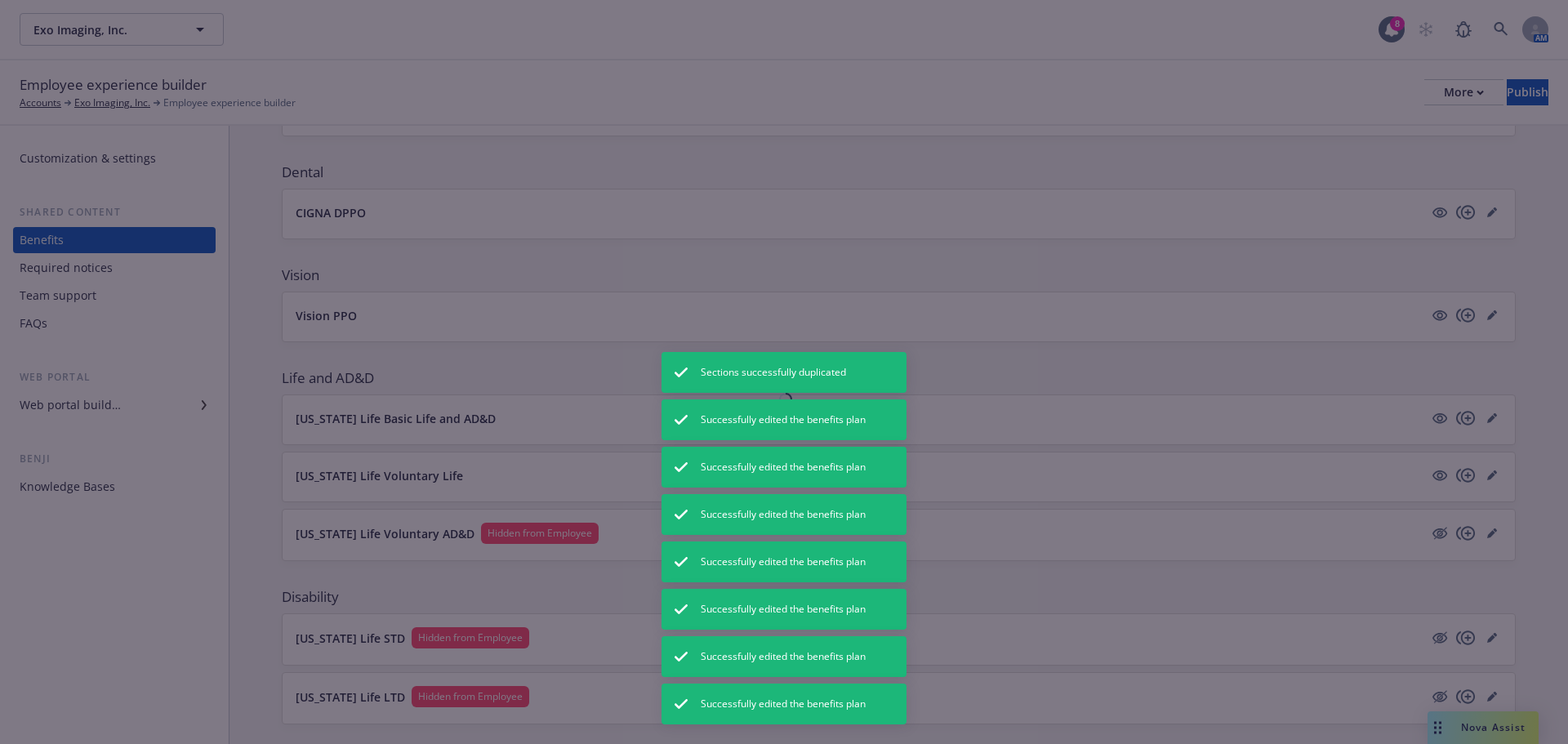
scroll to position [0, 0]
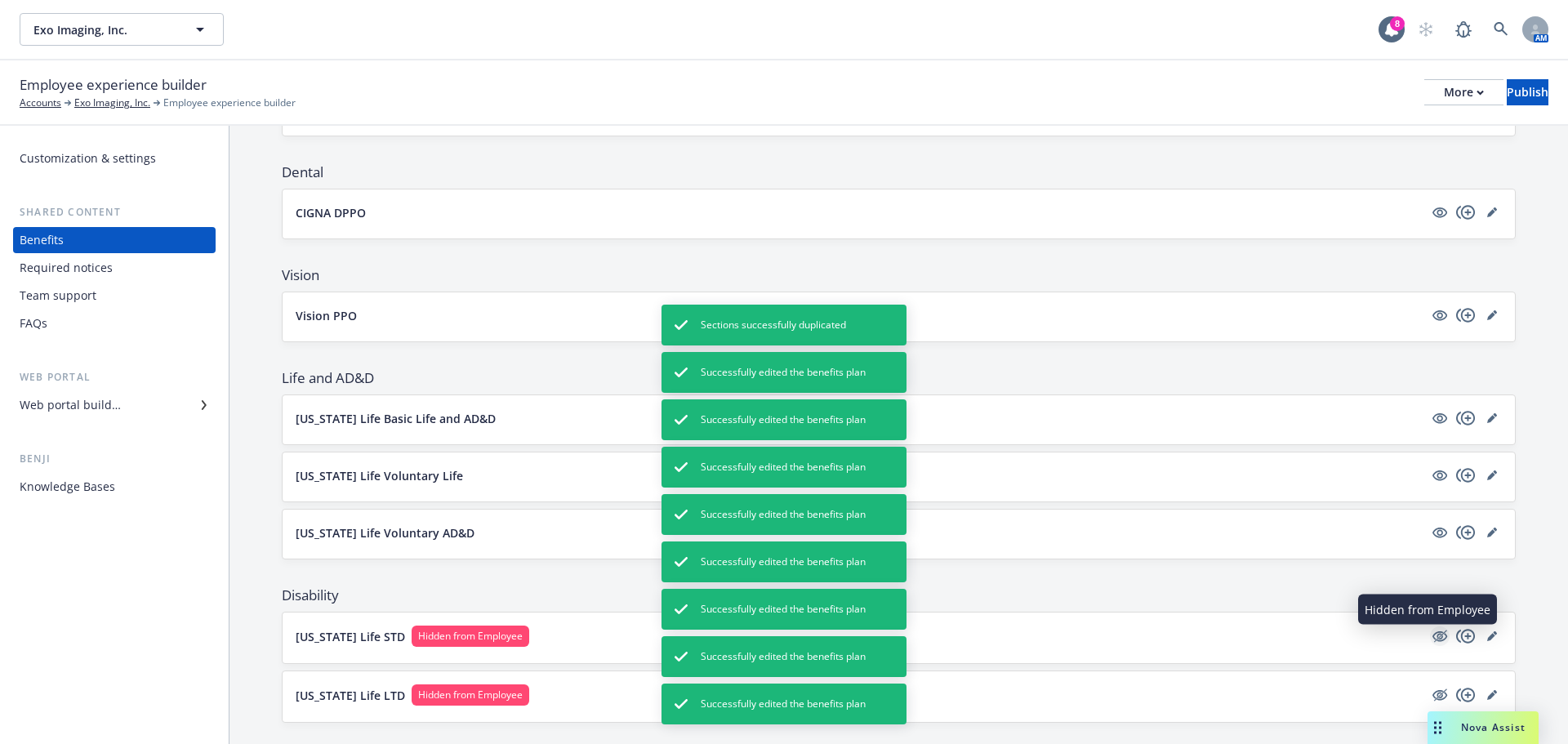
click at [1430, 632] on icon "hidden" at bounding box center [1439, 636] width 20 height 20
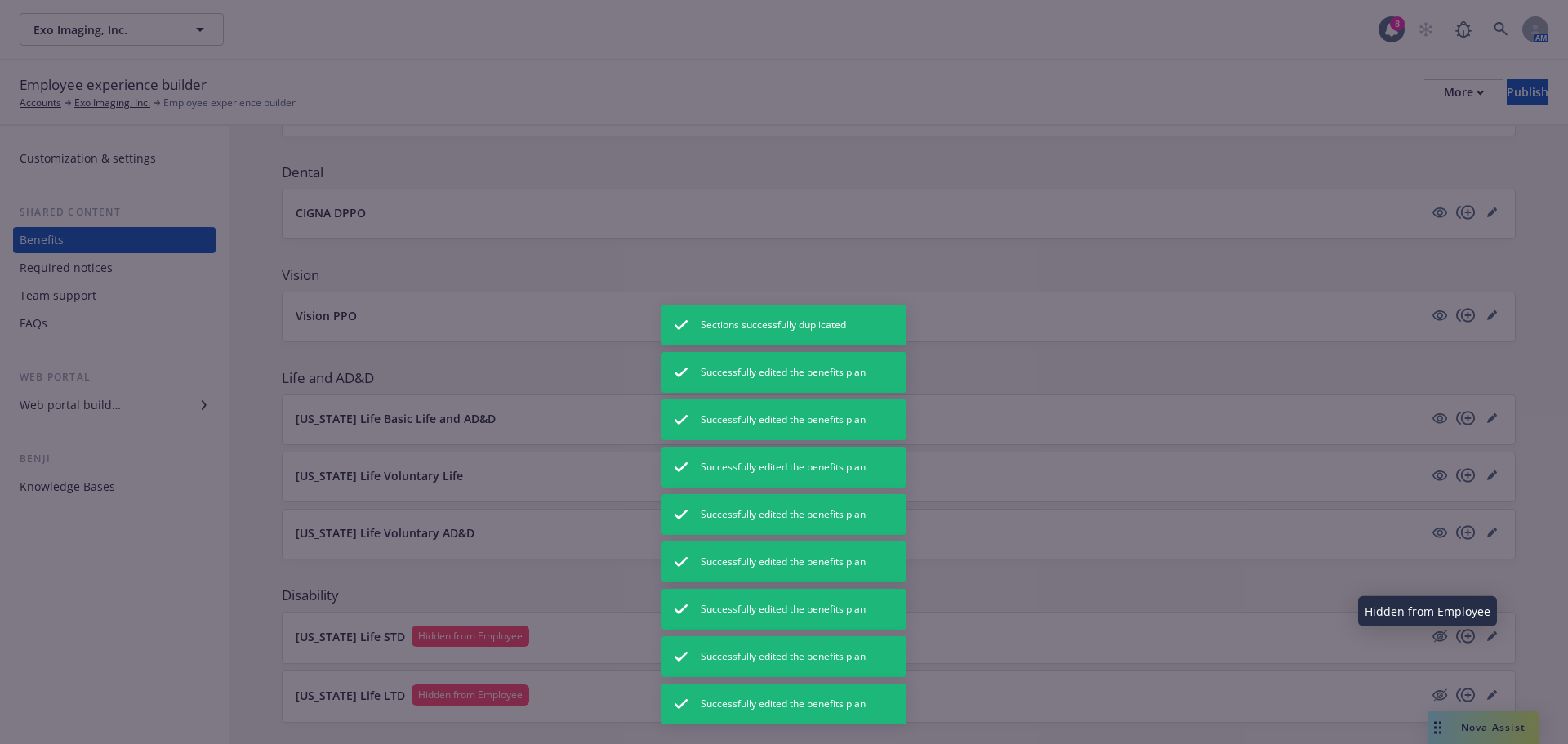
scroll to position [104, 0]
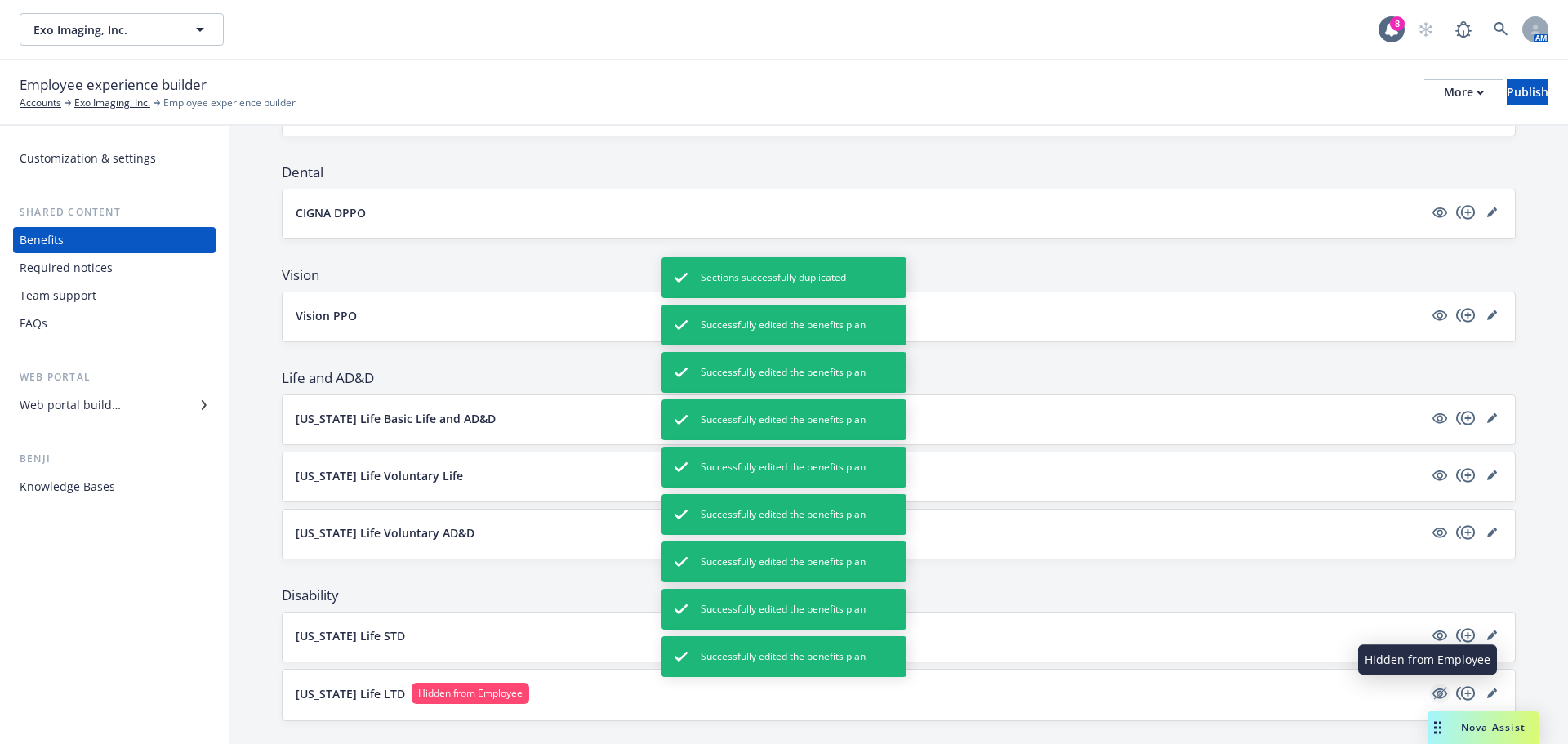
click at [1434, 695] on icon "hidden" at bounding box center [1440, 693] width 13 height 13
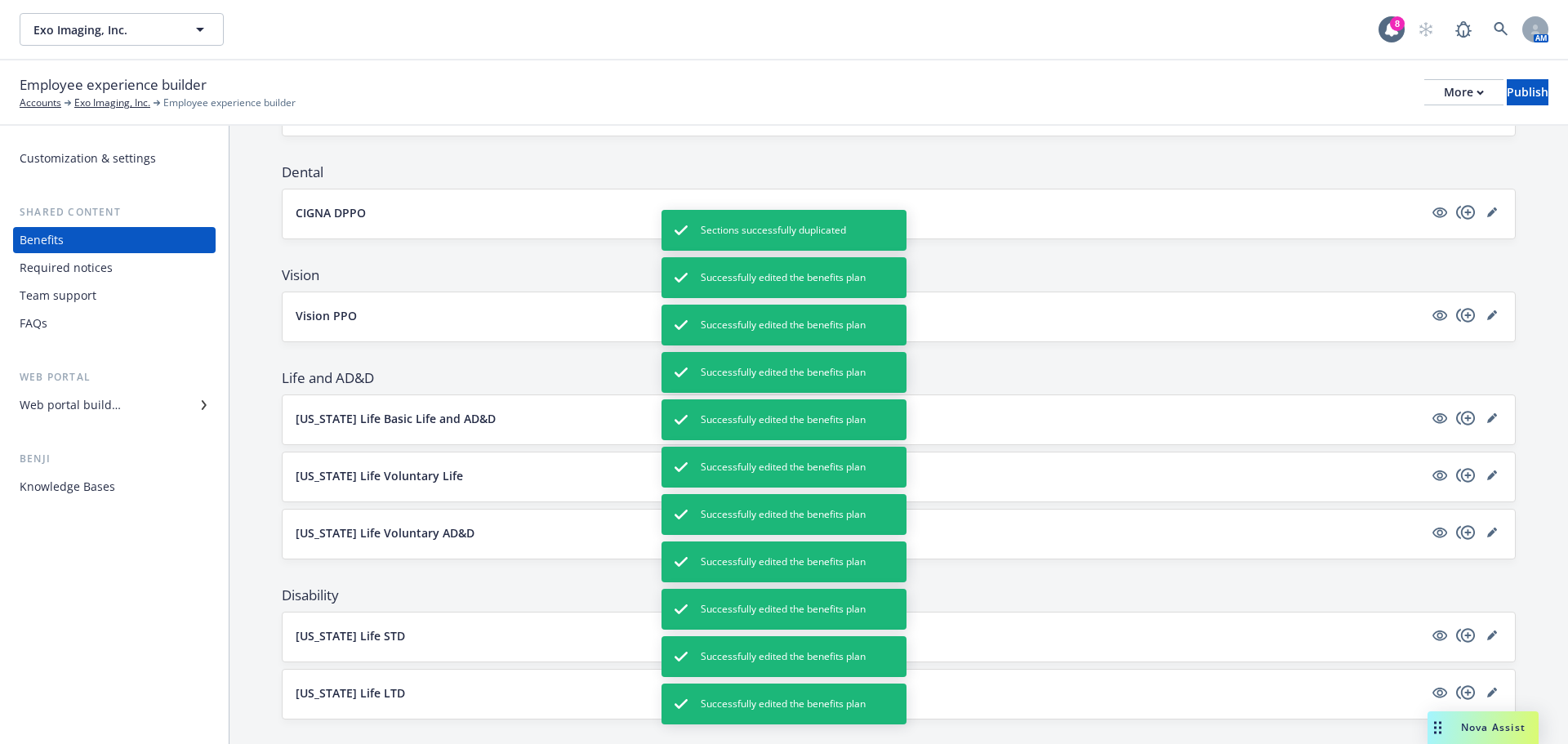
click at [375, 650] on div "New York Life STD" at bounding box center [898, 637] width 1232 height 49
click at [378, 636] on p "New York Life STD" at bounding box center [350, 635] width 109 height 17
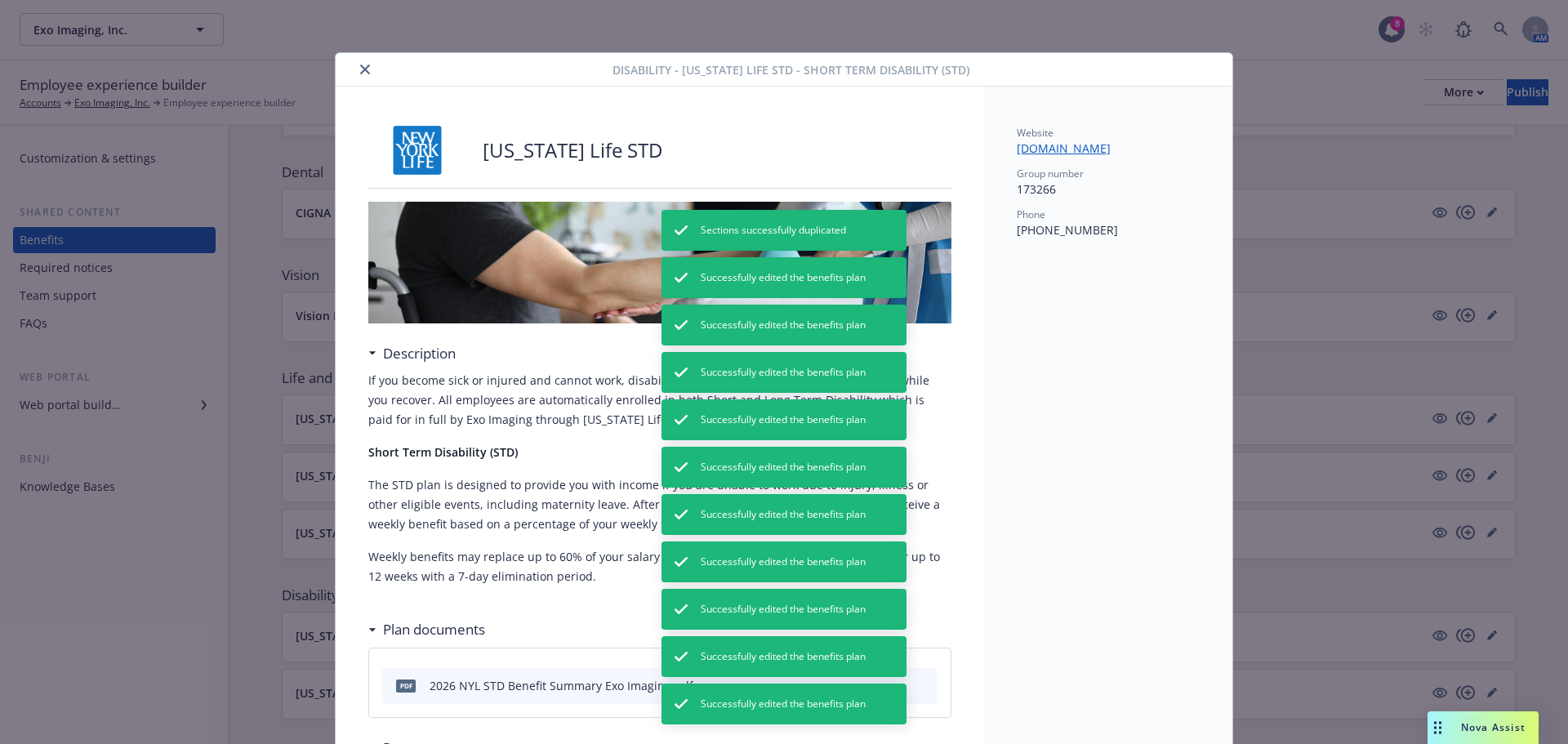
click at [362, 62] on button "close" at bounding box center [365, 70] width 20 height 20
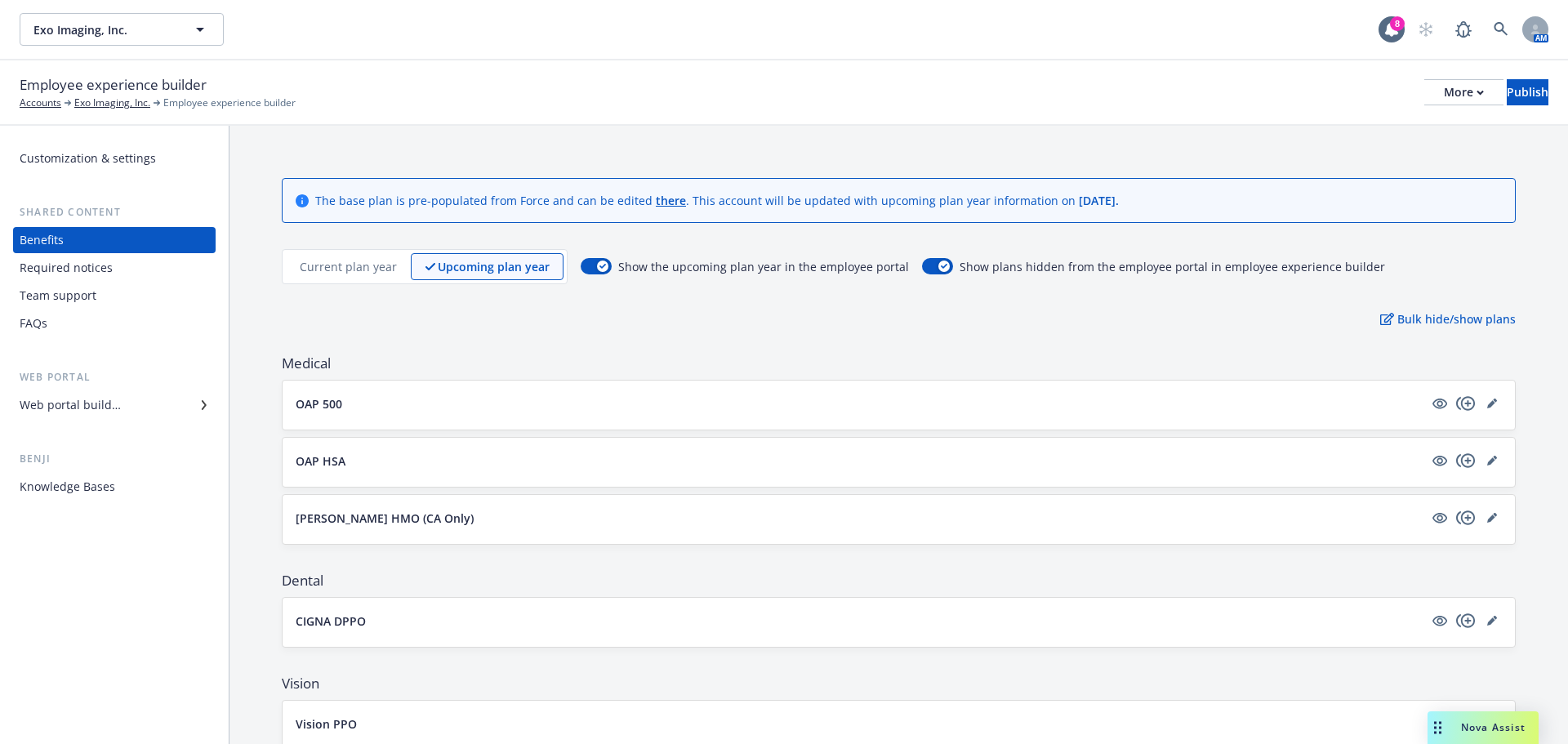
click at [318, 401] on p "OAP 500" at bounding box center [319, 403] width 46 height 17
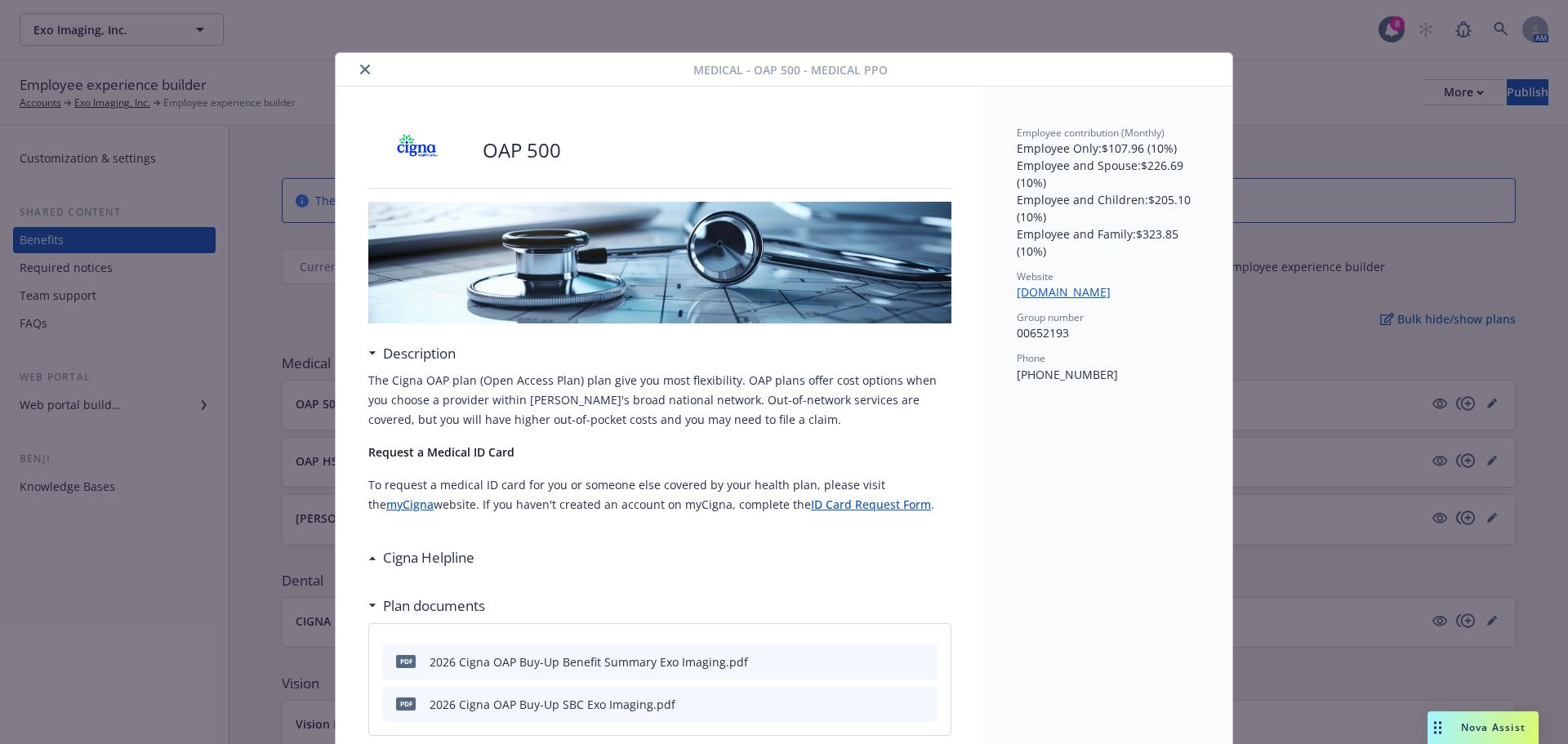
click at [366, 67] on button "close" at bounding box center [365, 70] width 20 height 20
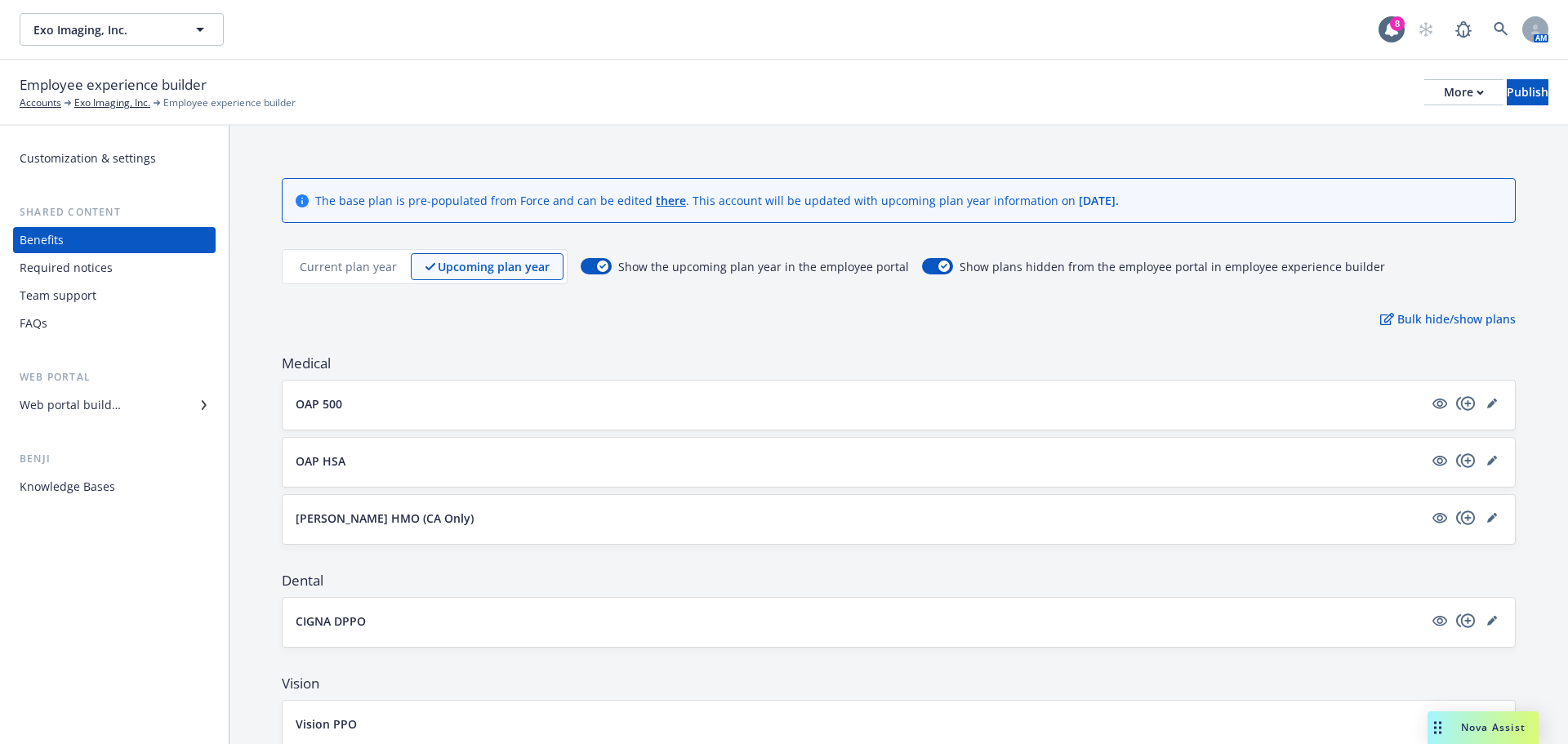
click at [305, 404] on p "OAP 500" at bounding box center [319, 403] width 46 height 17
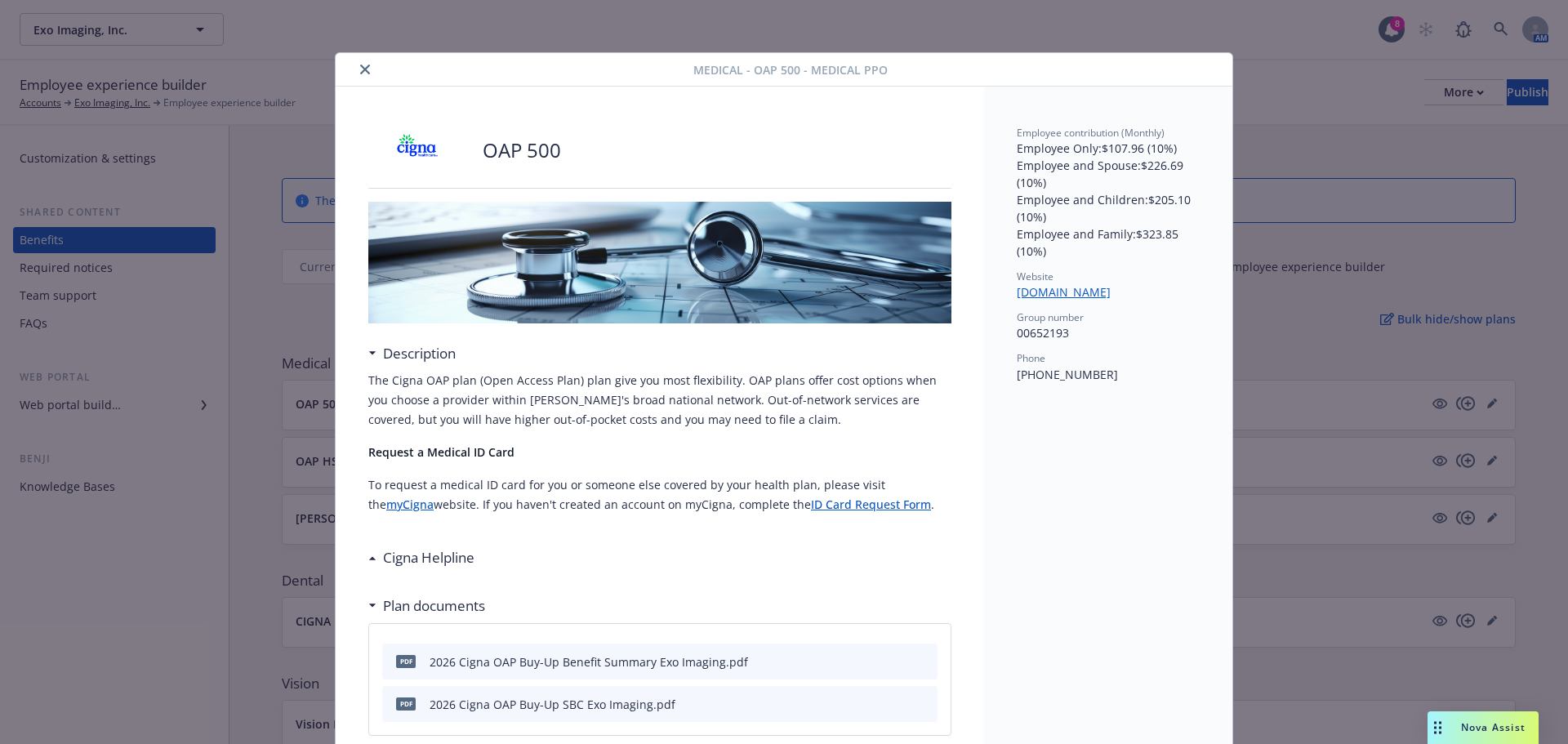
click at [362, 71] on icon "close" at bounding box center [365, 69] width 10 height 10
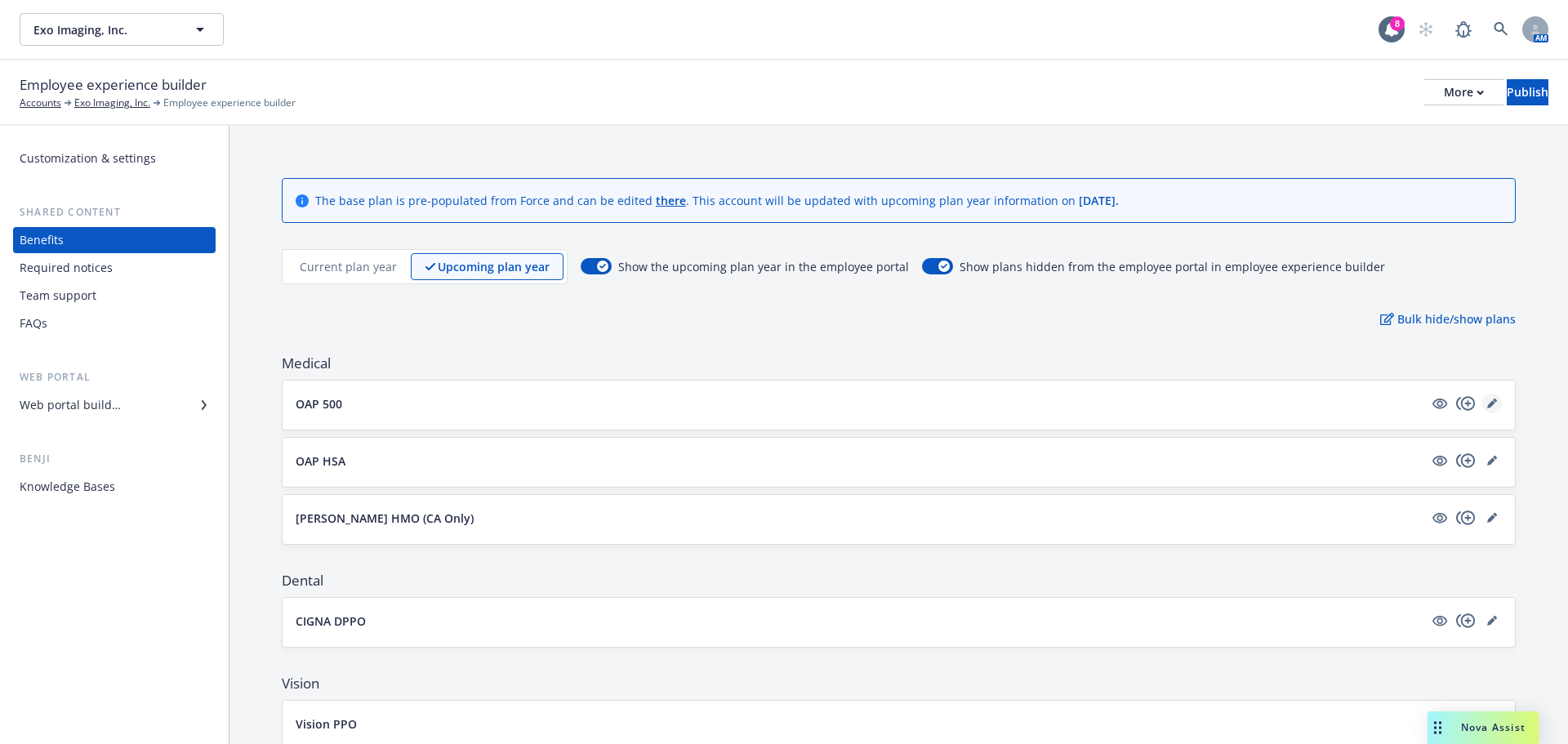
click at [1485, 398] on link "editPencil" at bounding box center [1492, 404] width 20 height 20
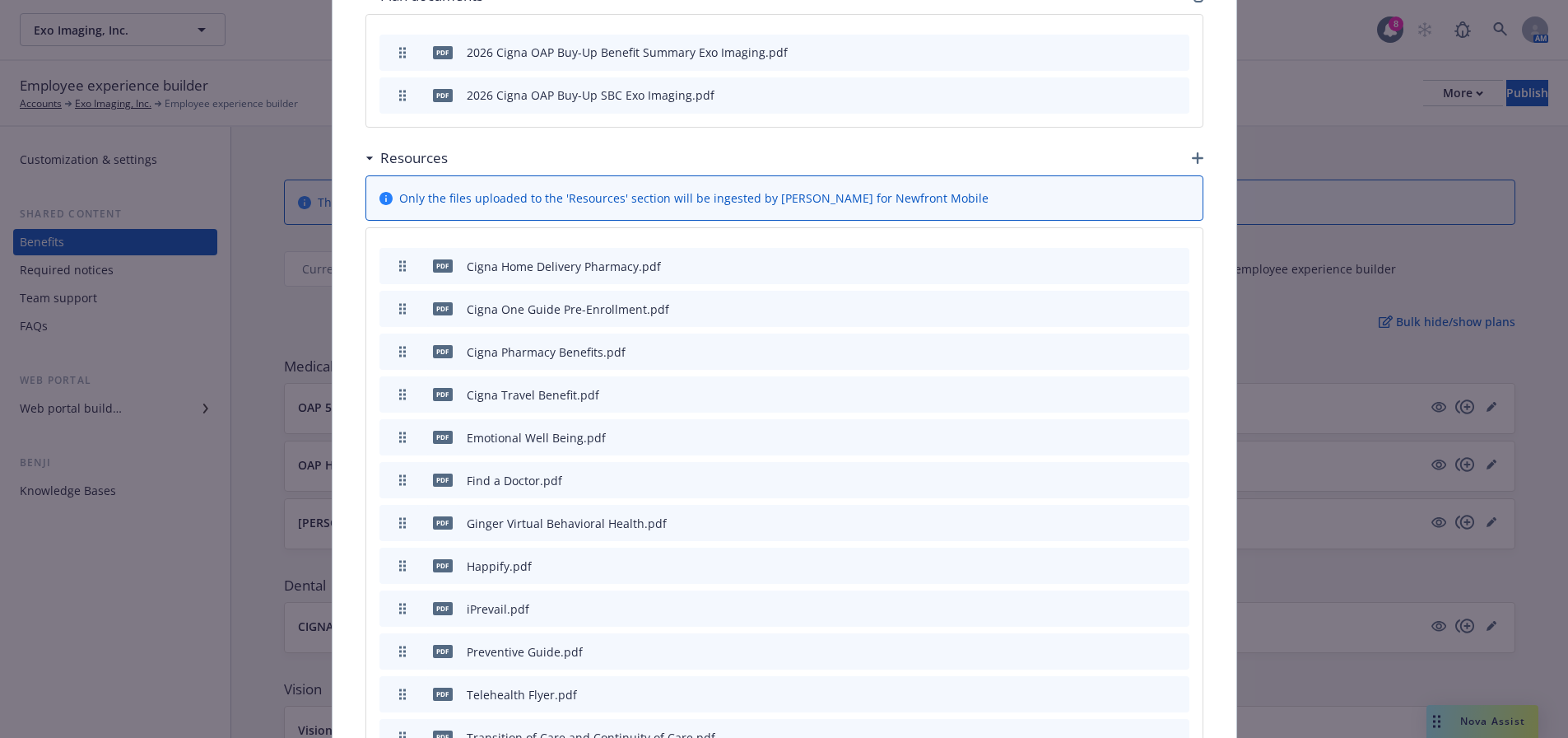
click at [1174, 259] on icon "archive file" at bounding box center [1174, 265] width 14 height 14
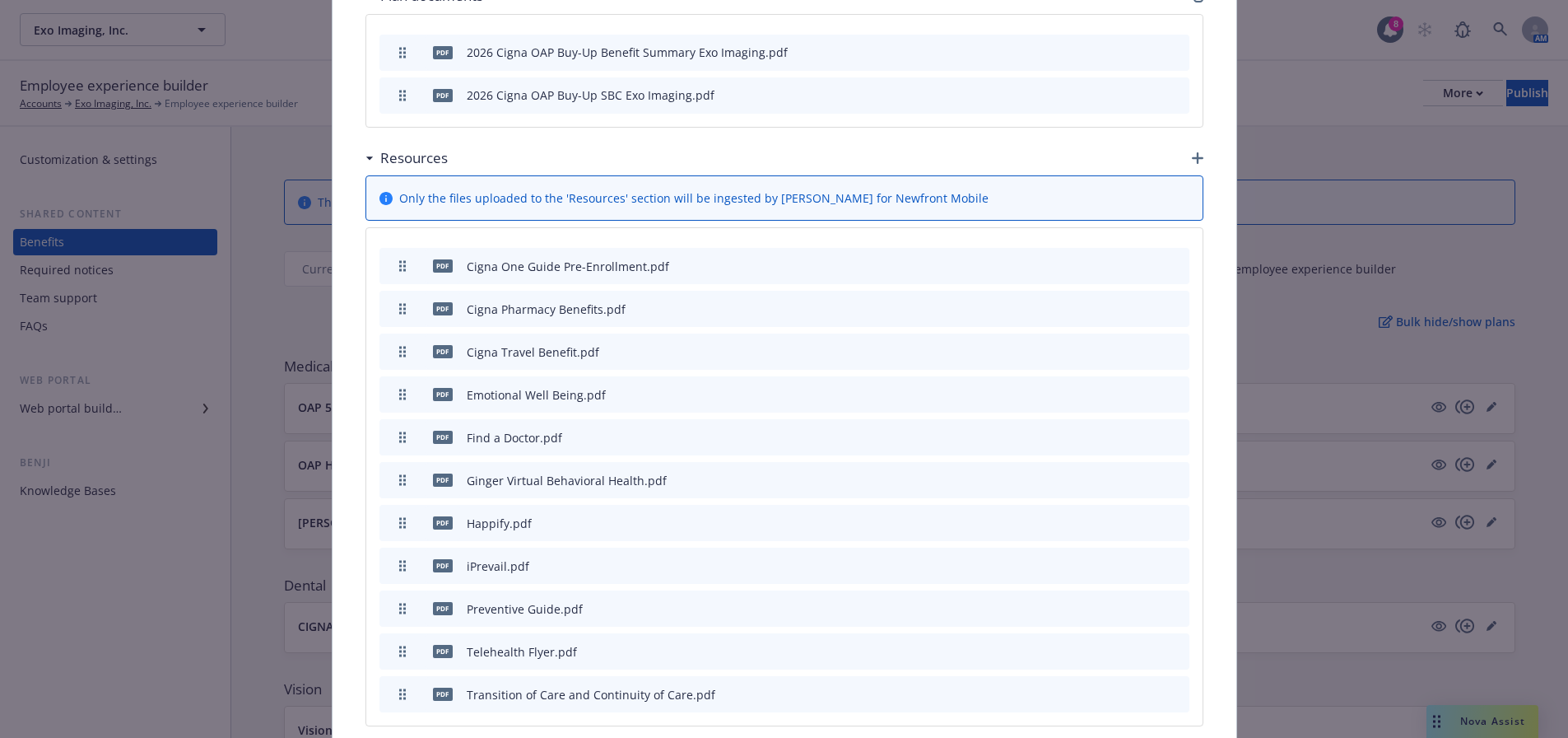
click at [1169, 259] on icon "archive file" at bounding box center [1174, 265] width 12 height 14
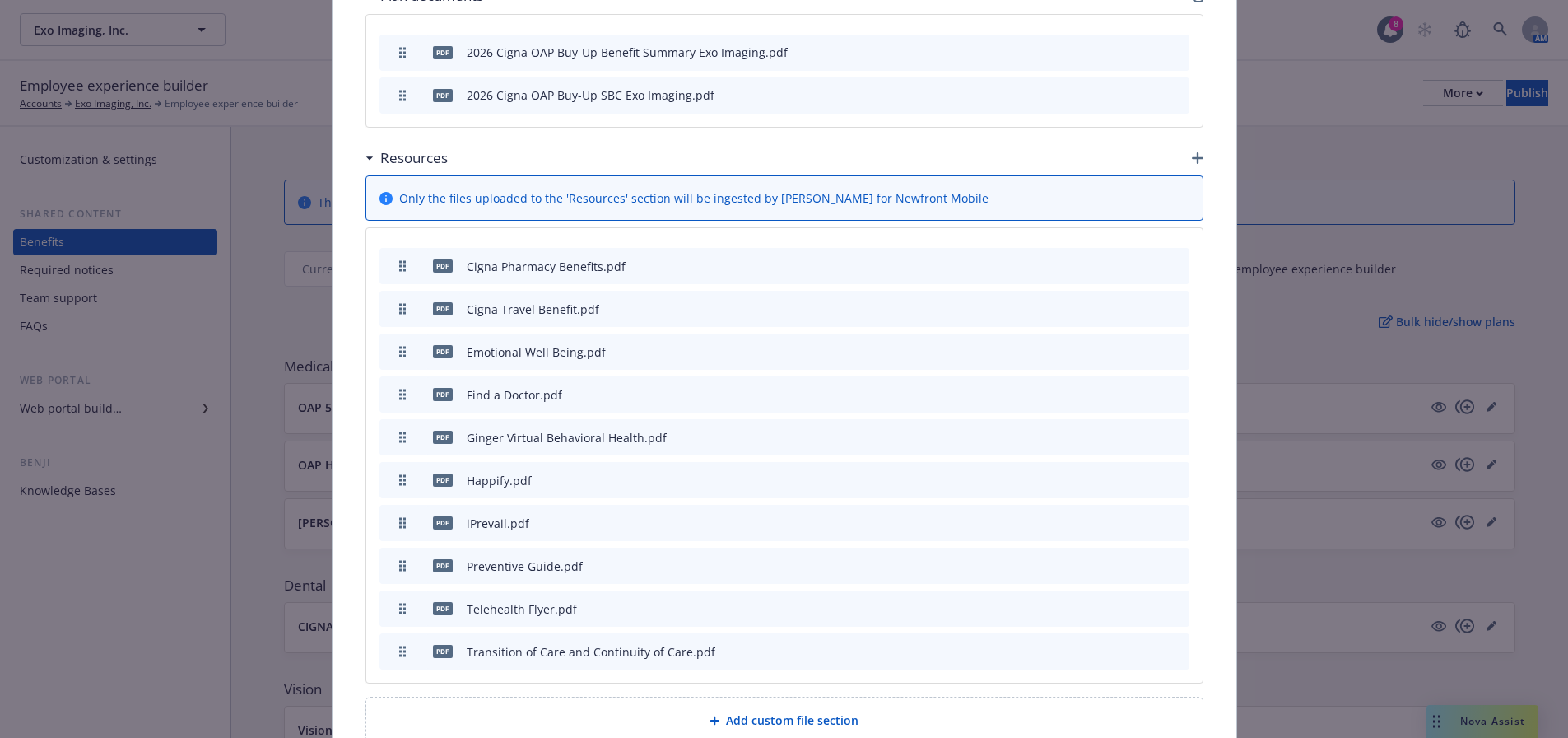
click at [1171, 259] on icon "archive file" at bounding box center [1174, 265] width 12 height 14
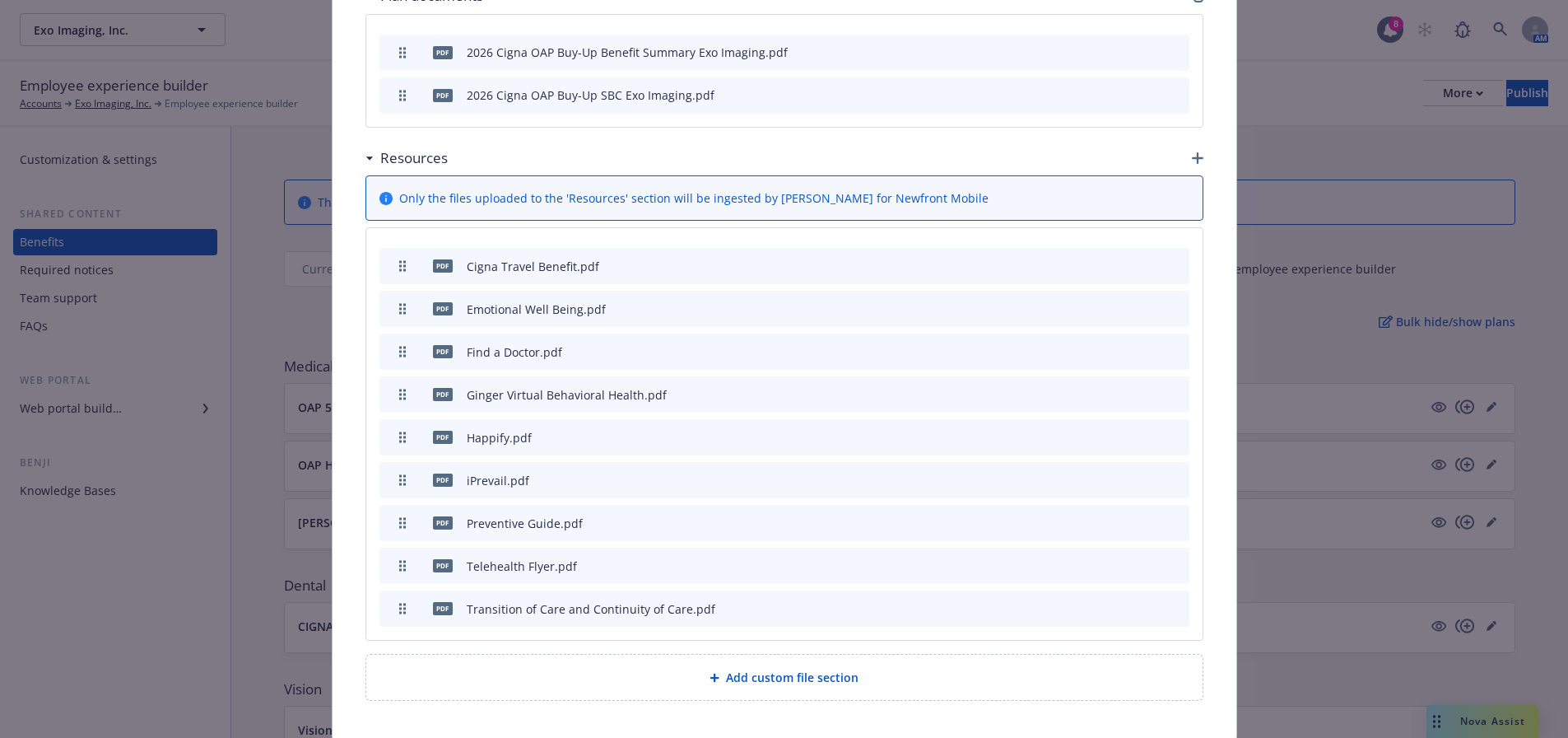
click at [1171, 259] on icon "archive file" at bounding box center [1174, 265] width 12 height 14
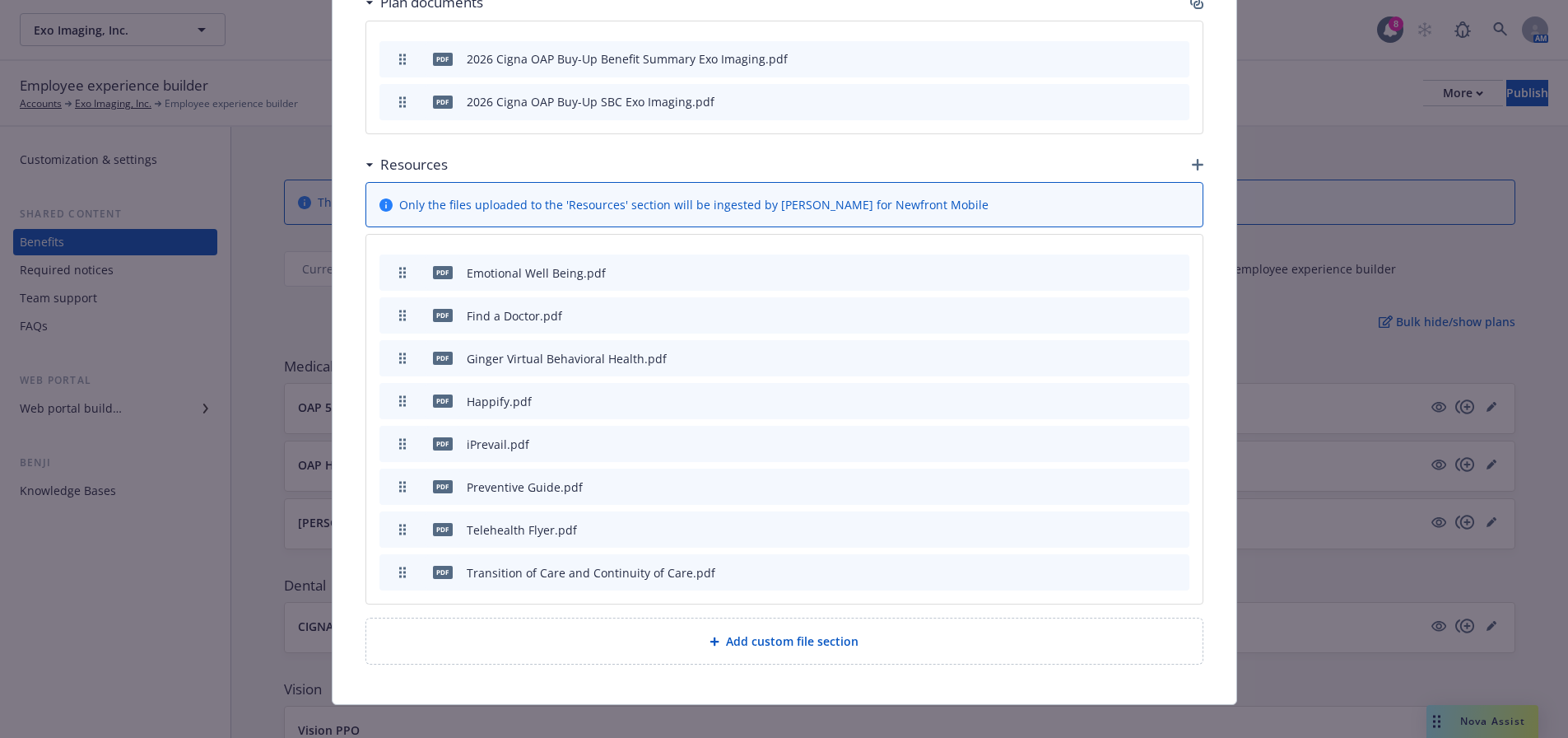
click at [1171, 265] on icon "archive file" at bounding box center [1174, 271] width 12 height 14
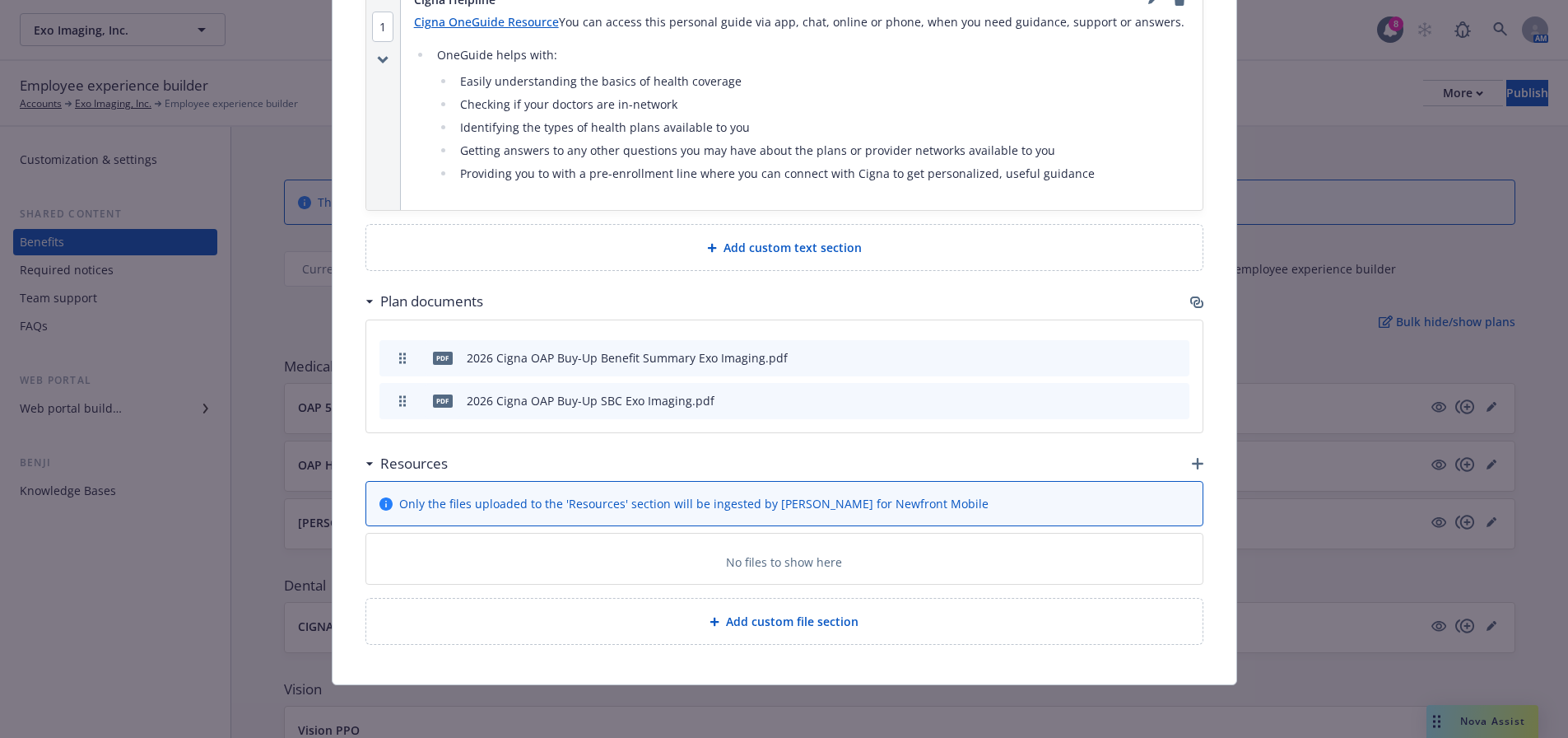
scroll to position [952, 0]
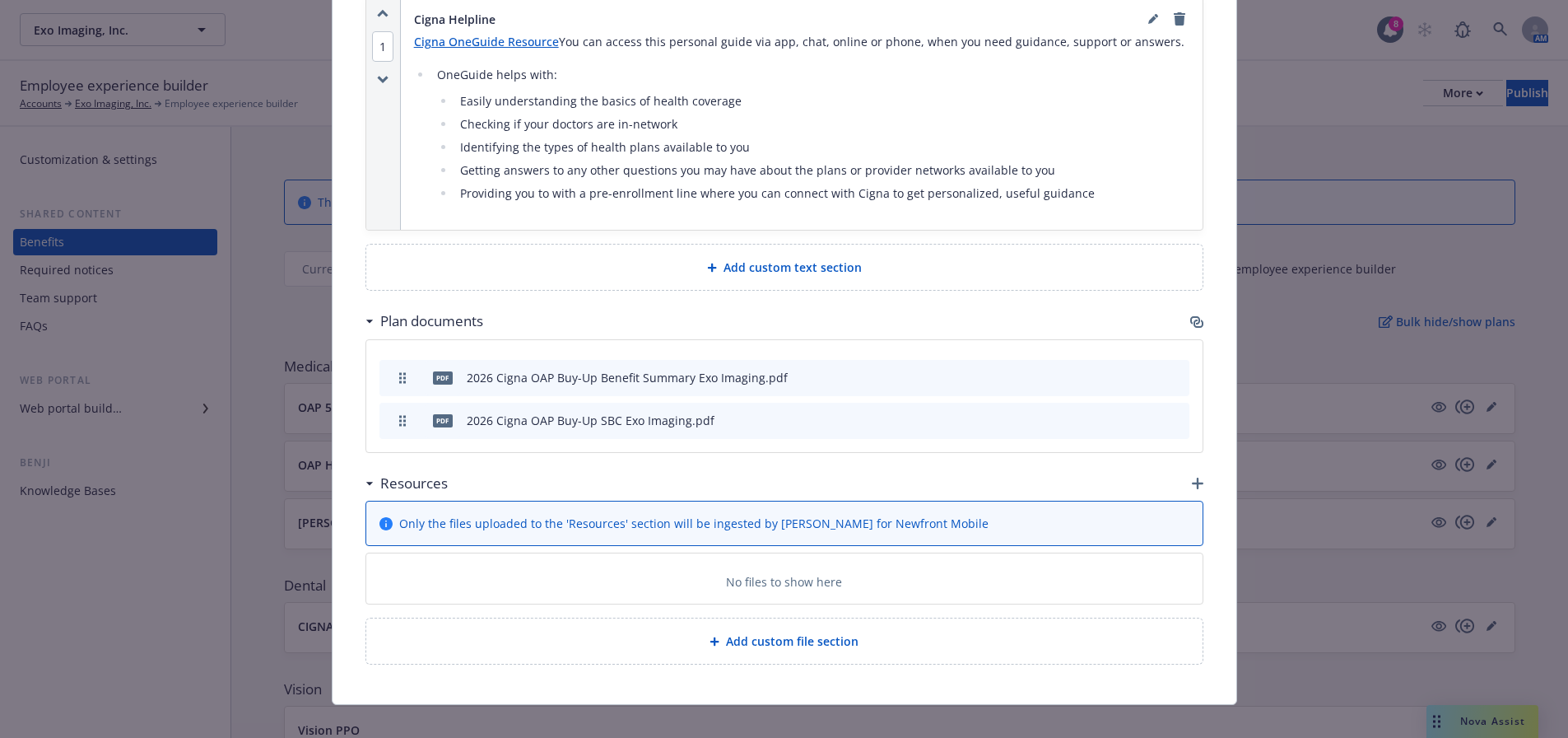
click at [1171, 258] on div "Add custom text section" at bounding box center [784, 267] width 810 height 19
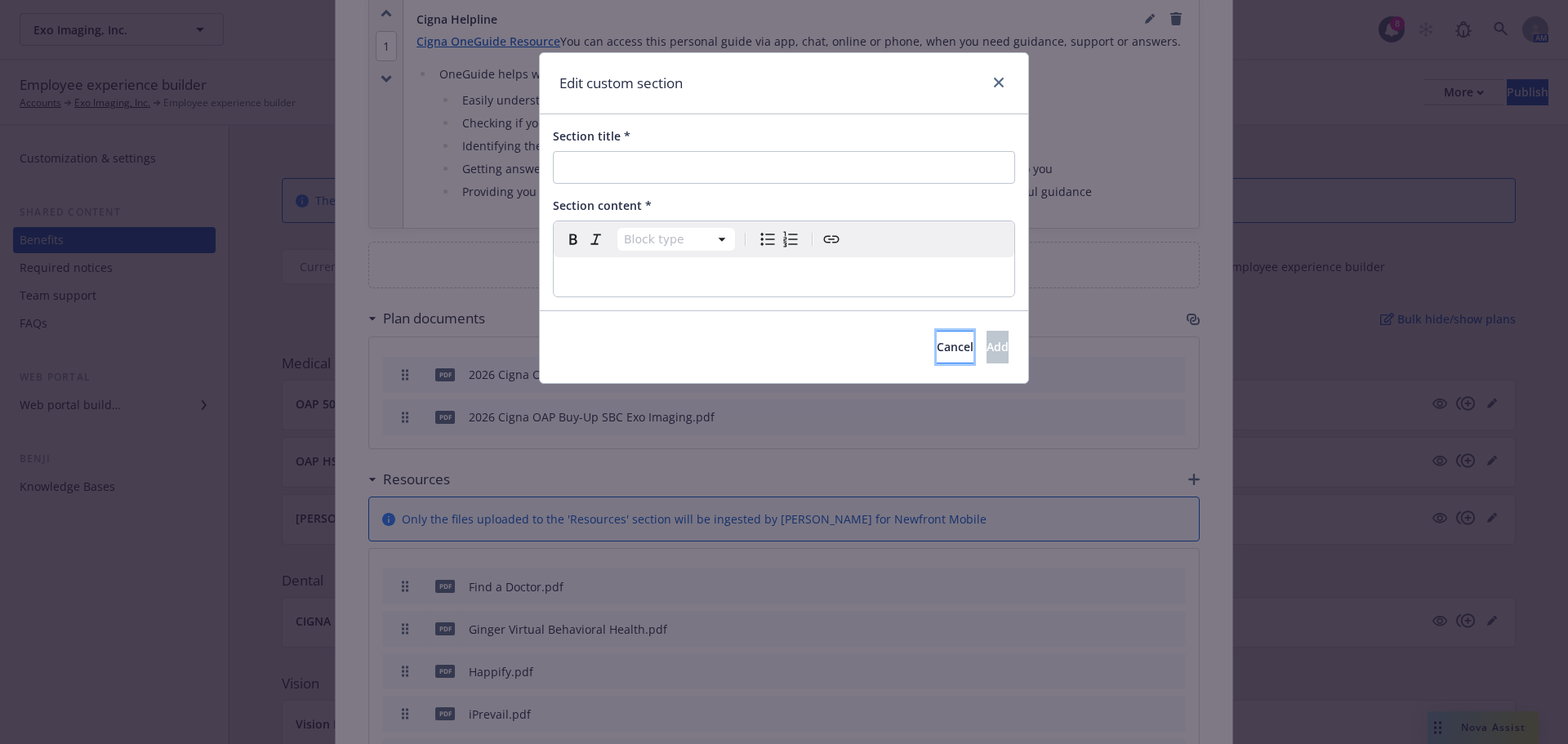
click at [936, 358] on button "Cancel" at bounding box center [954, 347] width 37 height 33
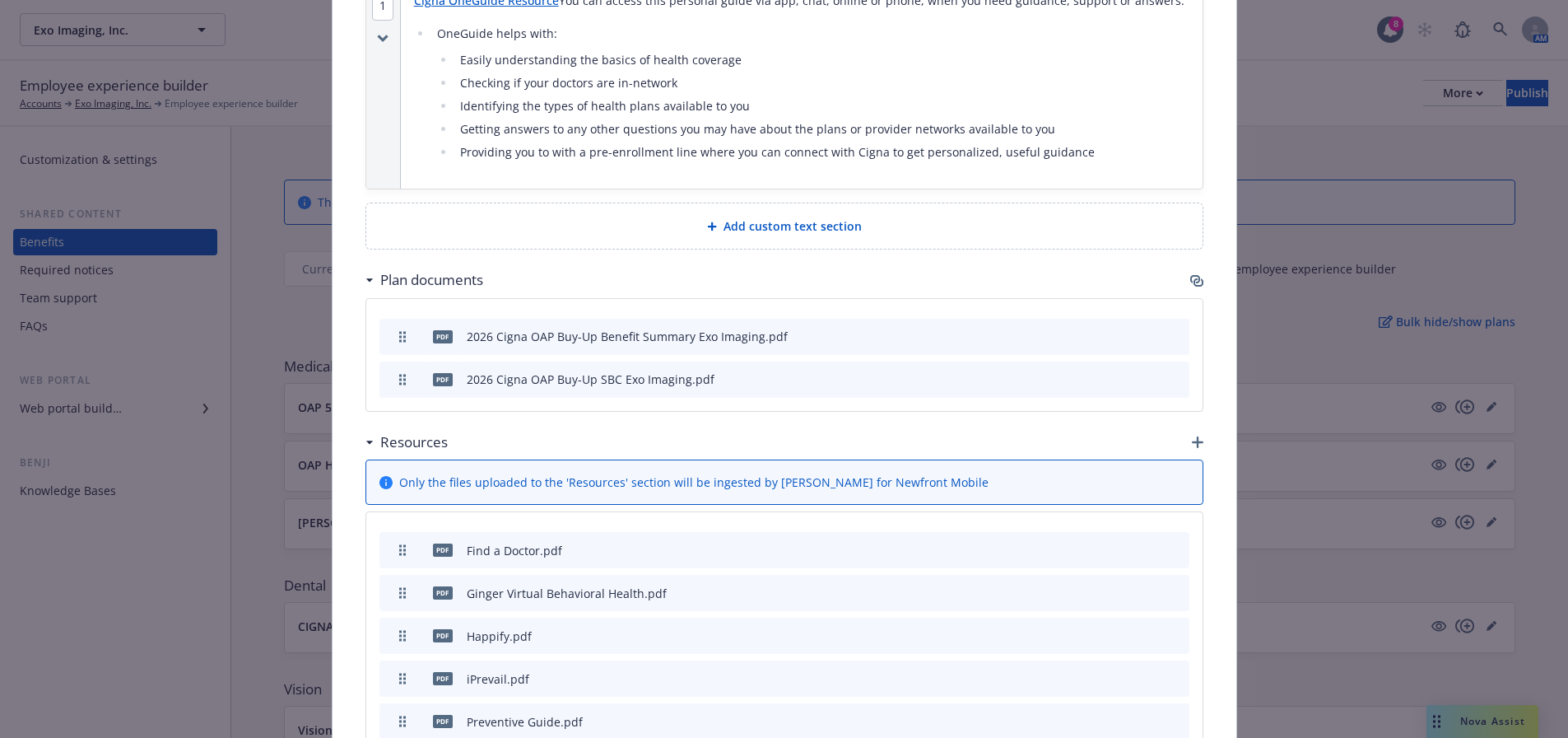
scroll to position [1034, 0]
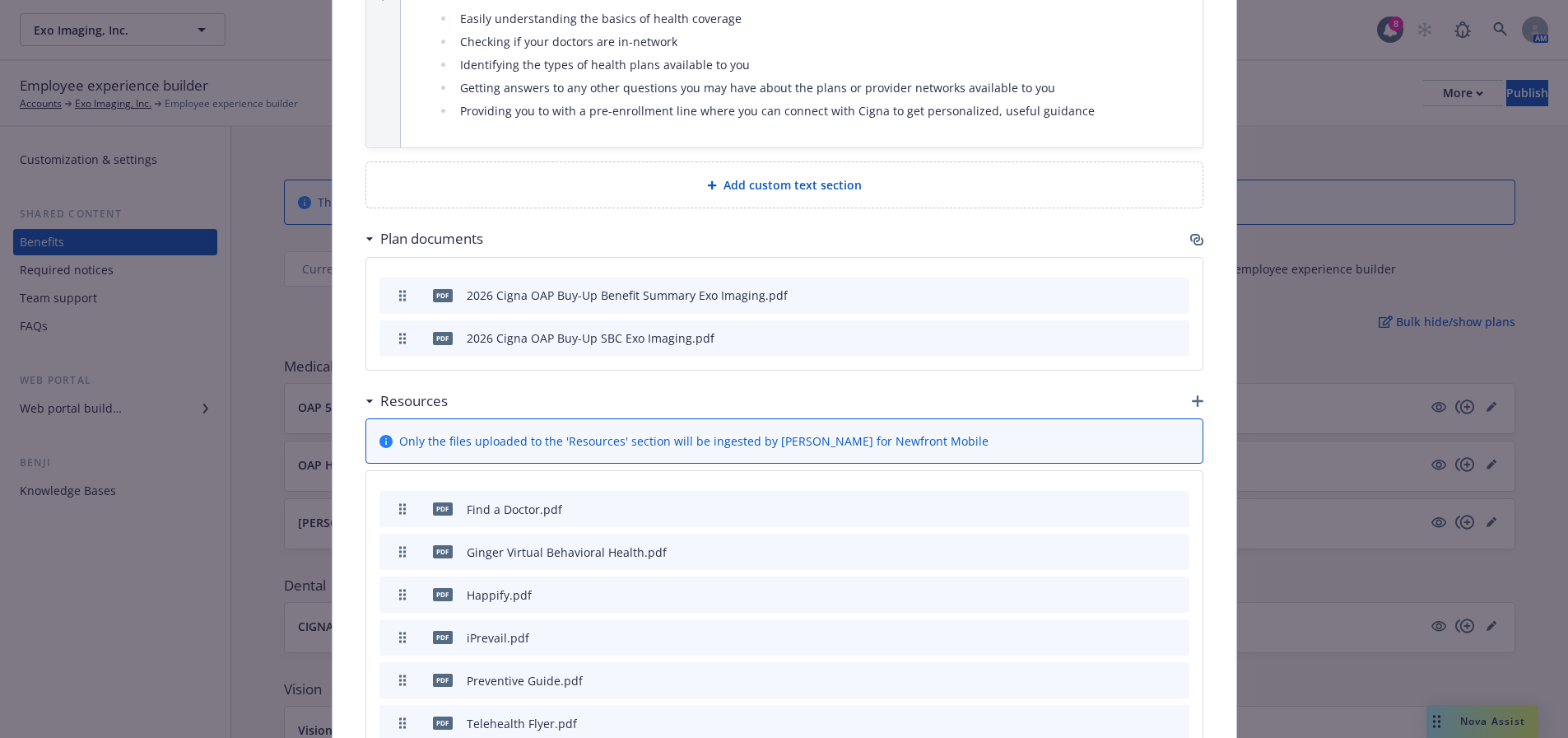
click at [1163, 501] on div at bounding box center [1137, 509] width 91 height 17
click at [1168, 502] on icon "archive file" at bounding box center [1174, 508] width 14 height 14
click at [1169, 502] on icon "archive file" at bounding box center [1174, 508] width 12 height 14
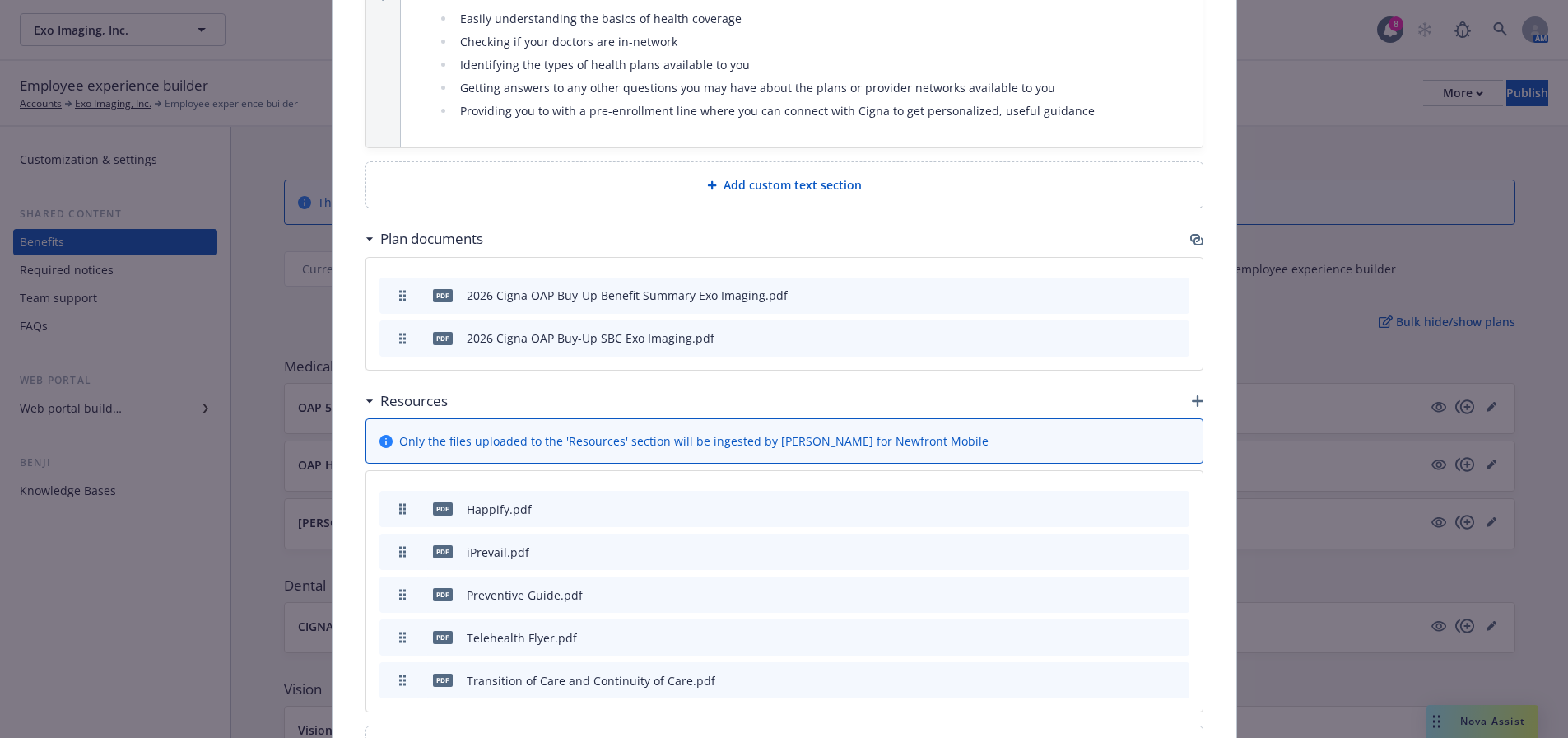
click at [1169, 502] on icon "archive file" at bounding box center [1174, 508] width 12 height 14
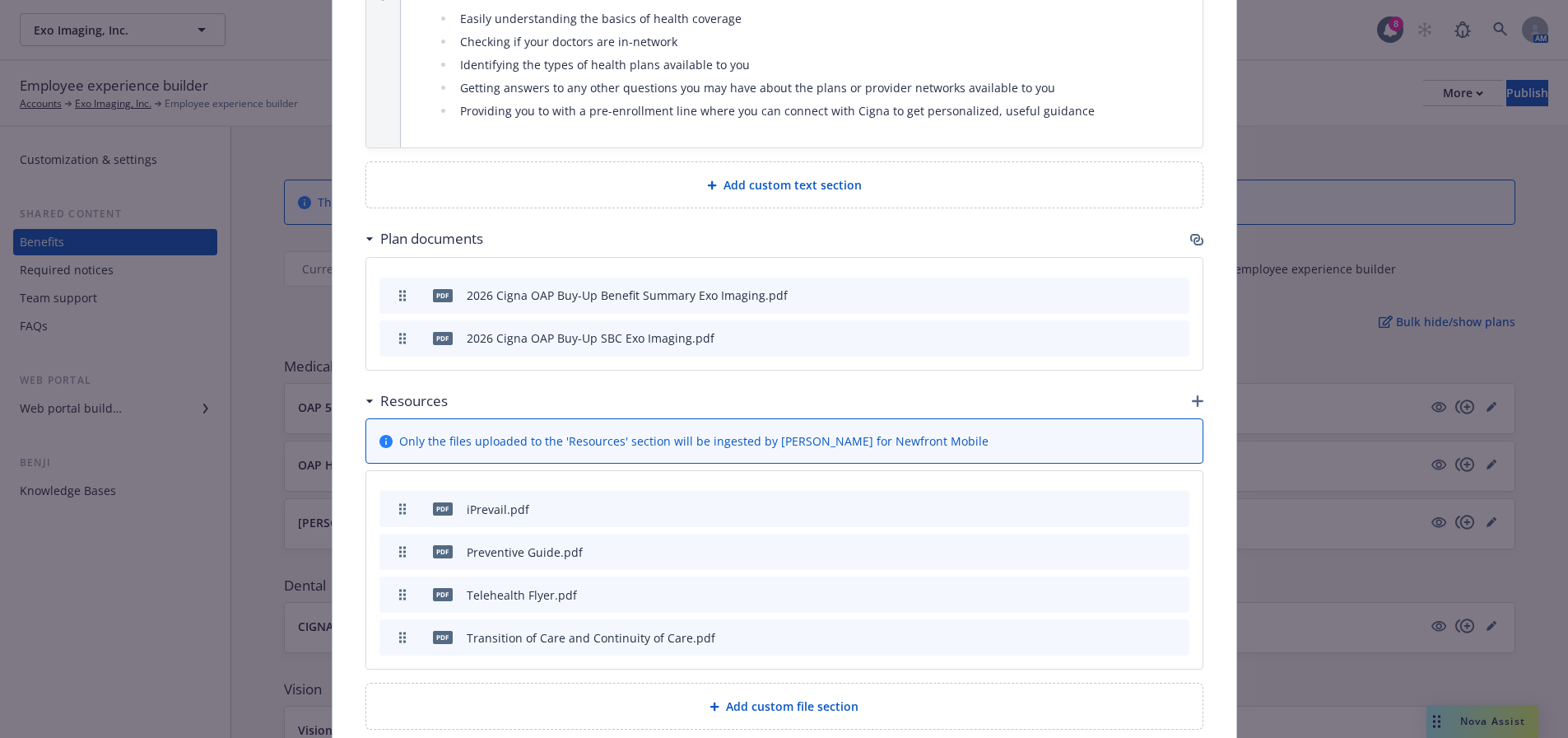
click at [1171, 501] on icon "archive file" at bounding box center [1176, 507] width 12 height 14
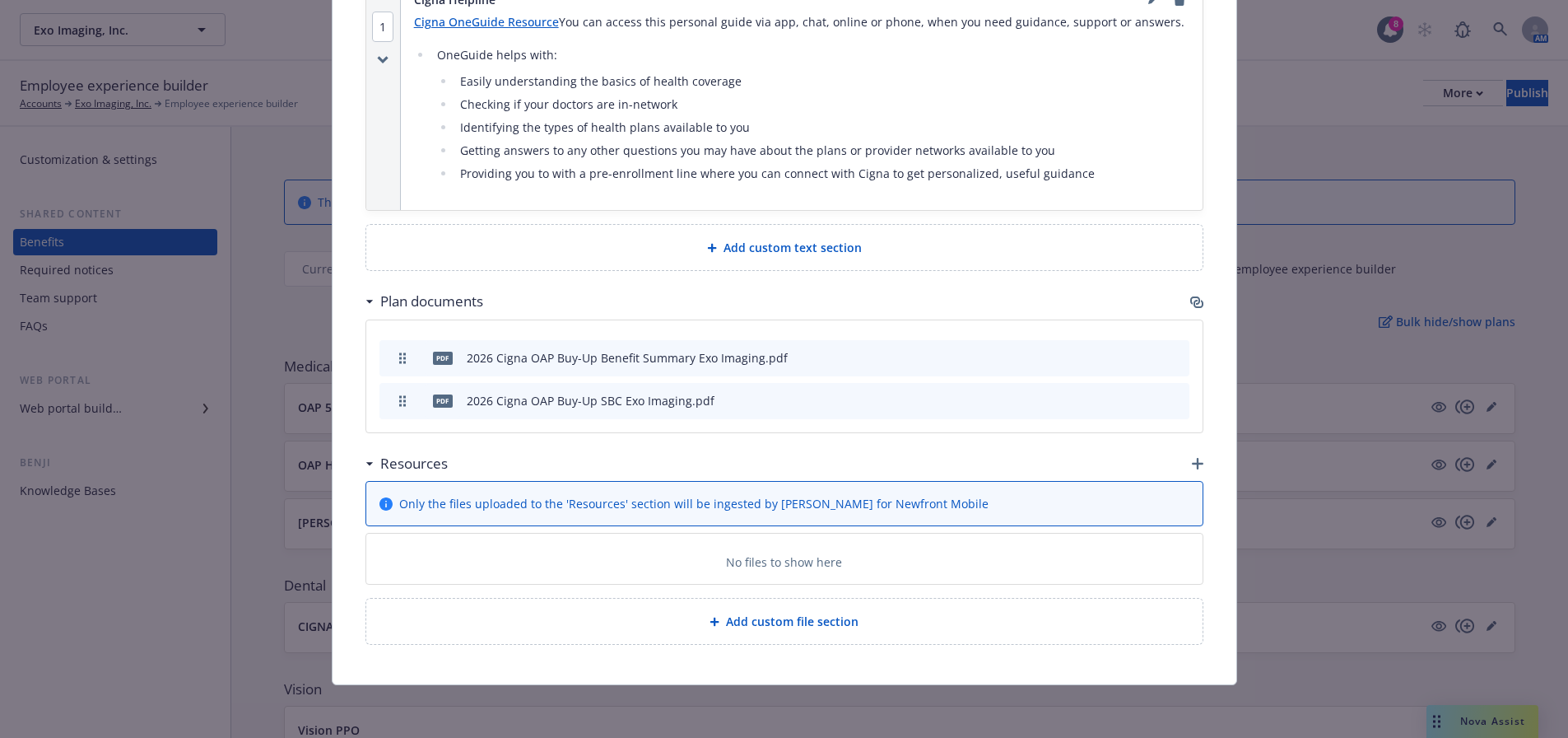
click at [1169, 533] on div "No files to show here" at bounding box center [784, 559] width 837 height 50
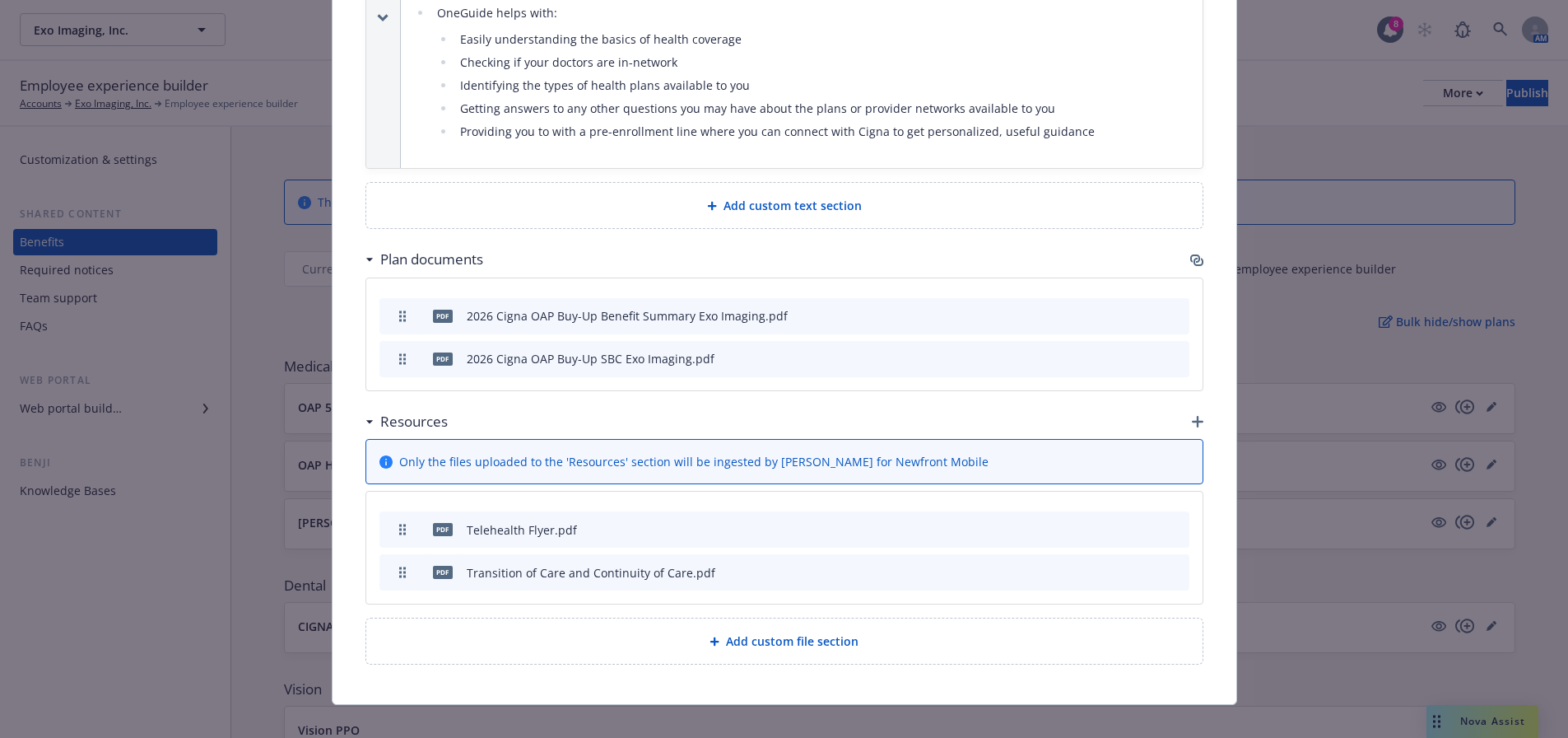
click at [1169, 523] on icon "archive file" at bounding box center [1174, 529] width 14 height 14
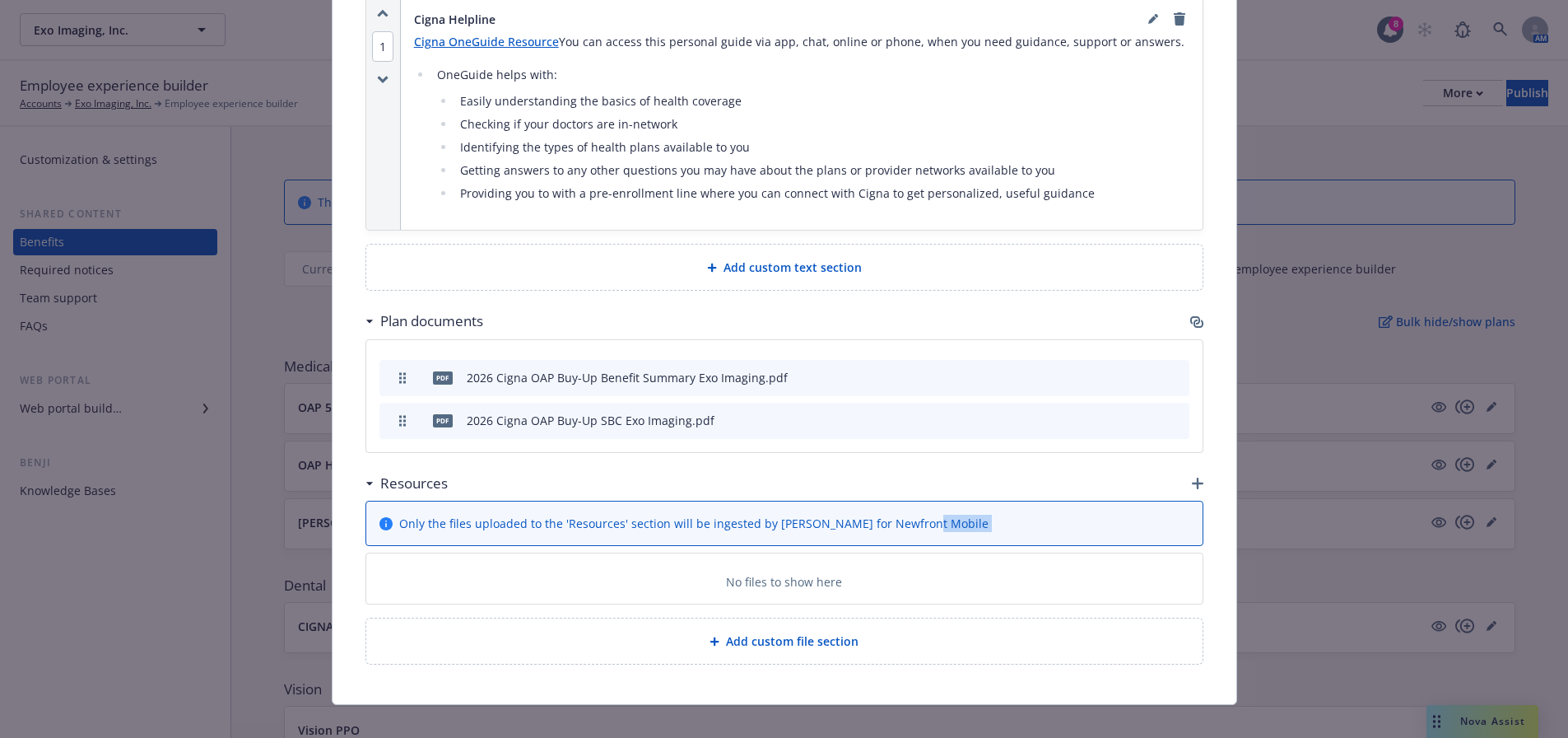
click at [1169, 515] on div "Only the files uploaded to the 'Resources' section will be ingested by Benji fo…" at bounding box center [784, 523] width 810 height 17
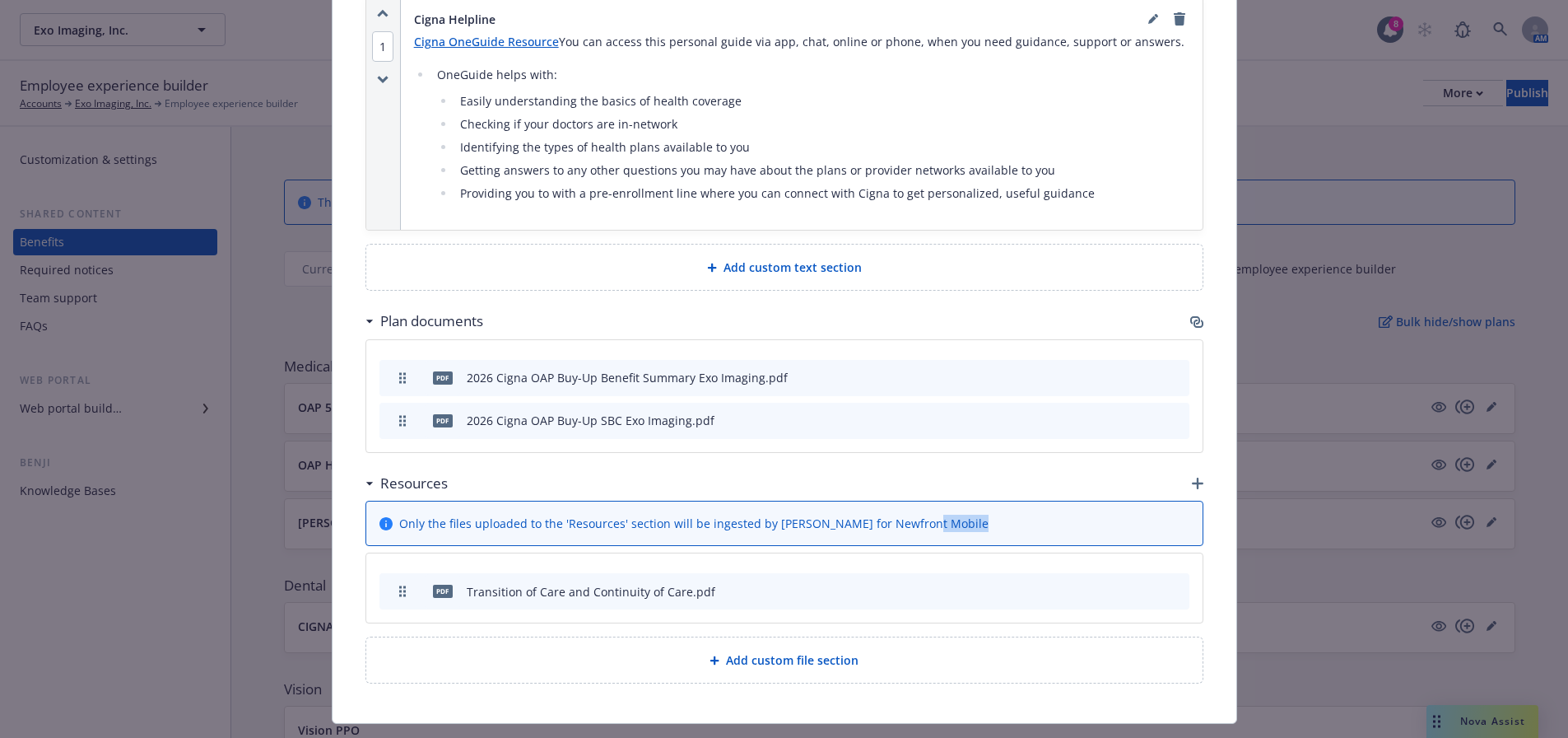
scroll to position [869, 0]
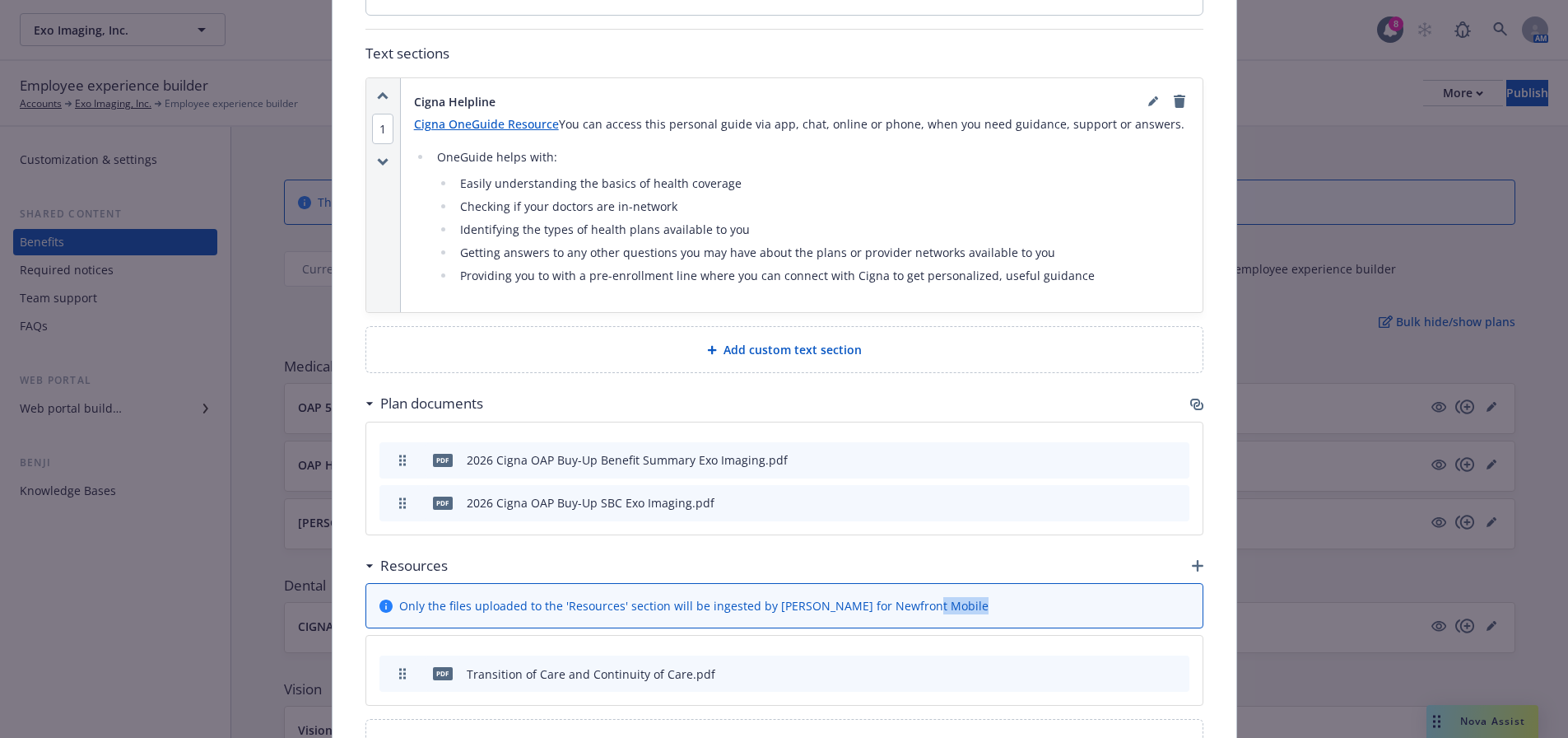
click at [1169, 666] on icon "archive file" at bounding box center [1174, 672] width 12 height 14
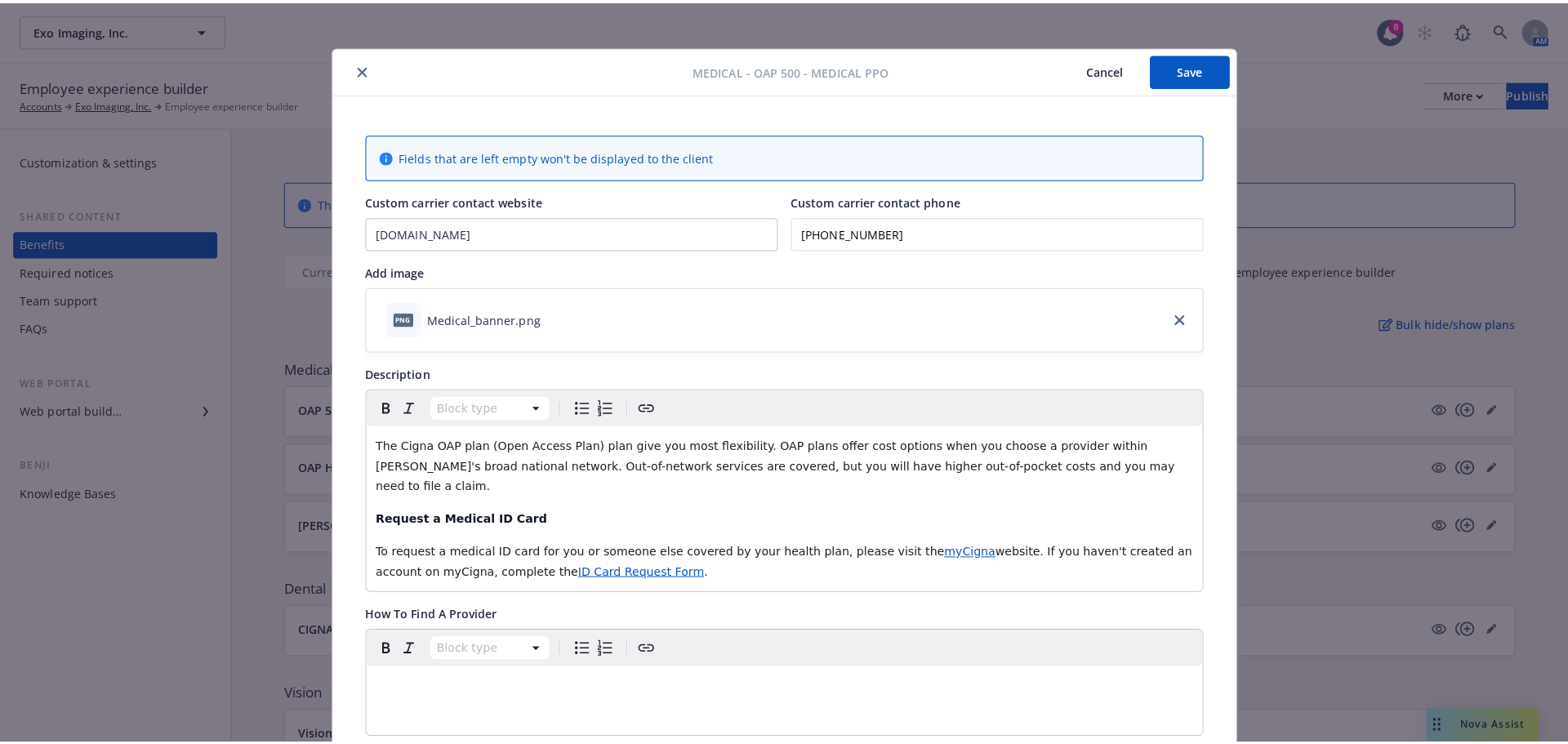
scroll to position [0, 0]
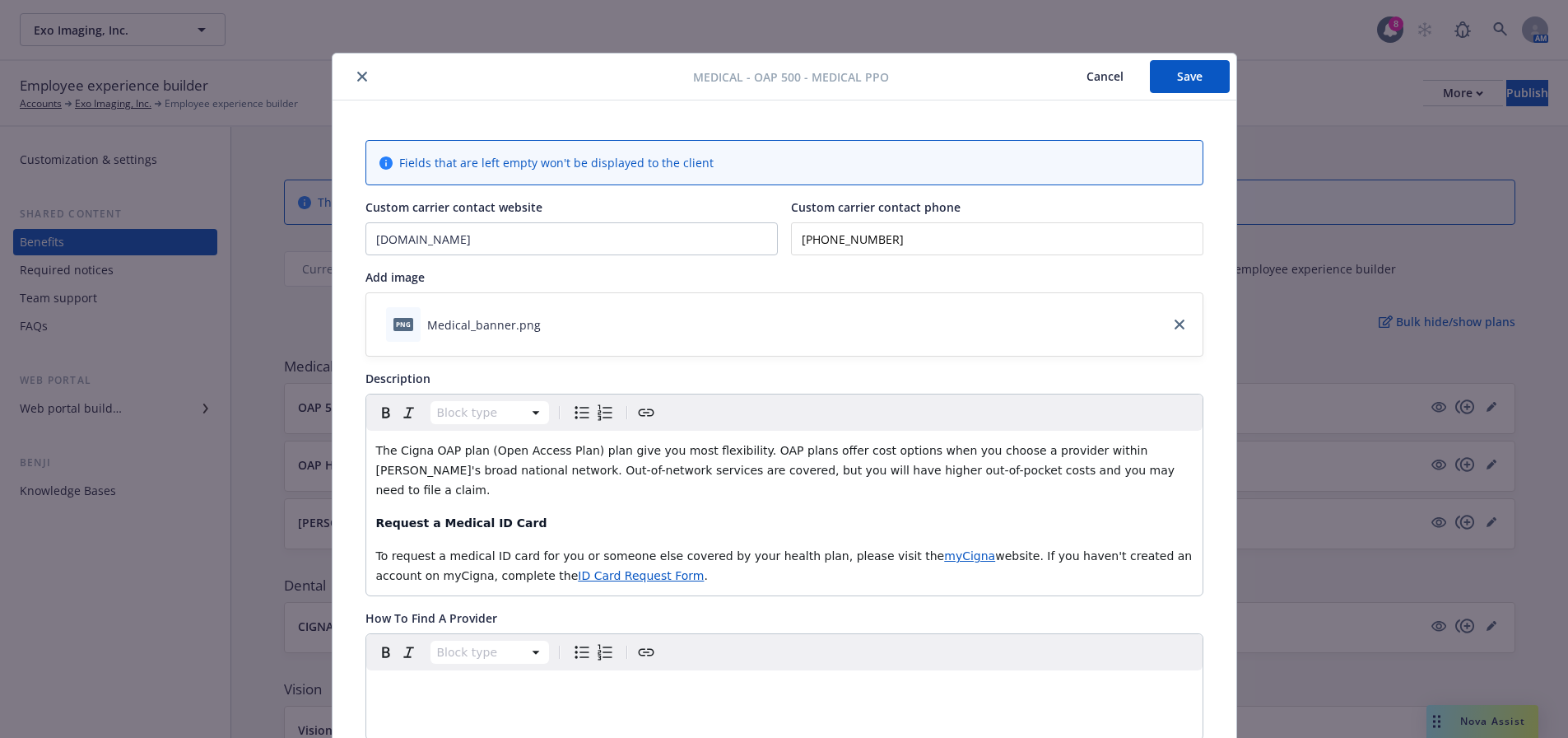
click at [1211, 69] on button "Save" at bounding box center [1190, 77] width 80 height 33
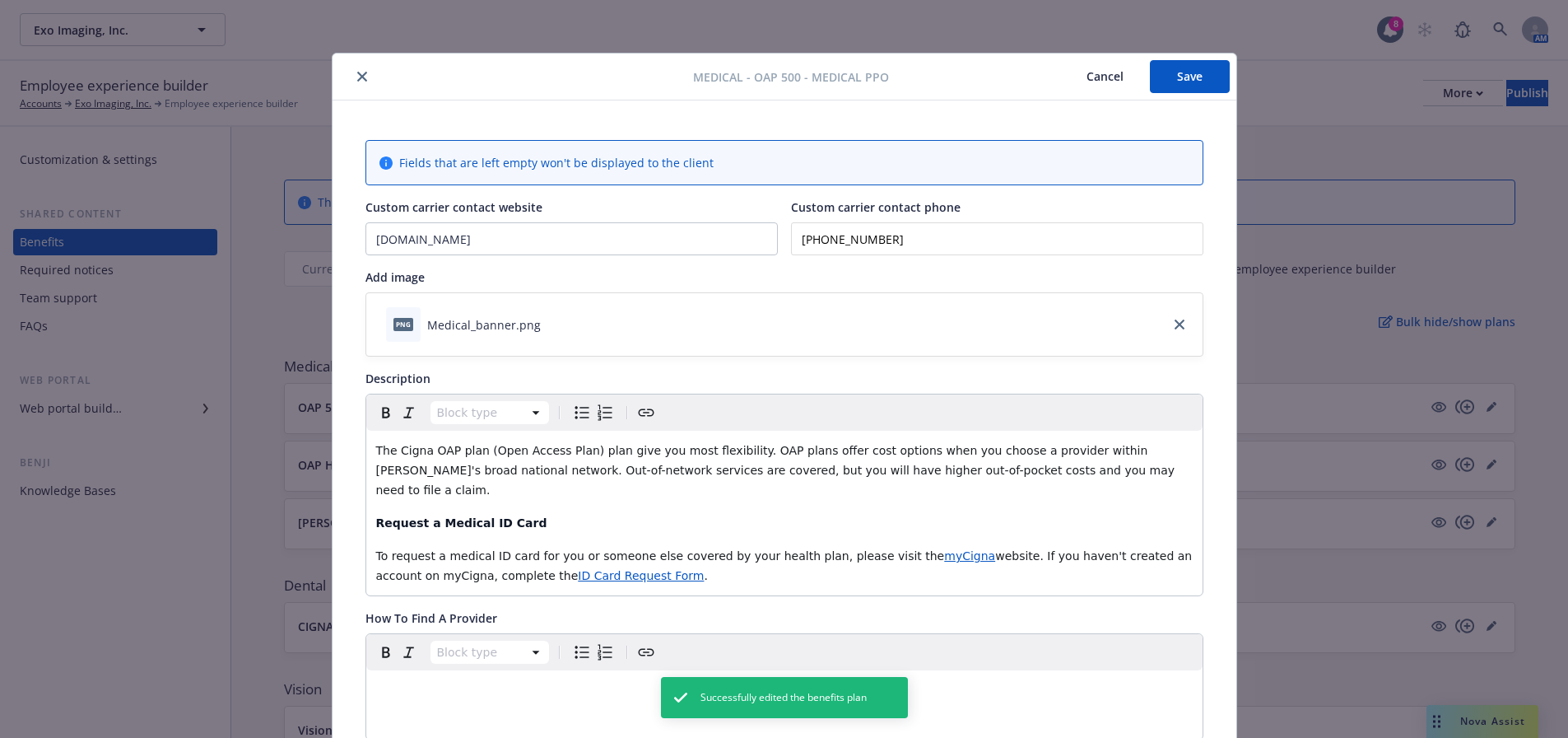
click at [350, 67] on div at bounding box center [516, 77] width 354 height 20
click at [357, 69] on button "close" at bounding box center [362, 77] width 20 height 20
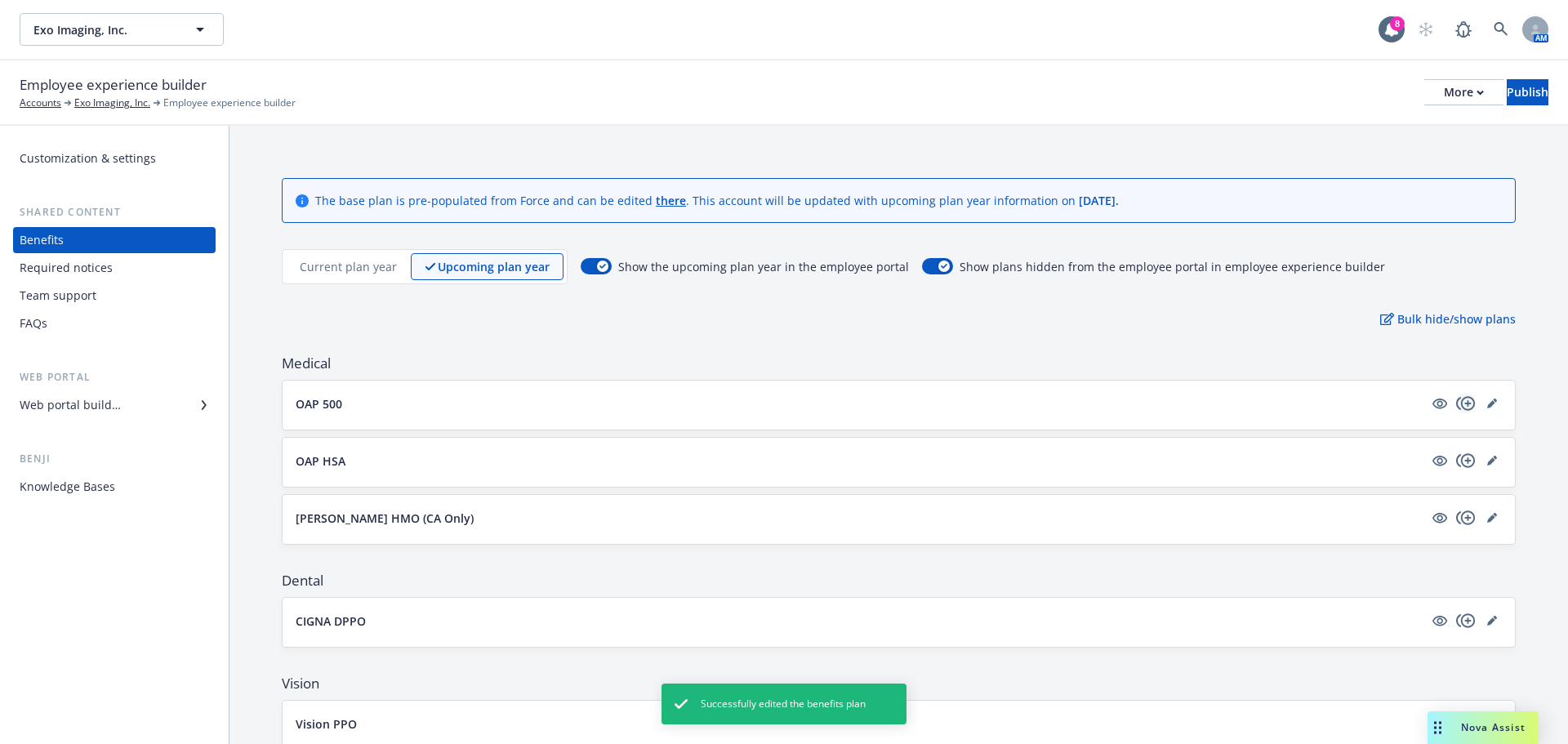
click at [1456, 403] on icon "copyPlus" at bounding box center [1466, 404] width 20 height 20
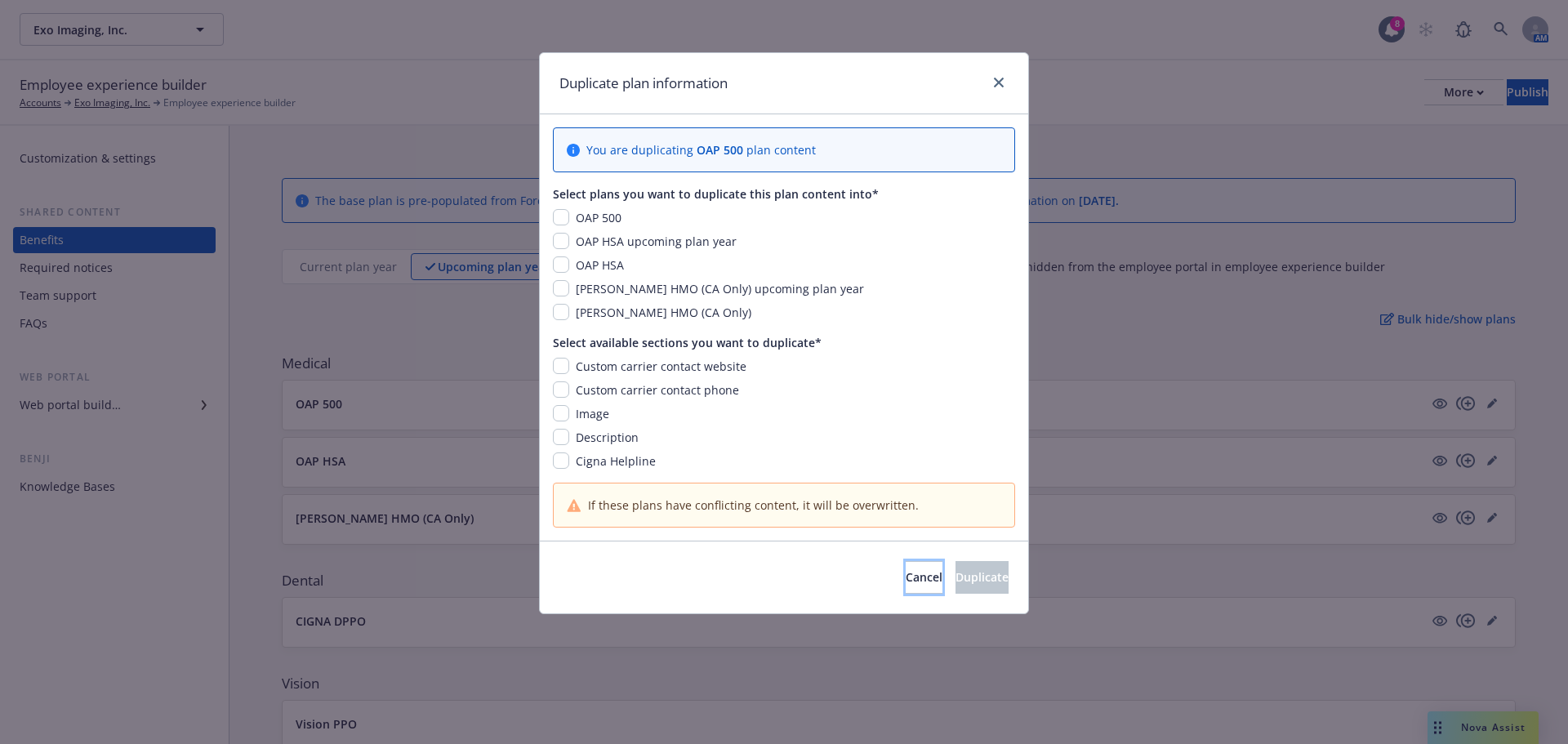
click at [906, 573] on span "Cancel" at bounding box center [924, 576] width 37 height 15
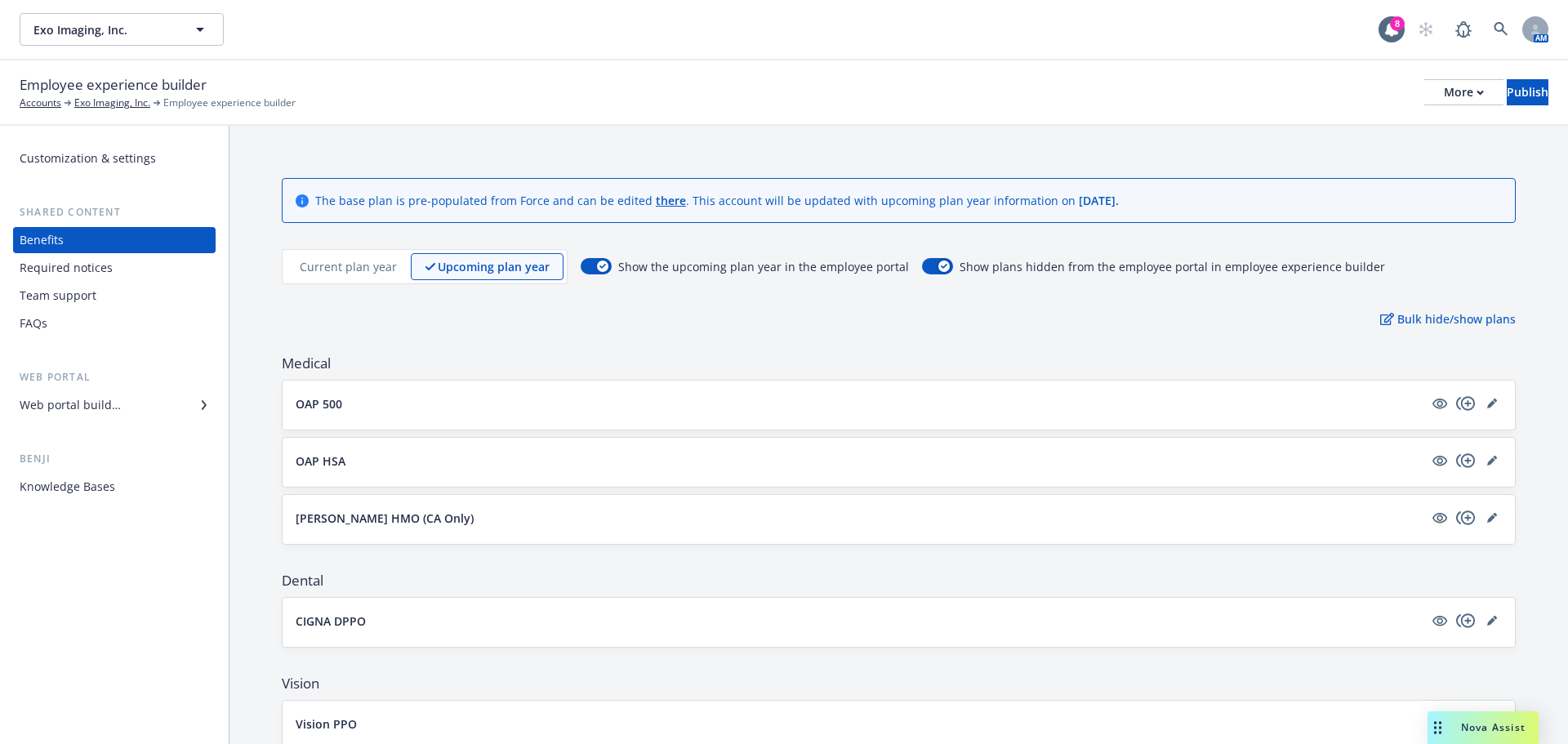
click at [942, 263] on div "Show plans hidden from the employee portal in employee experience builder" at bounding box center [1153, 266] width 463 height 17
click at [938, 263] on div "button" at bounding box center [943, 266] width 12 height 12
click at [114, 270] on div "Required notices" at bounding box center [114, 267] width 189 height 26
